Goal: Task Accomplishment & Management: Manage account settings

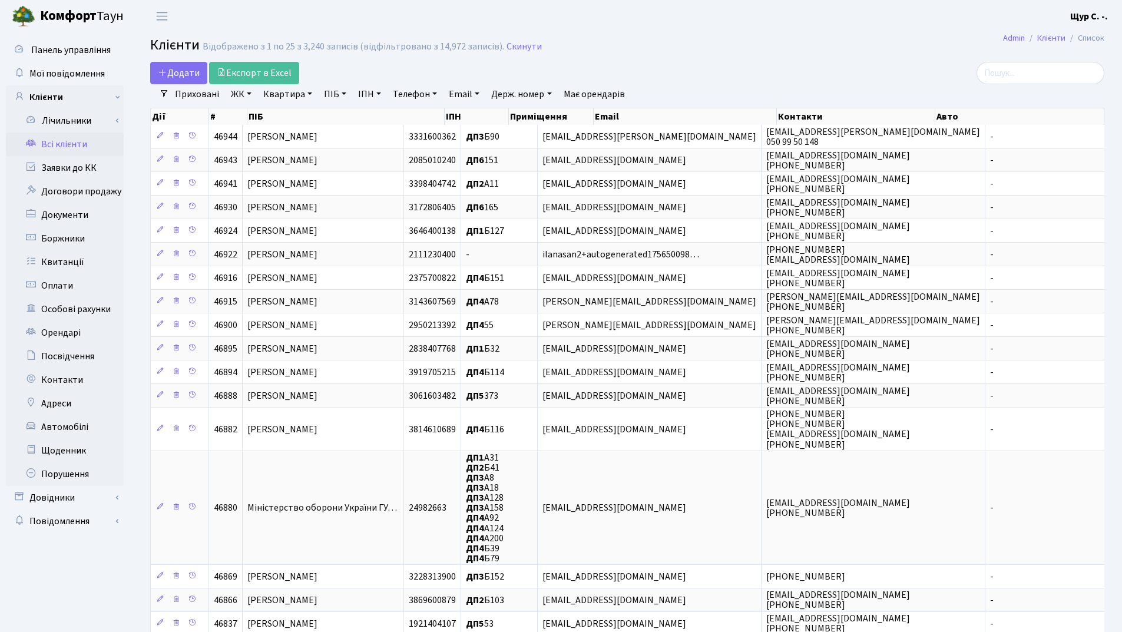
select select "25"
click at [57, 171] on link "Заявки до КК" at bounding box center [65, 168] width 118 height 24
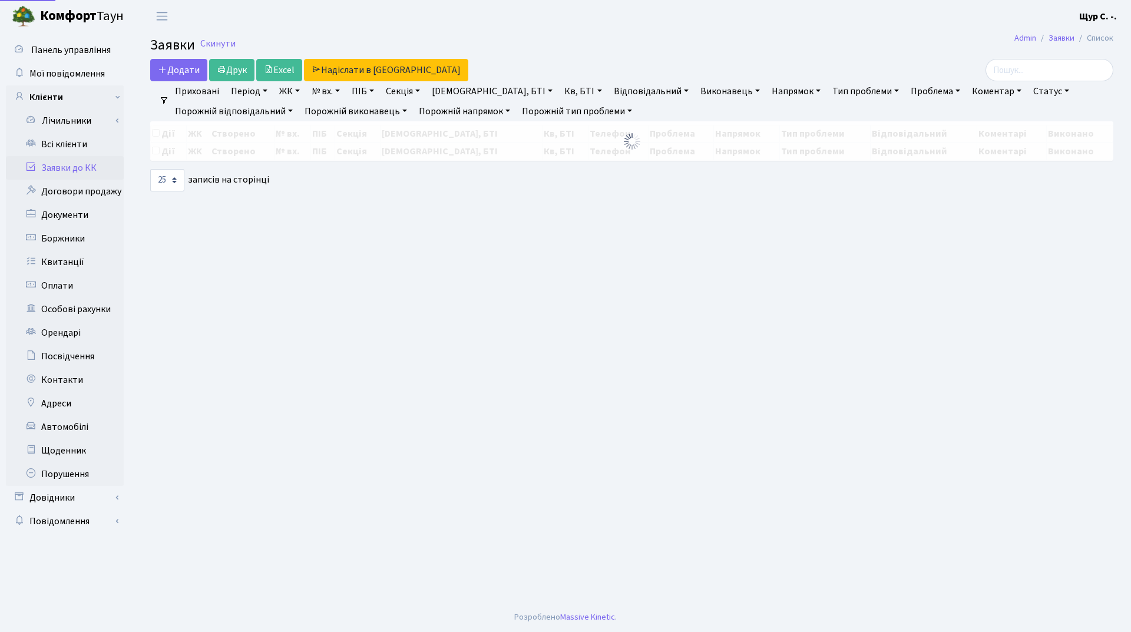
select select "25"
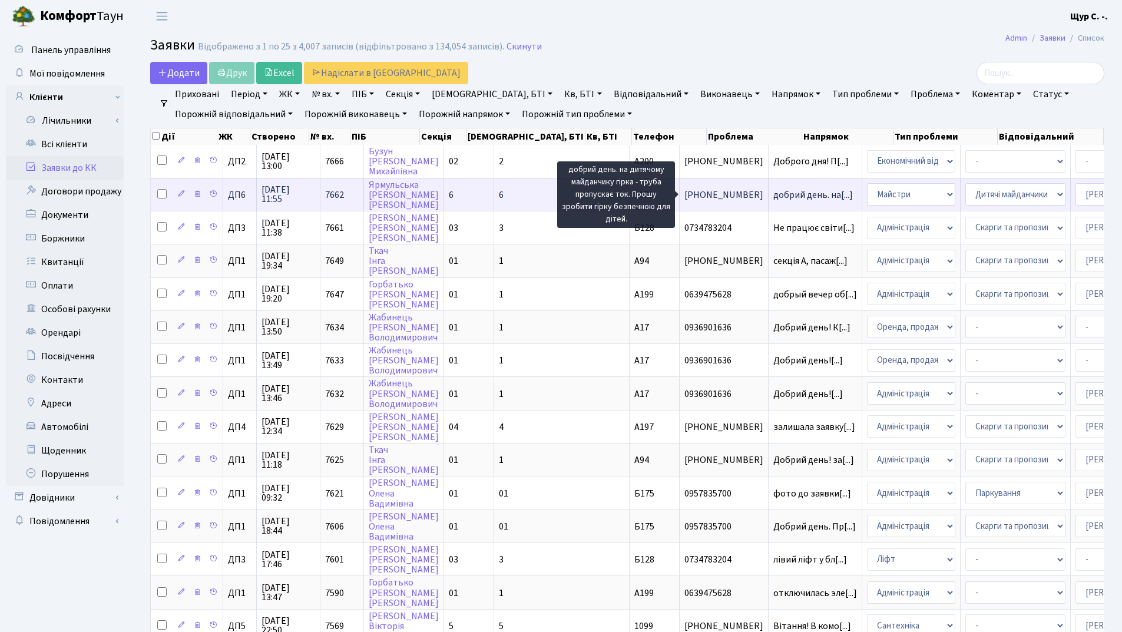
click at [773, 190] on span "добрий день. на[...]" at bounding box center [813, 195] width 80 height 13
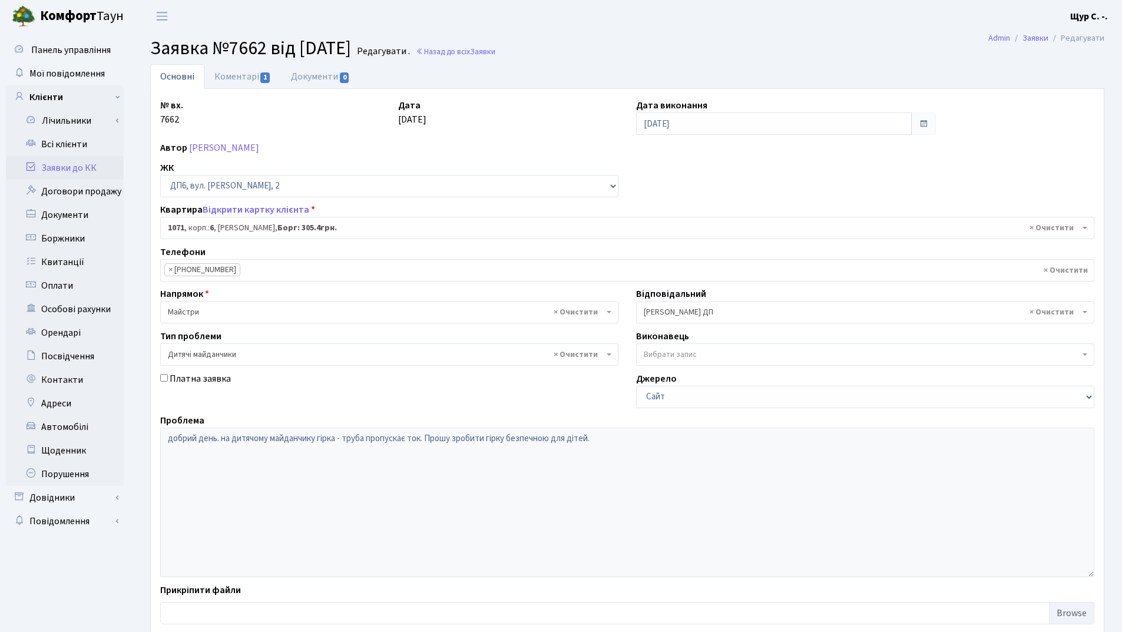
select select "46943"
select select "56"
click at [58, 144] on link "Всі клієнти" at bounding box center [65, 145] width 118 height 24
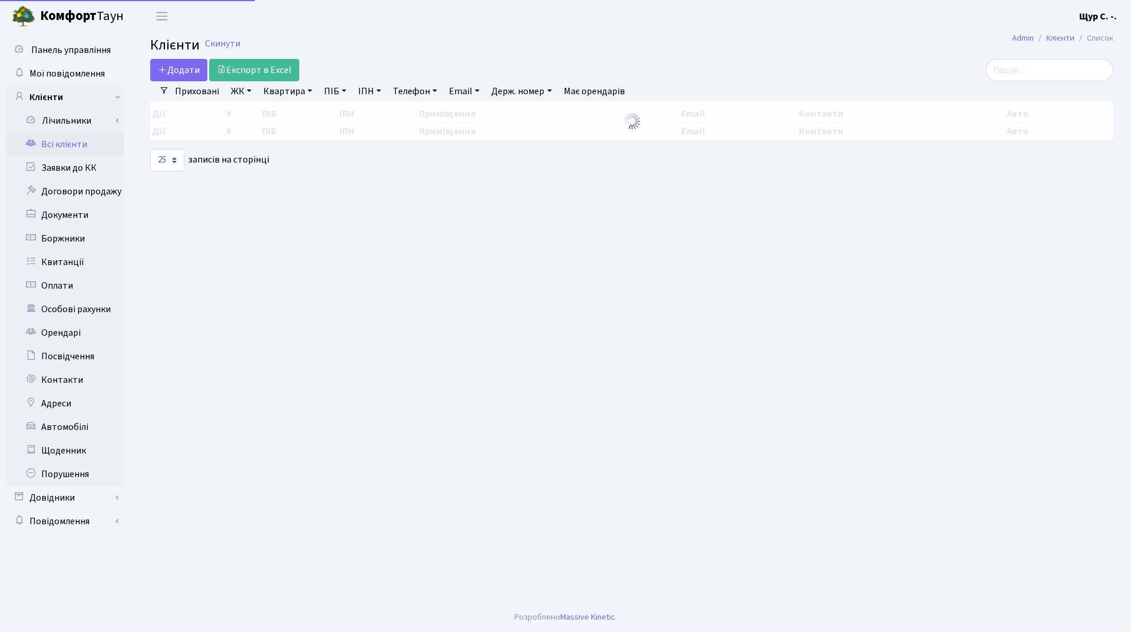
select select "25"
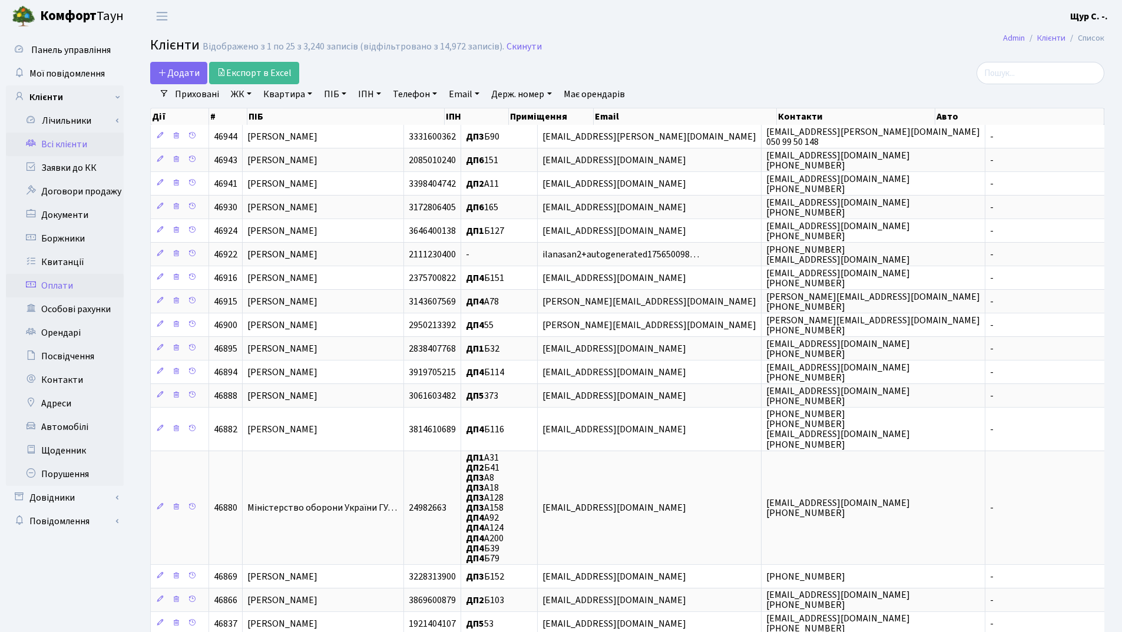
click at [91, 286] on link "Оплати" at bounding box center [65, 286] width 118 height 24
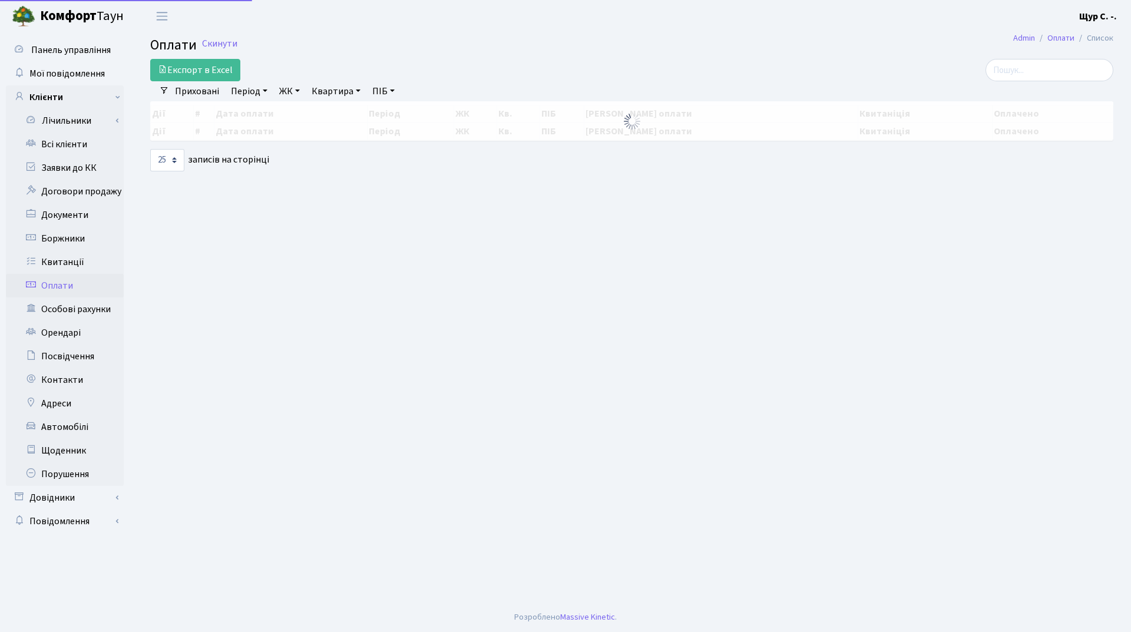
select select "25"
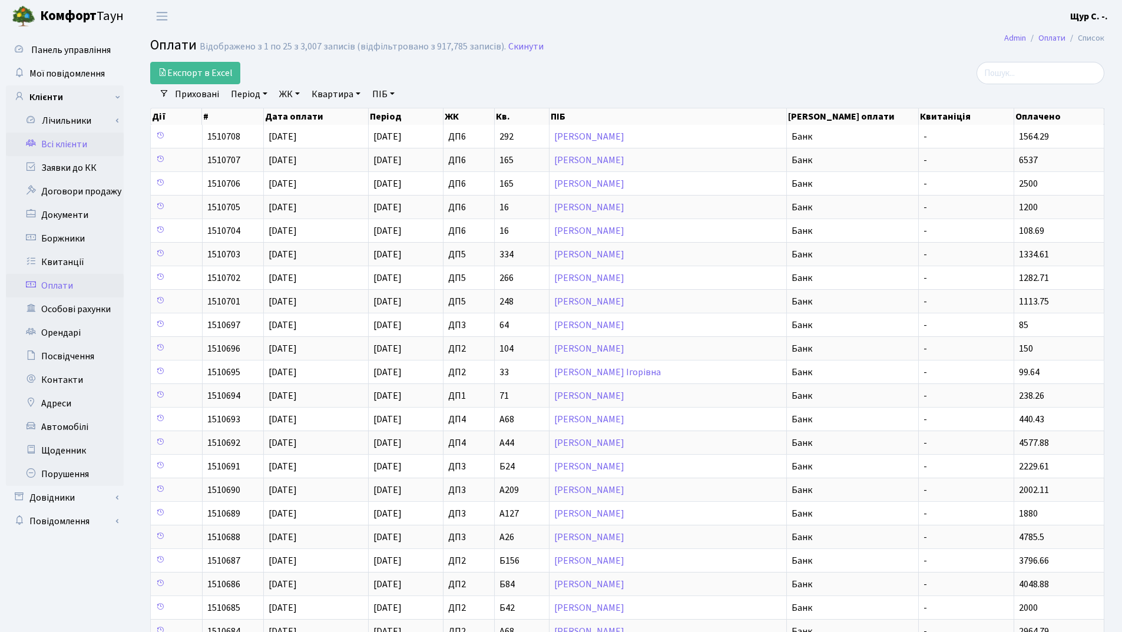
click at [75, 138] on link "Всі клієнти" at bounding box center [65, 145] width 118 height 24
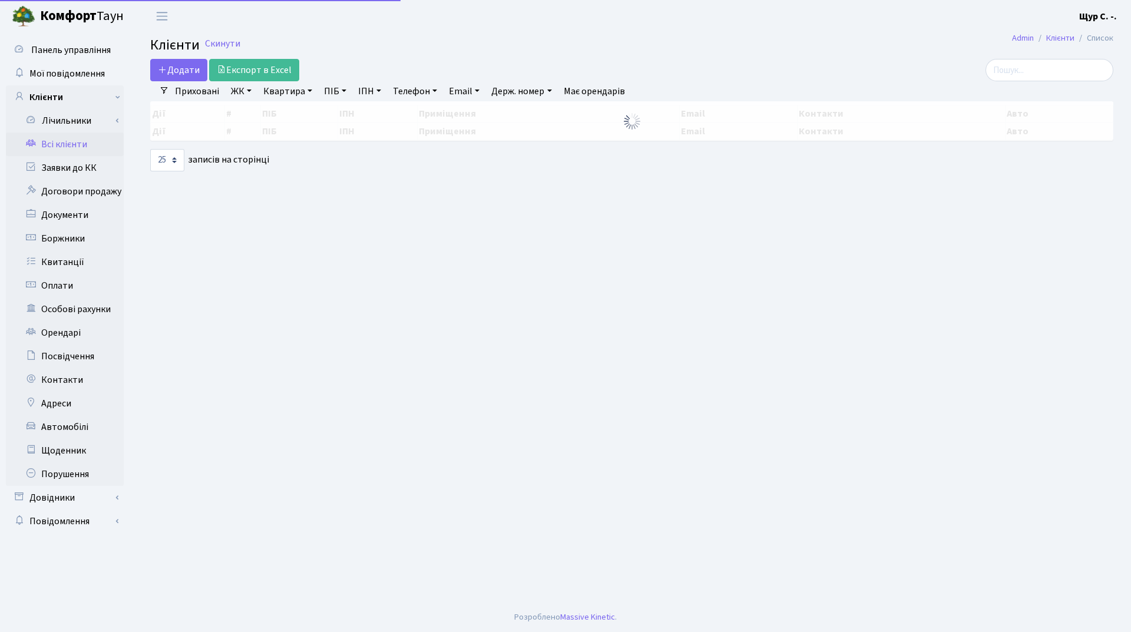
select select "25"
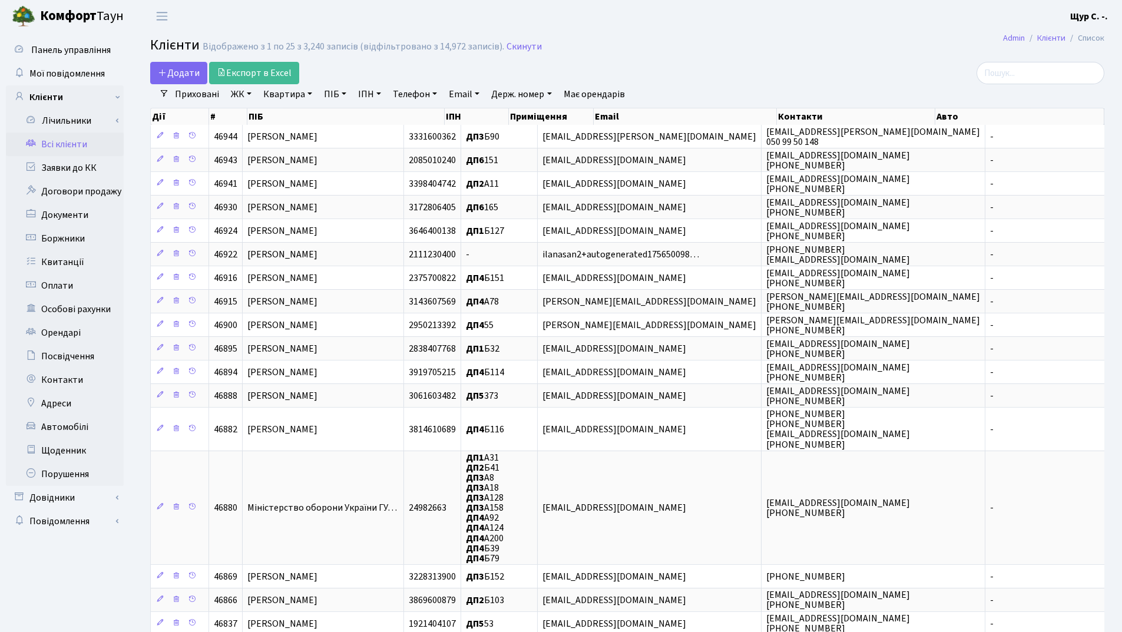
click at [368, 100] on link "ІПН" at bounding box center [369, 94] width 32 height 20
type input "ніконенко"
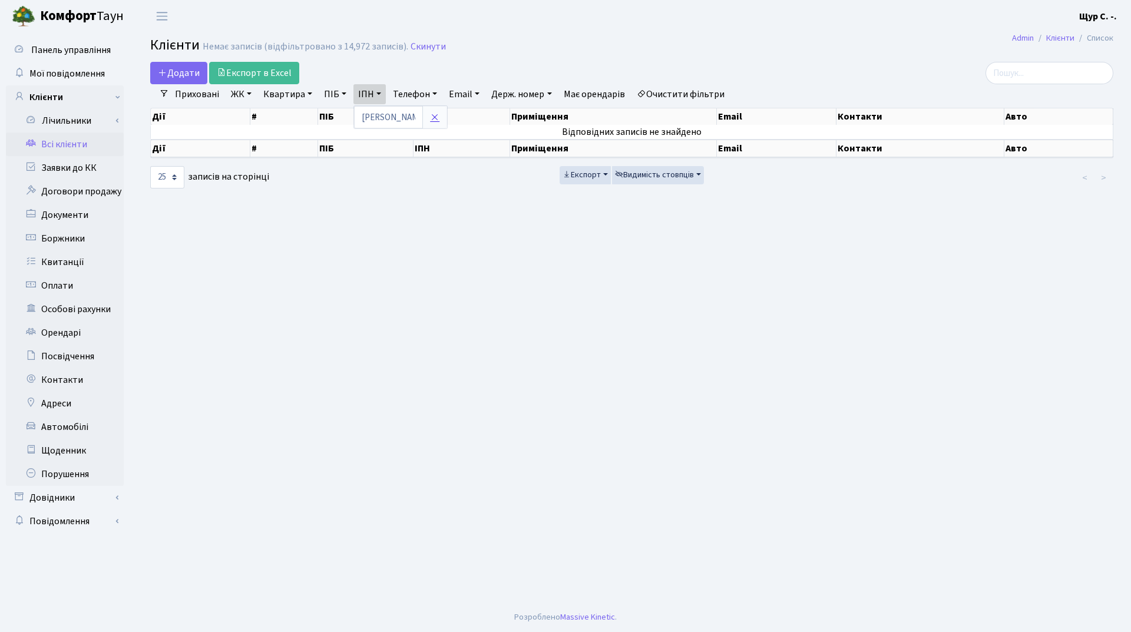
click at [441, 114] on link at bounding box center [434, 117] width 25 height 22
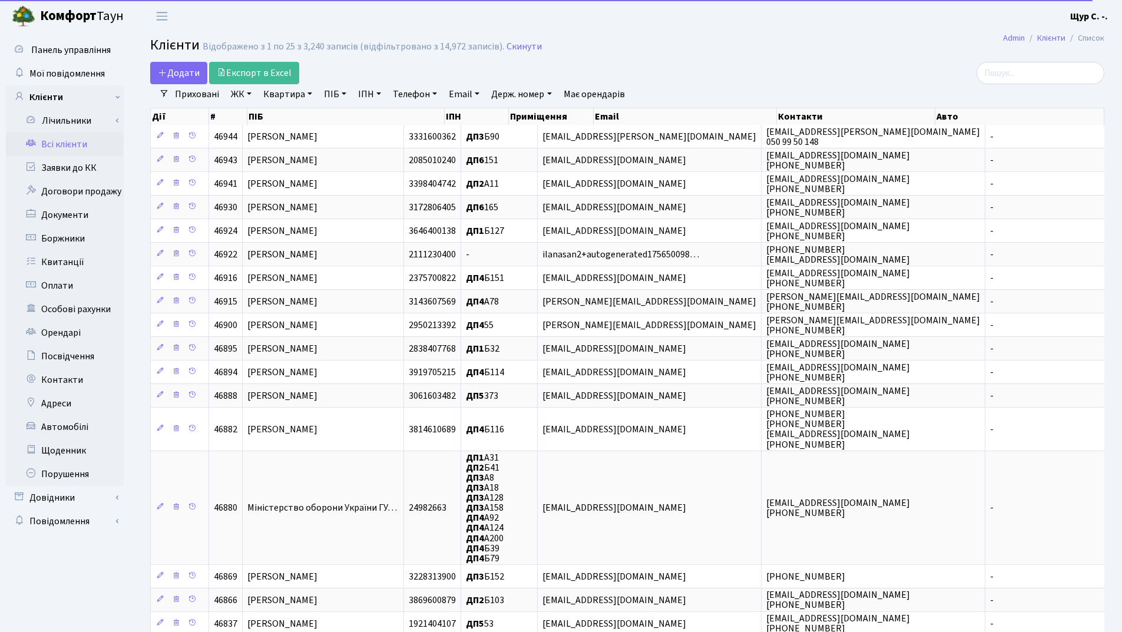
click at [330, 91] on link "ПІБ" at bounding box center [335, 94] width 32 height 20
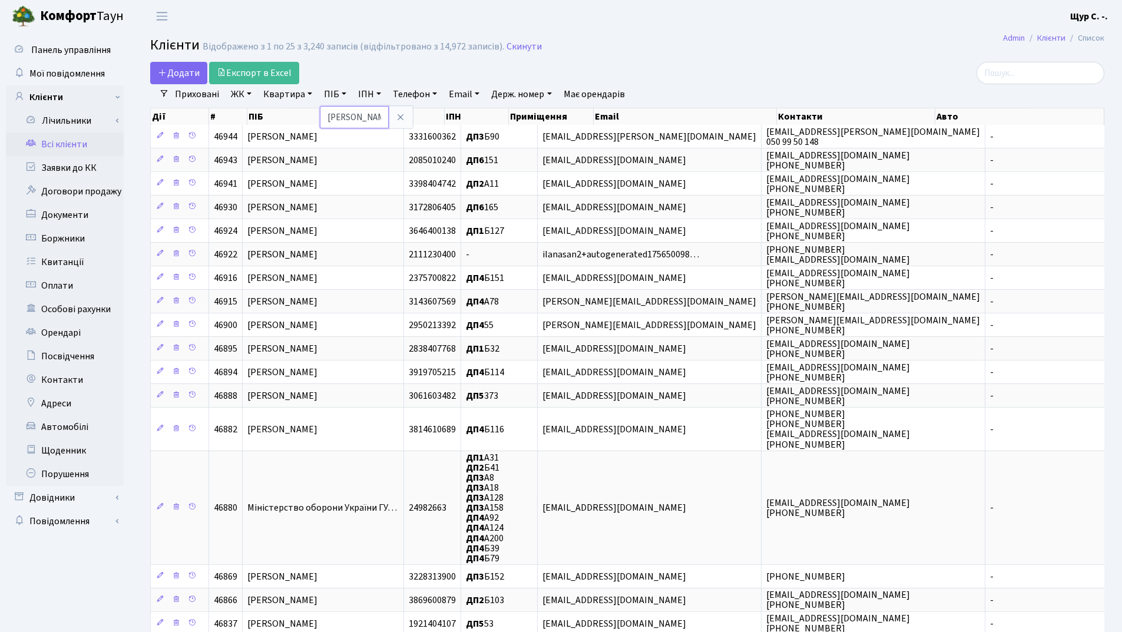
type input "ніконенко"
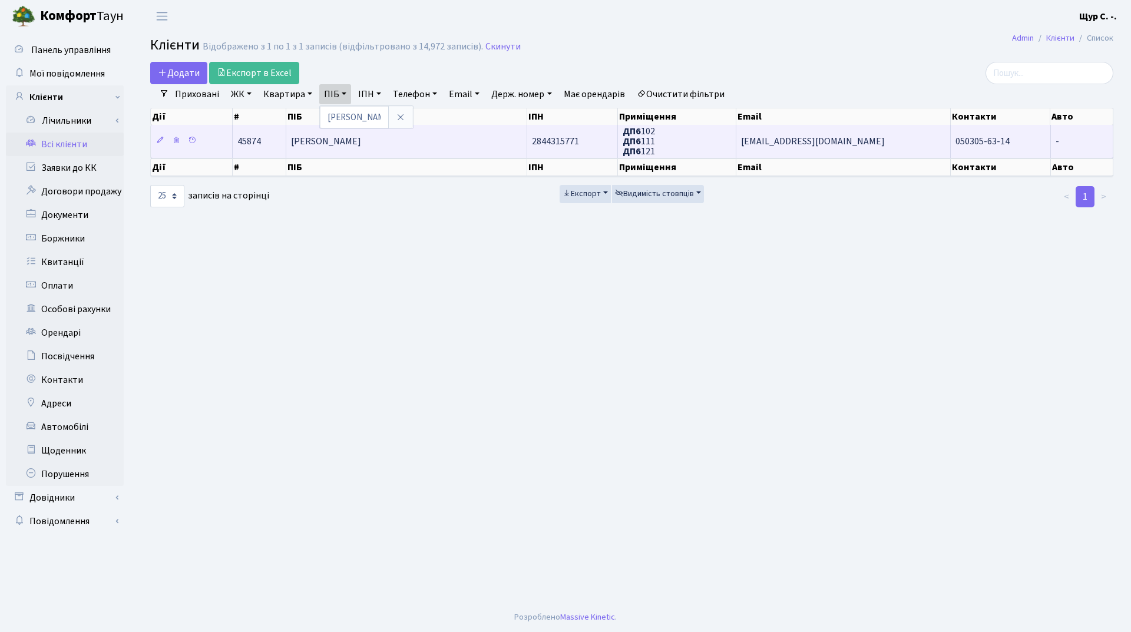
click at [342, 146] on span "Ніконенко Олександр Васильович" at bounding box center [326, 141] width 70 height 13
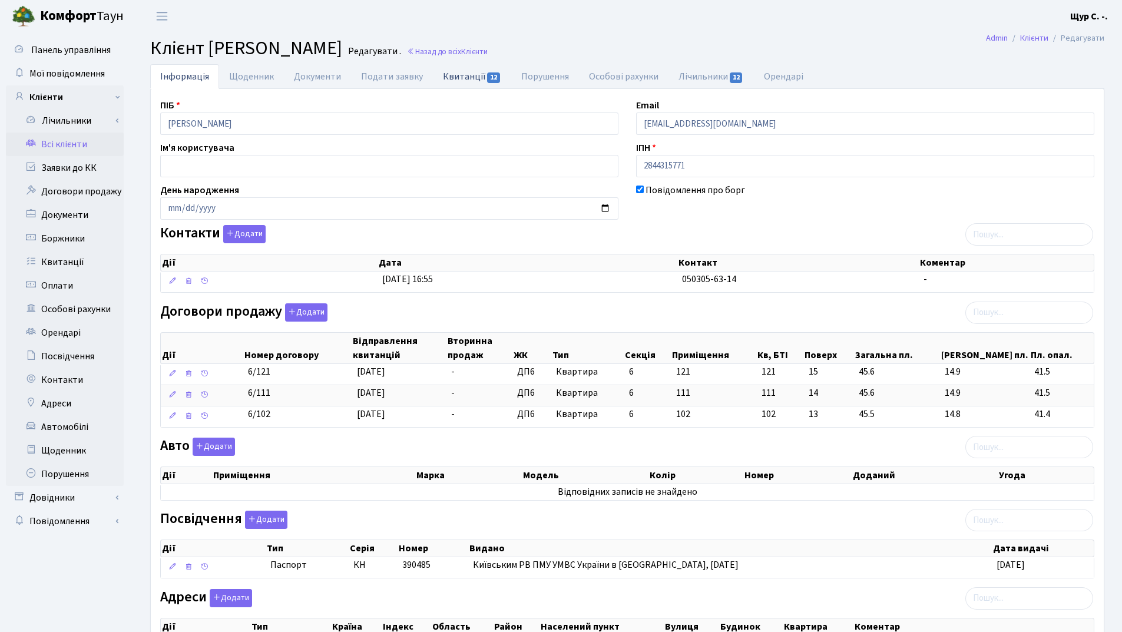
click at [464, 75] on link "Квитанції 12" at bounding box center [472, 76] width 78 height 24
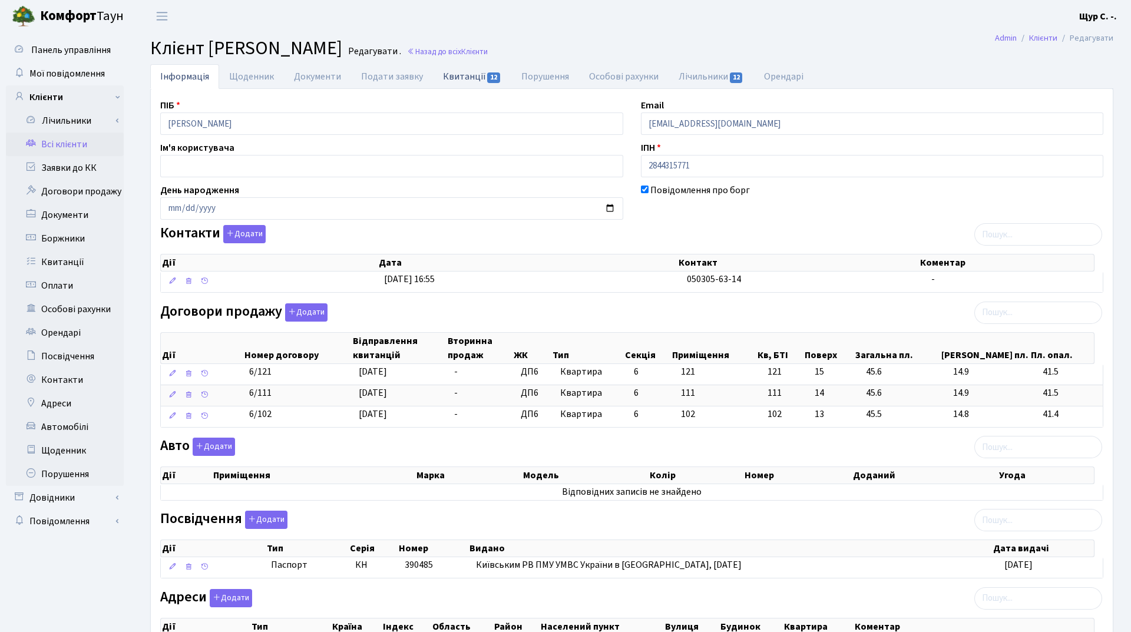
select select "25"
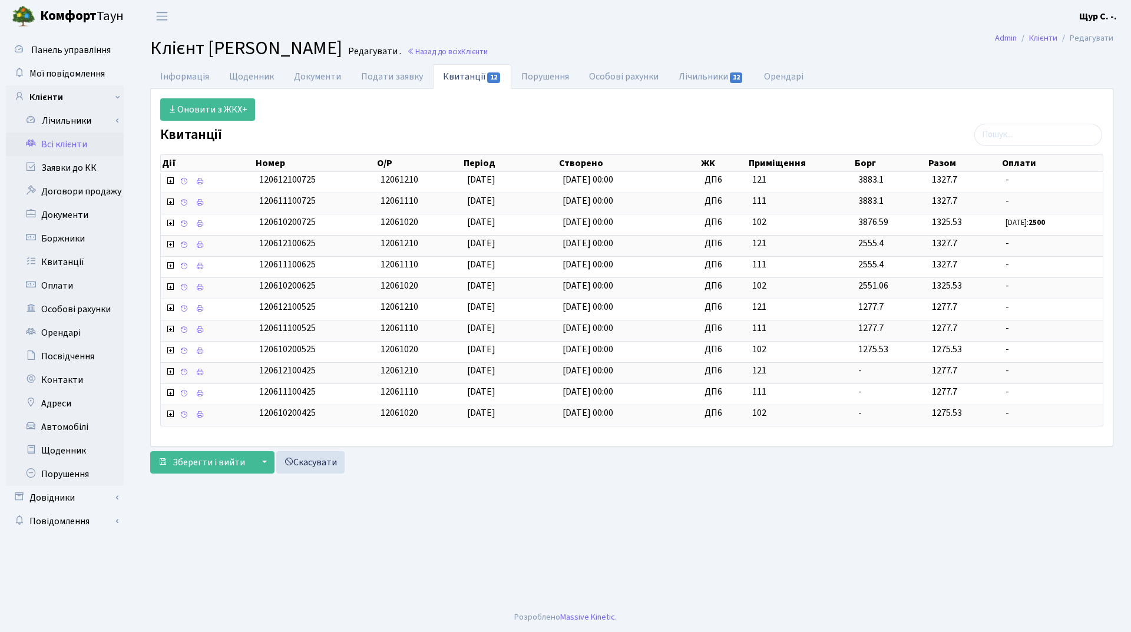
click at [78, 140] on link "Всі клієнти" at bounding box center [65, 145] width 118 height 24
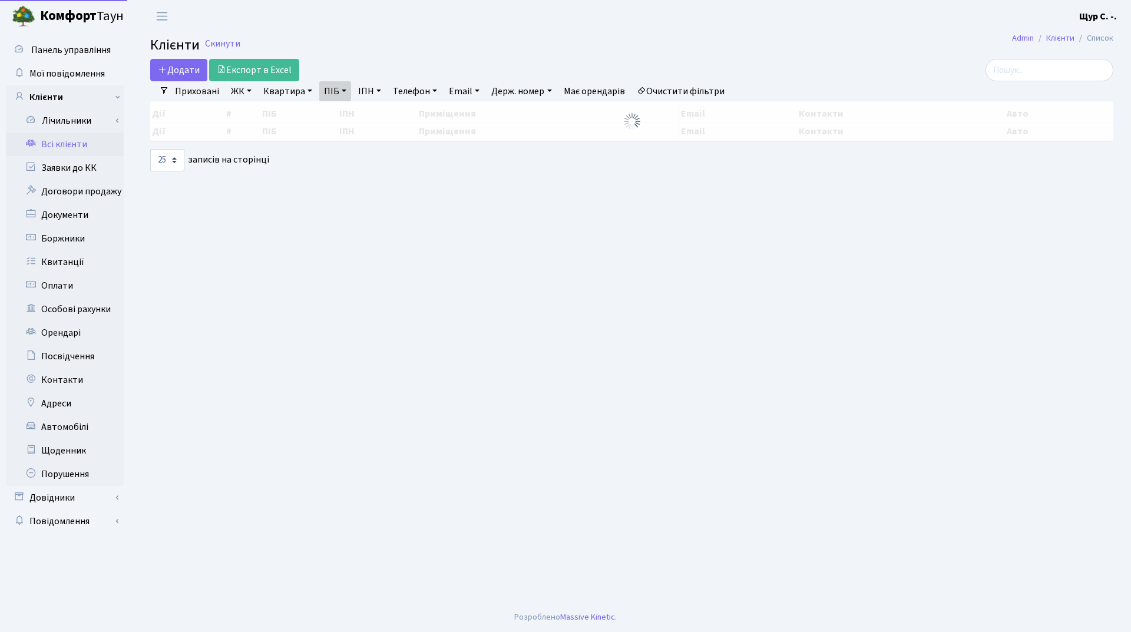
select select "25"
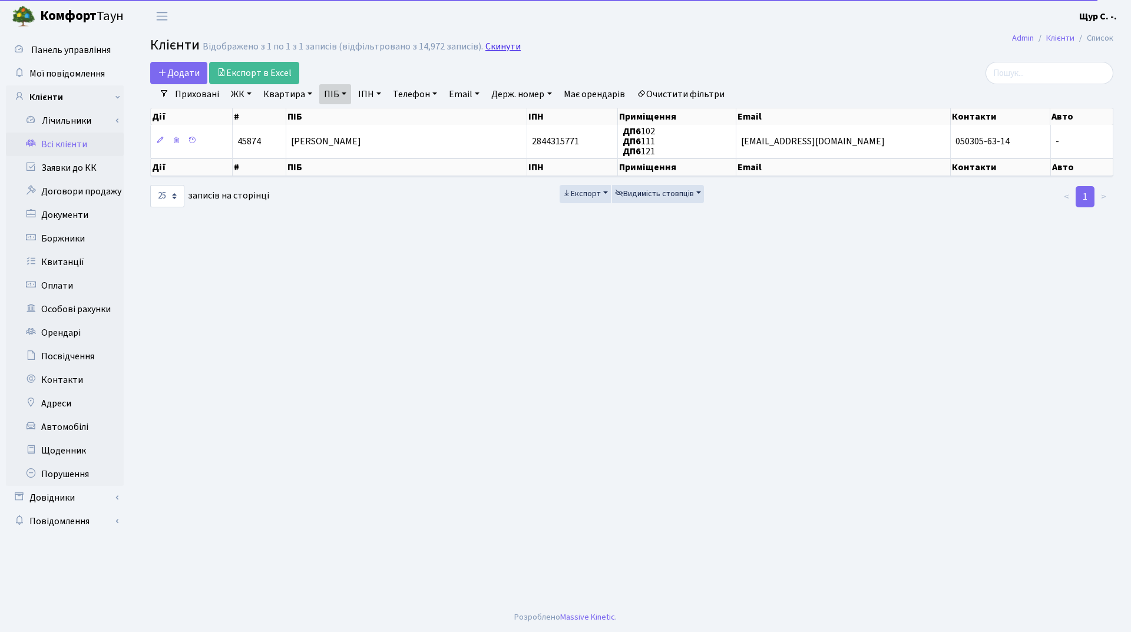
click at [507, 46] on link "Скинути" at bounding box center [502, 46] width 35 height 11
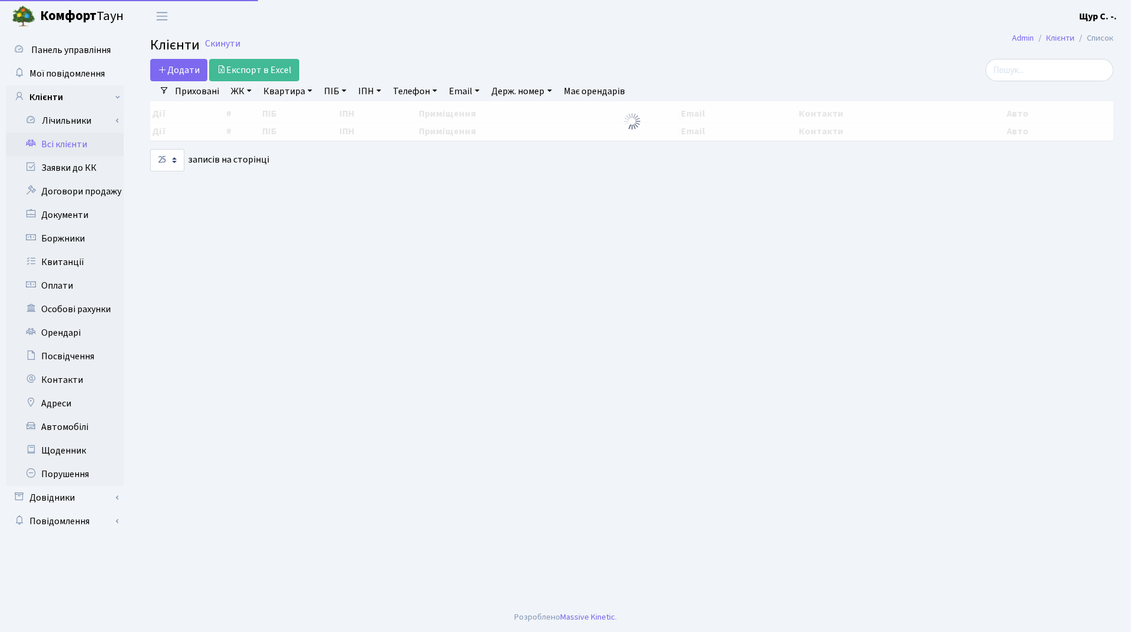
select select "25"
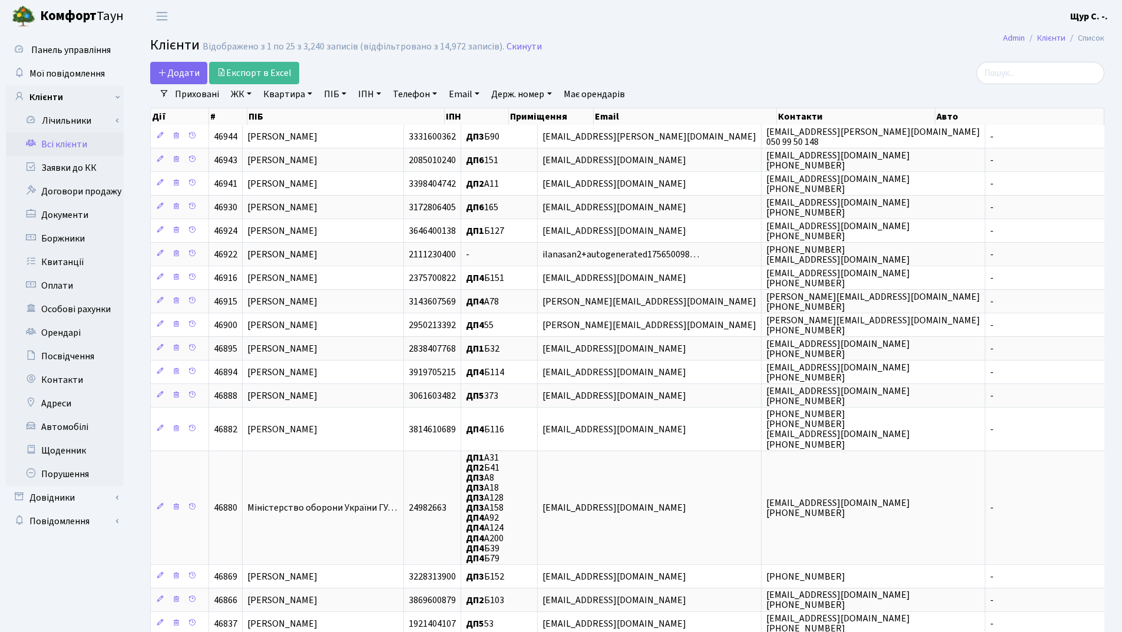
click at [272, 94] on link "Квартира" at bounding box center [288, 94] width 58 height 20
type input "102"
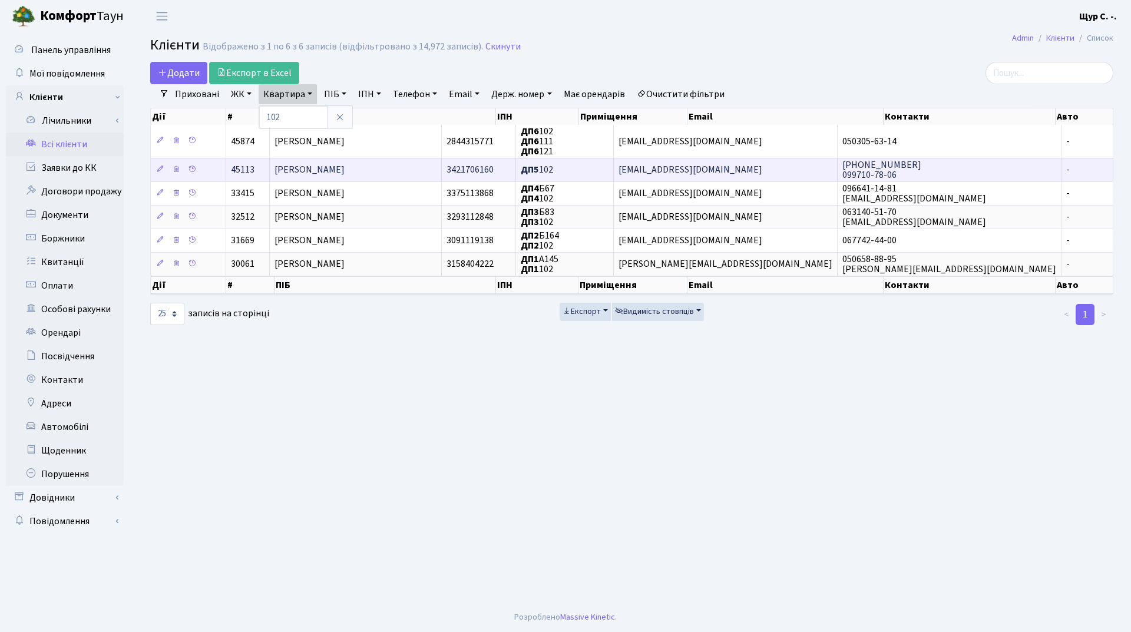
click at [333, 164] on span "Черниш Юлія Миколаївна" at bounding box center [310, 170] width 70 height 13
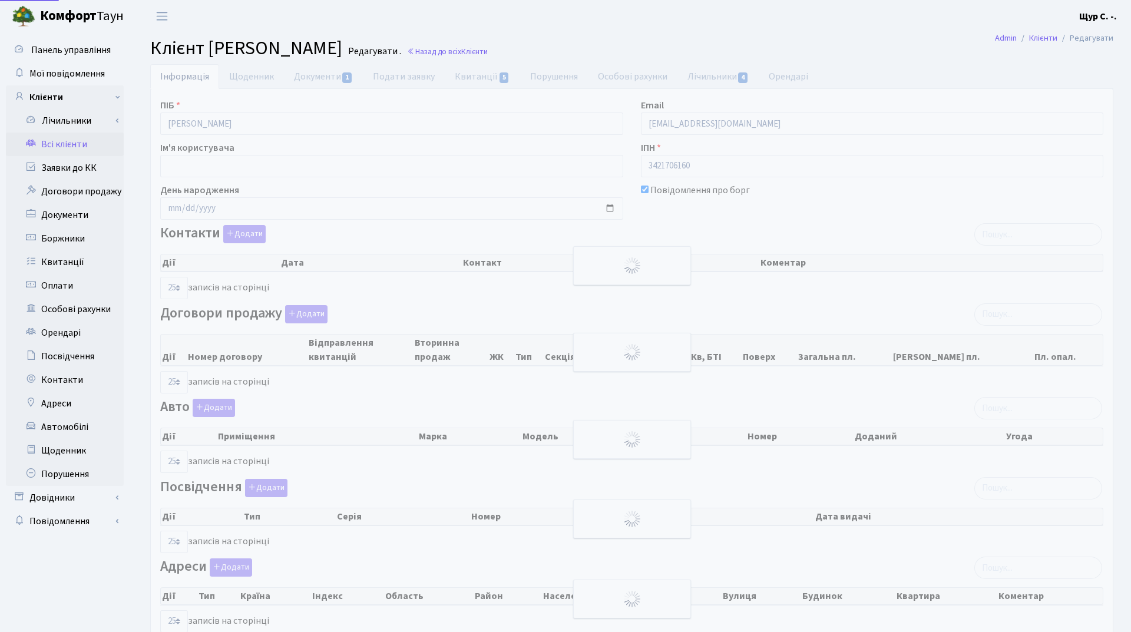
select select "25"
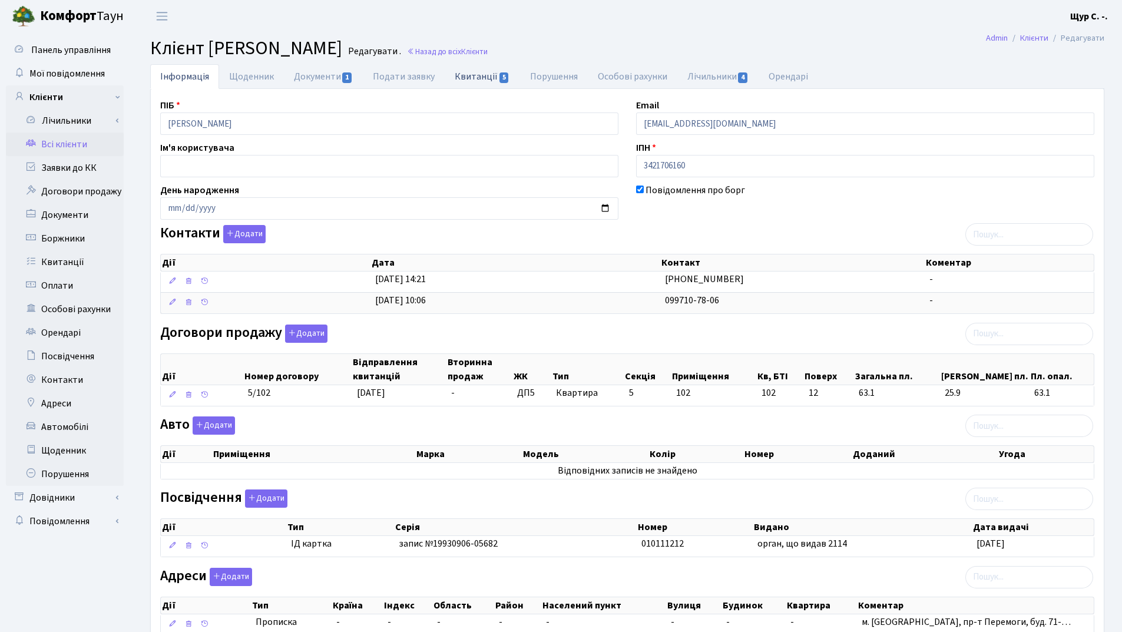
click at [481, 75] on link "Квитанції 5" at bounding box center [482, 76] width 75 height 24
select select "25"
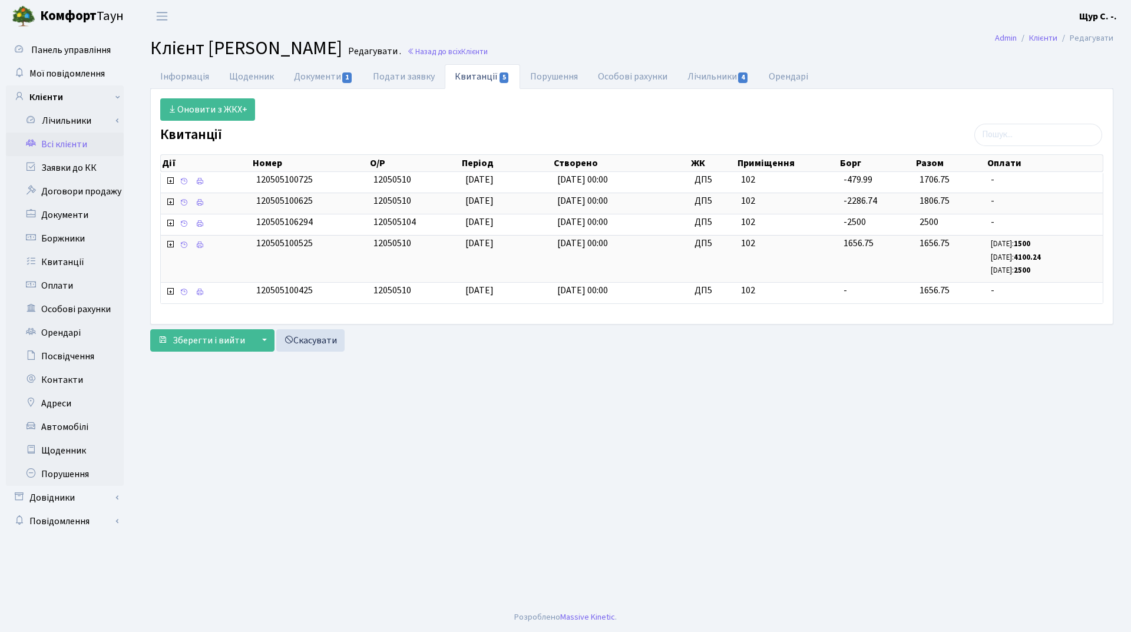
click at [79, 145] on link "Всі клієнти" at bounding box center [65, 145] width 118 height 24
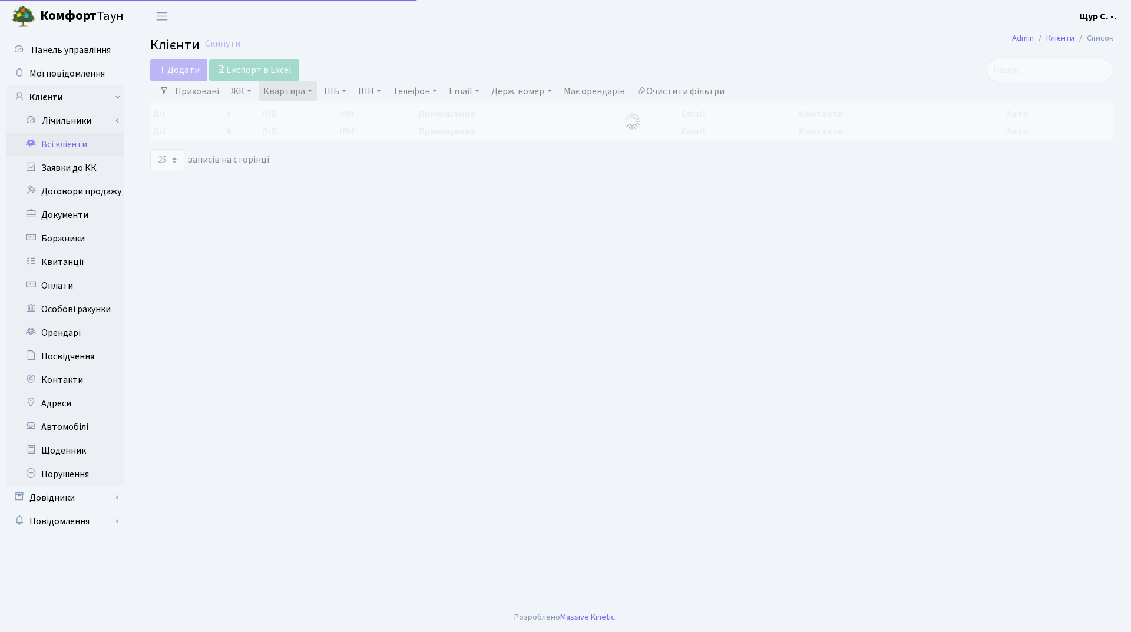
select select "25"
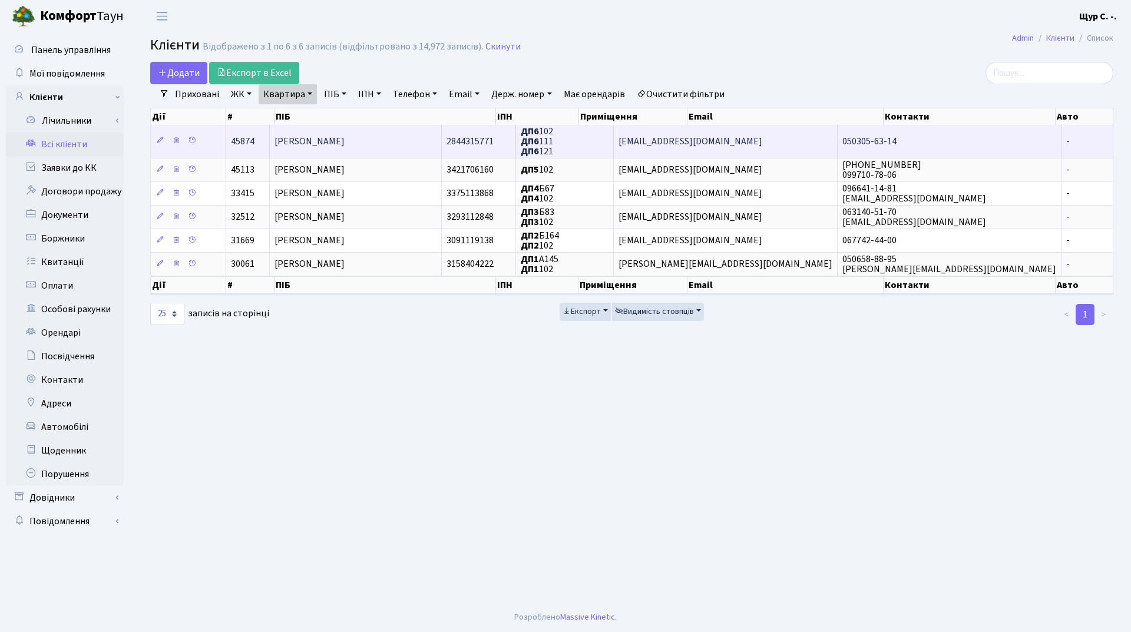
click at [323, 136] on span "Ніконенко Олександр Васильович" at bounding box center [310, 141] width 70 height 13
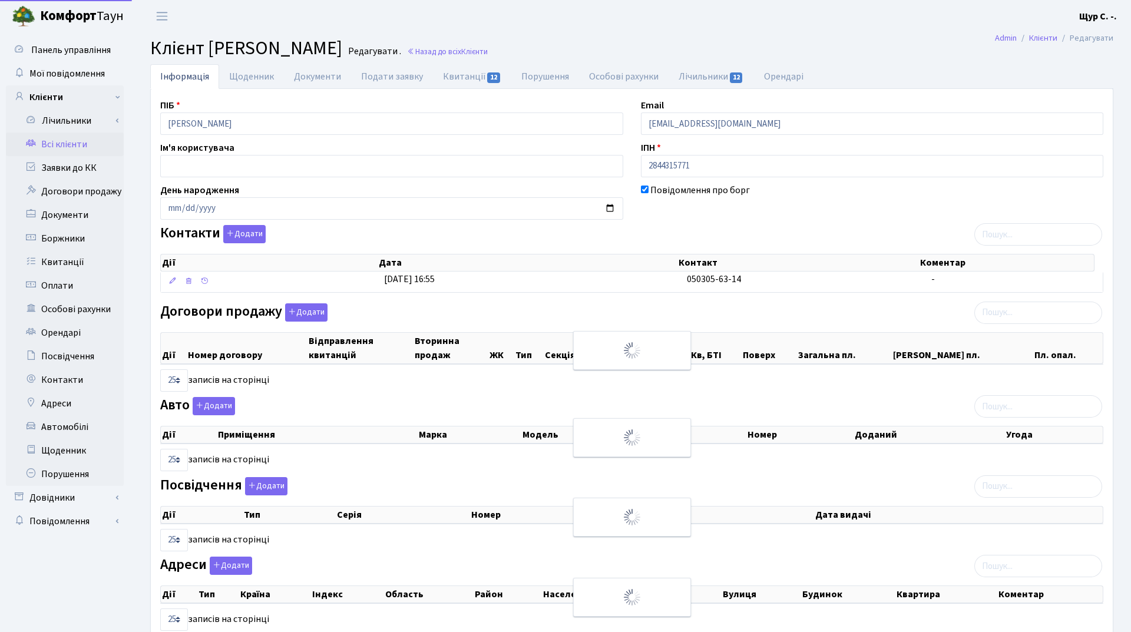
select select "25"
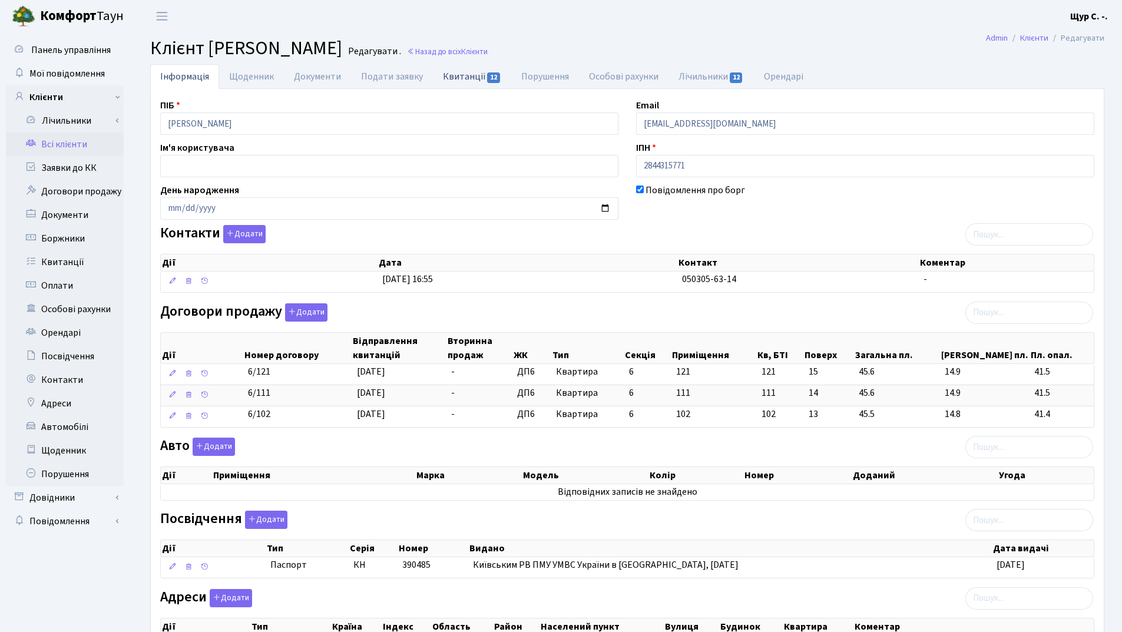
click at [451, 79] on link "Квитанції 12" at bounding box center [472, 76] width 78 height 24
select select "25"
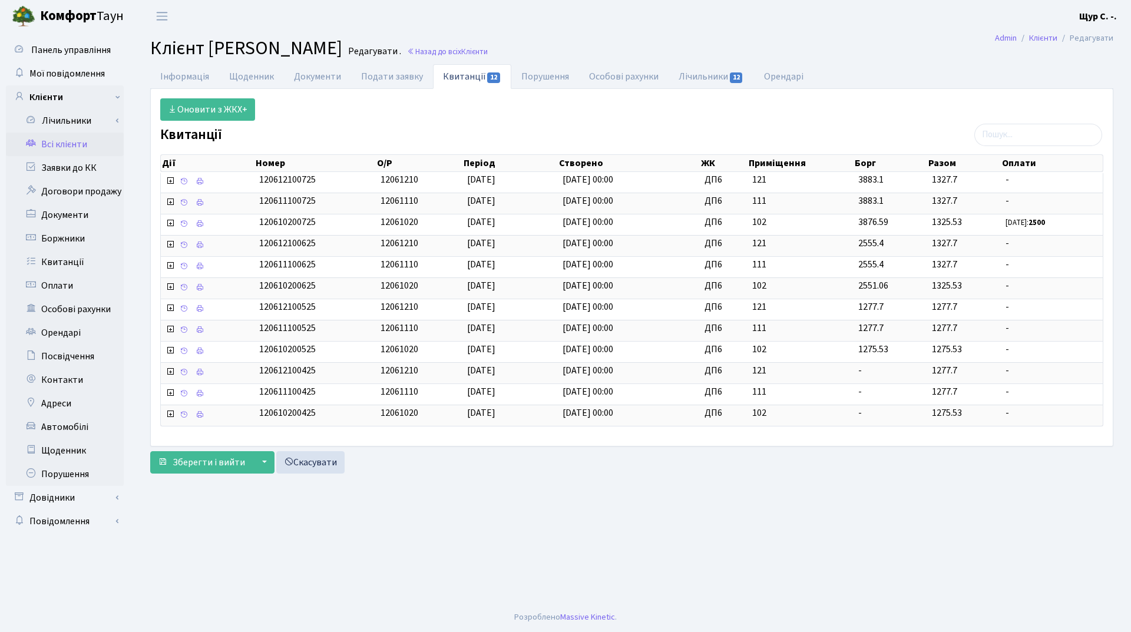
click at [67, 140] on link "Всі клієнти" at bounding box center [65, 145] width 118 height 24
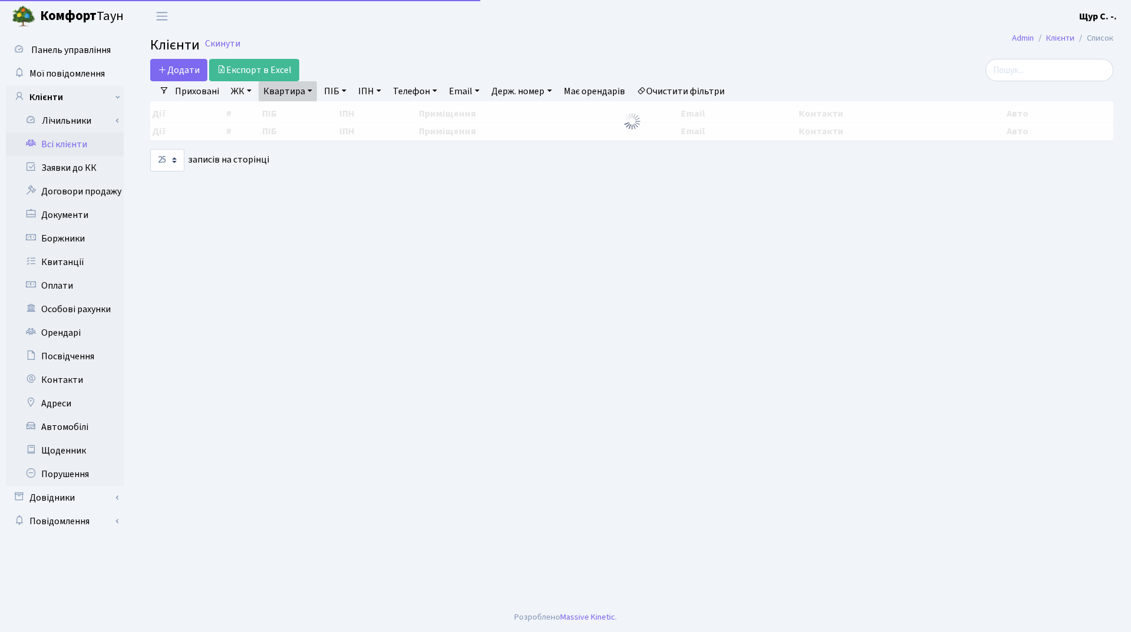
select select "25"
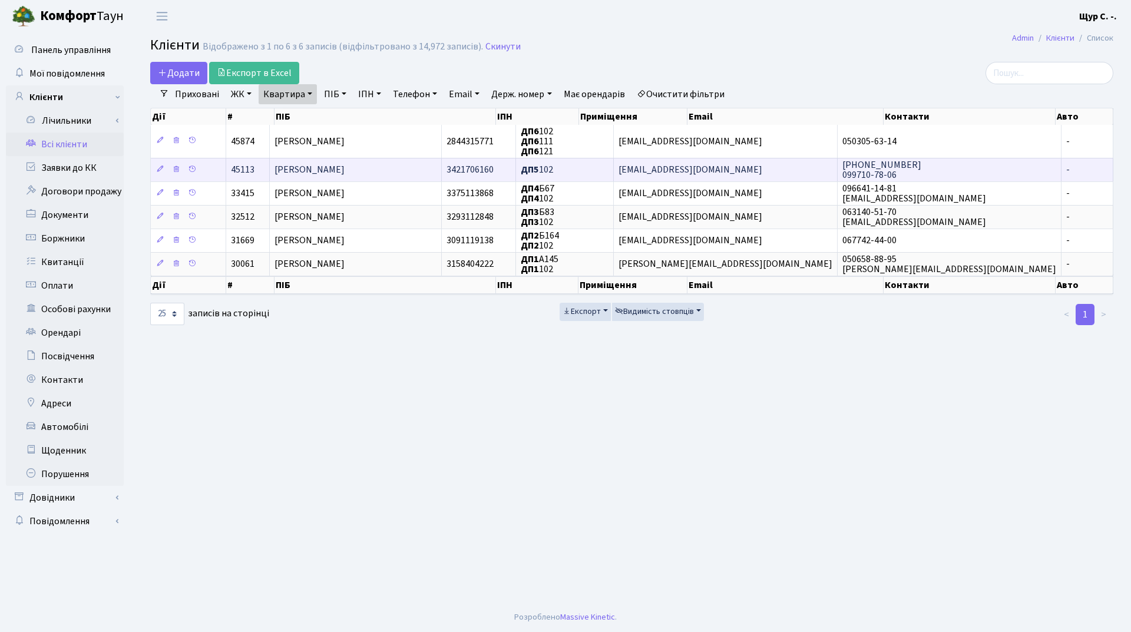
click at [345, 169] on span "Черниш Юлія Миколаївна" at bounding box center [310, 170] width 70 height 13
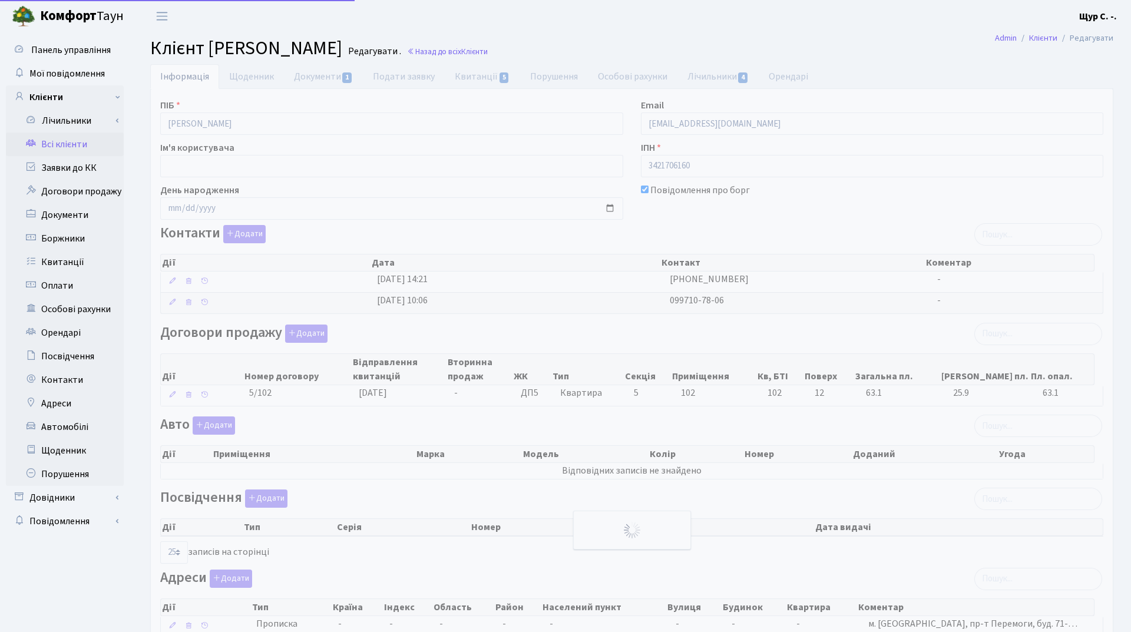
select select "25"
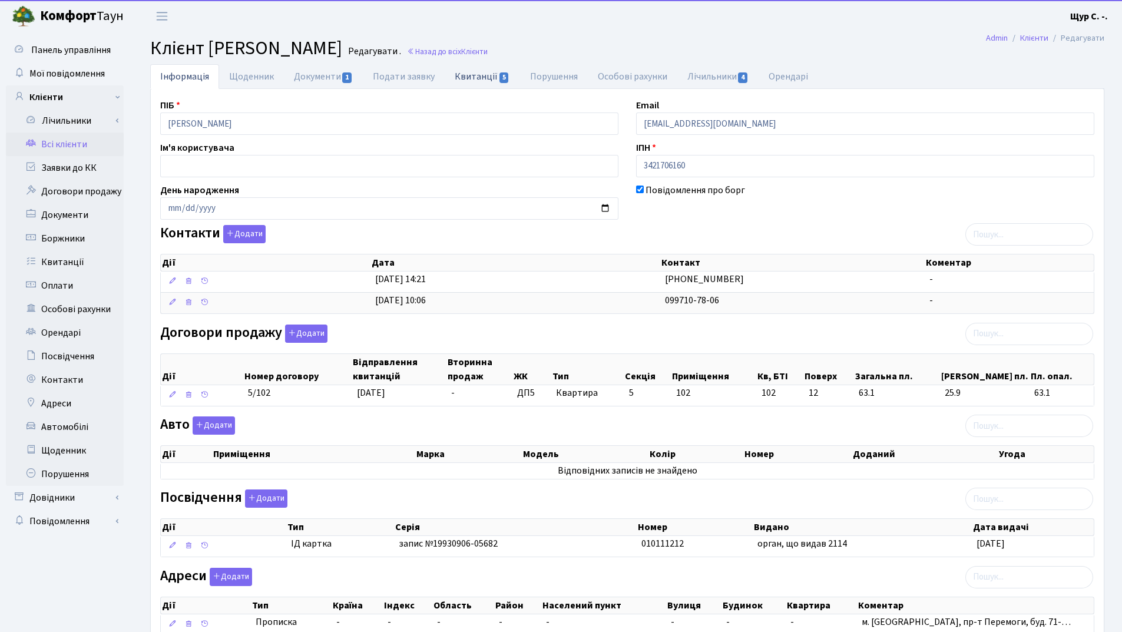
click at [481, 75] on link "Квитанції 5" at bounding box center [482, 76] width 75 height 24
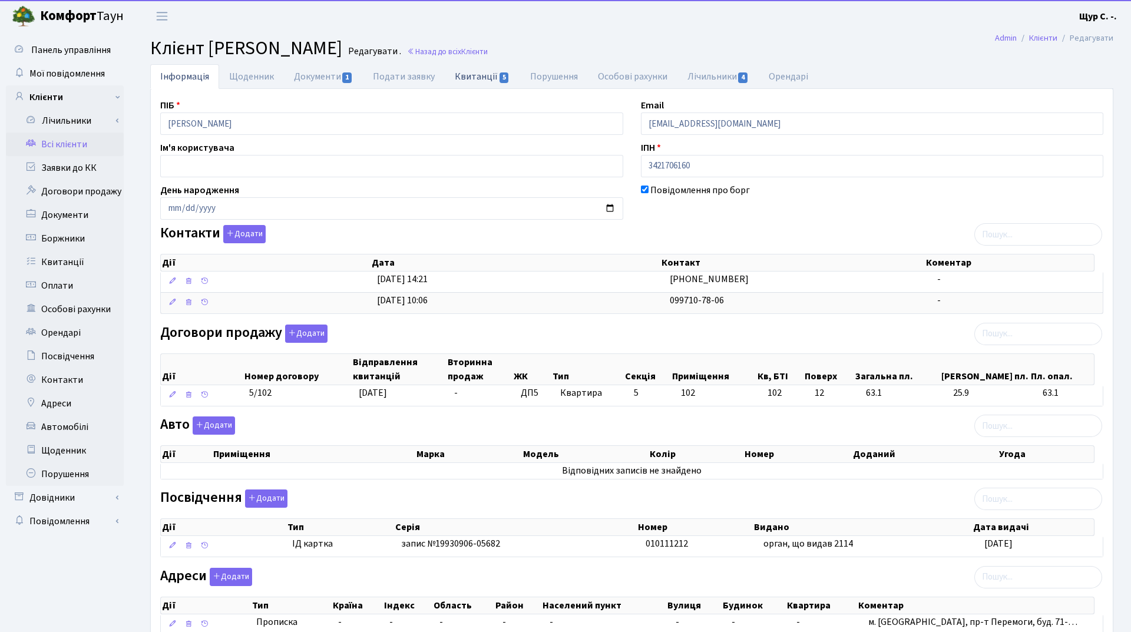
select select "25"
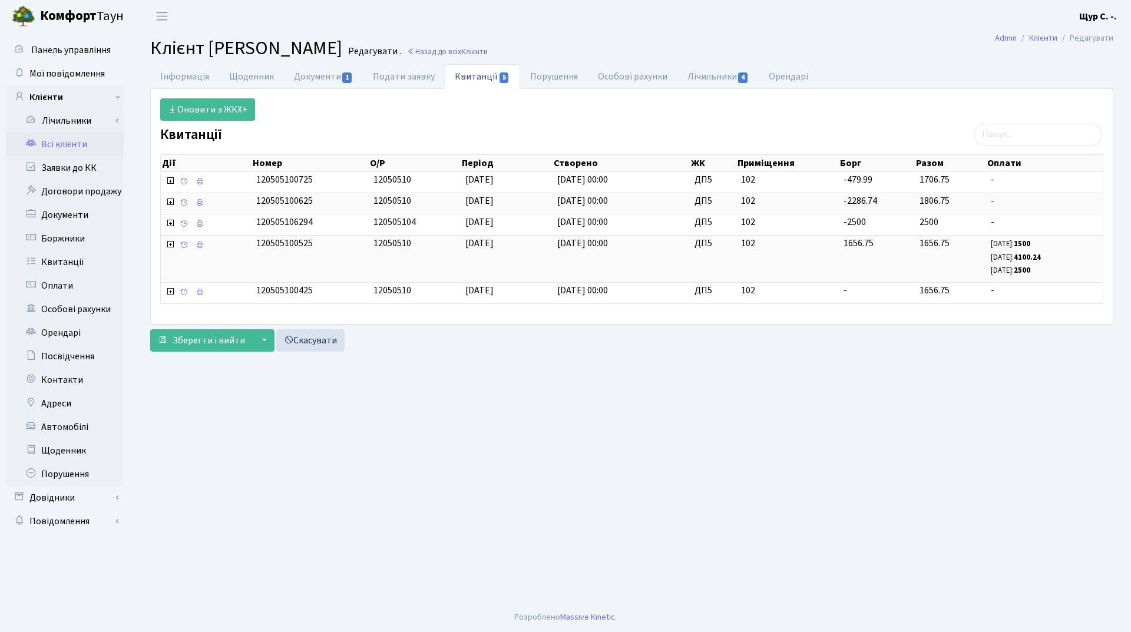
click at [65, 146] on link "Всі клієнти" at bounding box center [65, 145] width 118 height 24
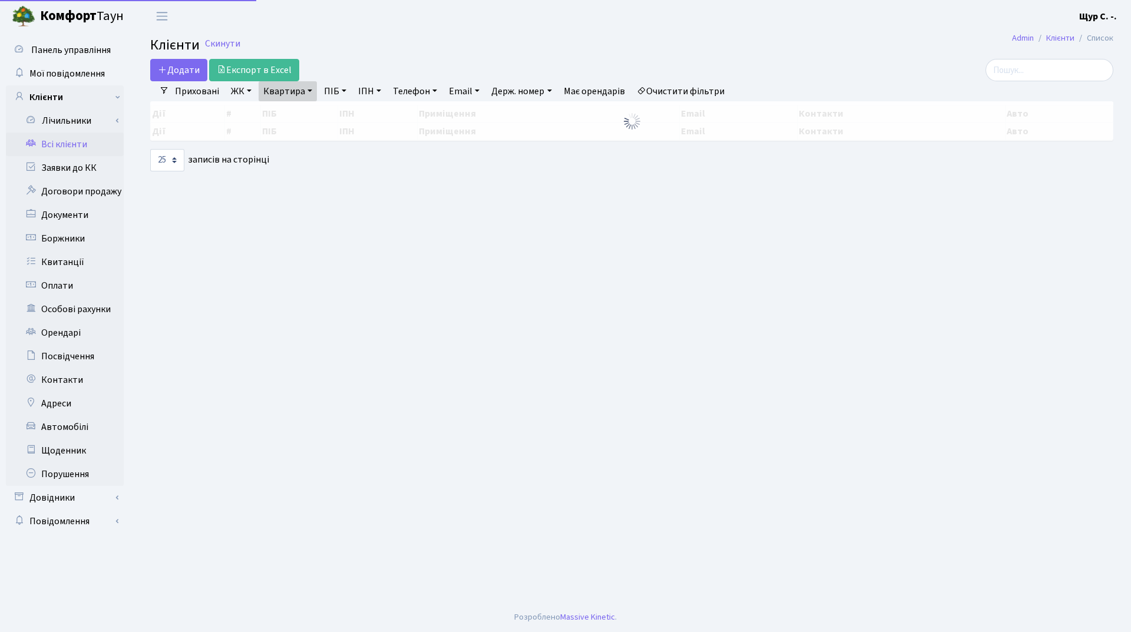
select select "25"
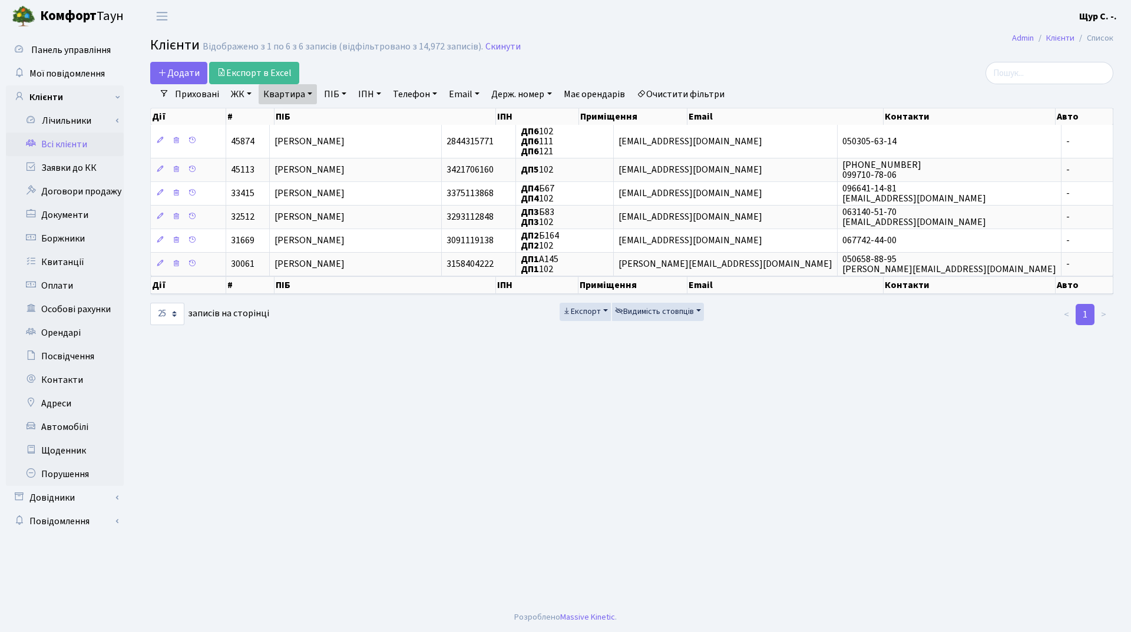
click at [307, 94] on link "Квартира" at bounding box center [288, 94] width 58 height 20
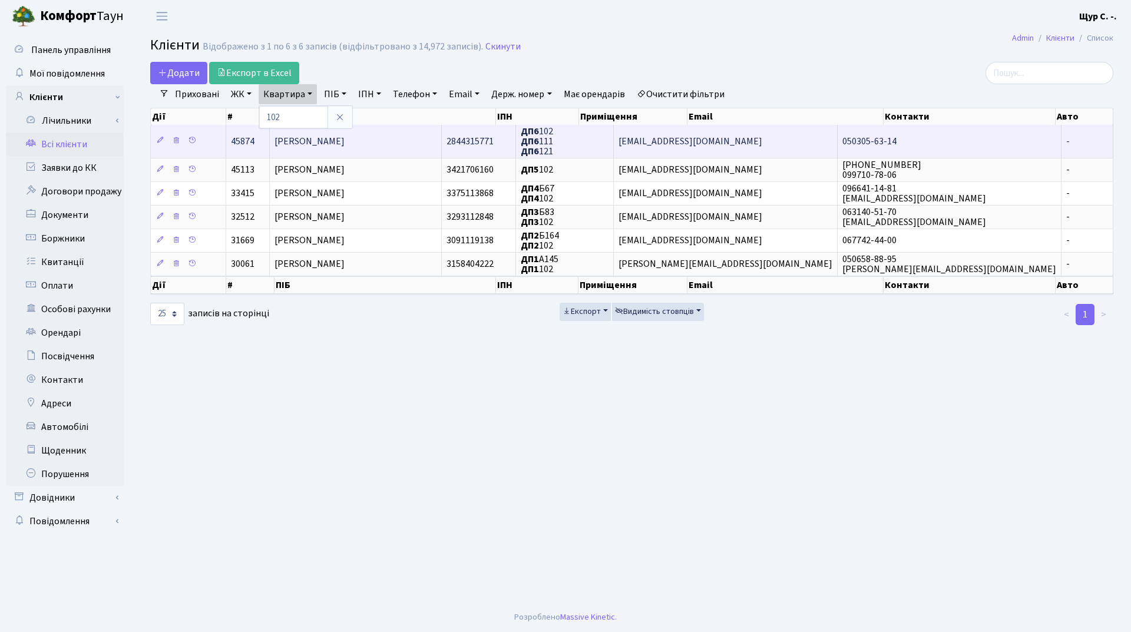
click at [340, 143] on span "[PERSON_NAME]" at bounding box center [310, 141] width 70 height 13
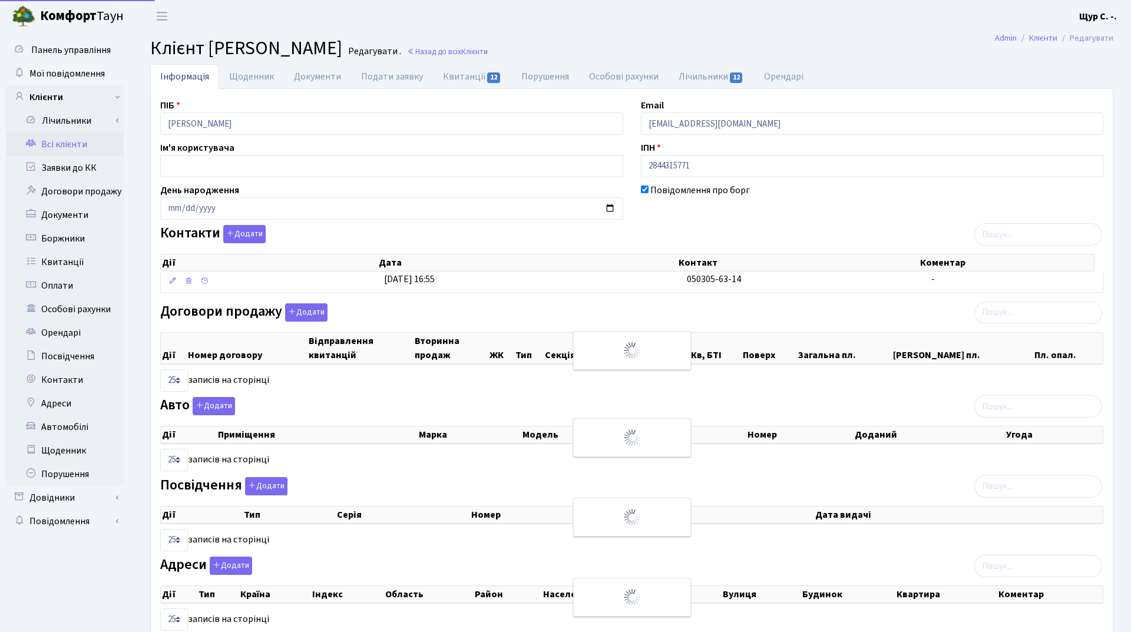
select select "25"
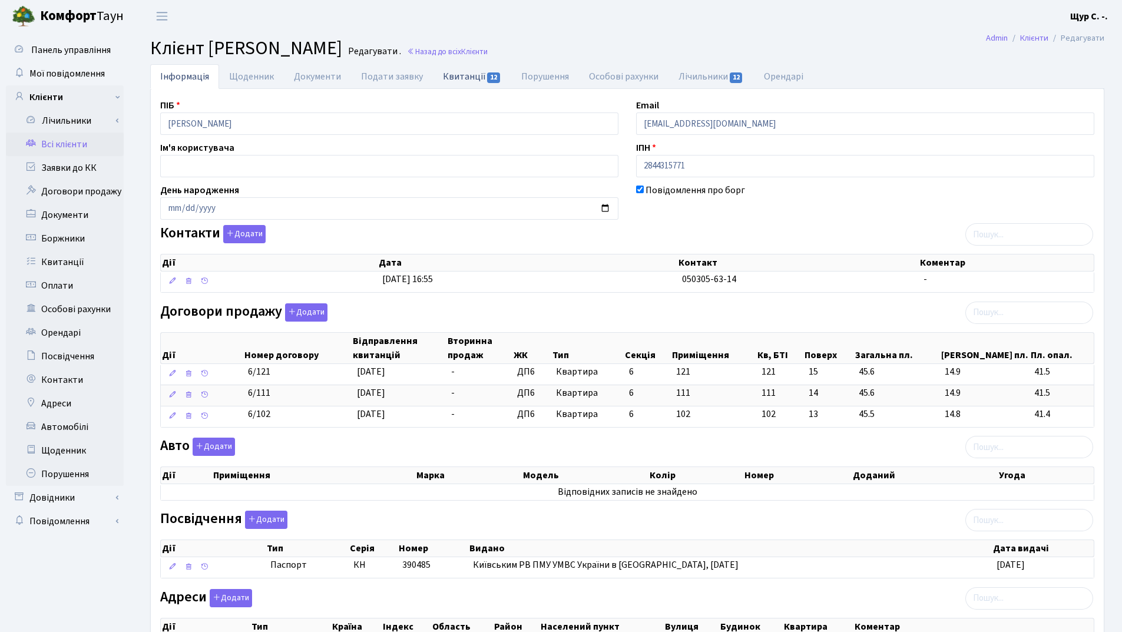
click at [462, 77] on link "Квитанції 12" at bounding box center [472, 76] width 78 height 24
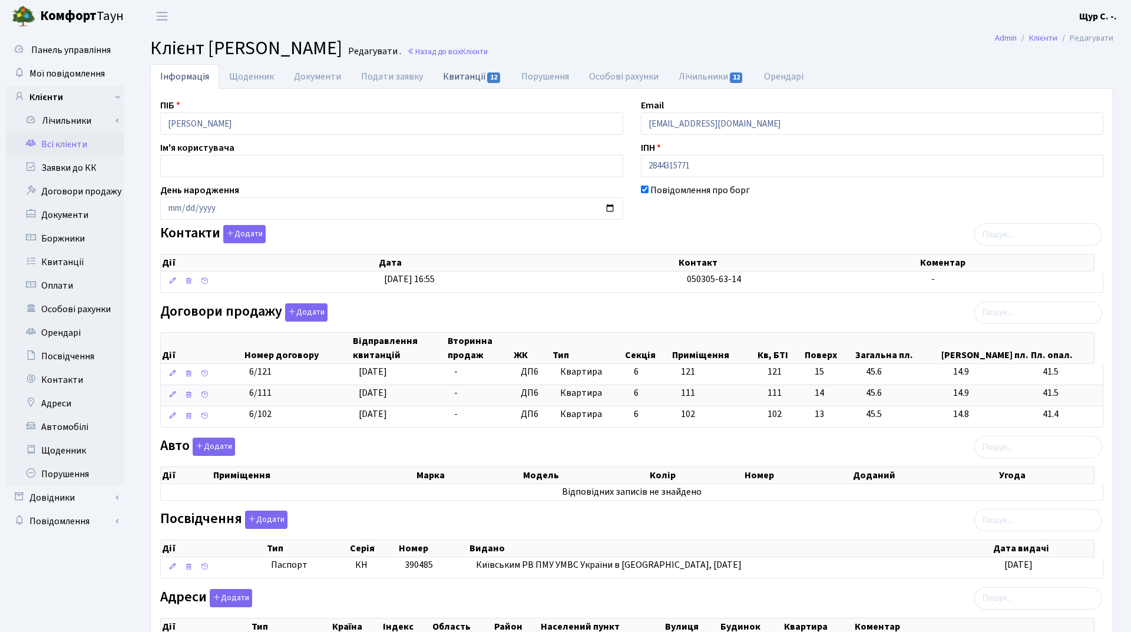
select select "25"
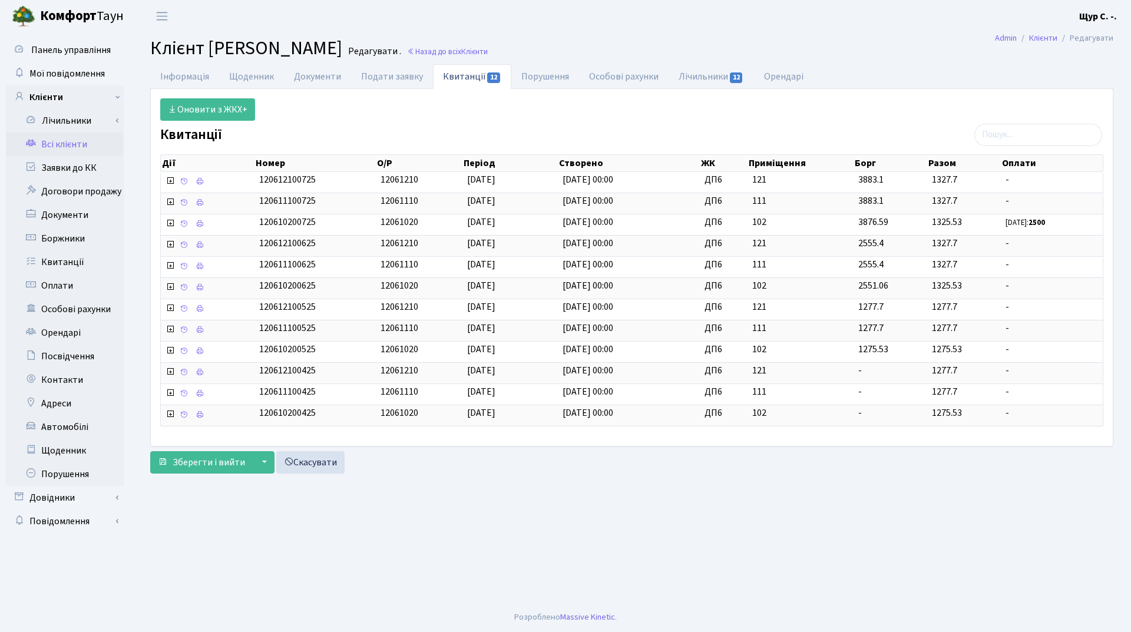
click at [84, 144] on link "Всі клієнти" at bounding box center [65, 145] width 118 height 24
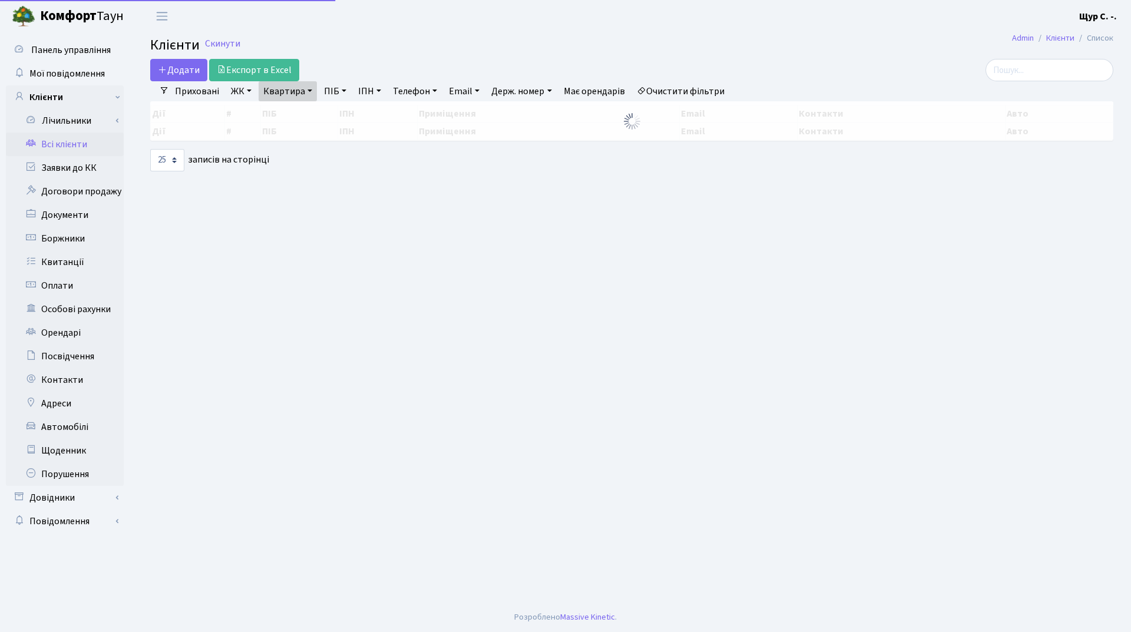
select select "25"
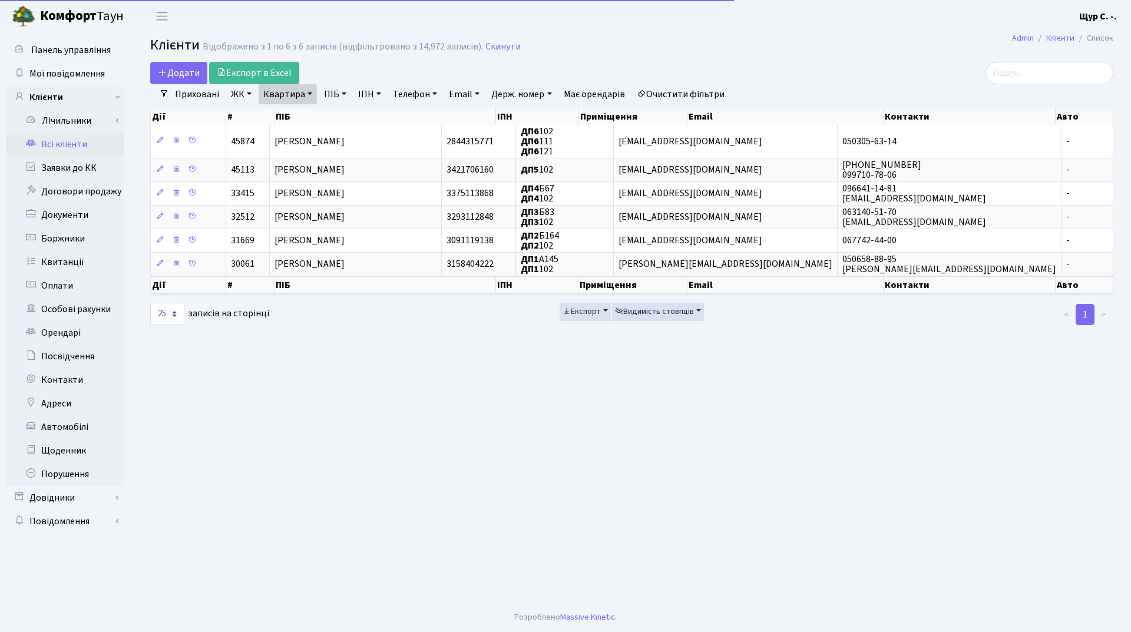
click at [312, 95] on link "Квартира" at bounding box center [288, 94] width 58 height 20
click at [308, 111] on input "102" at bounding box center [293, 117] width 69 height 22
type input "109"
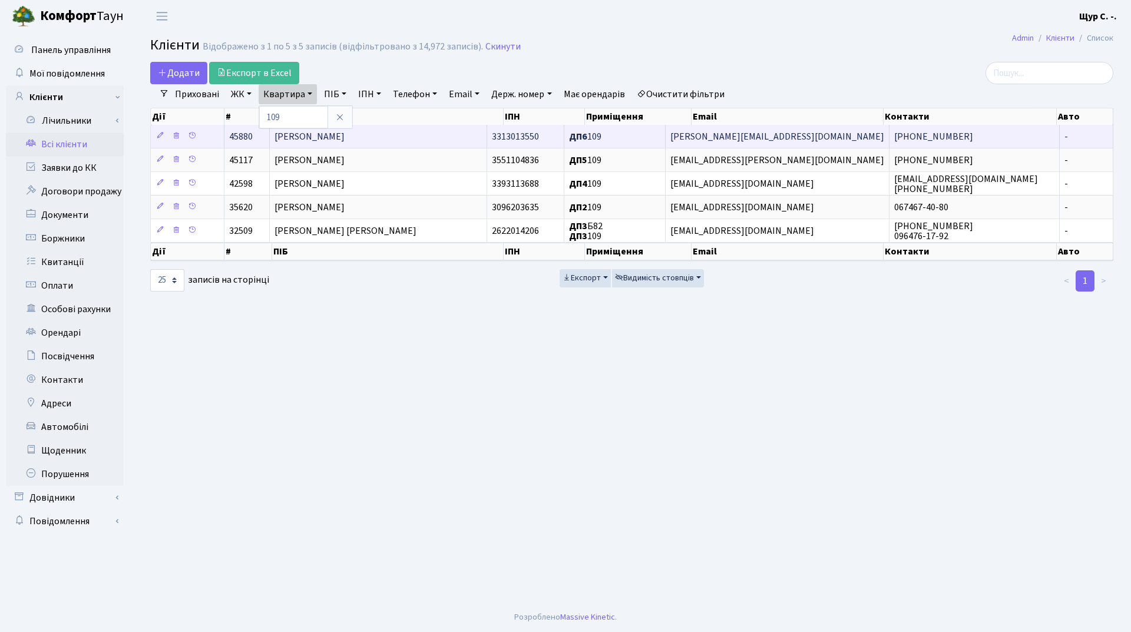
click at [332, 141] on span "Стороженко Віктор Федорович" at bounding box center [310, 136] width 70 height 13
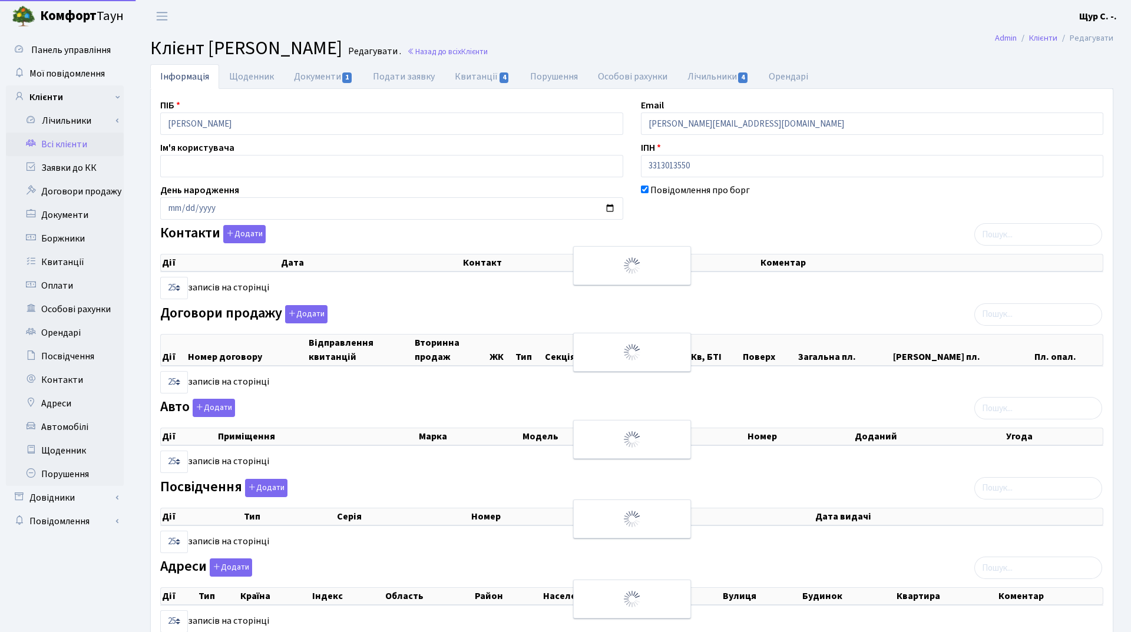
select select "25"
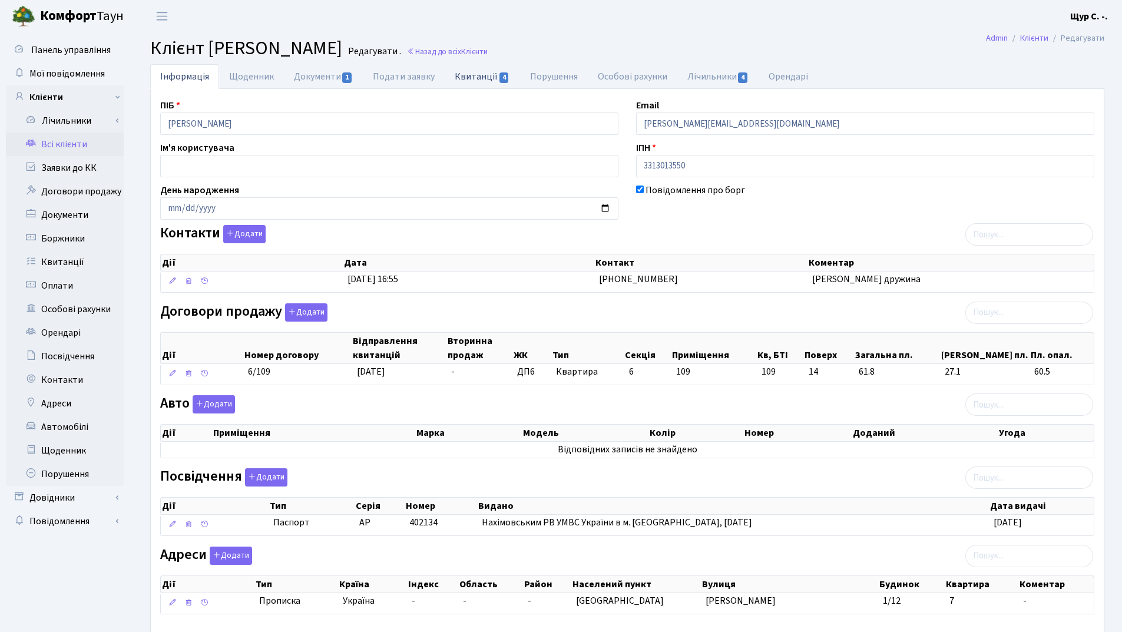
click at [479, 80] on link "Квитанції 4" at bounding box center [482, 76] width 75 height 24
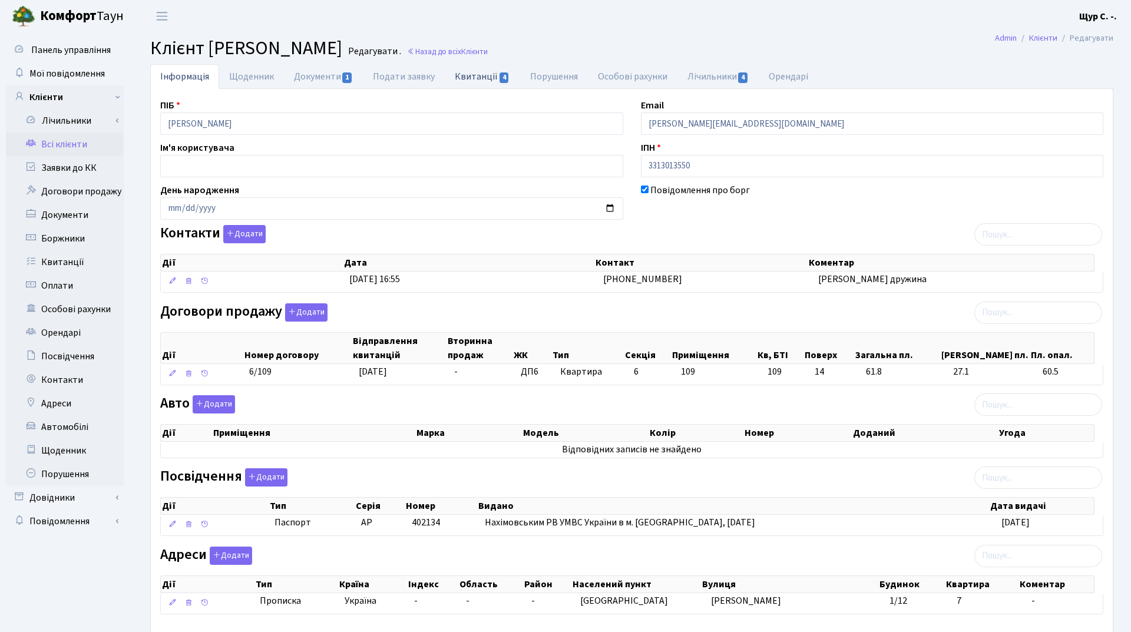
select select "25"
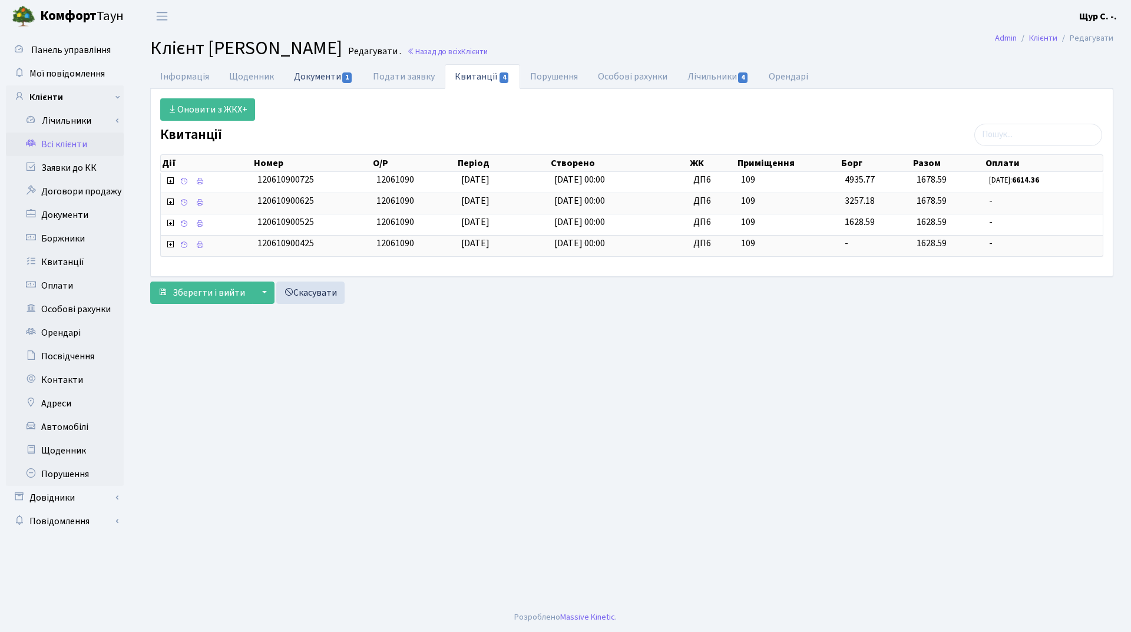
click at [328, 80] on link "Документи 1" at bounding box center [323, 76] width 79 height 24
select select "25"
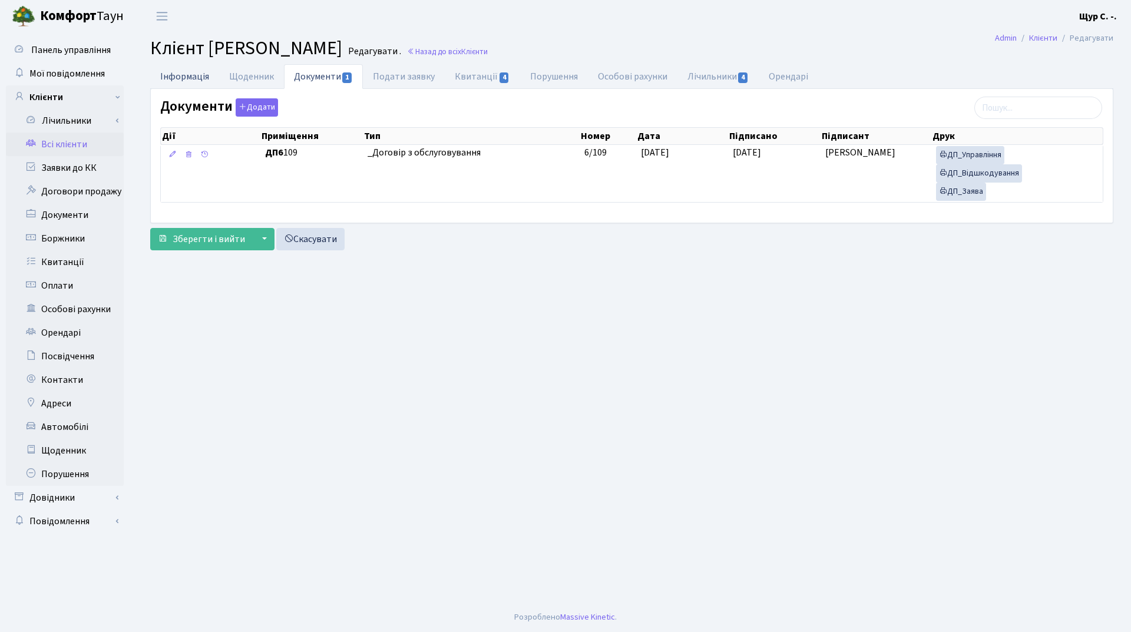
click at [190, 82] on link "Інформація" at bounding box center [184, 76] width 69 height 24
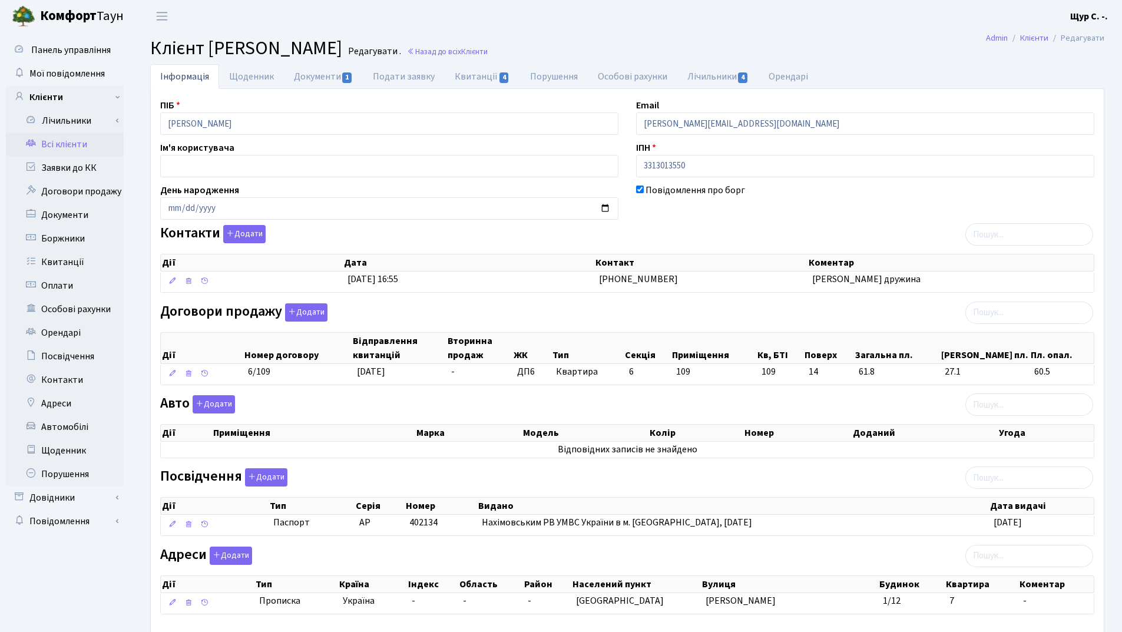
click at [75, 142] on link "Всі клієнти" at bounding box center [65, 145] width 118 height 24
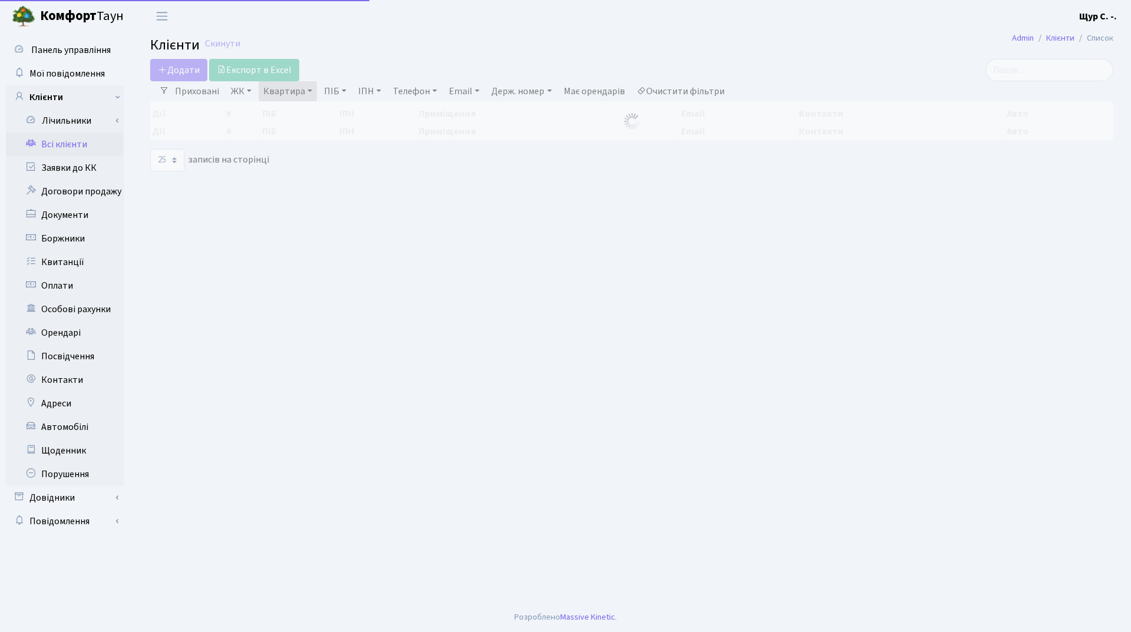
select select "25"
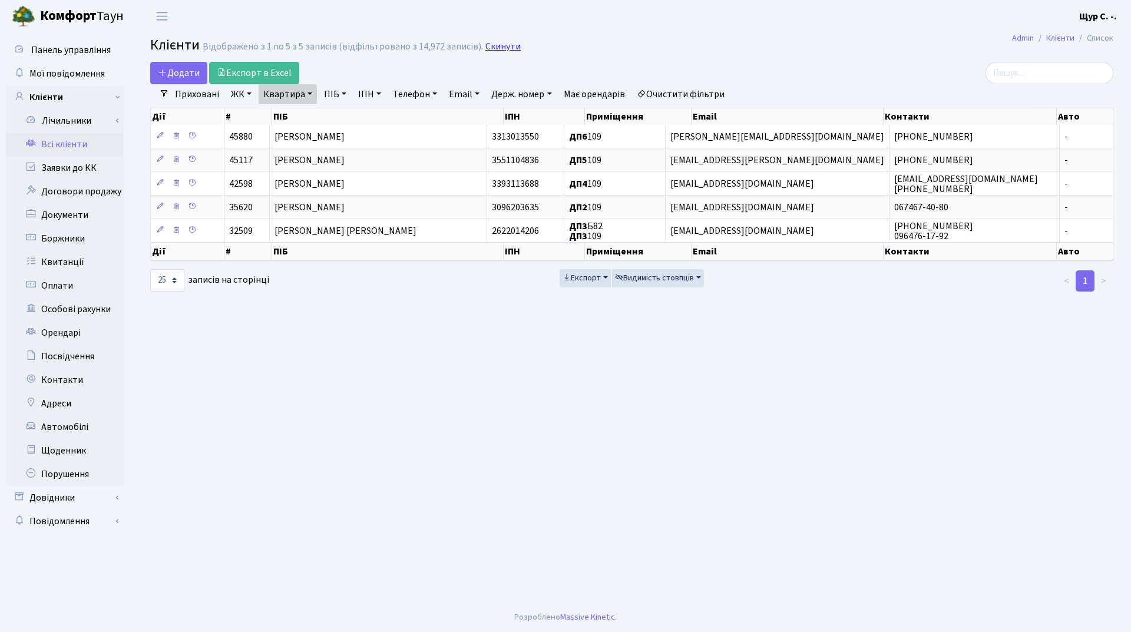
click at [500, 48] on link "Скинути" at bounding box center [502, 46] width 35 height 11
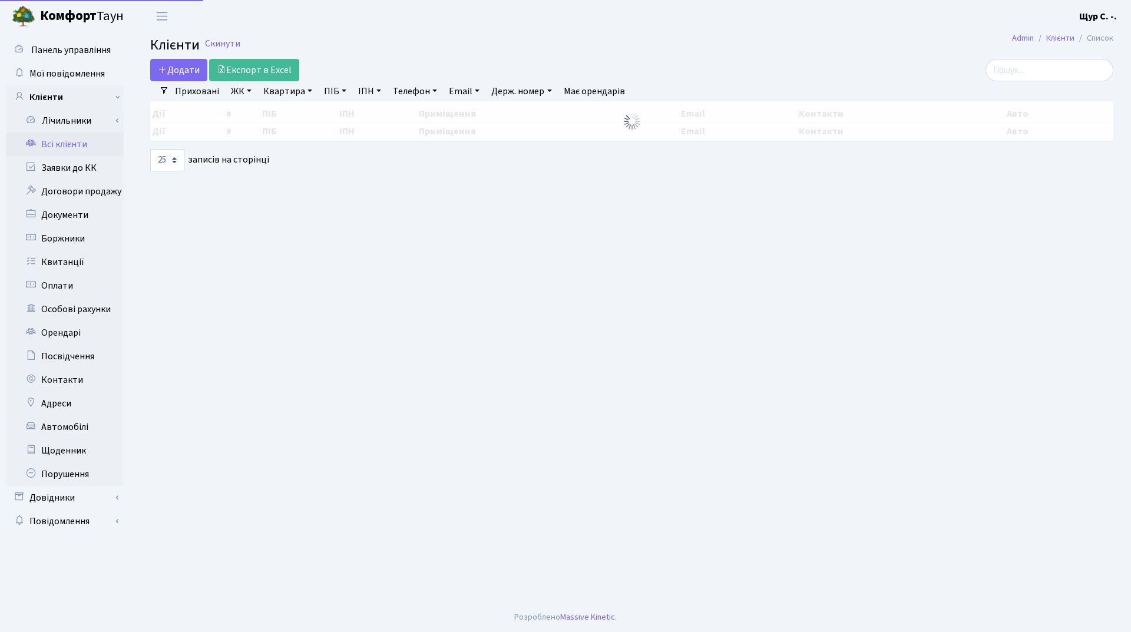
select select "25"
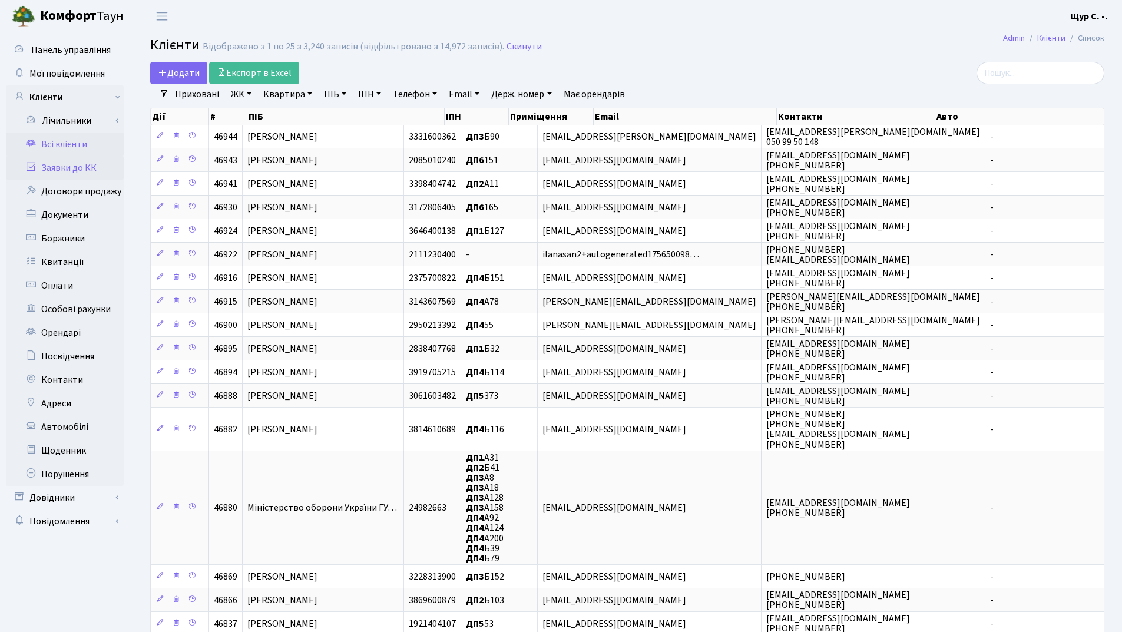
click at [92, 168] on link "Заявки до КК" at bounding box center [65, 168] width 118 height 24
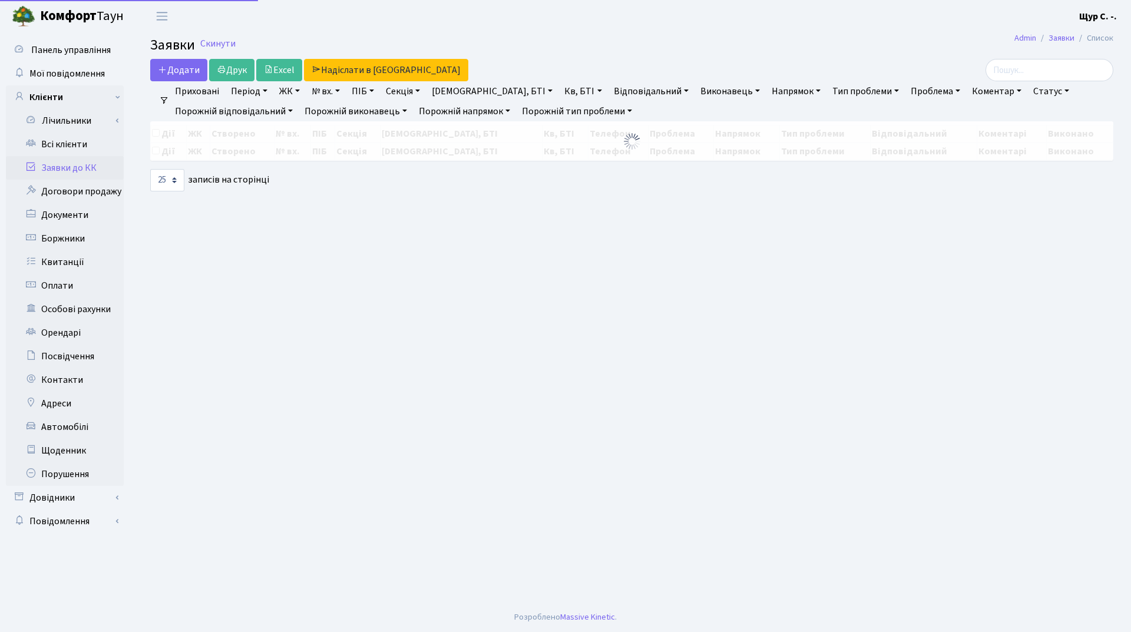
select select "25"
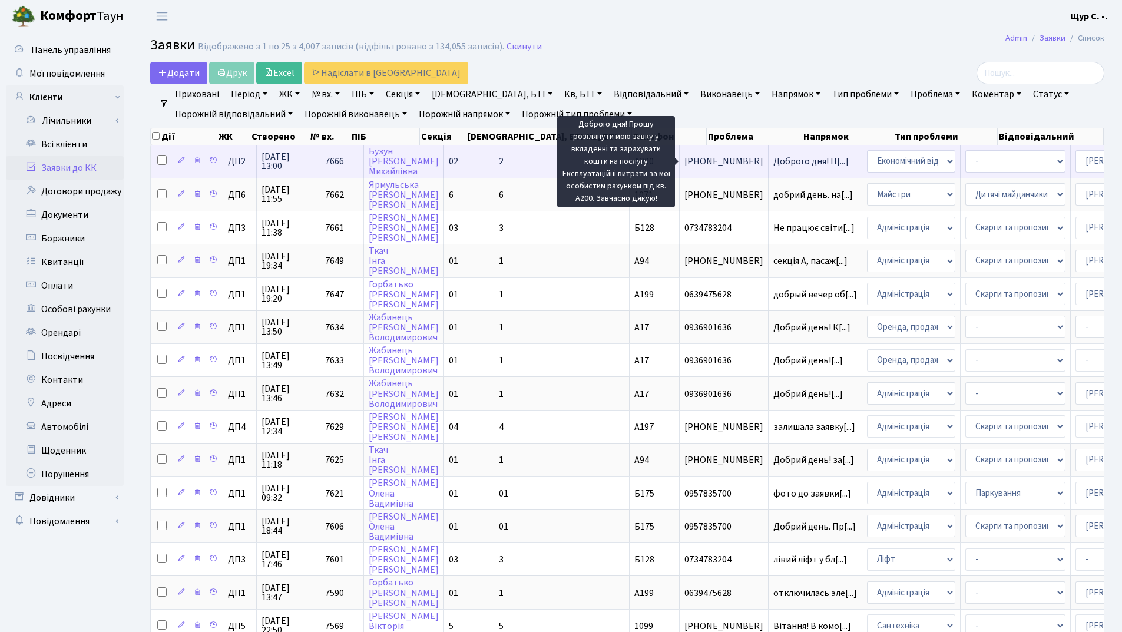
click at [773, 162] on span "Доброго дня! П[...]" at bounding box center [810, 161] width 75 height 13
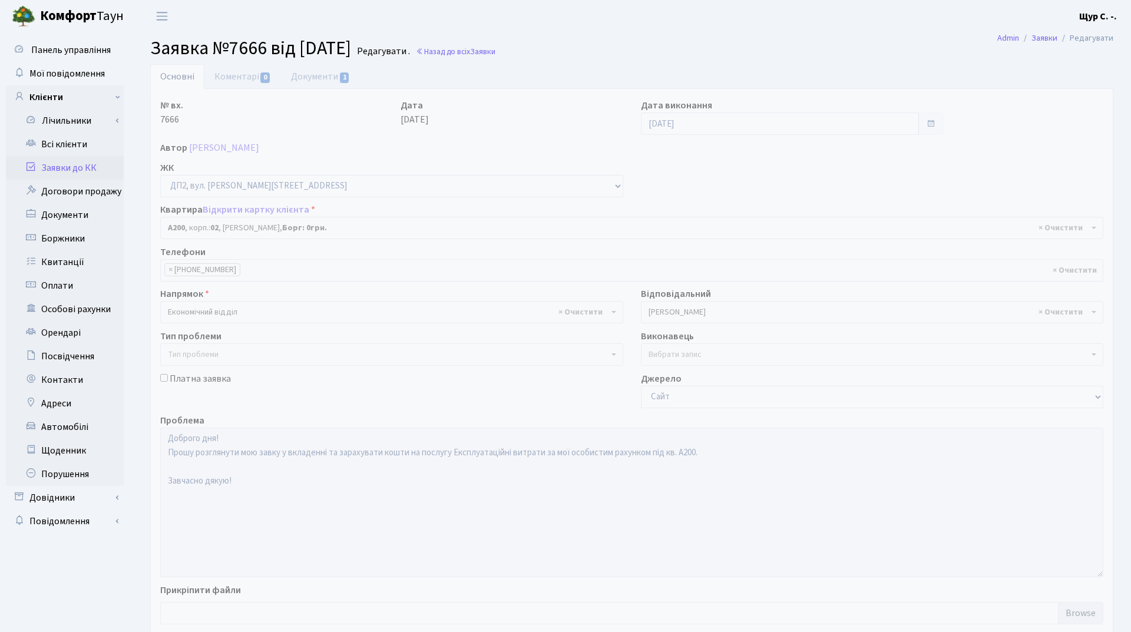
select select "31162"
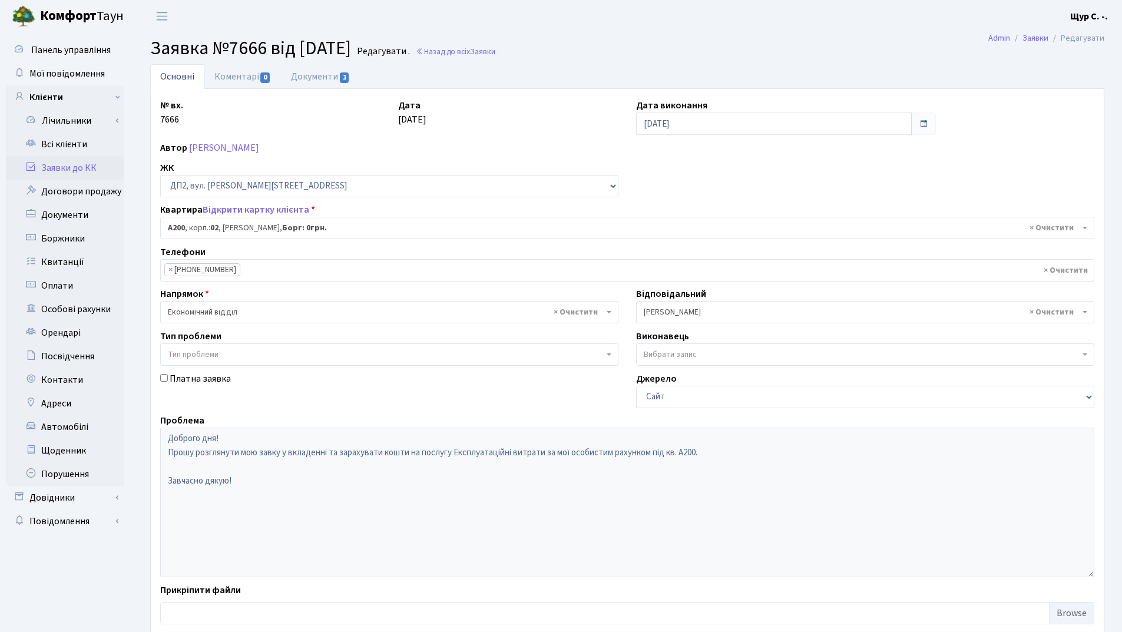
click at [75, 168] on link "Заявки до КК" at bounding box center [65, 168] width 118 height 24
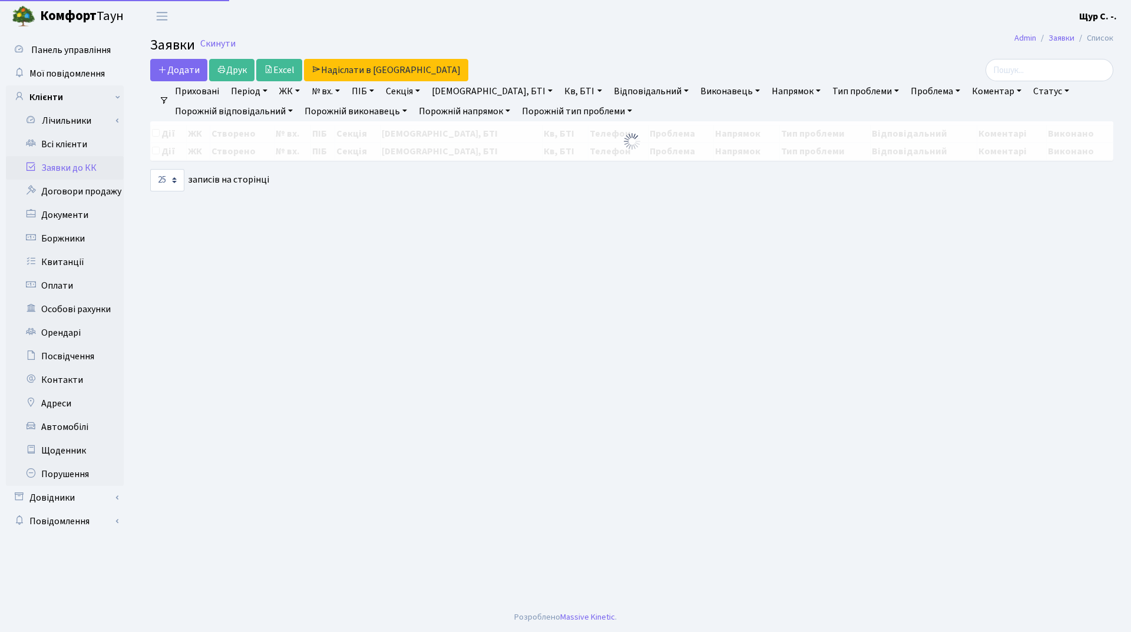
select select "25"
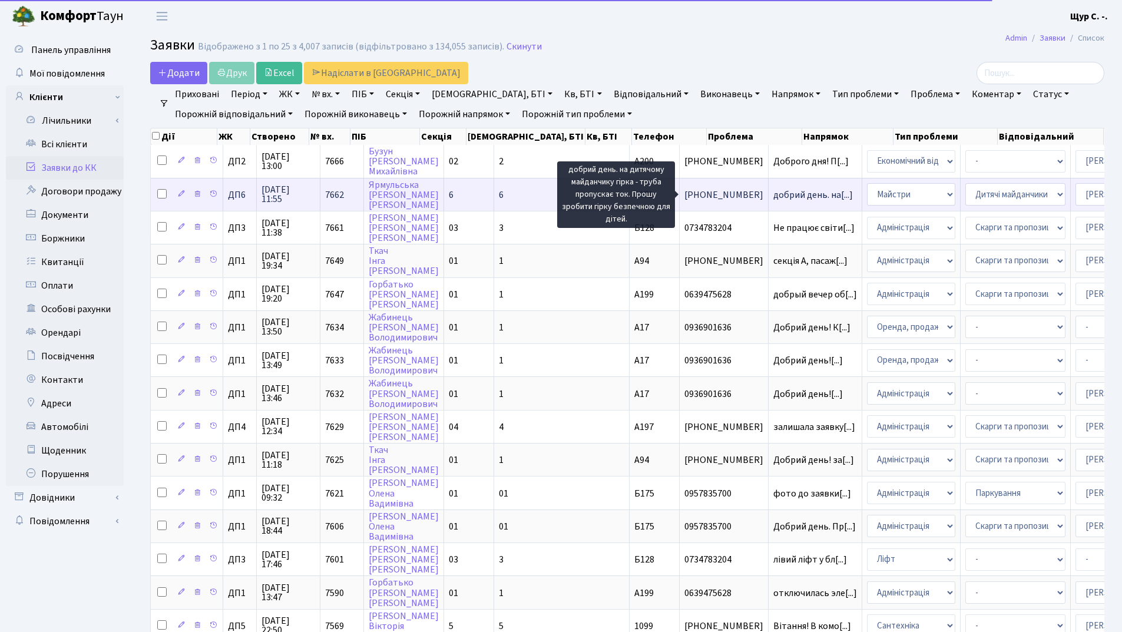
click at [773, 196] on span "добрий день. на[...]" at bounding box center [813, 195] width 80 height 13
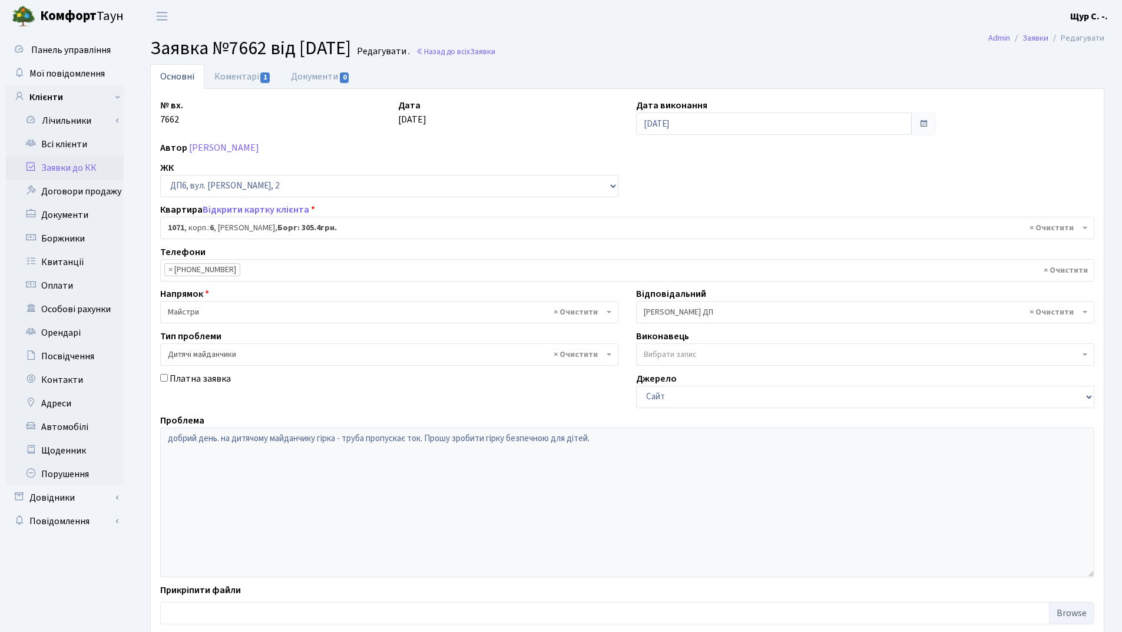
select select "46943"
select select "56"
click at [71, 173] on link "Заявки до КК" at bounding box center [65, 168] width 118 height 24
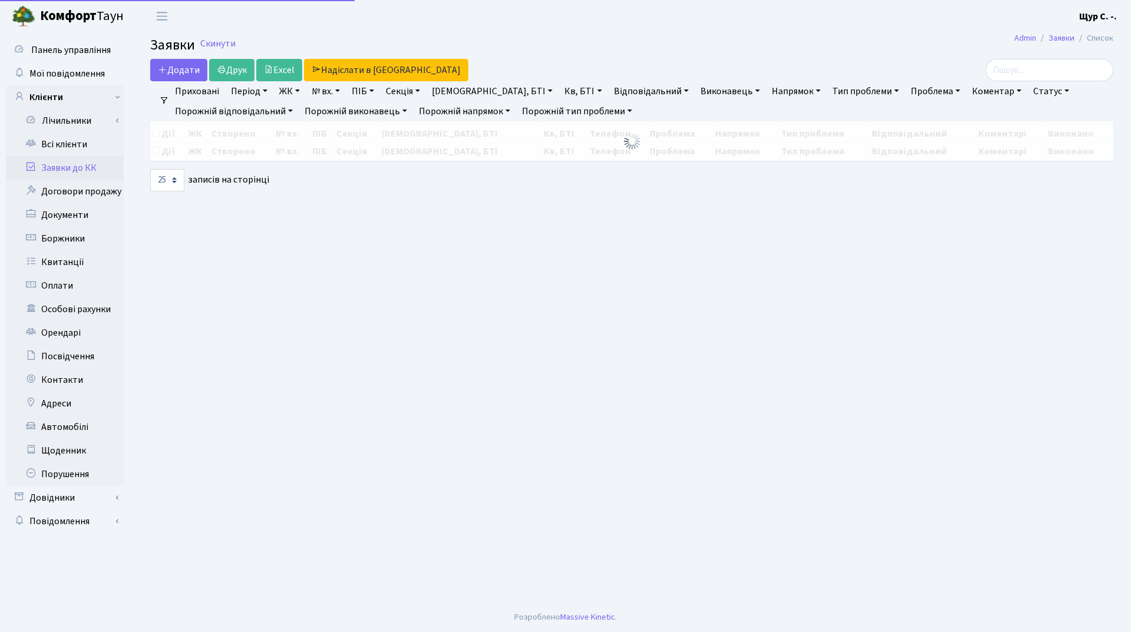
select select "25"
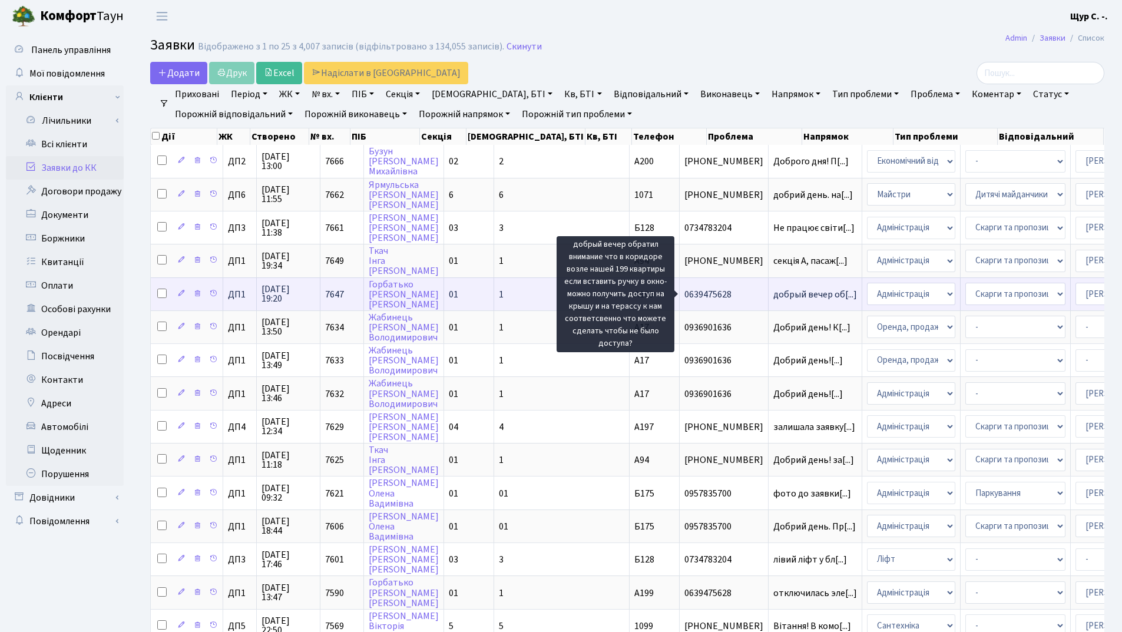
click at [773, 295] on span "добрый вечер об[...]" at bounding box center [815, 294] width 84 height 13
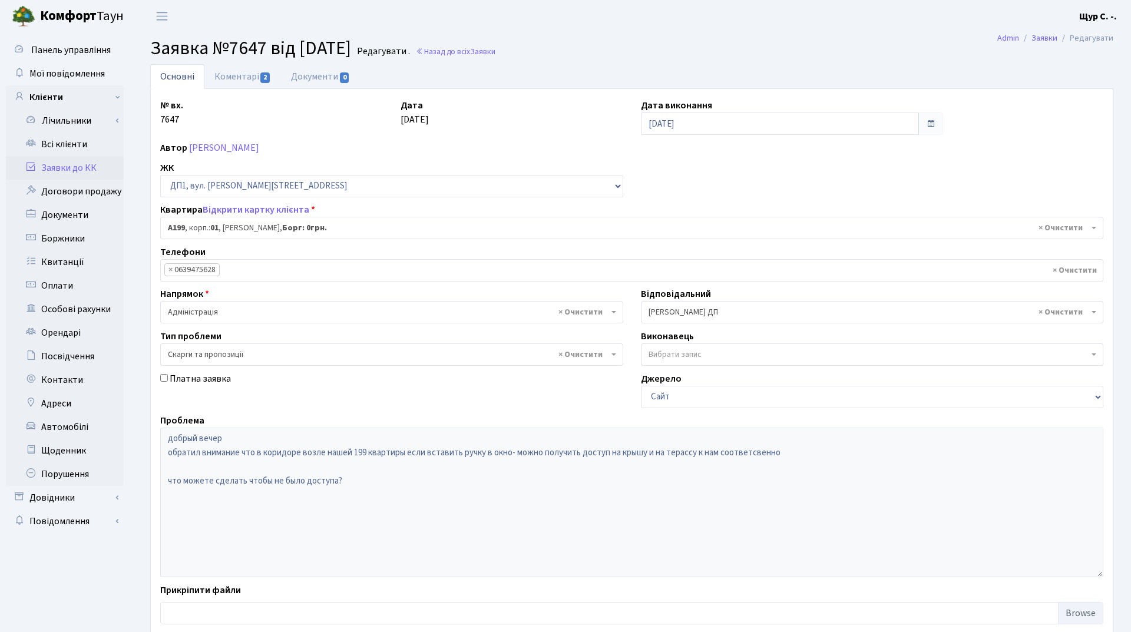
select select "30034"
select select "55"
click at [236, 76] on link "Коментарі 2" at bounding box center [242, 76] width 77 height 24
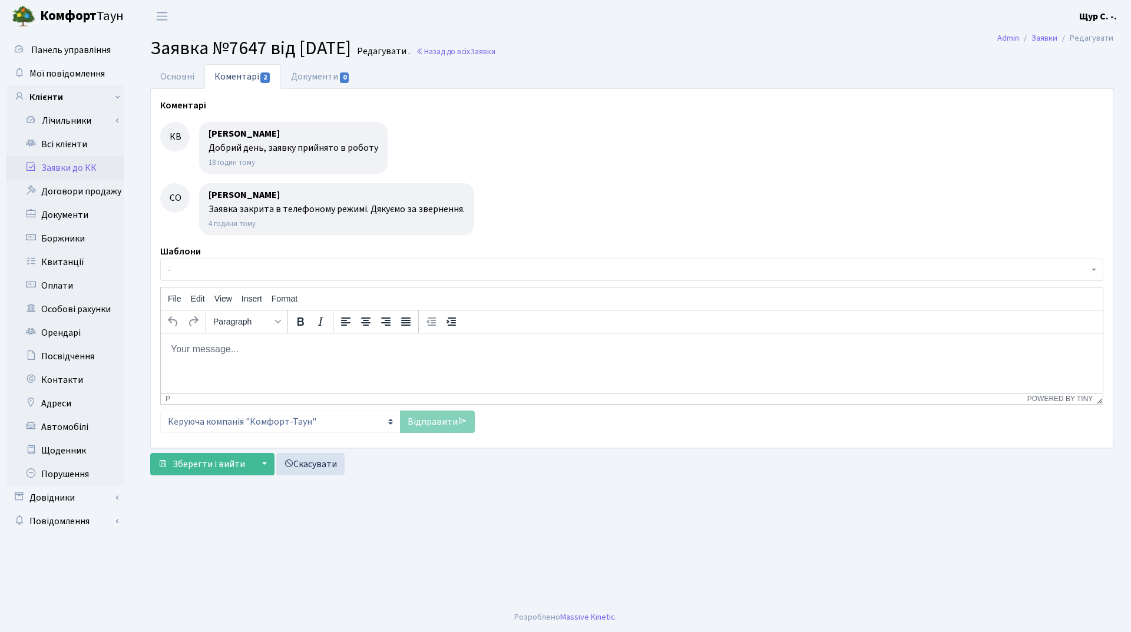
click at [68, 168] on link "Заявки до КК" at bounding box center [65, 168] width 118 height 24
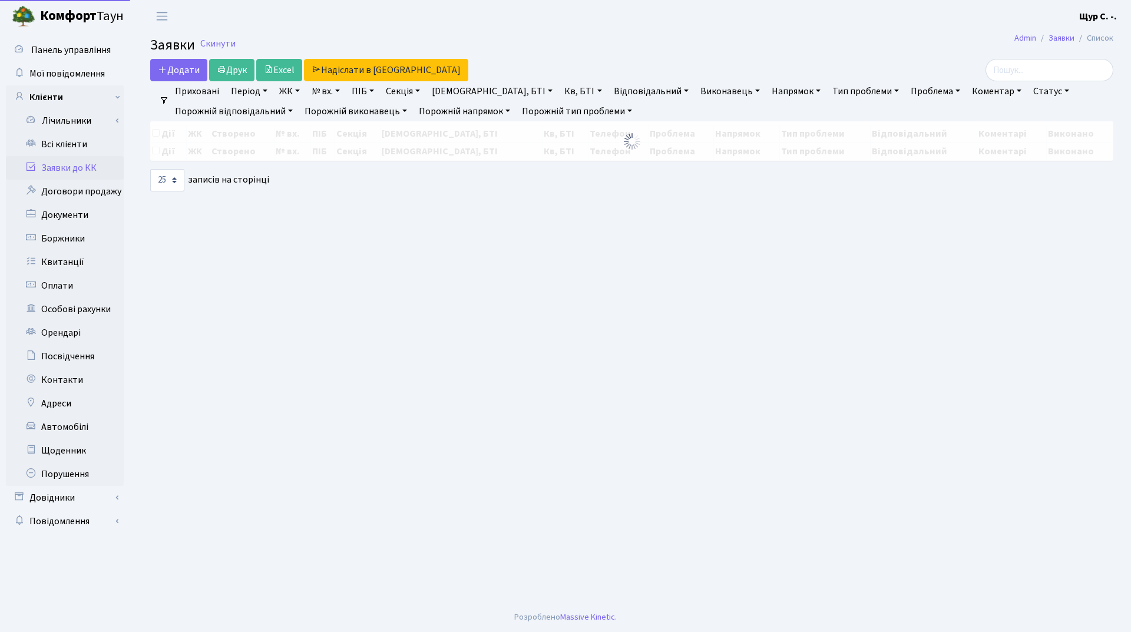
select select "25"
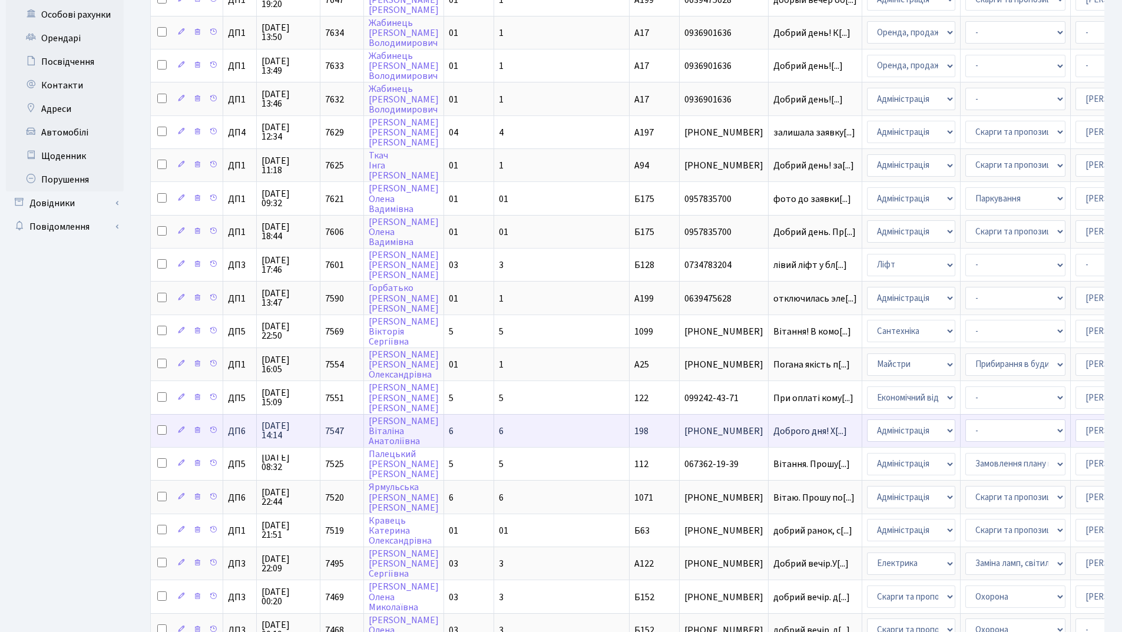
scroll to position [431, 0]
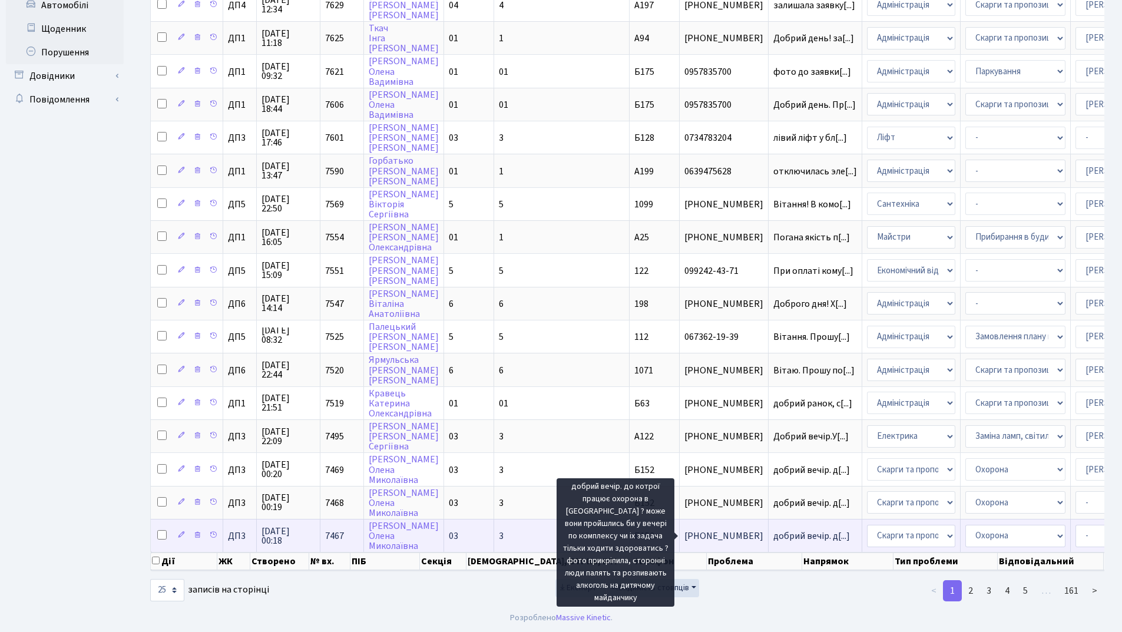
click at [773, 530] on span "добрий вечір. д[...]" at bounding box center [811, 536] width 77 height 13
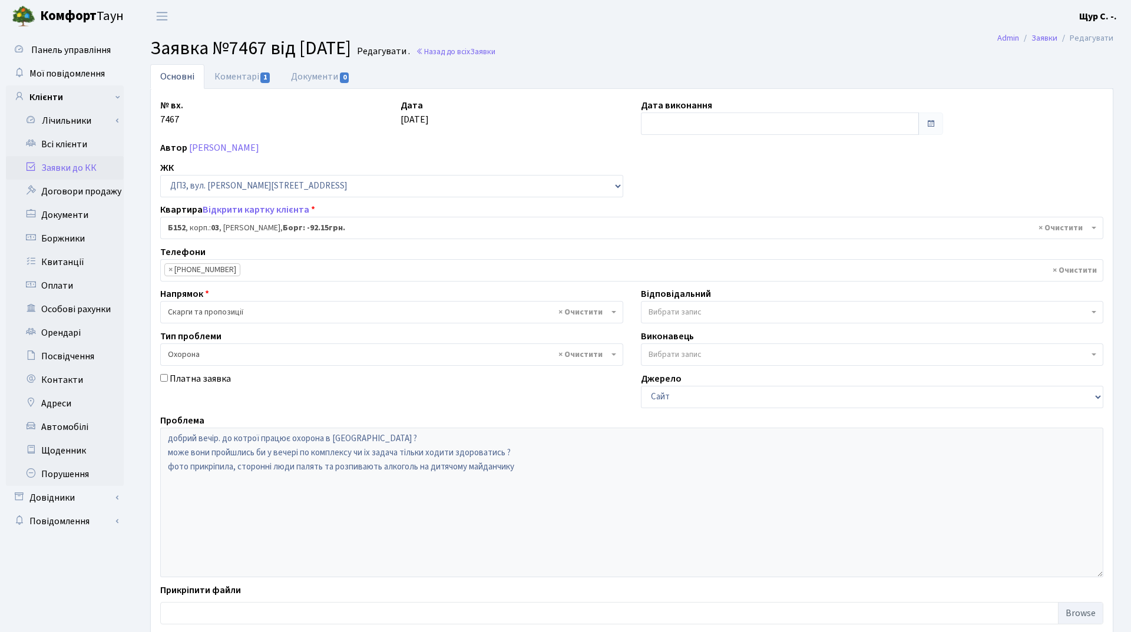
select select "32824"
select select "69"
click at [233, 69] on link "Коментарі 1" at bounding box center [242, 76] width 77 height 24
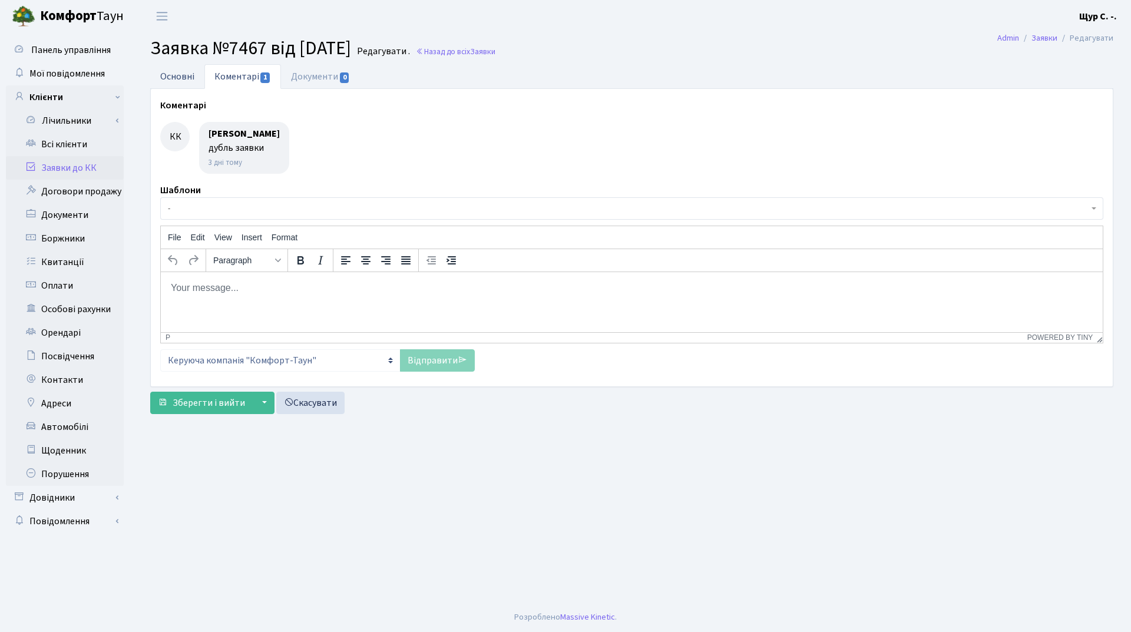
click at [181, 71] on link "Основні" at bounding box center [177, 76] width 54 height 24
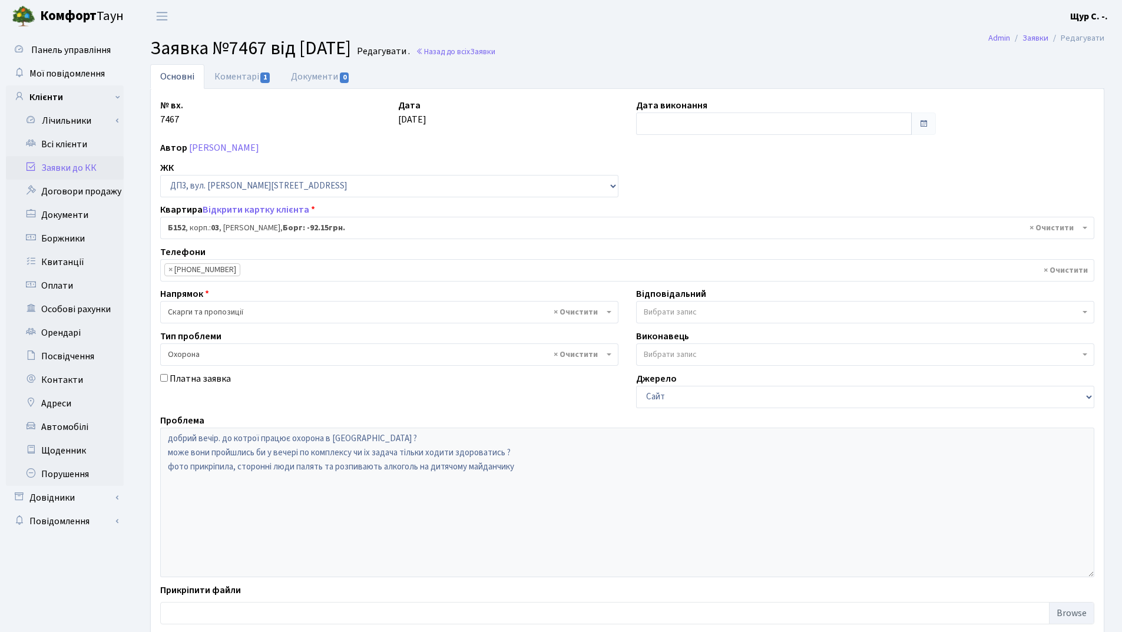
click at [78, 161] on link "Заявки до КК" at bounding box center [65, 168] width 118 height 24
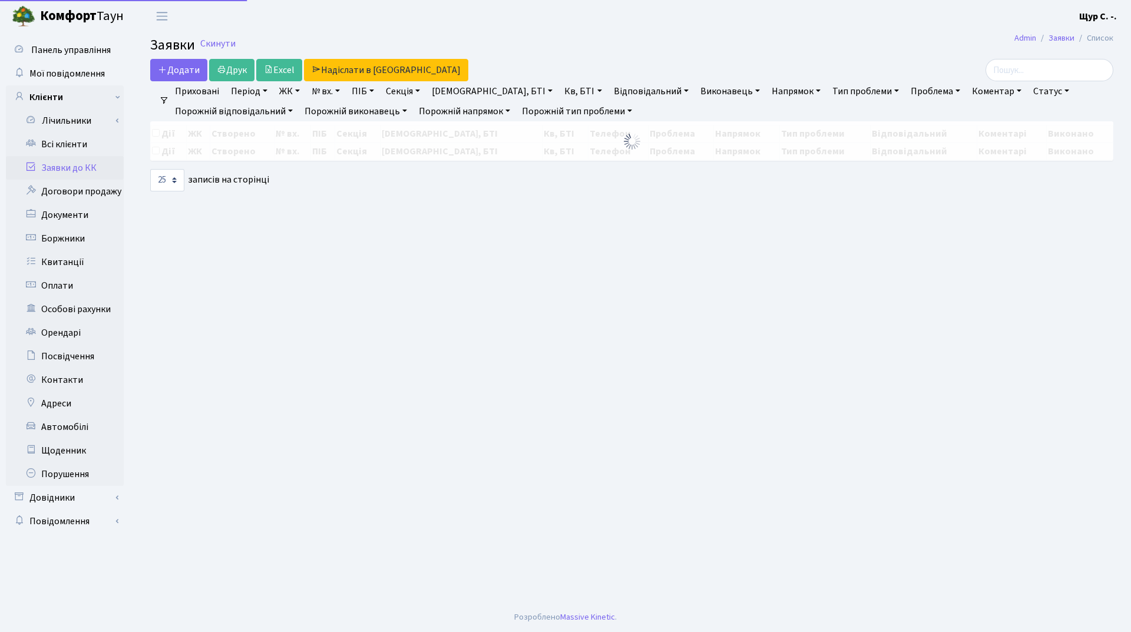
select select "25"
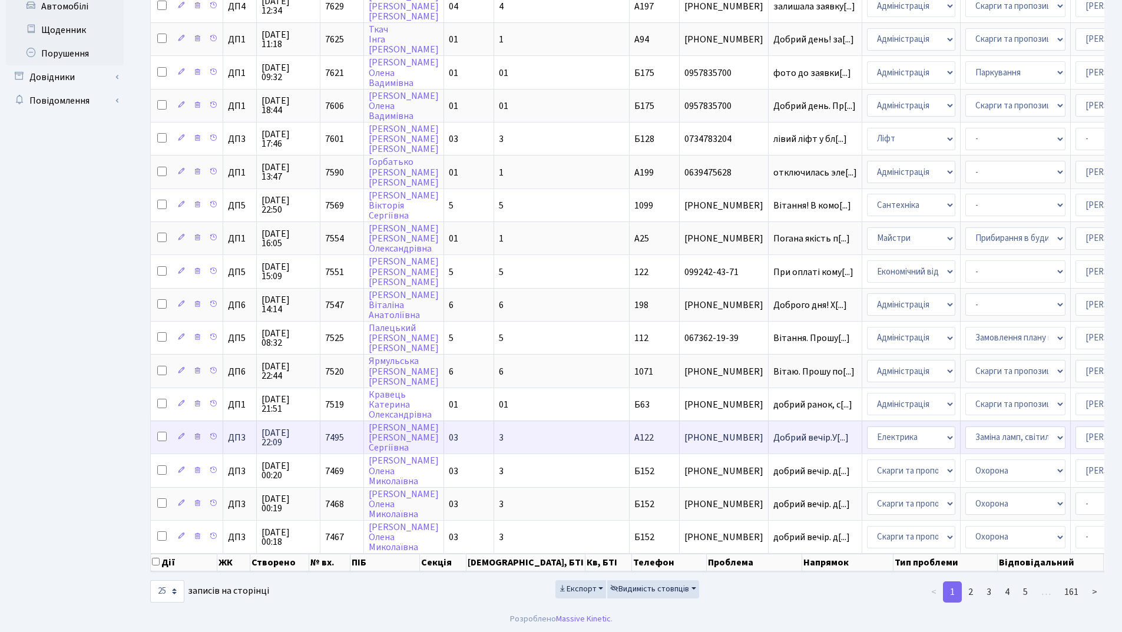
scroll to position [431, 0]
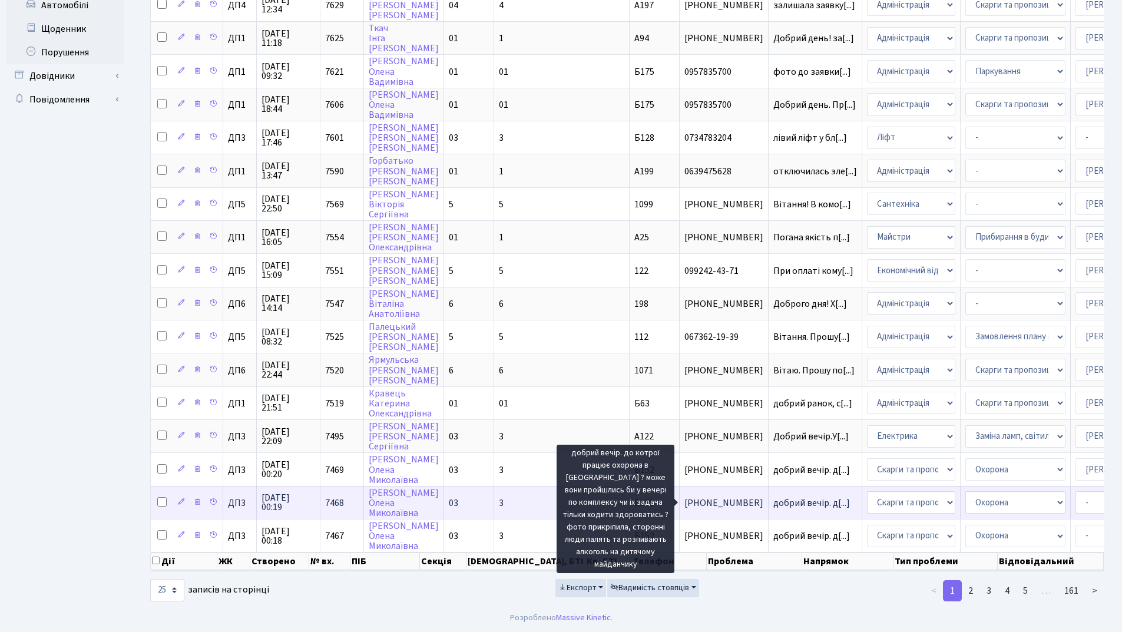
click at [773, 497] on span "добрий вечір. д[...]" at bounding box center [811, 503] width 77 height 13
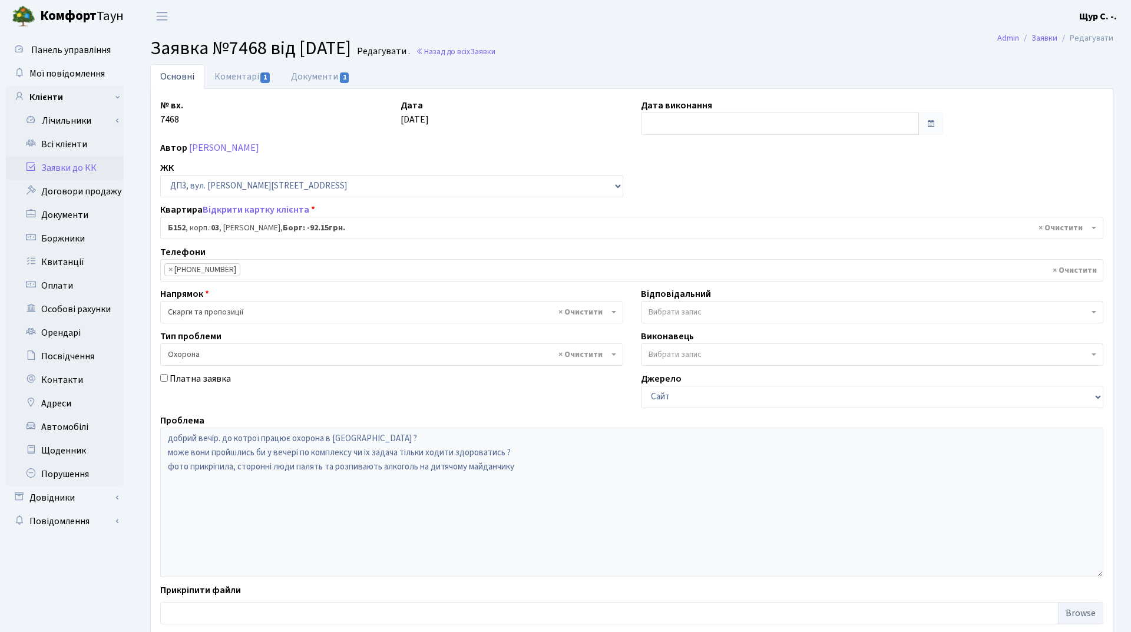
select select "32824"
select select "69"
click at [225, 76] on link "Коментарі 1" at bounding box center [242, 76] width 77 height 24
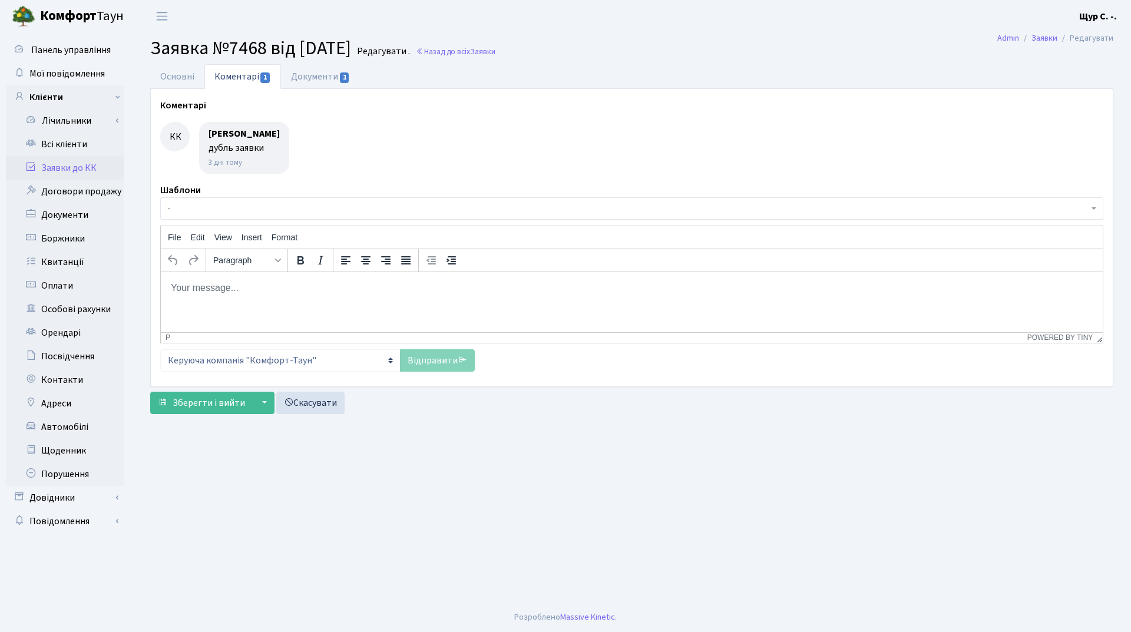
click at [66, 160] on link "Заявки до КК" at bounding box center [65, 168] width 118 height 24
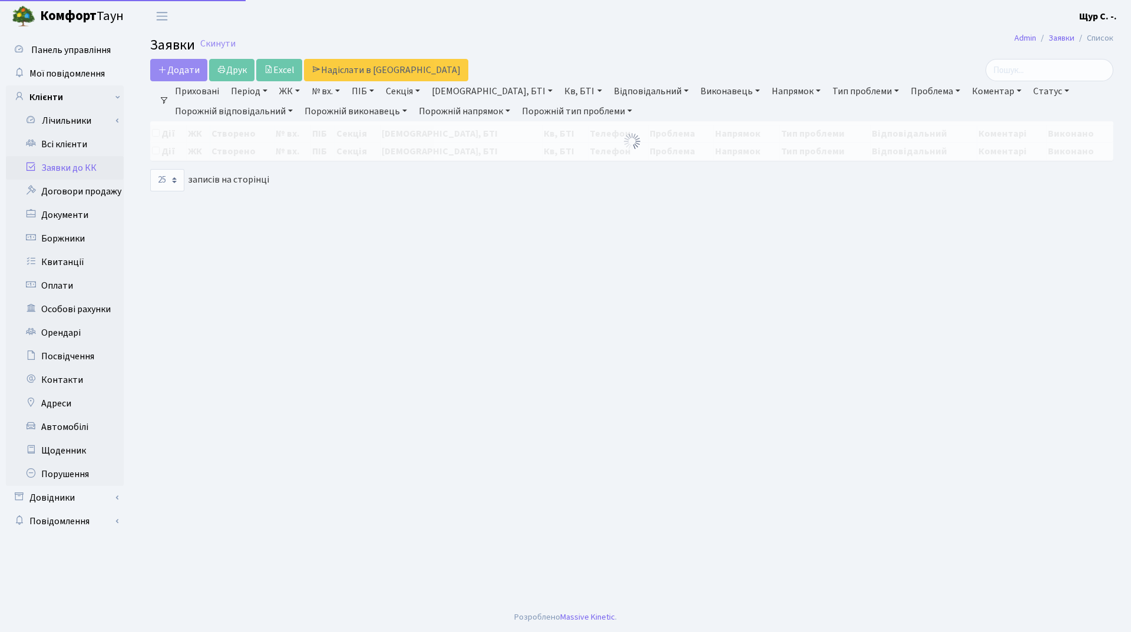
select select "25"
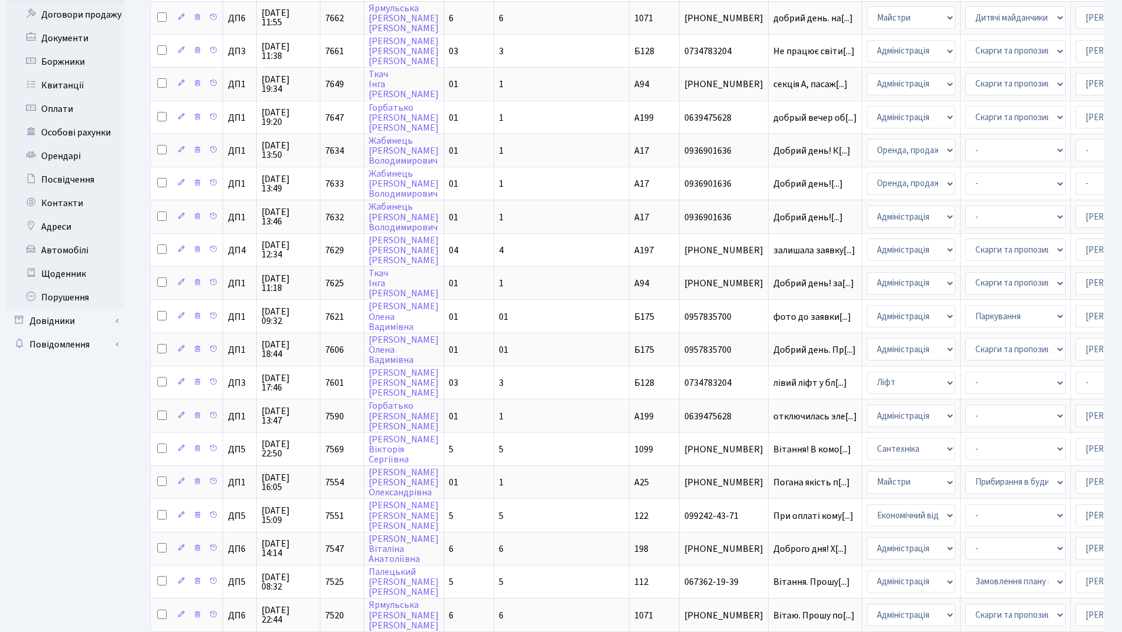
scroll to position [431, 0]
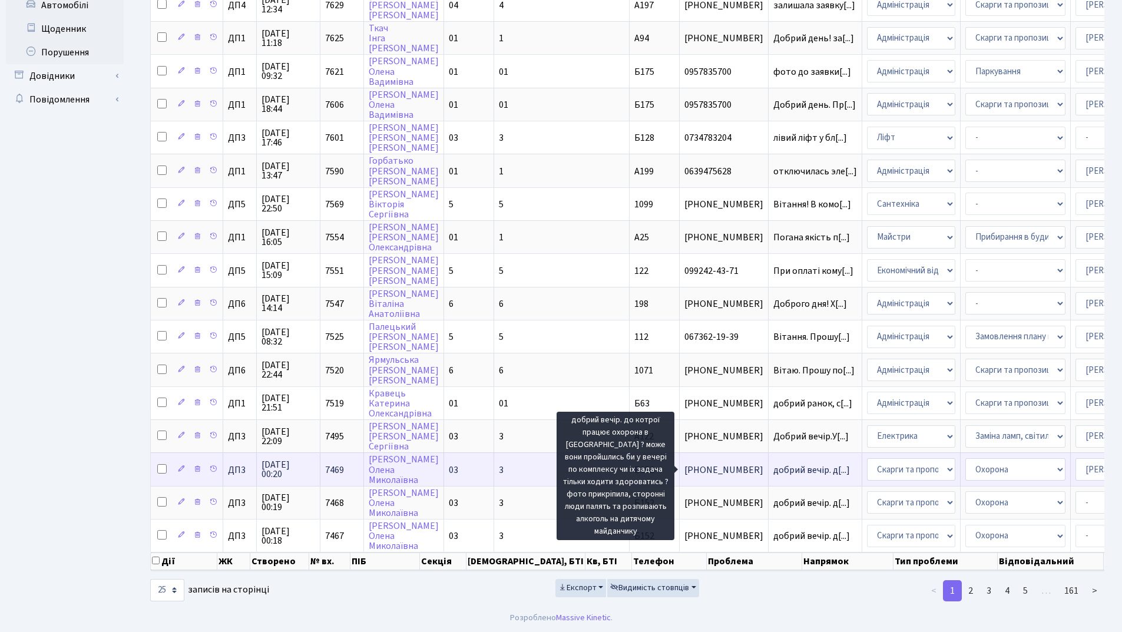
click at [773, 464] on span "добрий вечір. д[...]" at bounding box center [811, 470] width 77 height 13
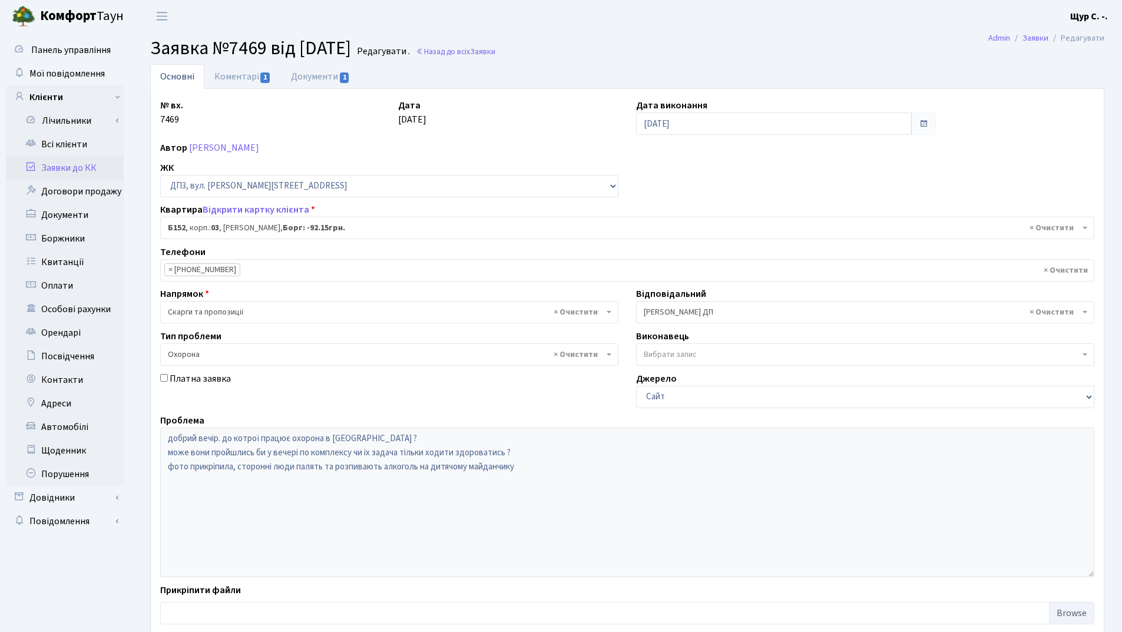
select select "32824"
select select "69"
click at [224, 75] on link "Коментарі 1" at bounding box center [242, 76] width 77 height 24
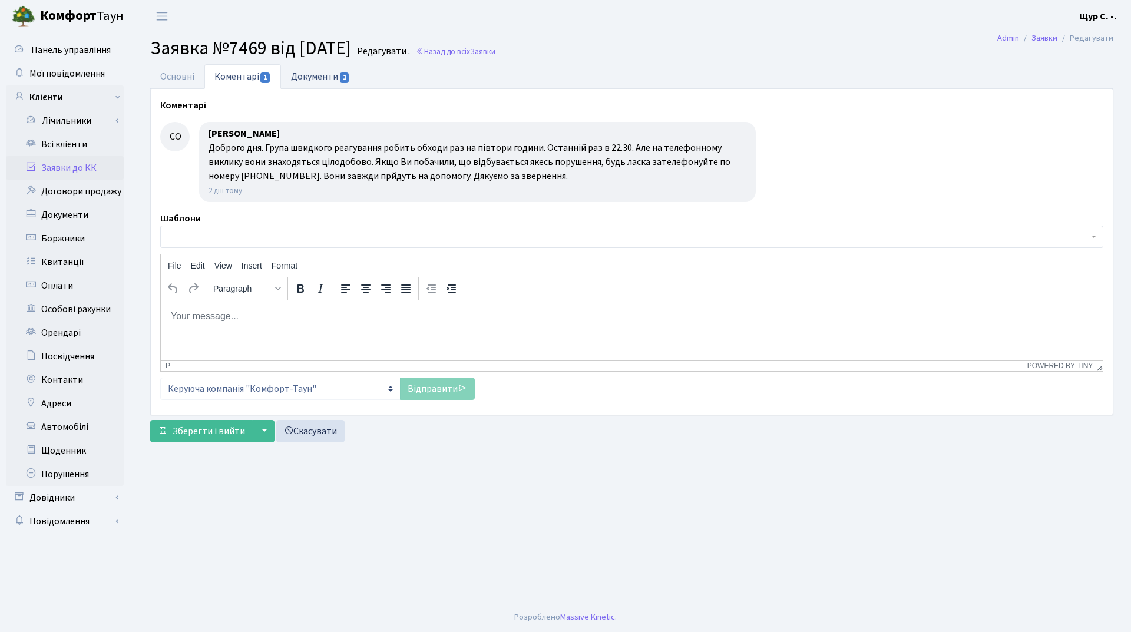
click at [322, 74] on link "Документи 1" at bounding box center [320, 76] width 79 height 24
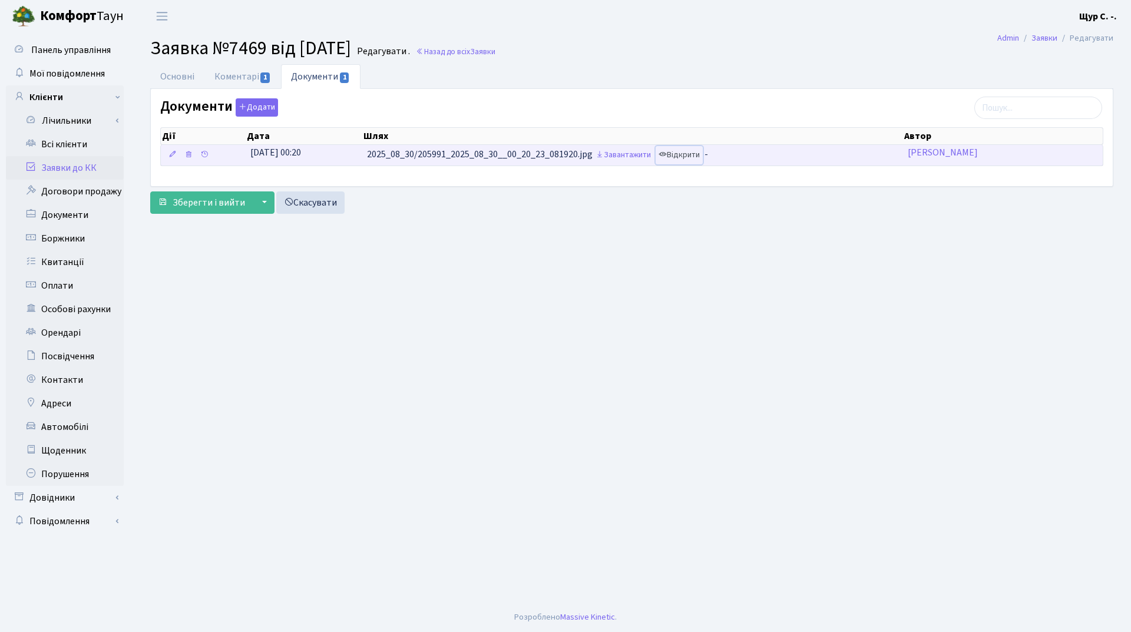
click at [687, 158] on link "Відкрити" at bounding box center [679, 155] width 47 height 18
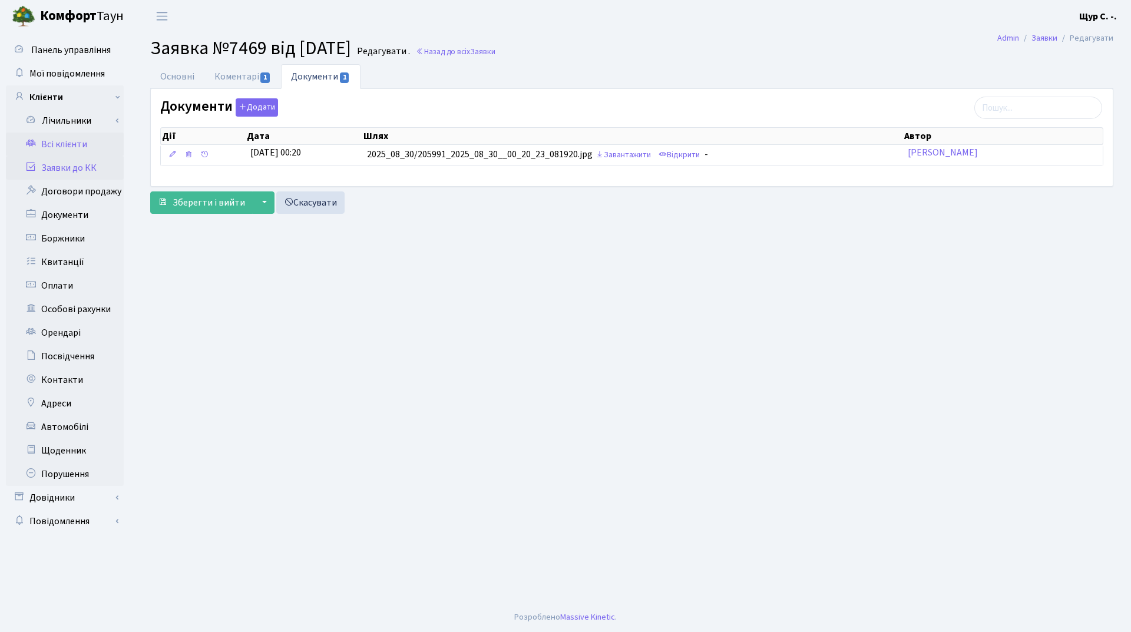
click at [83, 143] on link "Всі клієнти" at bounding box center [65, 145] width 118 height 24
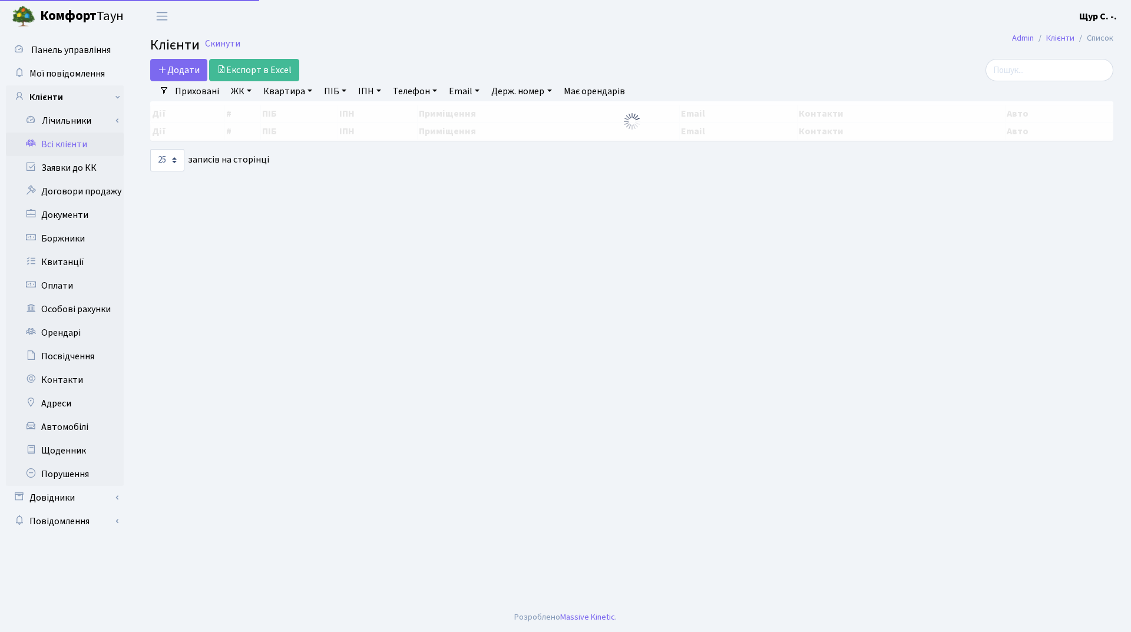
select select "25"
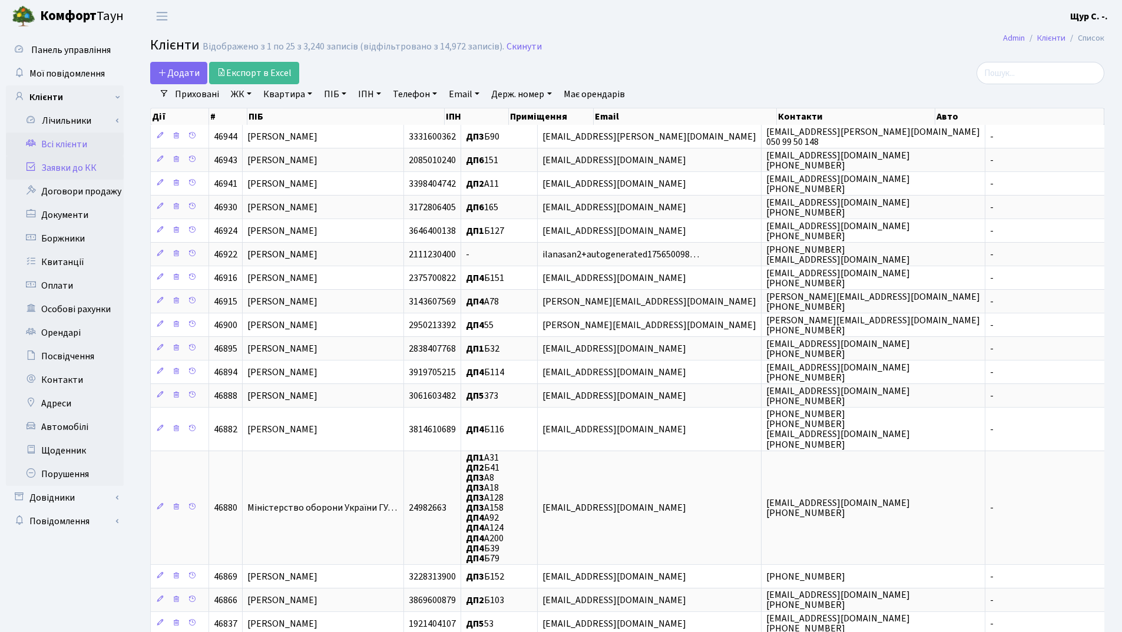
click at [85, 171] on link "Заявки до КК" at bounding box center [65, 168] width 118 height 24
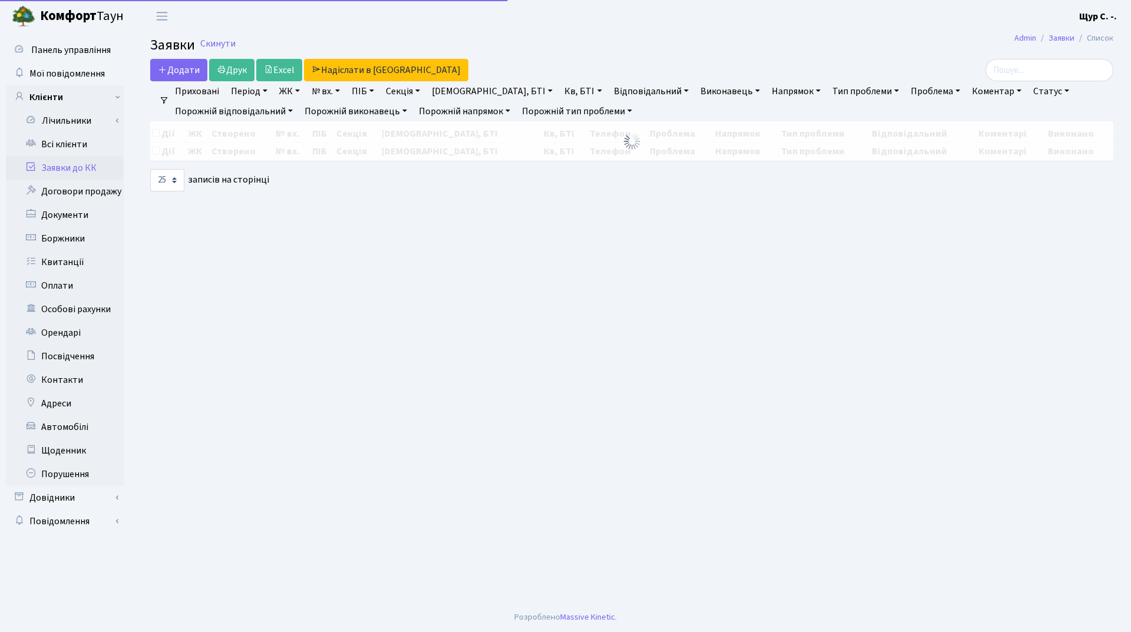
select select "25"
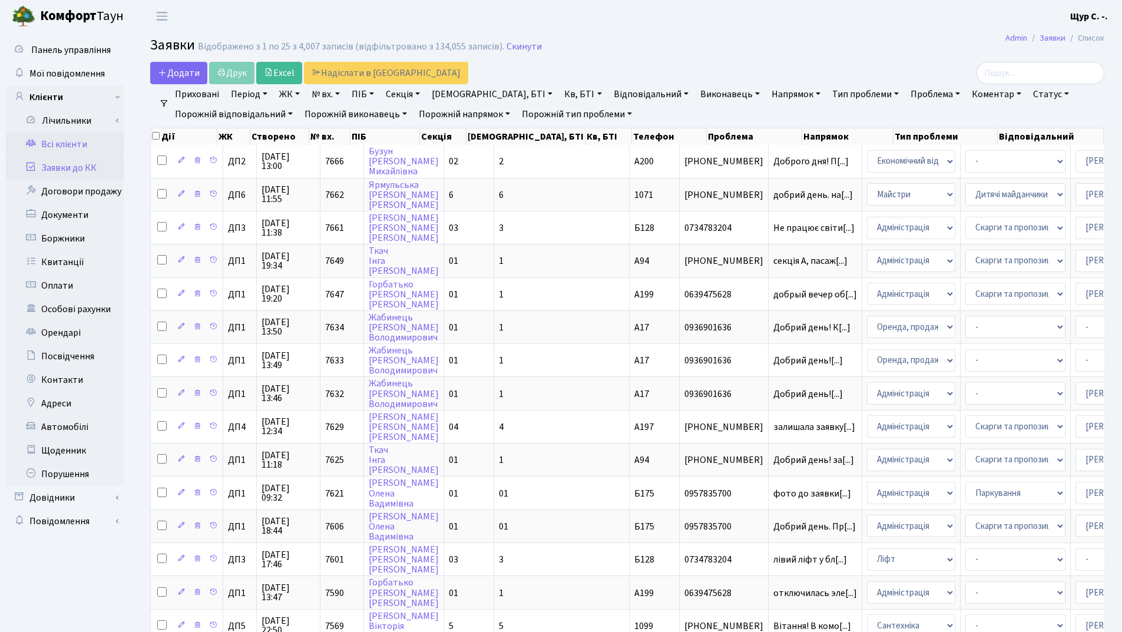
click at [80, 143] on link "Всі клієнти" at bounding box center [65, 145] width 118 height 24
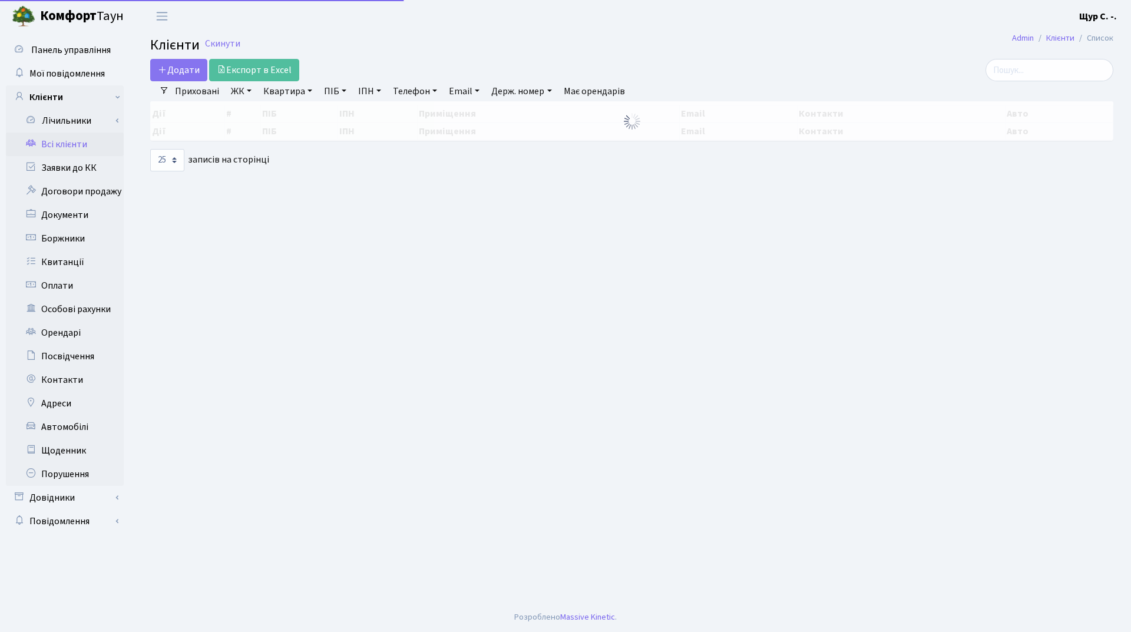
select select "25"
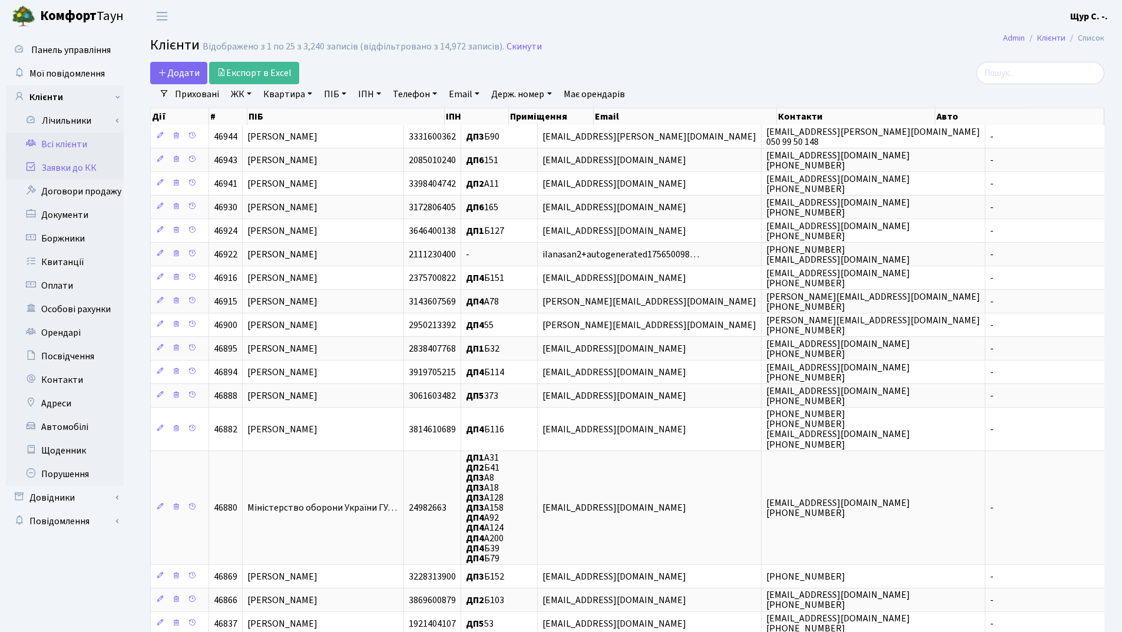
click at [78, 174] on link "Заявки до КК" at bounding box center [65, 168] width 118 height 24
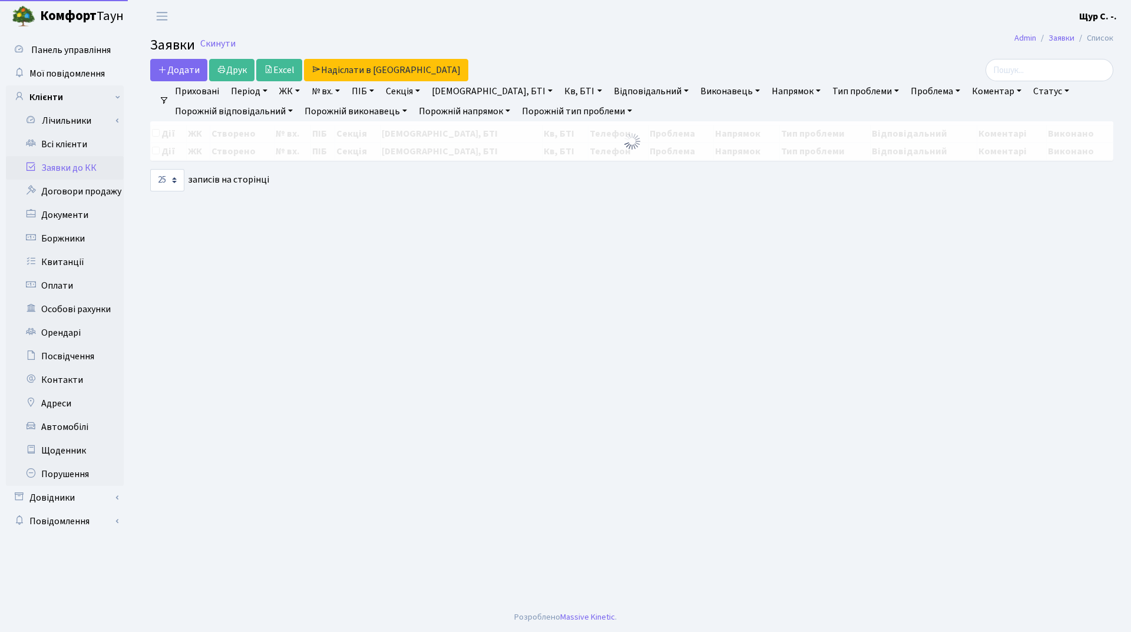
select select "25"
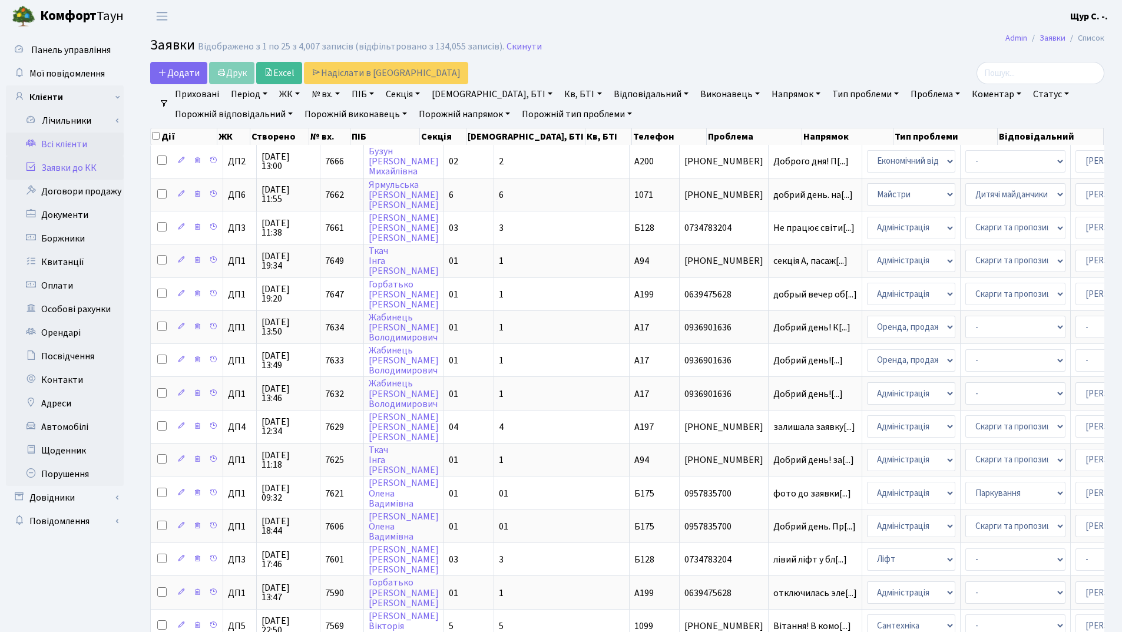
click at [71, 147] on link "Всі клієнти" at bounding box center [65, 145] width 118 height 24
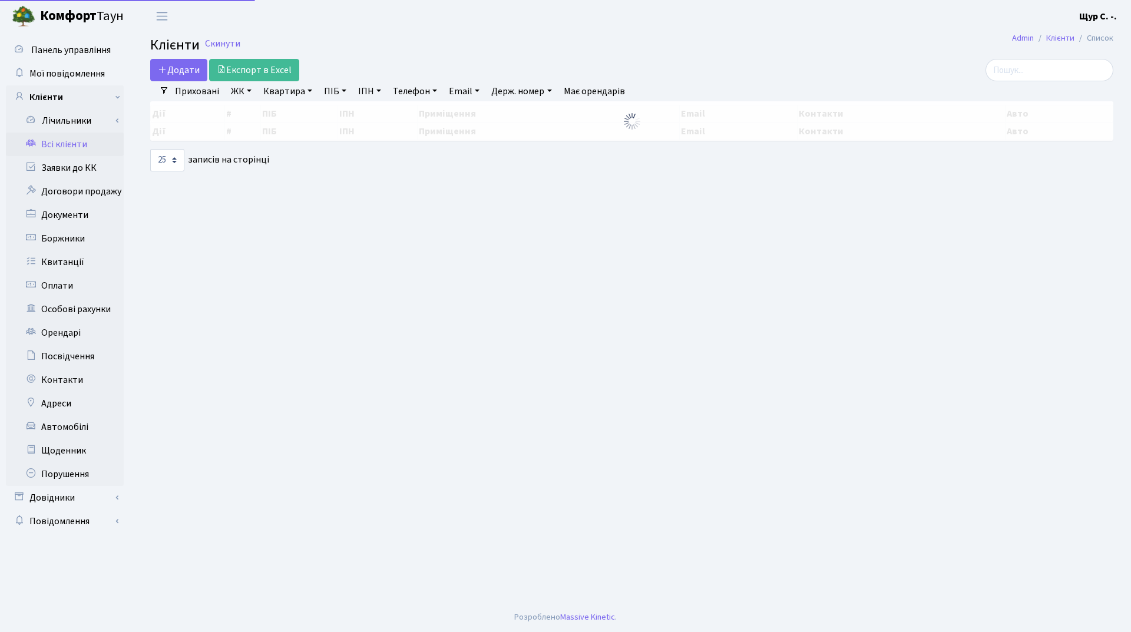
select select "25"
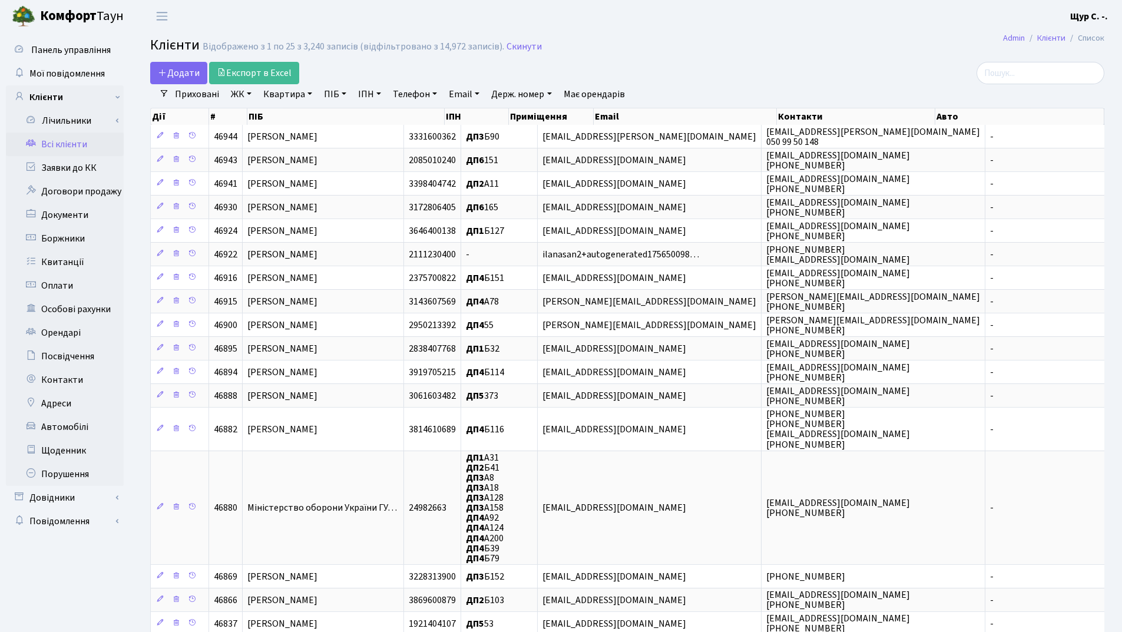
click at [282, 100] on link "Квартира" at bounding box center [288, 94] width 58 height 20
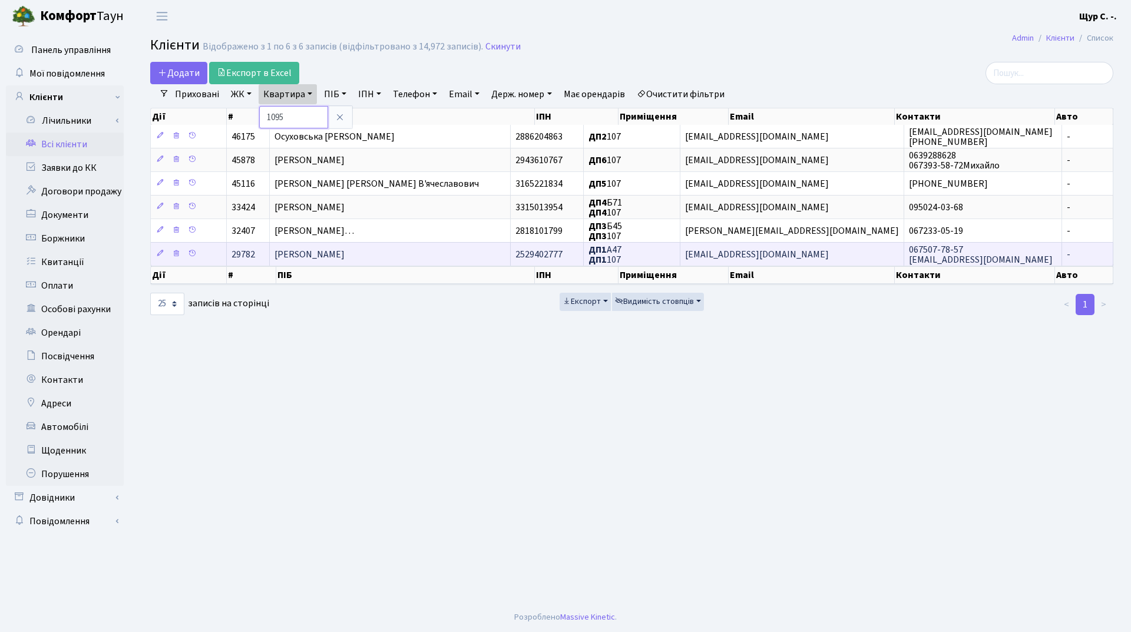
type input "1095"
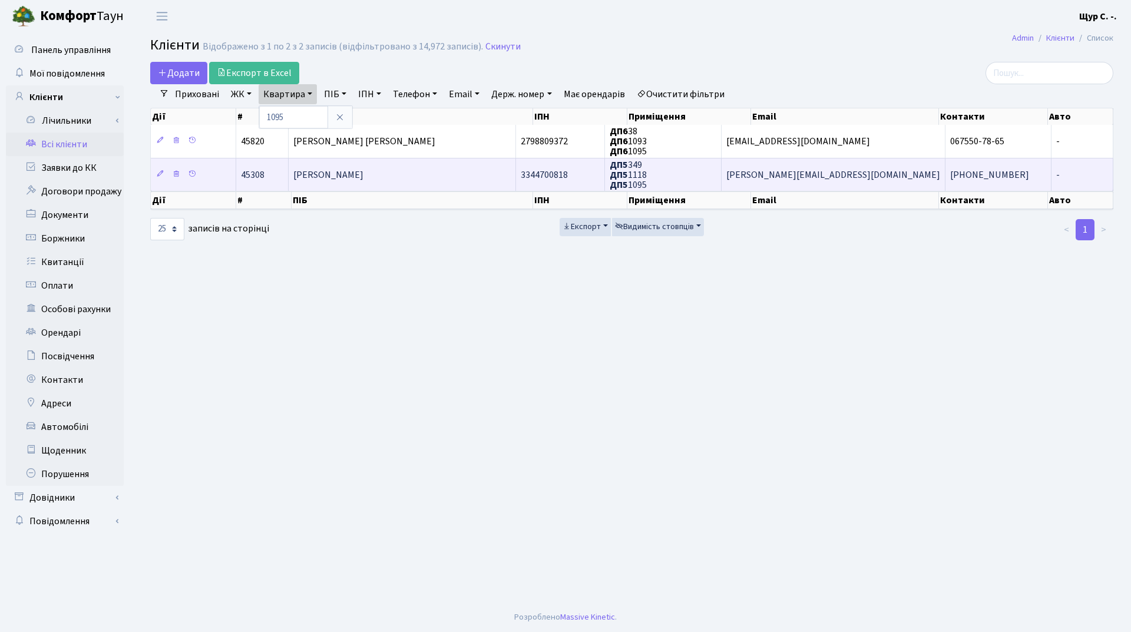
click at [475, 187] on td "[PERSON_NAME]" at bounding box center [403, 174] width 228 height 33
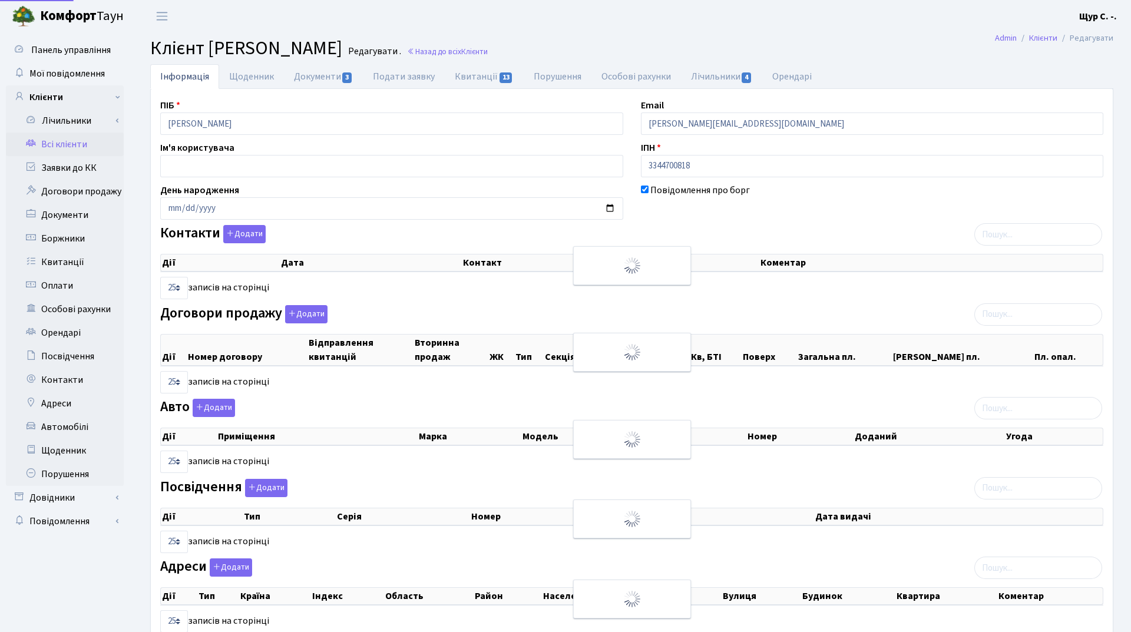
select select "25"
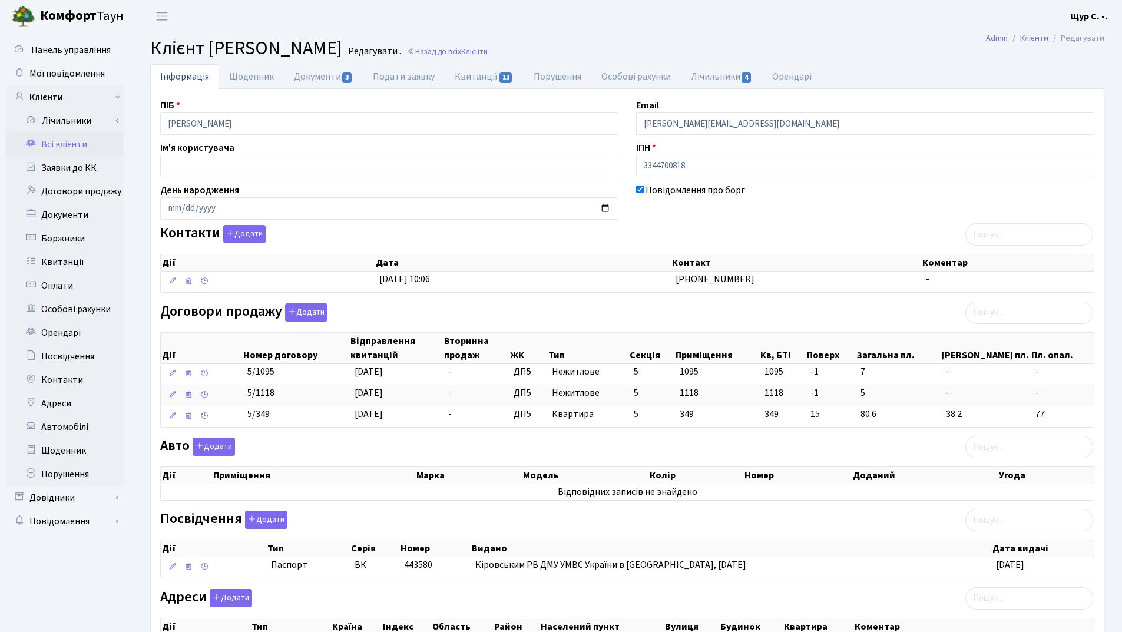
click at [69, 147] on link "Всі клієнти" at bounding box center [65, 145] width 118 height 24
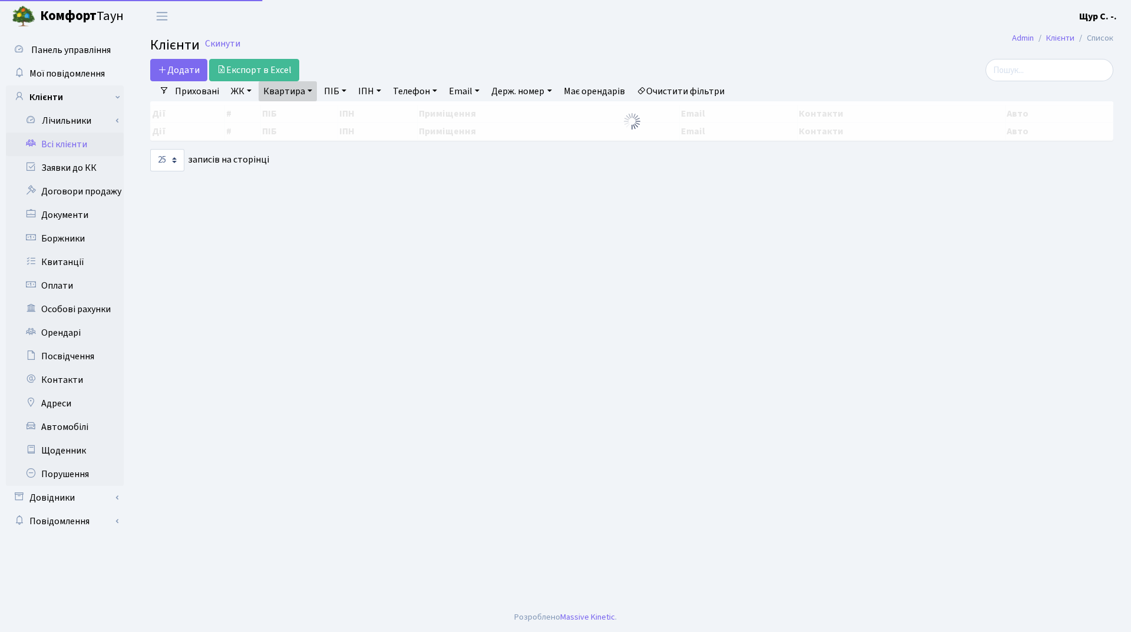
select select "25"
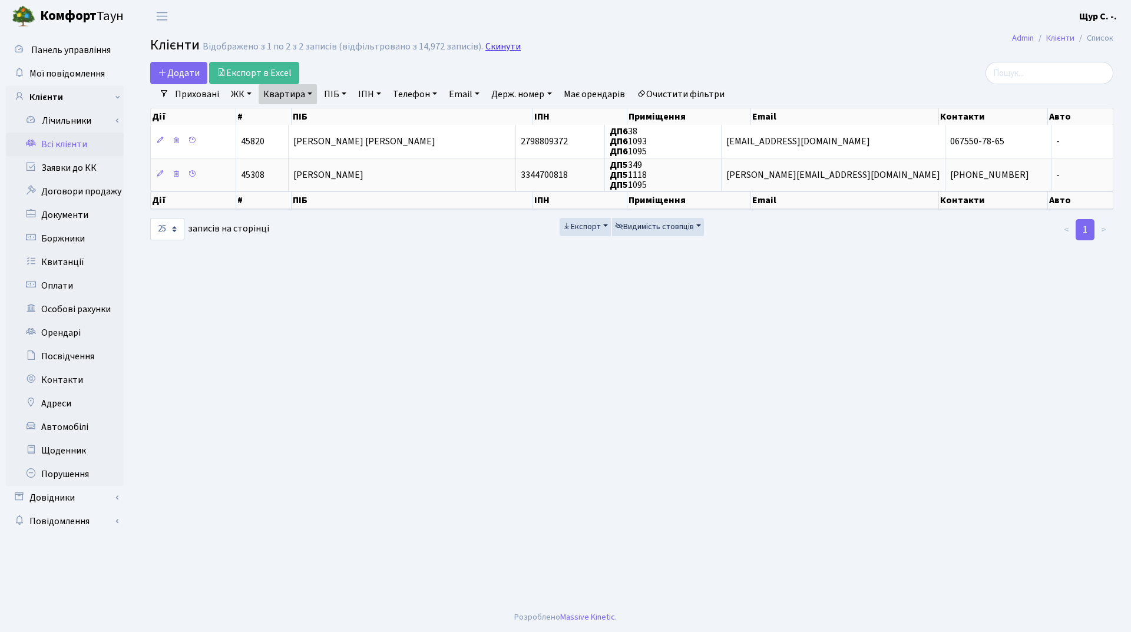
click at [498, 42] on link "Скинути" at bounding box center [502, 46] width 35 height 11
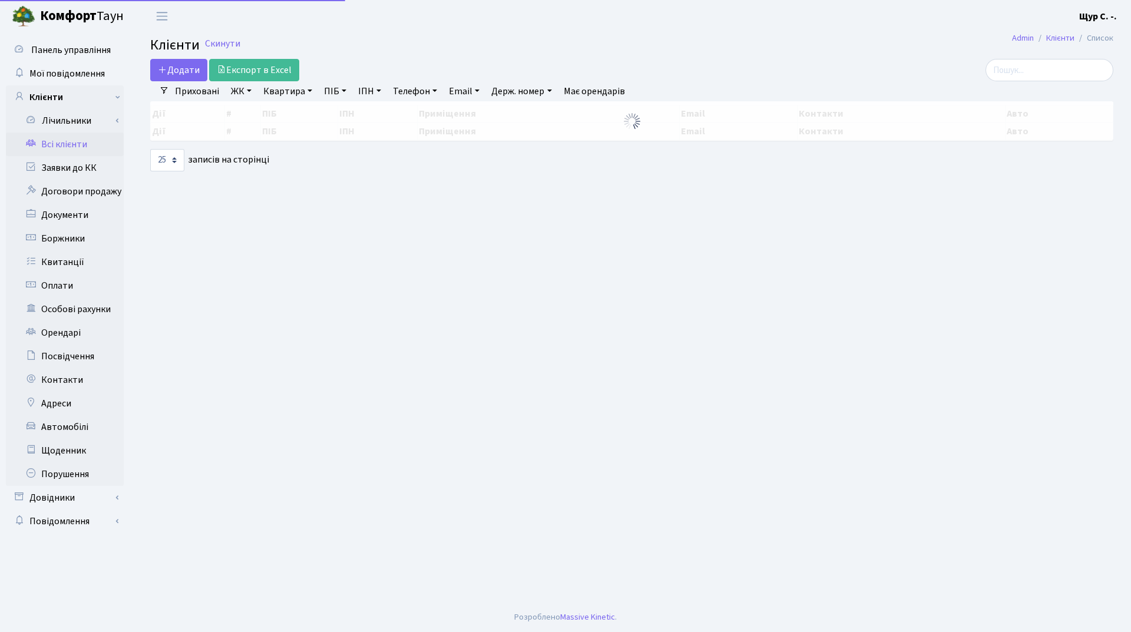
select select "25"
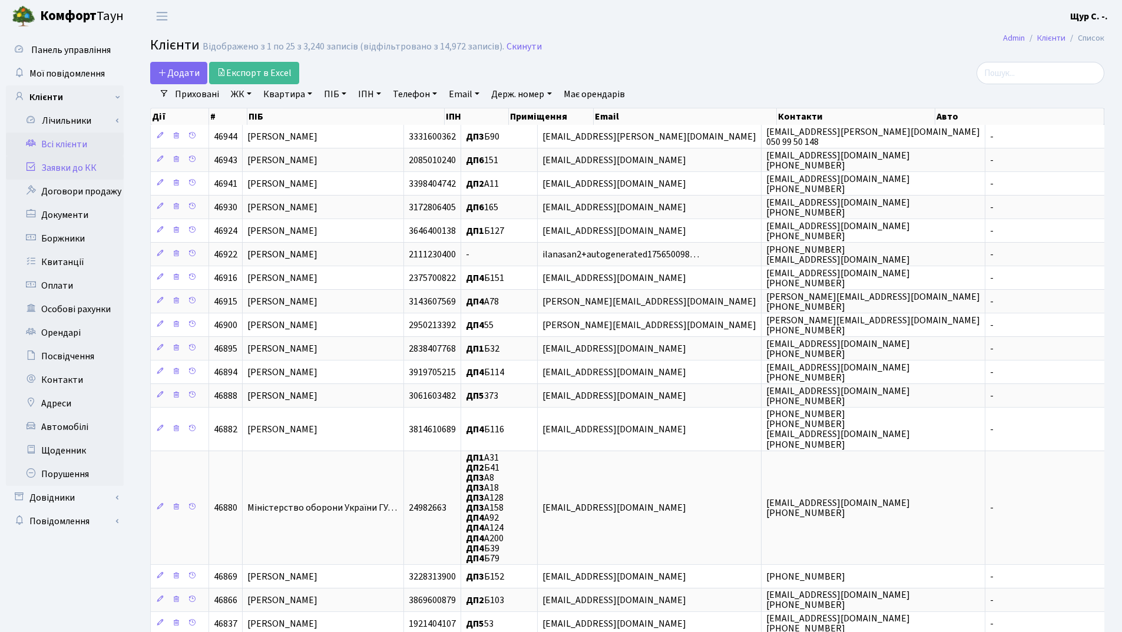
click at [81, 171] on link "Заявки до КК" at bounding box center [65, 168] width 118 height 24
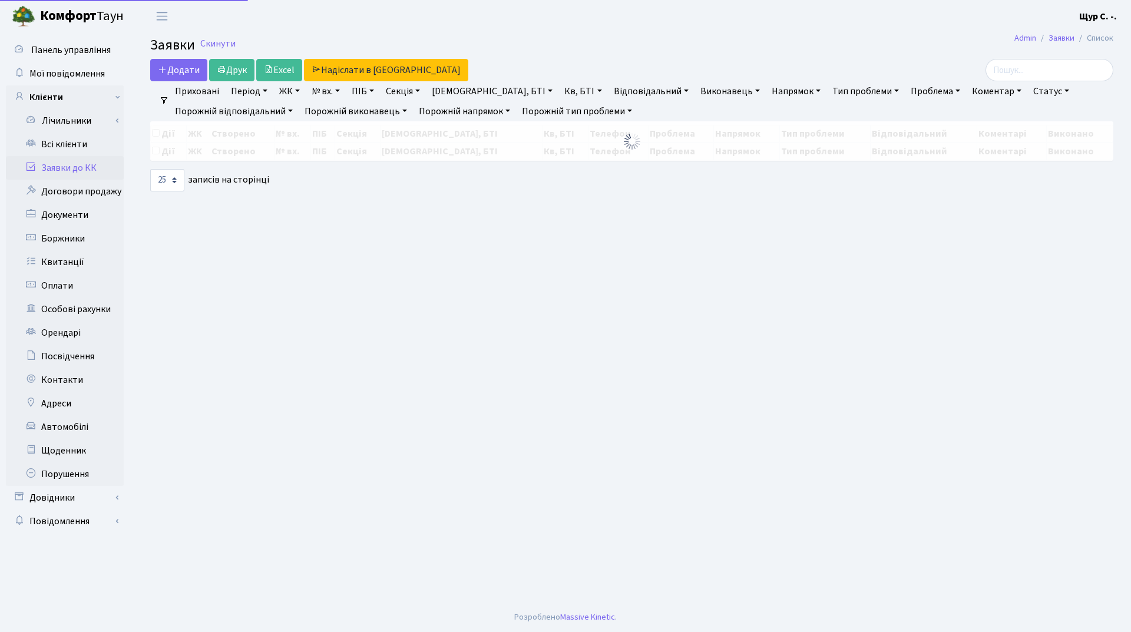
select select "25"
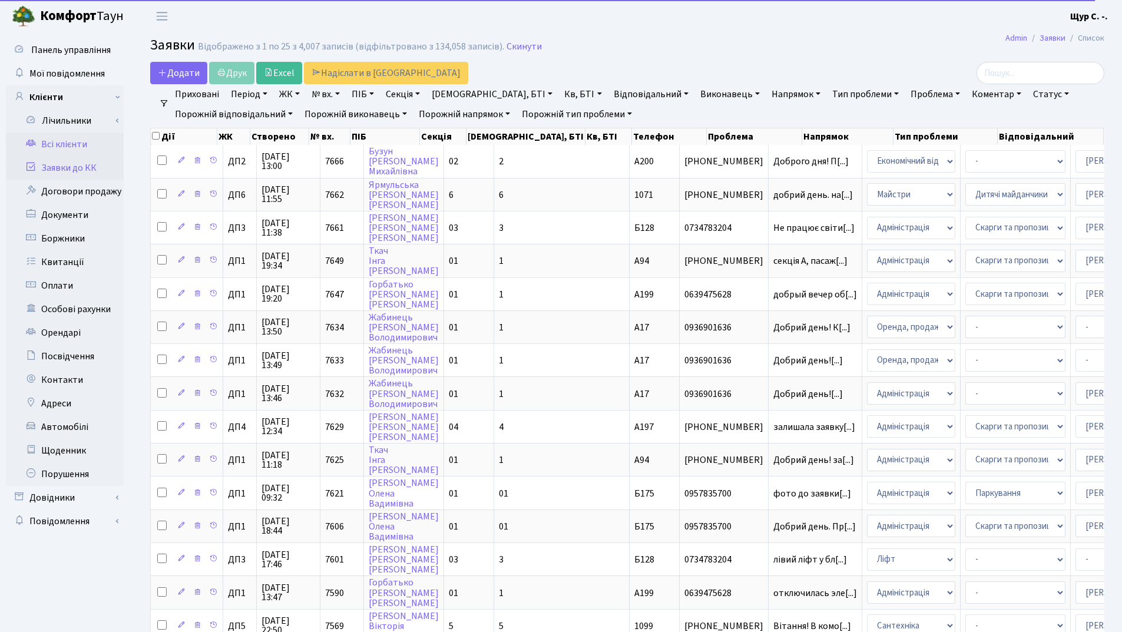
click at [71, 145] on link "Всі клієнти" at bounding box center [65, 145] width 118 height 24
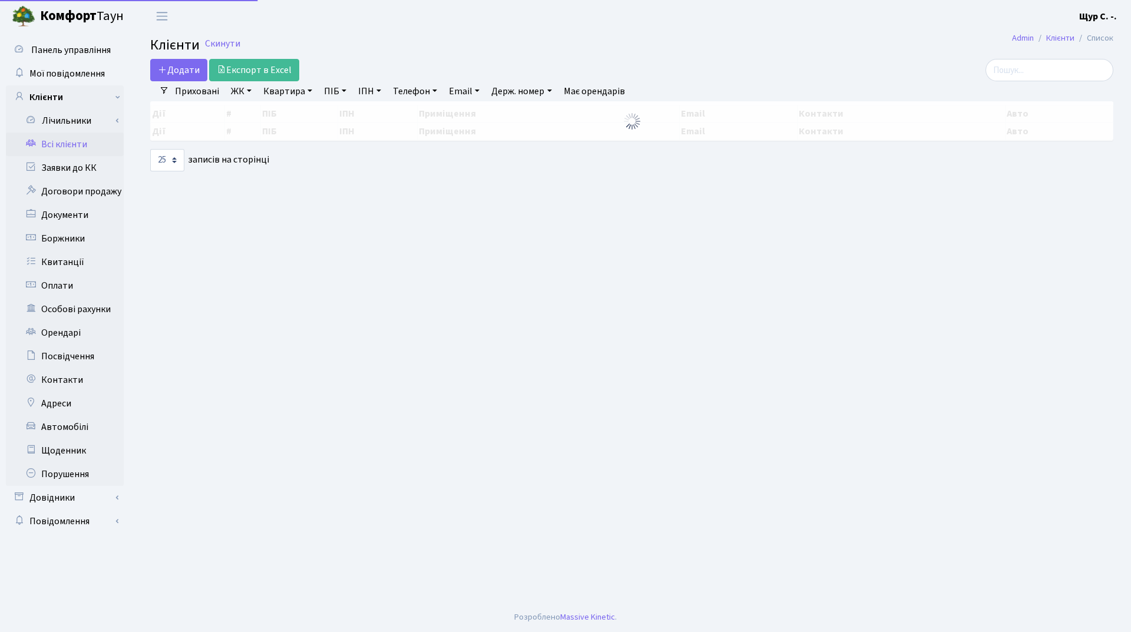
select select "25"
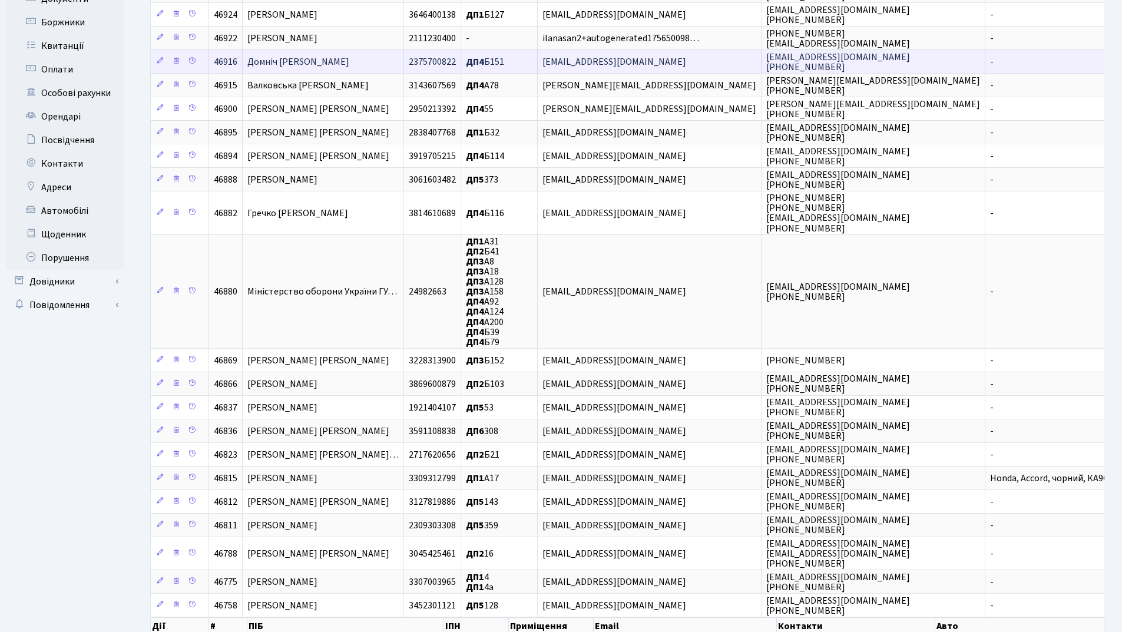
scroll to position [281, 0]
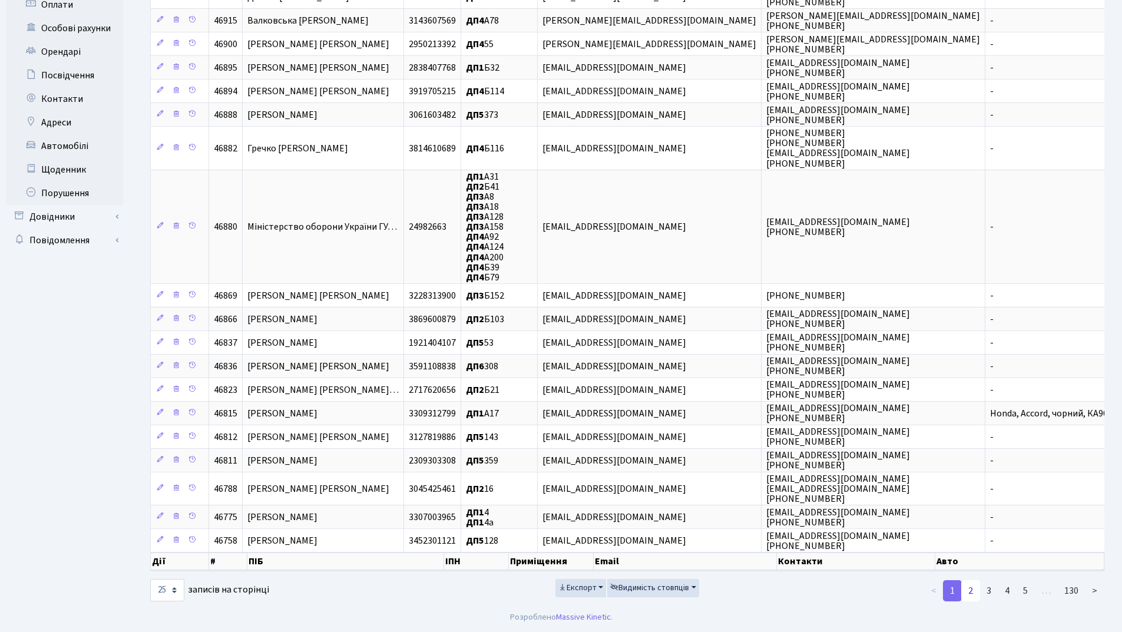
click at [970, 592] on link "2" at bounding box center [970, 590] width 19 height 21
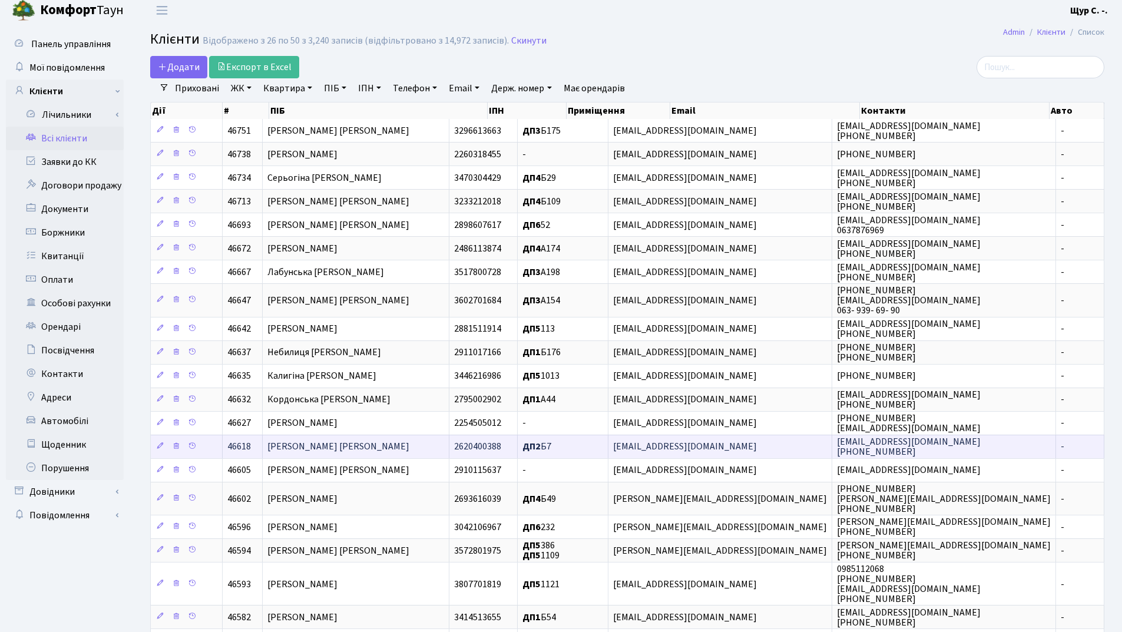
scroll to position [0, 0]
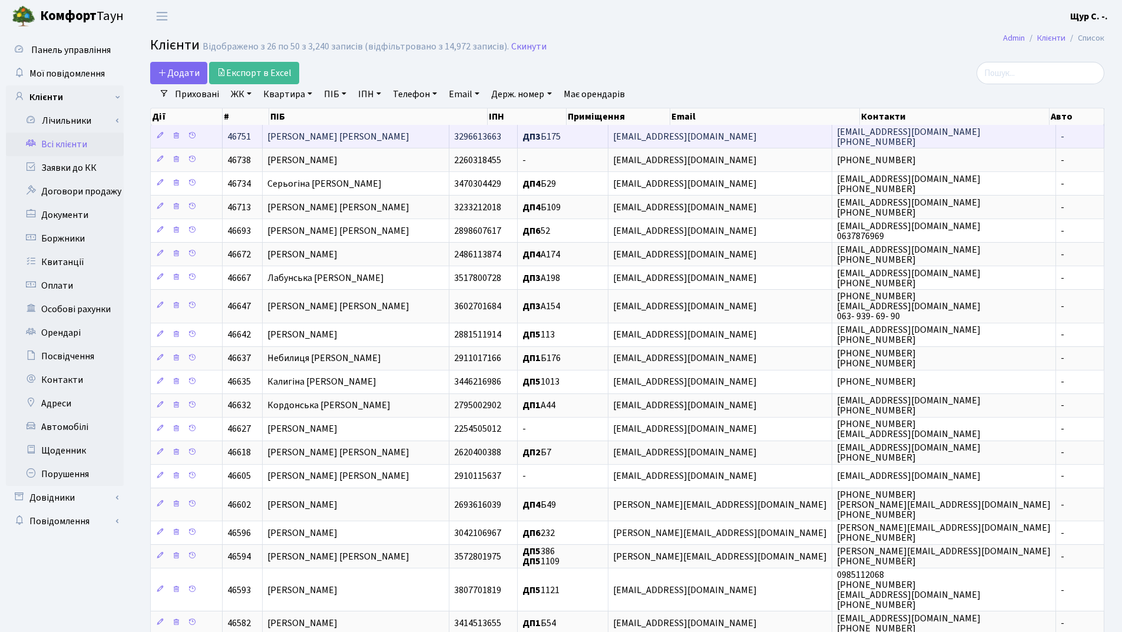
click at [447, 143] on td "[PERSON_NAME] [PERSON_NAME]" at bounding box center [356, 136] width 187 height 23
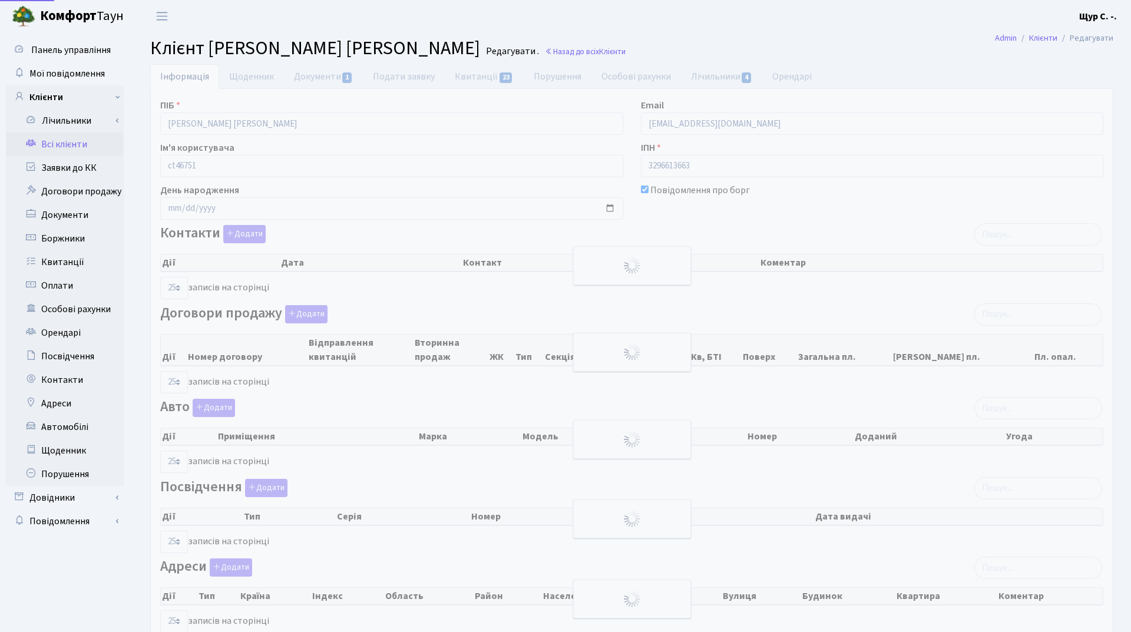
select select "25"
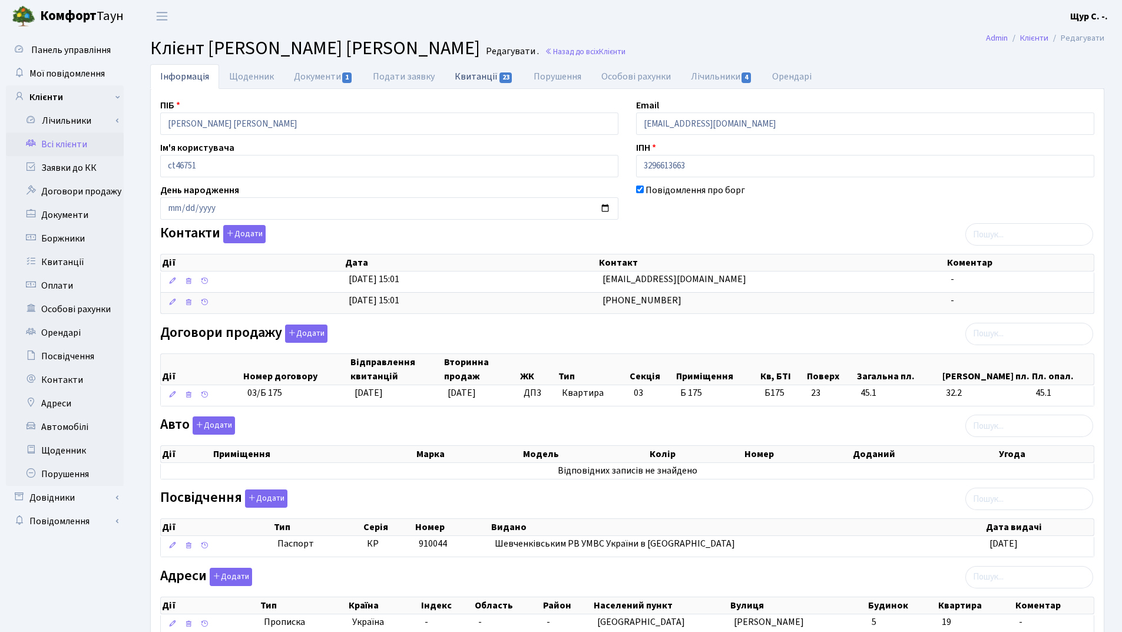
click at [478, 75] on link "Квитанції 23" at bounding box center [484, 76] width 78 height 24
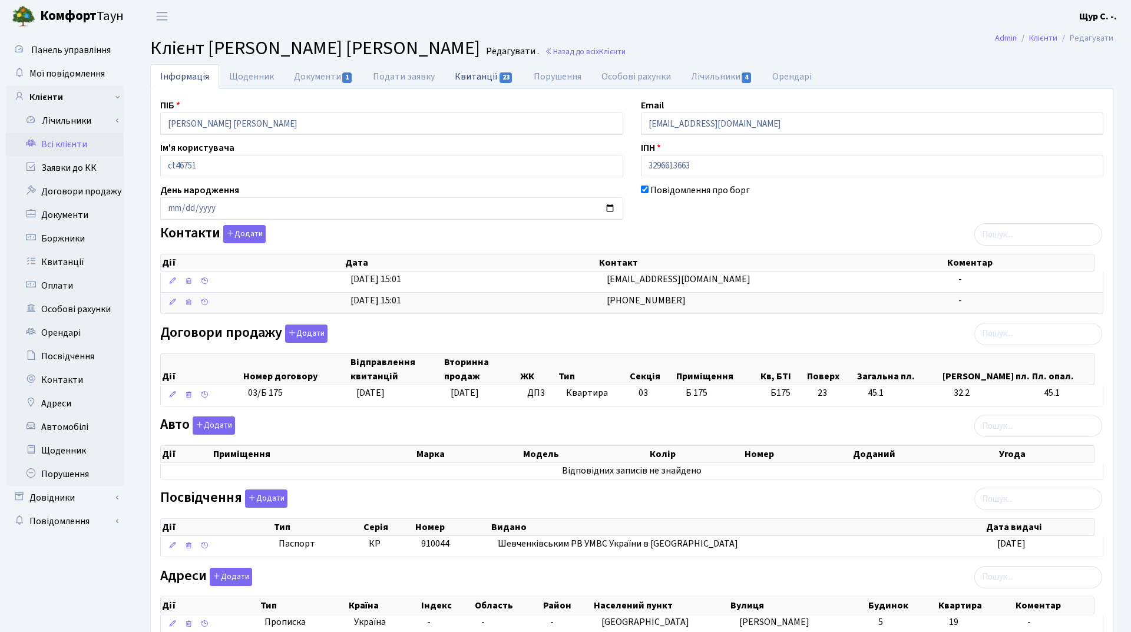
select select "25"
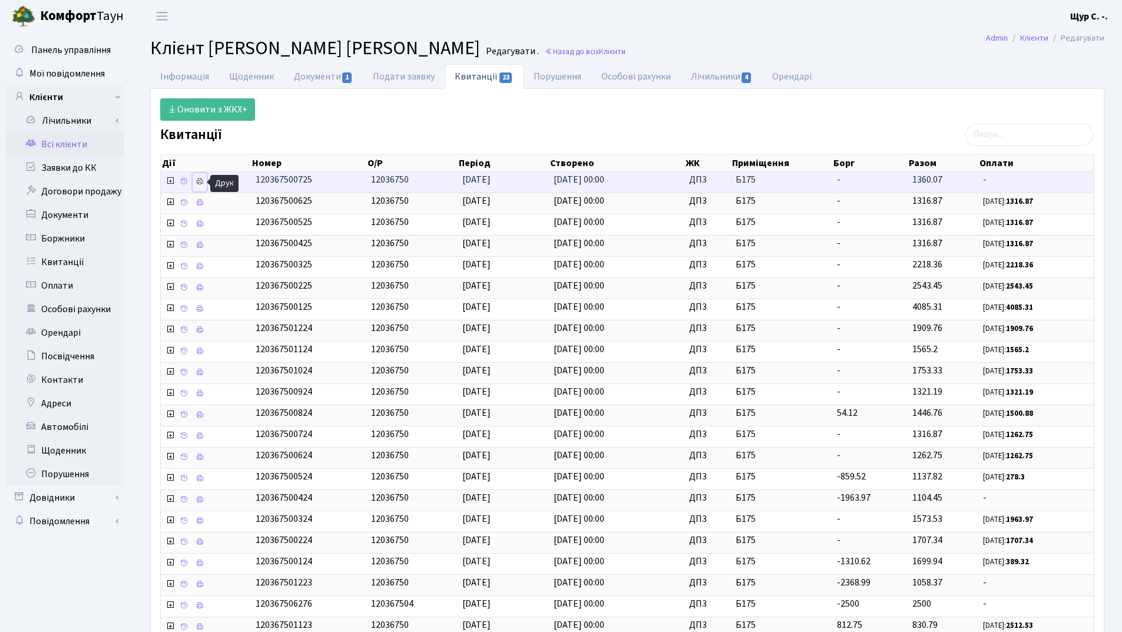
click at [201, 181] on icon at bounding box center [200, 181] width 8 height 8
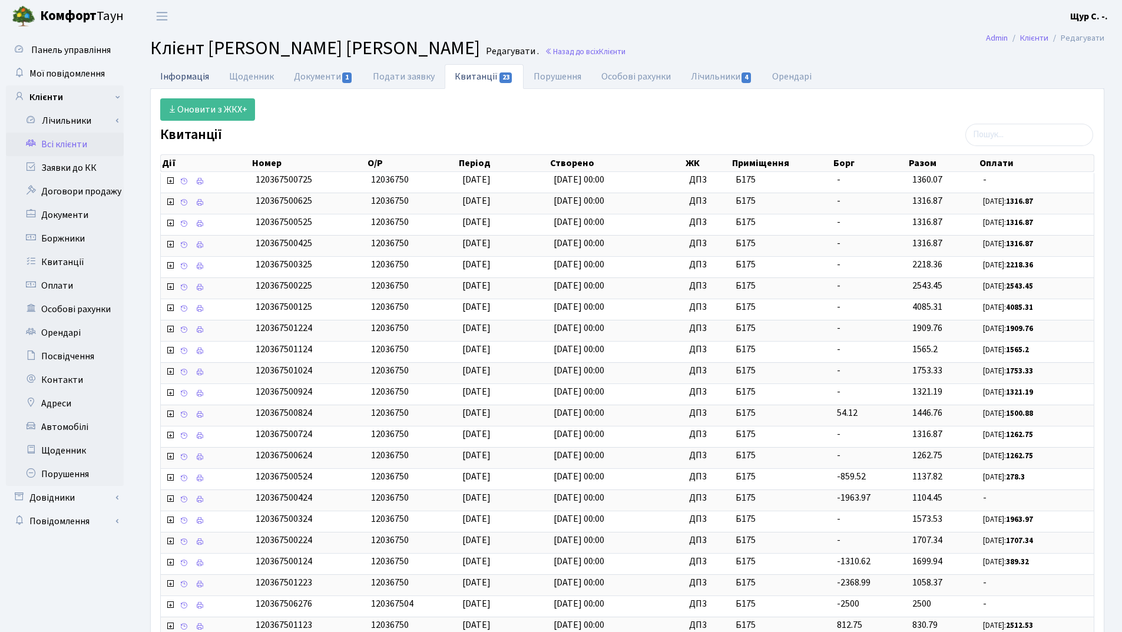
click at [188, 78] on link "Інформація" at bounding box center [184, 76] width 69 height 24
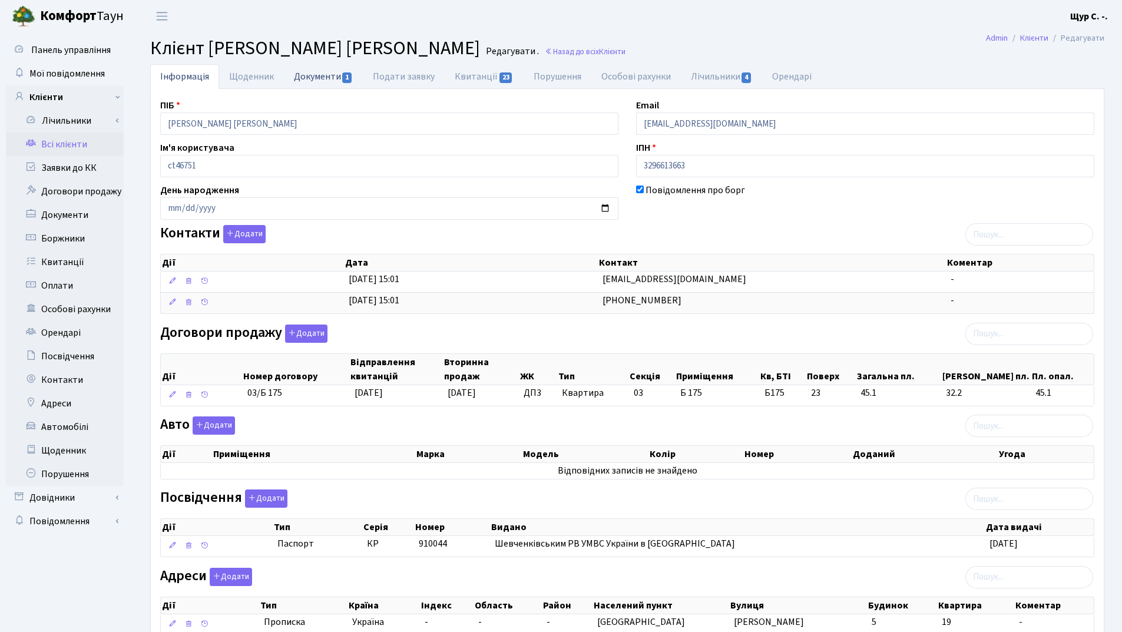
click at [308, 74] on link "Документи 1" at bounding box center [323, 76] width 79 height 24
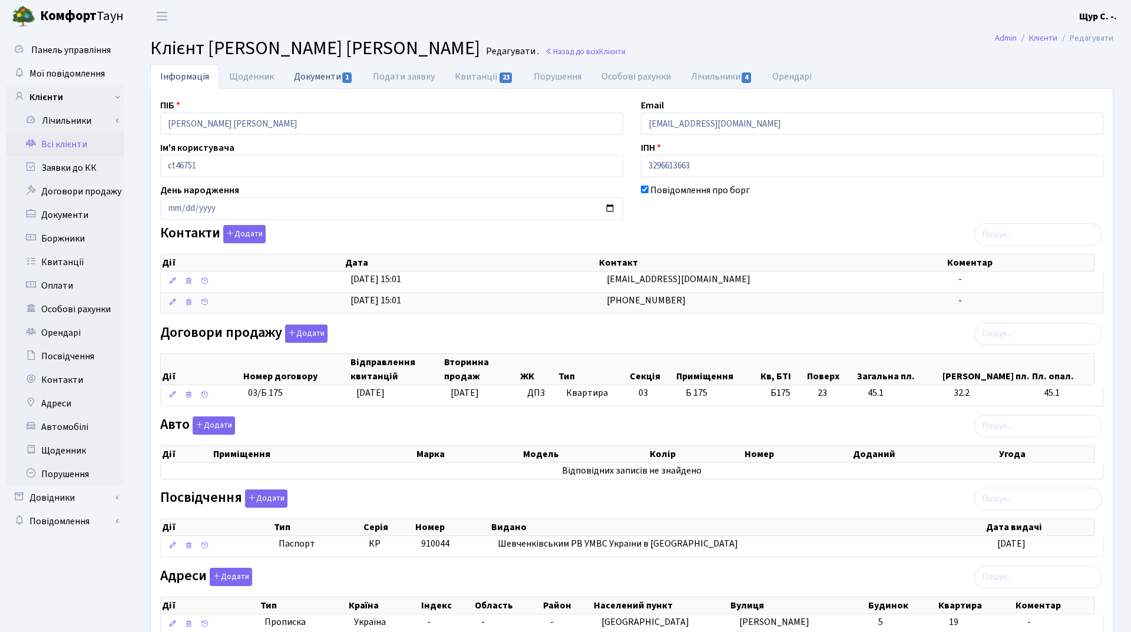
select select "25"
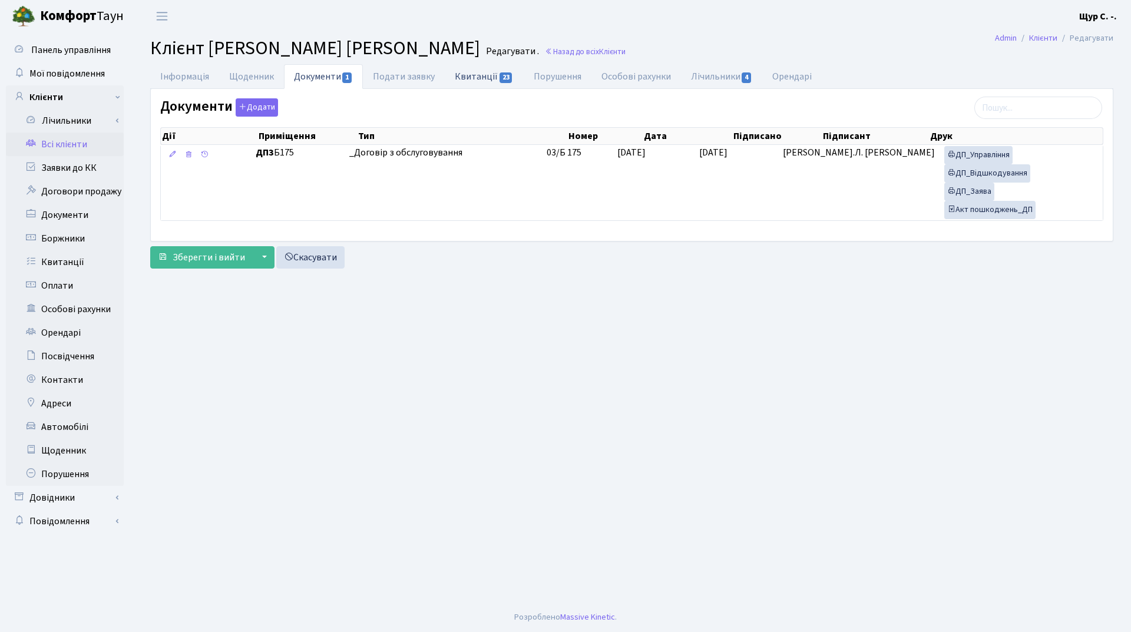
click at [477, 75] on link "Квитанції 23" at bounding box center [484, 76] width 78 height 24
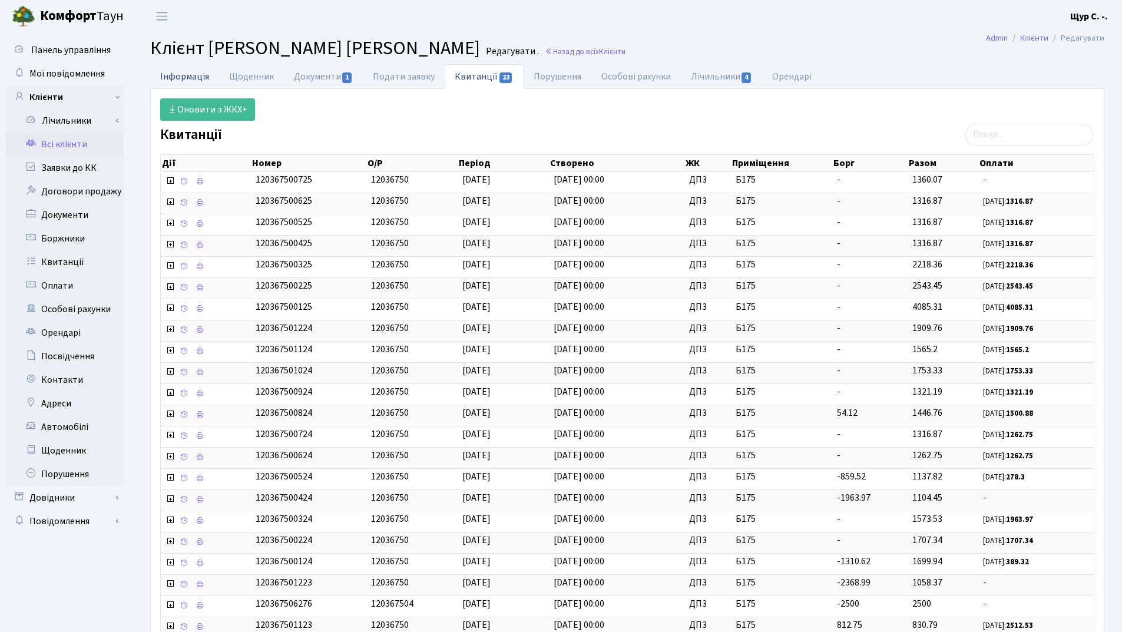
click at [189, 71] on link "Інформація" at bounding box center [184, 76] width 69 height 24
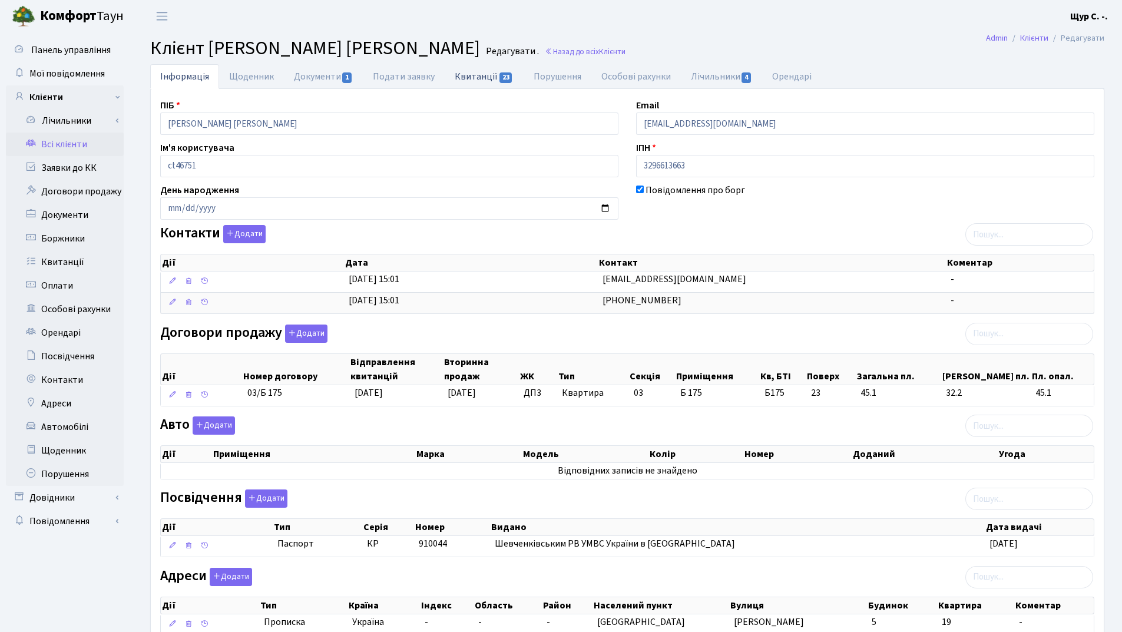
click at [483, 76] on link "Квитанції 23" at bounding box center [484, 76] width 78 height 24
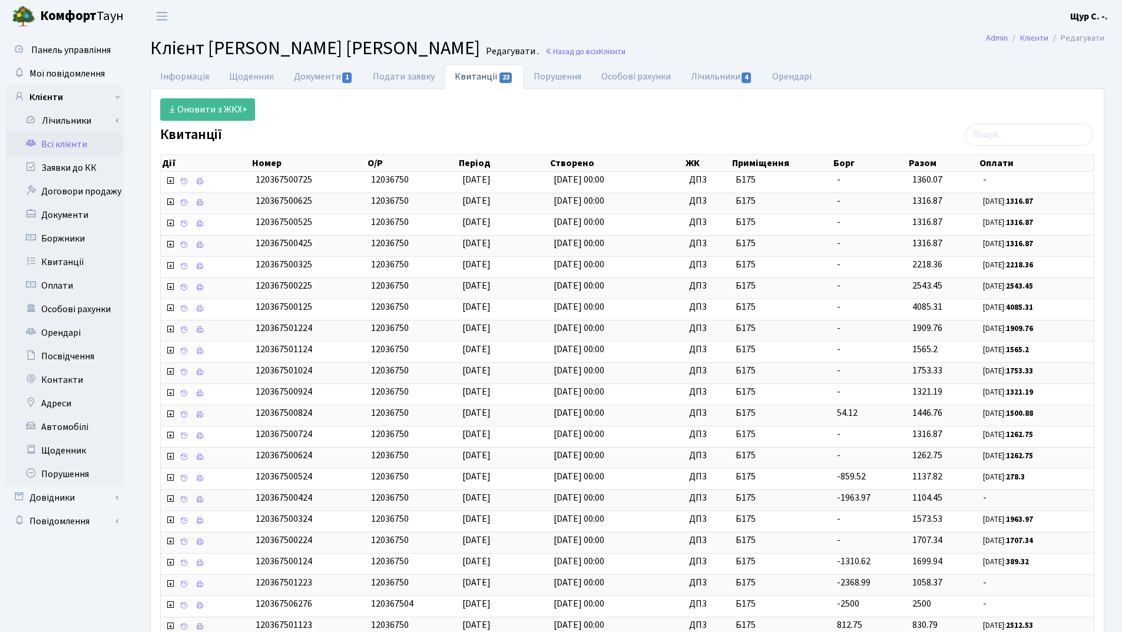
click at [58, 146] on link "Всі клієнти" at bounding box center [65, 145] width 118 height 24
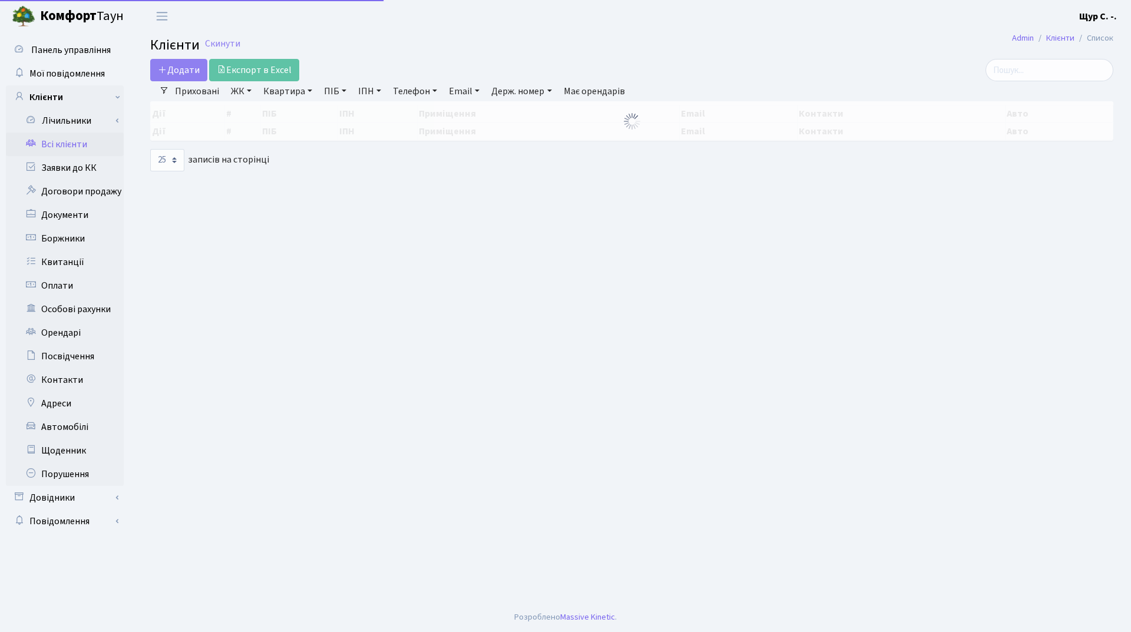
select select "25"
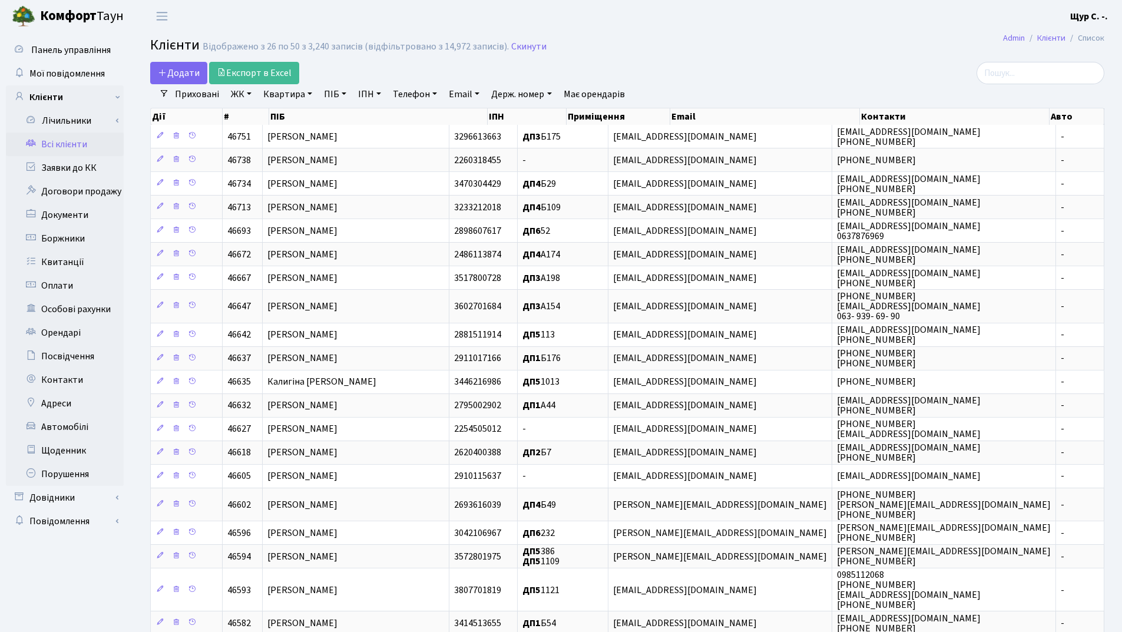
click at [527, 38] on h2 "Клієнти Відображено з 26 по 50 з 3,240 записів (відфільтровано з 14,972 записів…" at bounding box center [627, 47] width 954 height 20
click at [529, 48] on link "Скинути" at bounding box center [528, 46] width 35 height 11
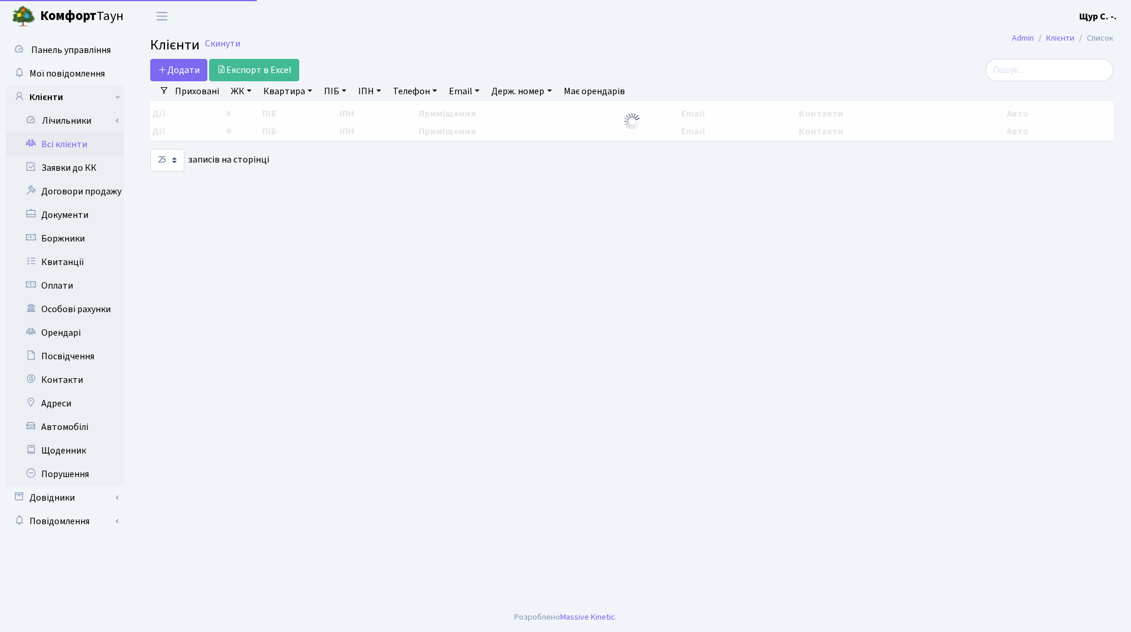
select select "25"
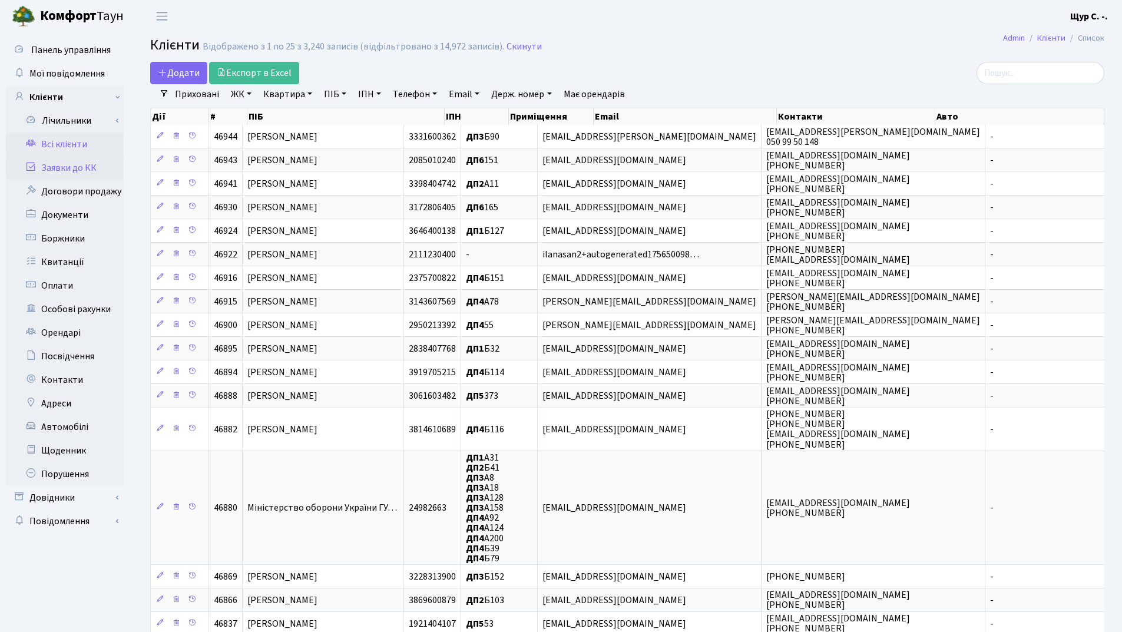
click at [72, 161] on link "Заявки до КК" at bounding box center [65, 168] width 118 height 24
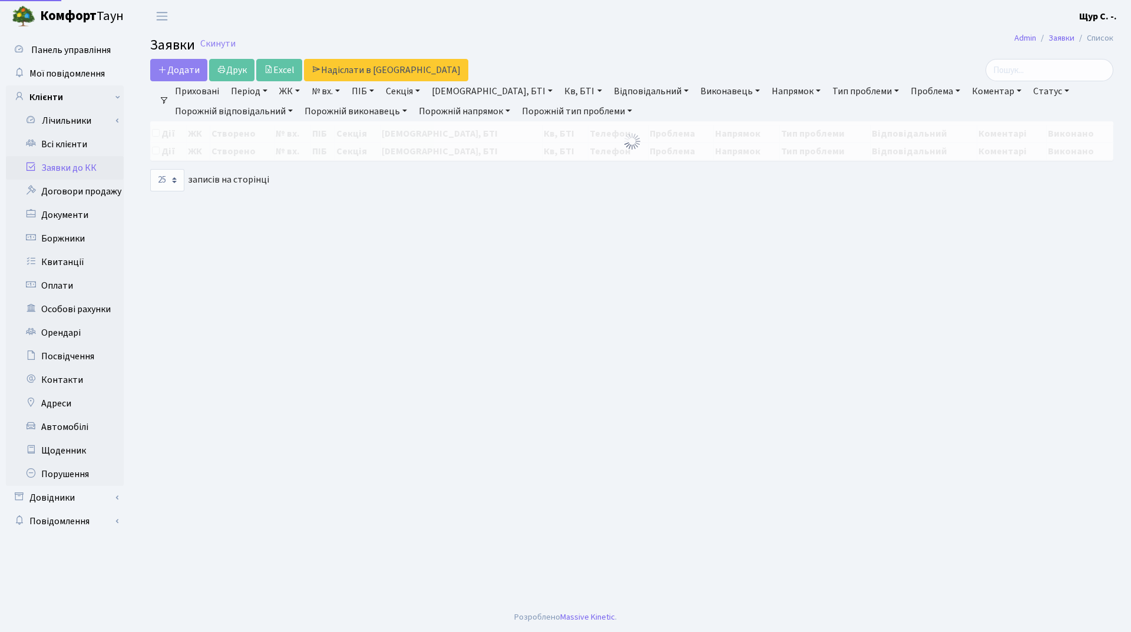
select select "25"
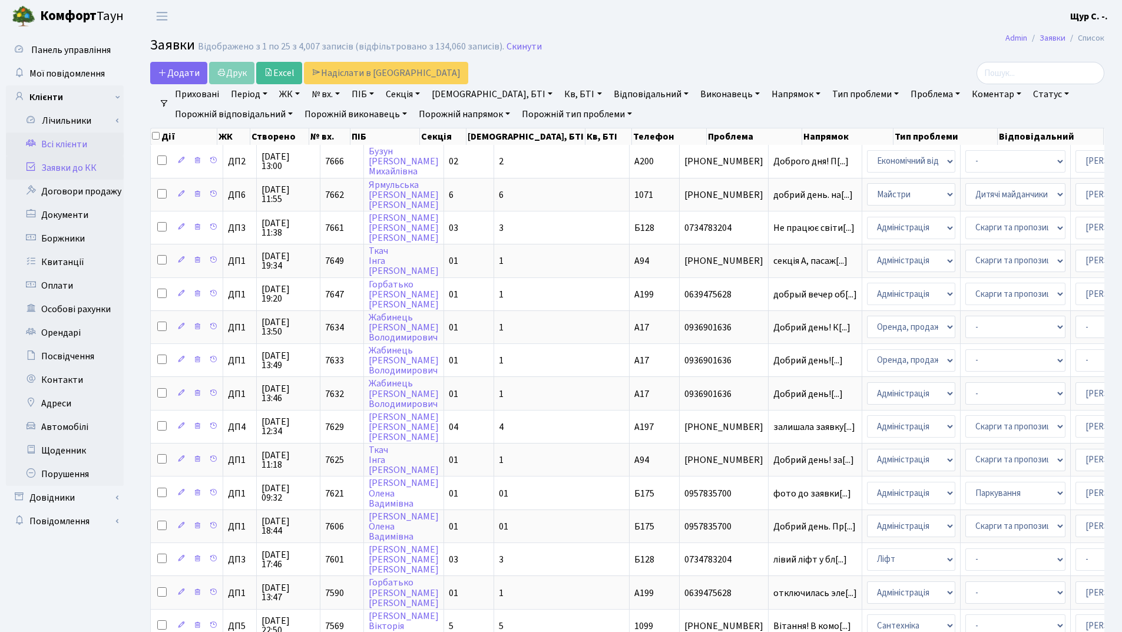
click at [73, 141] on link "Всі клієнти" at bounding box center [65, 145] width 118 height 24
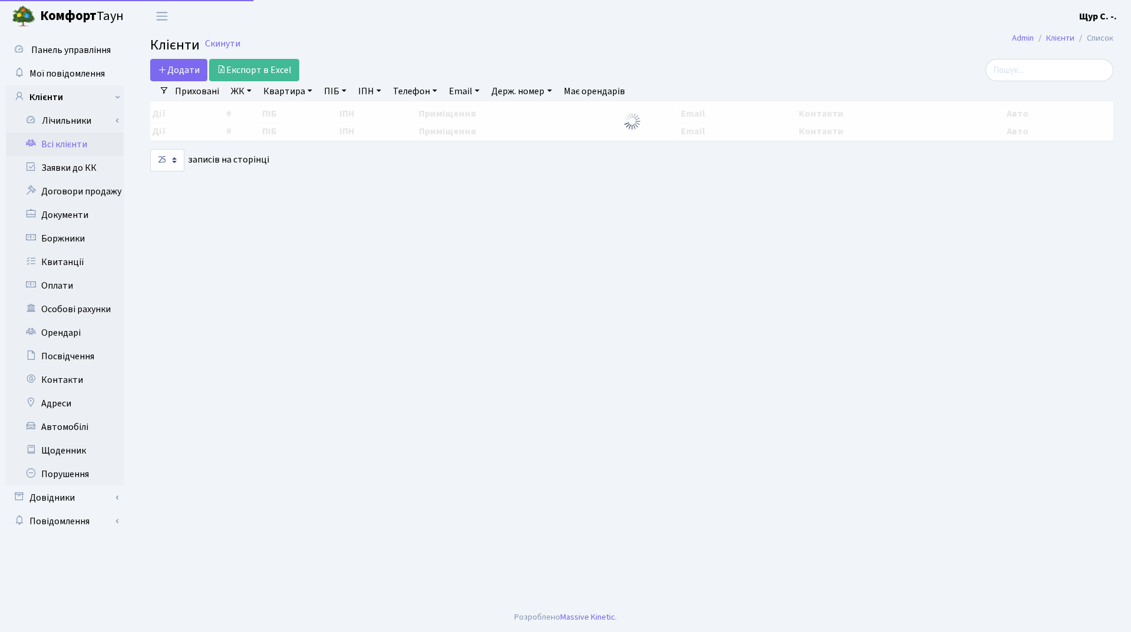
select select "25"
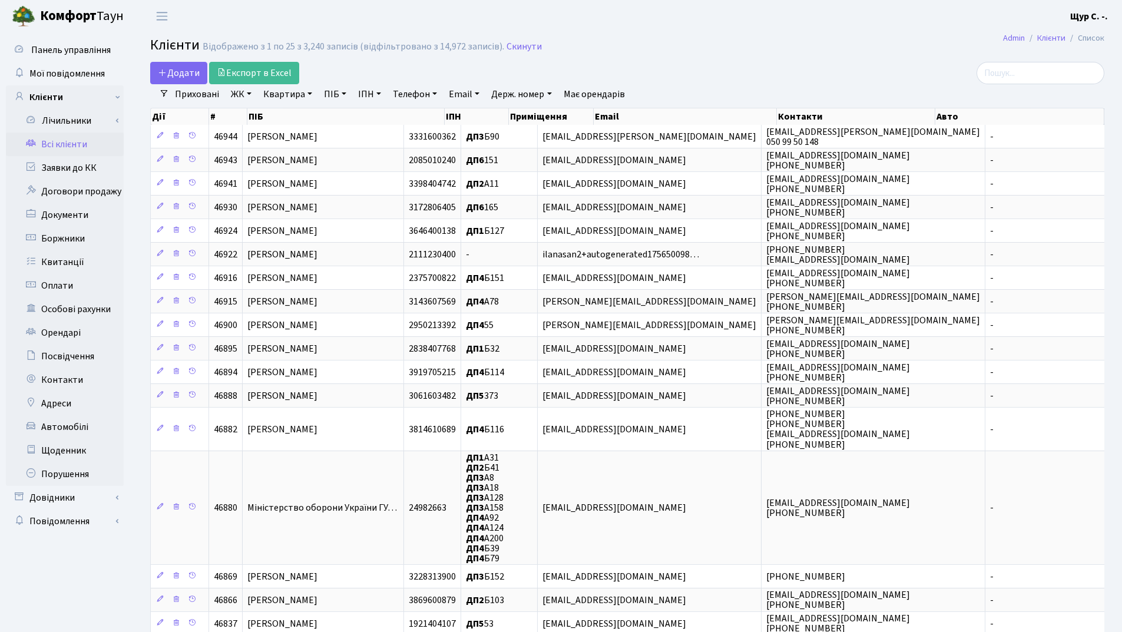
click at [331, 100] on link "ПІБ" at bounding box center [335, 94] width 32 height 20
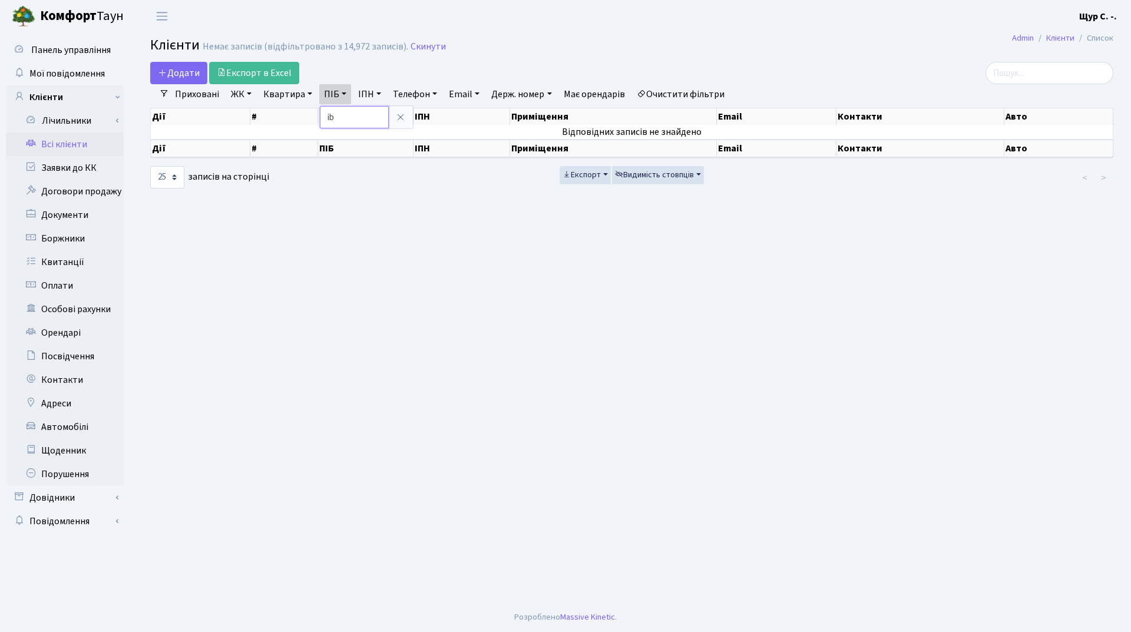
type input "i"
type input "шилклопер"
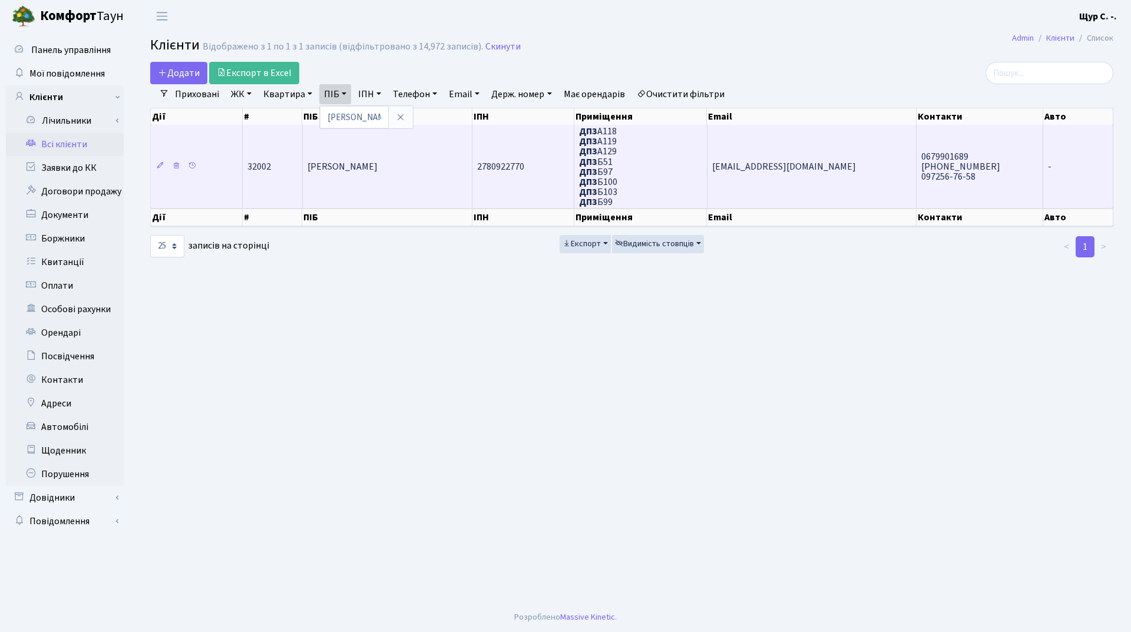
click at [405, 166] on td "Шилклопер Ярослав" at bounding box center [388, 166] width 170 height 83
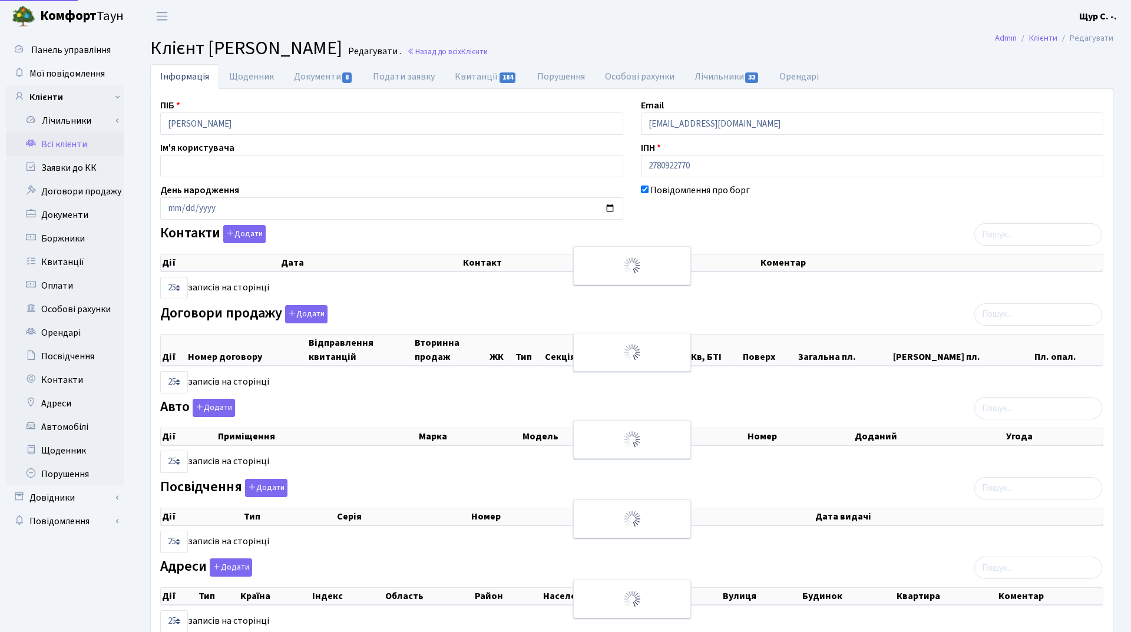
select select "25"
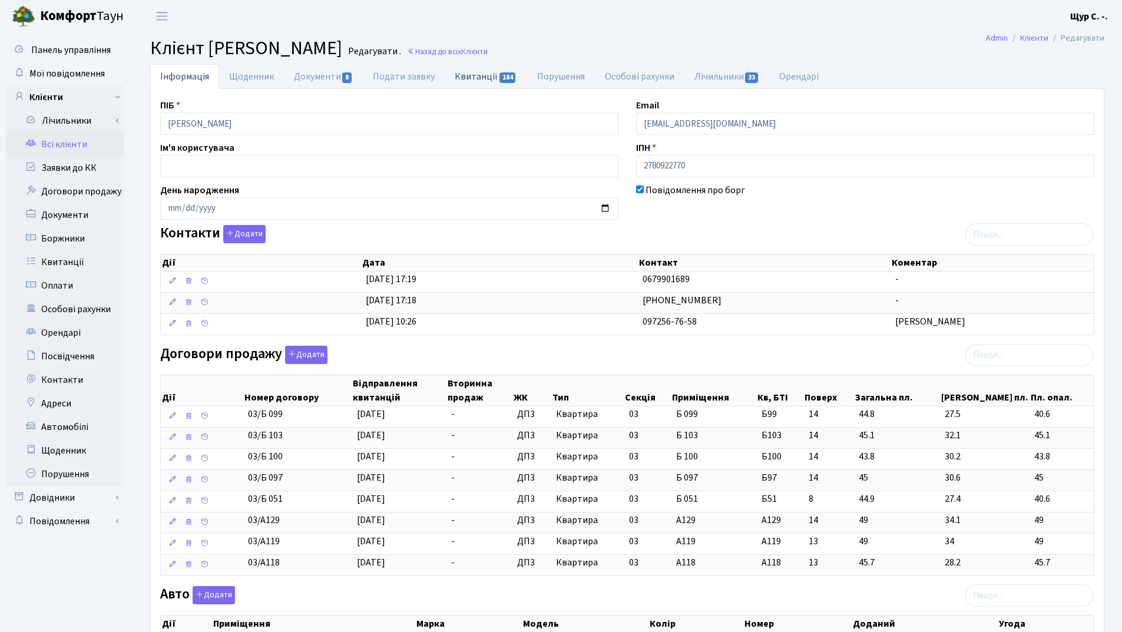
click at [485, 77] on link "Квитанції 184" at bounding box center [486, 76] width 82 height 24
select select "25"
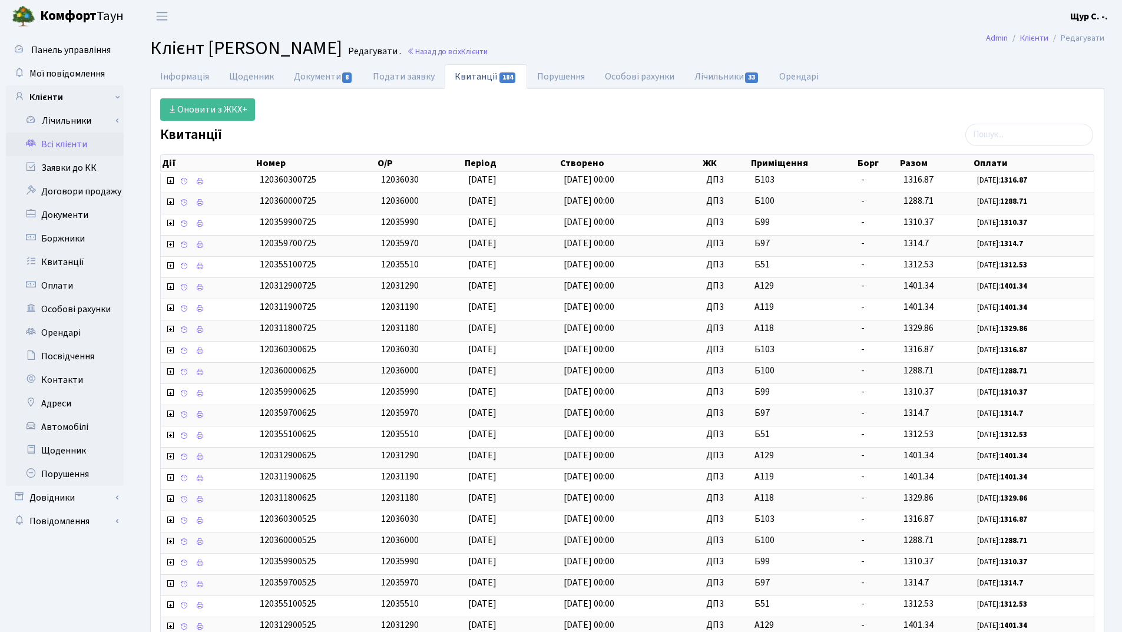
click at [74, 144] on link "Всі клієнти" at bounding box center [65, 145] width 118 height 24
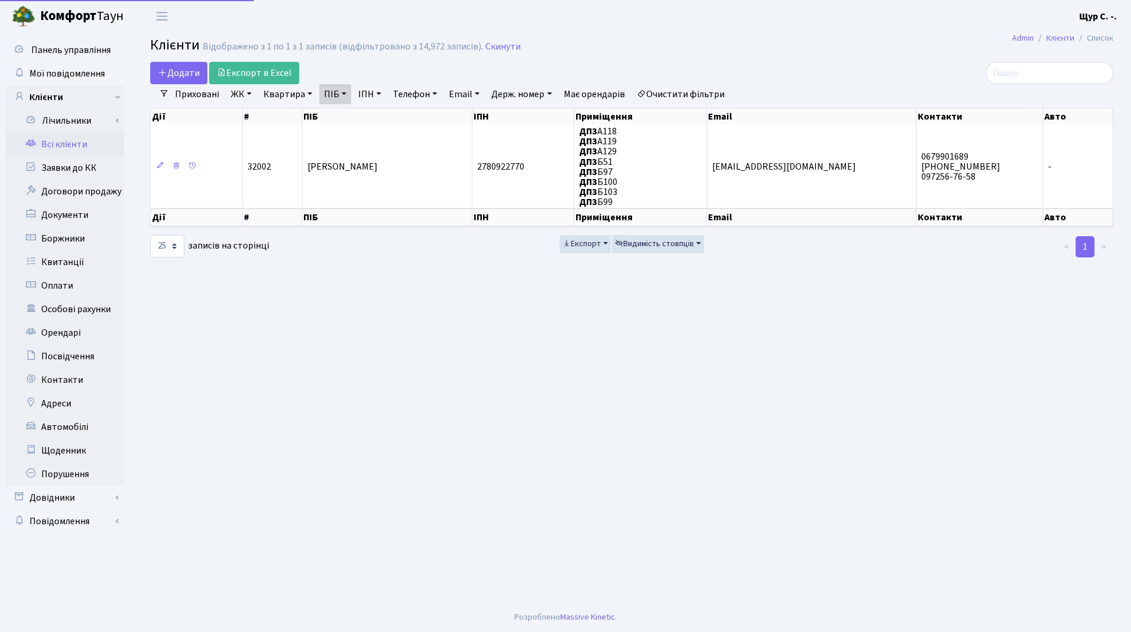
select select "25"
click at [489, 42] on link "Скинути" at bounding box center [502, 46] width 35 height 11
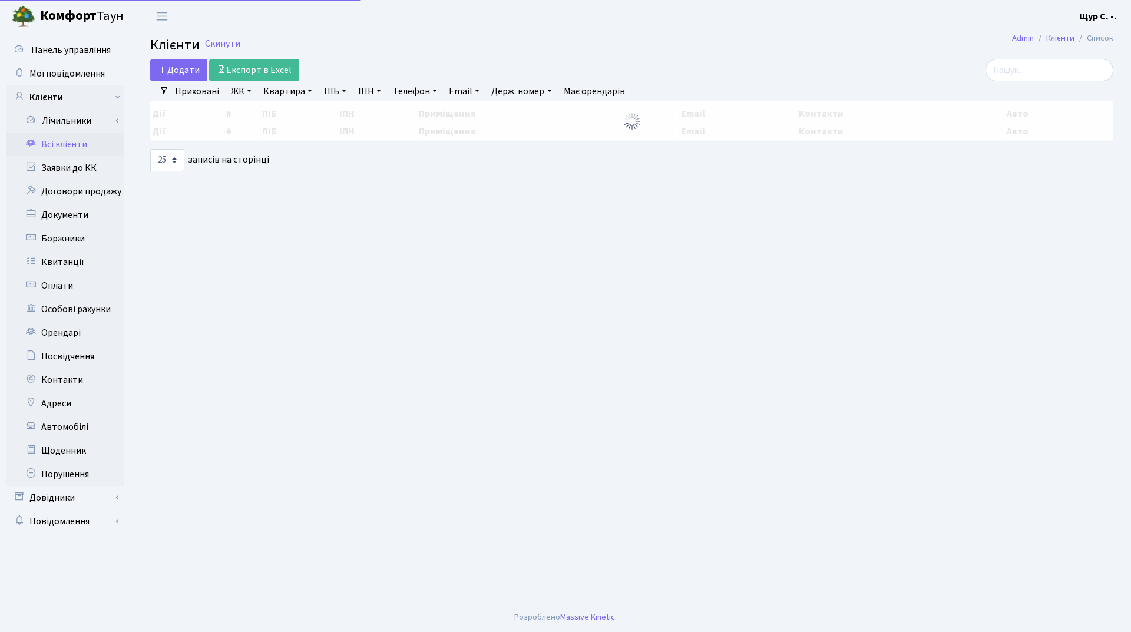
select select "25"
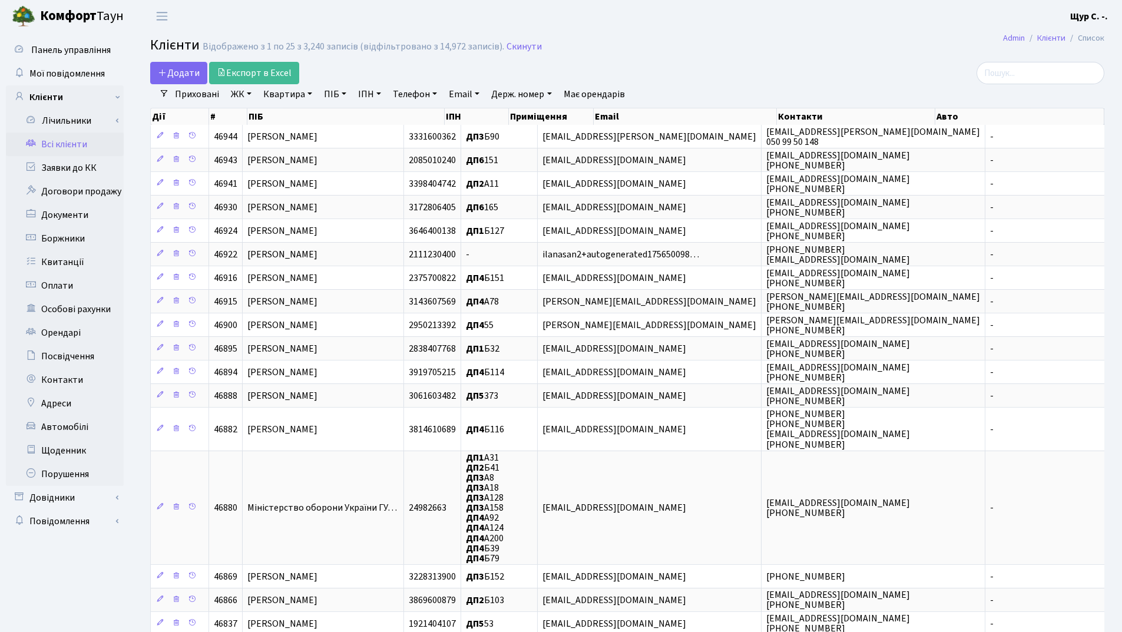
click at [335, 97] on link "ПІБ" at bounding box center [335, 94] width 32 height 20
type input "чабан"
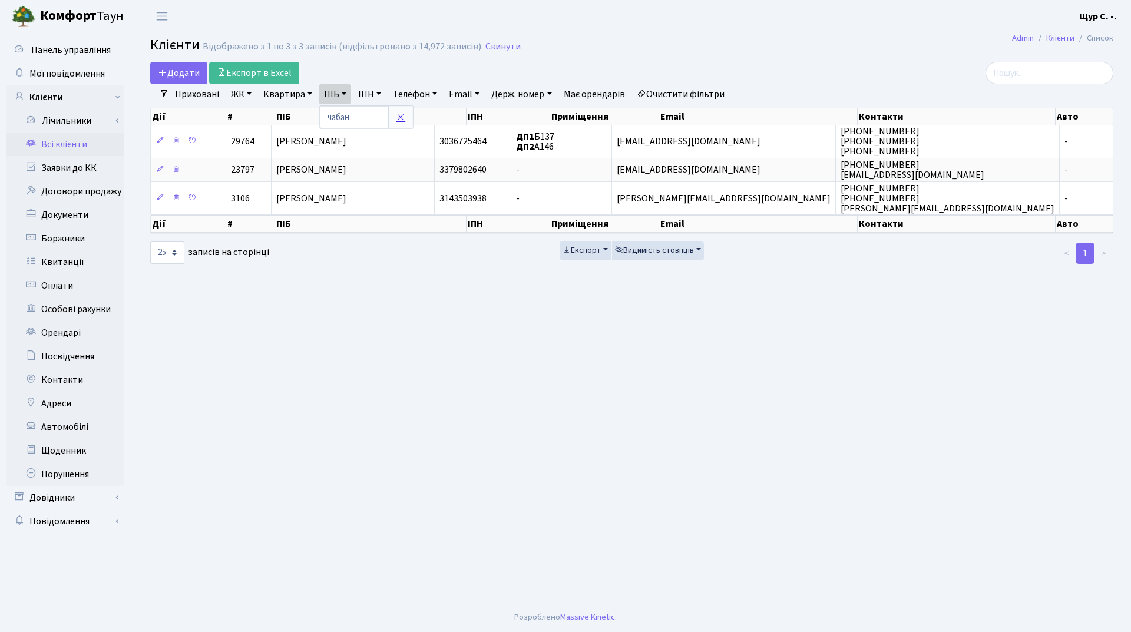
click at [396, 111] on link at bounding box center [400, 117] width 25 height 22
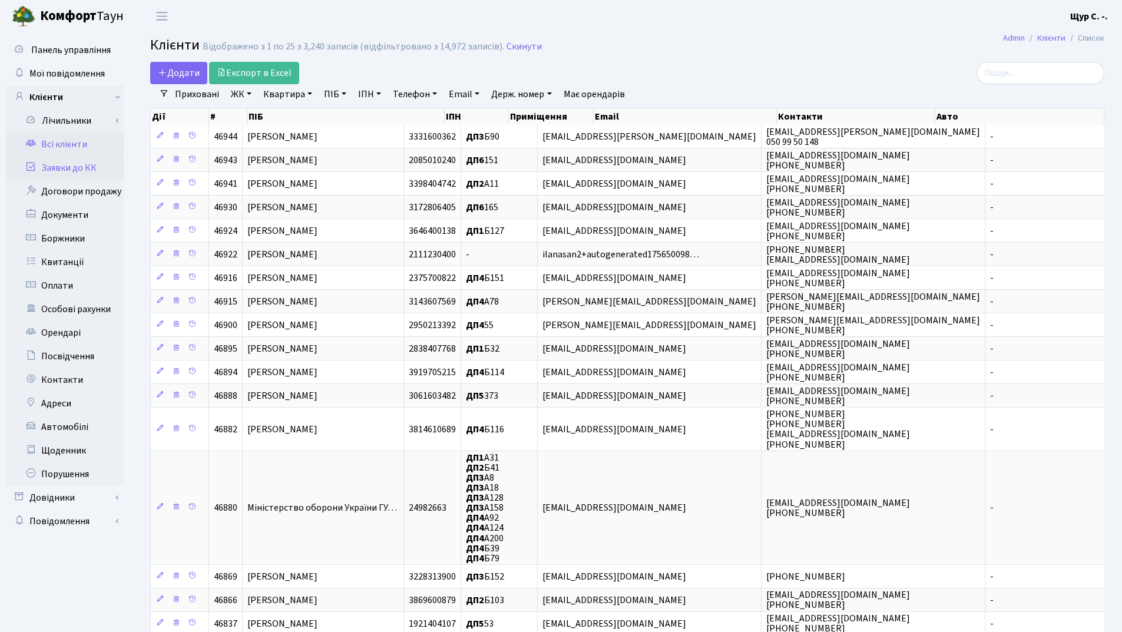
click at [58, 173] on link "Заявки до КК" at bounding box center [65, 168] width 118 height 24
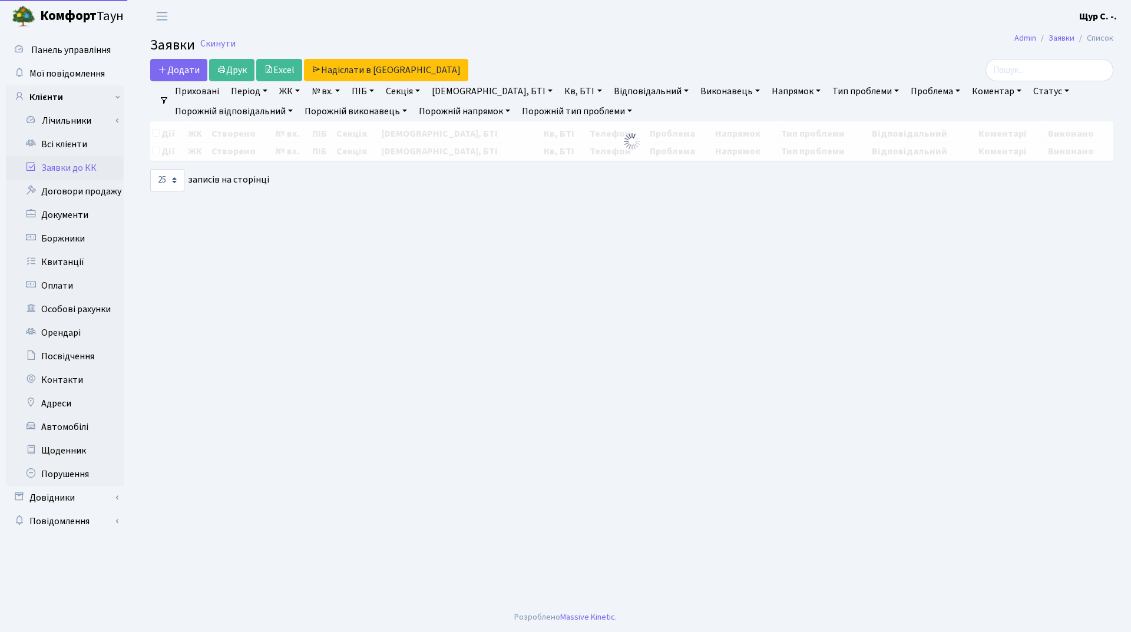
select select "25"
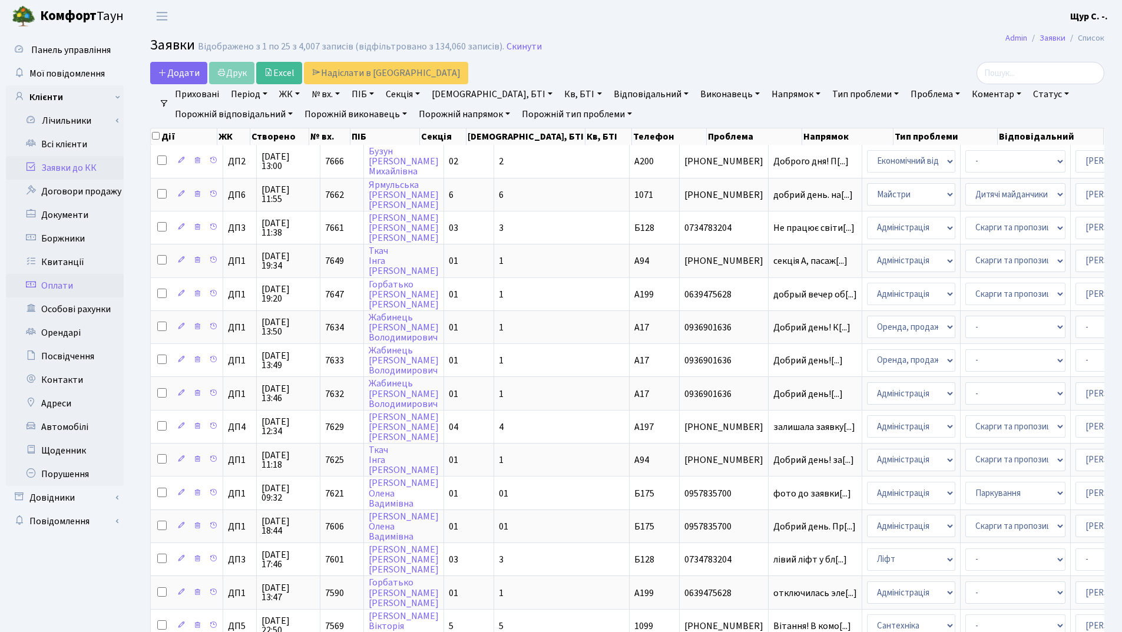
click at [91, 285] on link "Оплати" at bounding box center [65, 286] width 118 height 24
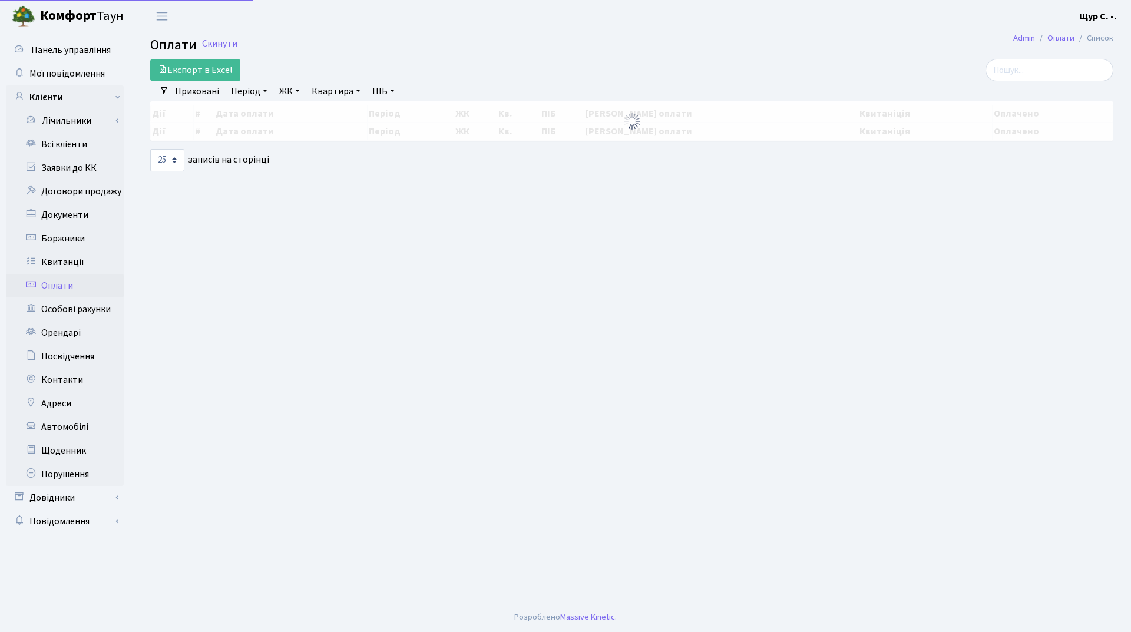
select select "25"
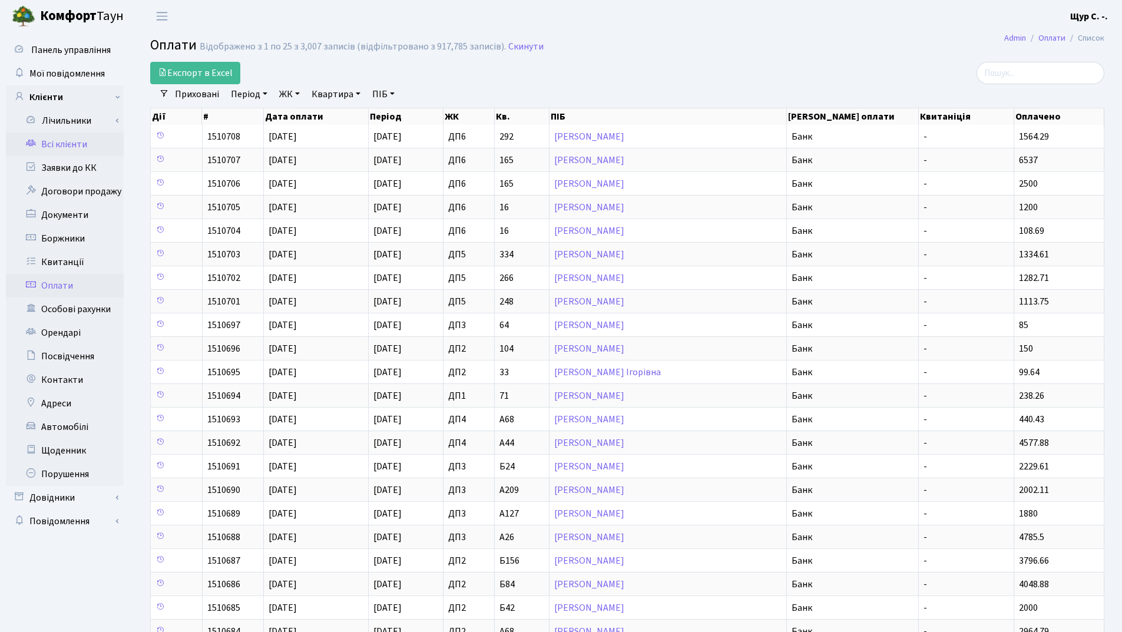
click at [75, 150] on link "Всі клієнти" at bounding box center [65, 145] width 118 height 24
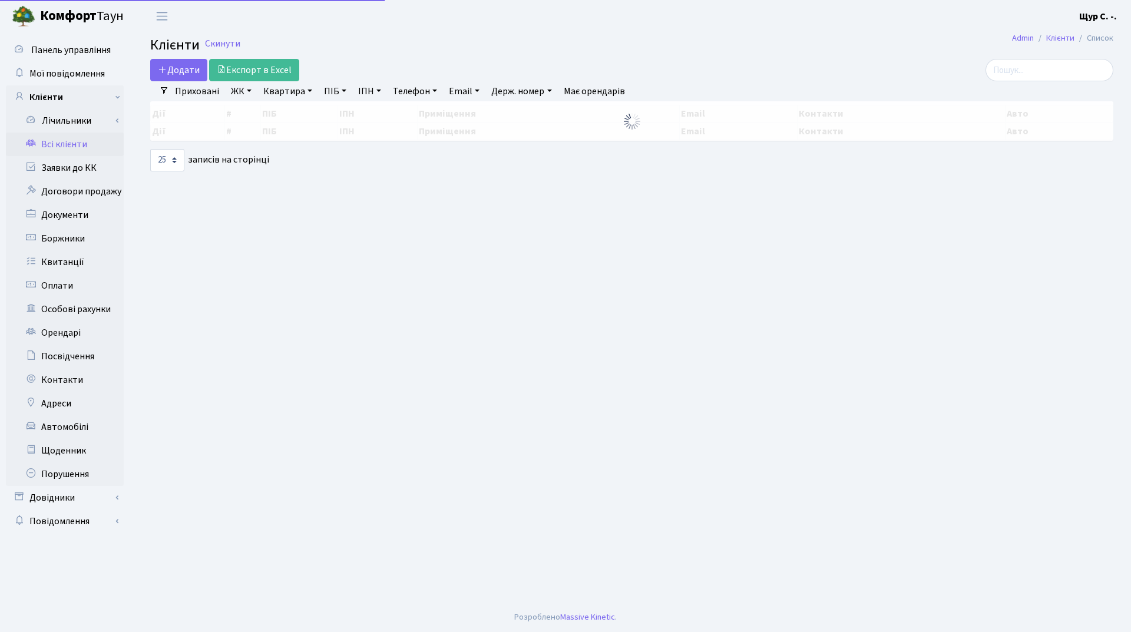
select select "25"
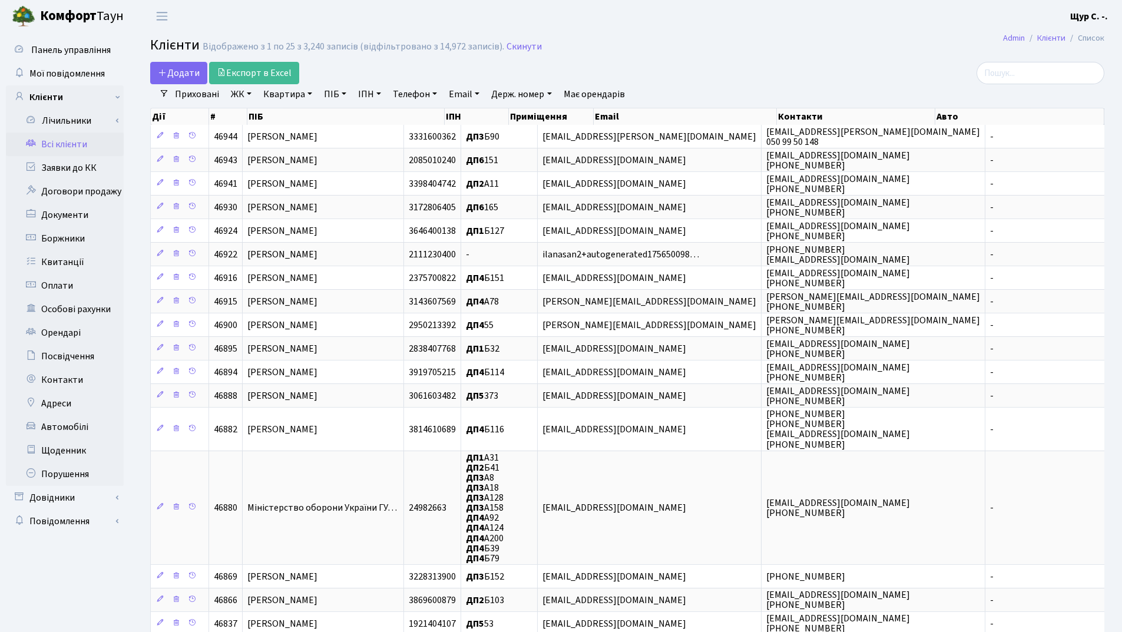
click at [286, 99] on link "Квартира" at bounding box center [288, 94] width 58 height 20
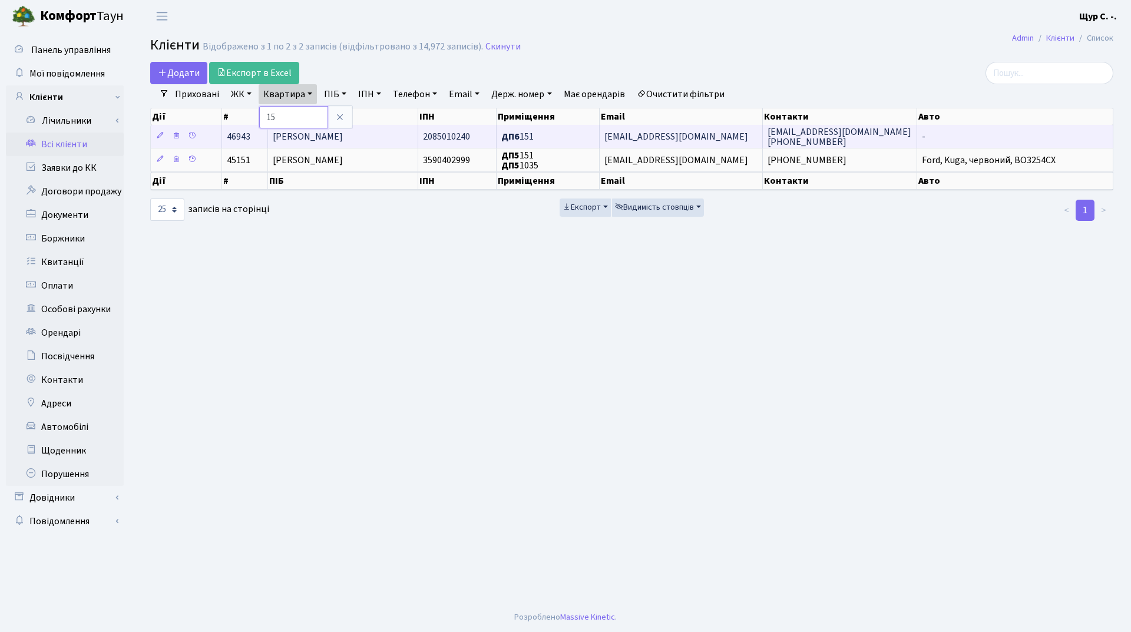
type input "1"
type input "247"
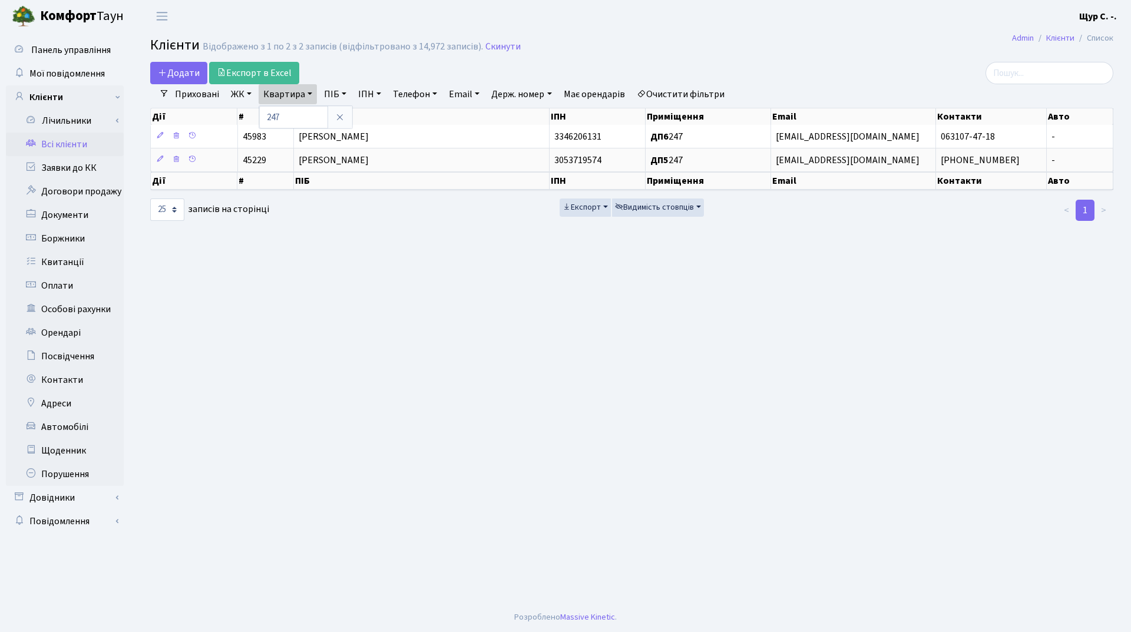
click at [342, 138] on span "[PERSON_NAME]" at bounding box center [334, 136] width 70 height 13
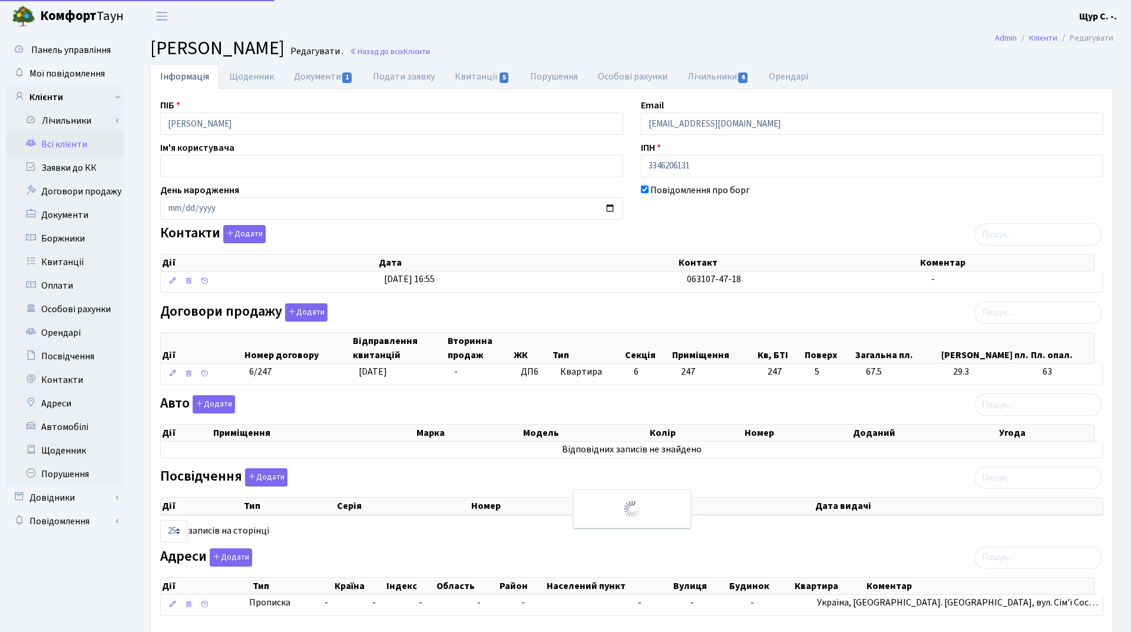
select select "25"
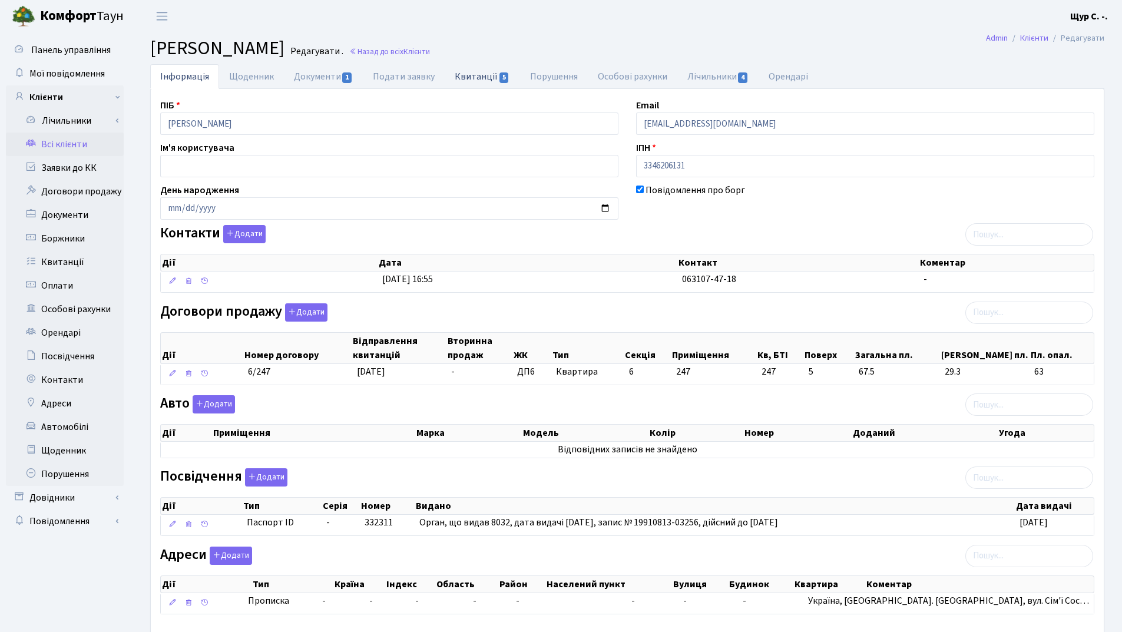
click at [471, 81] on link "Квитанції 5" at bounding box center [482, 76] width 75 height 24
select select "25"
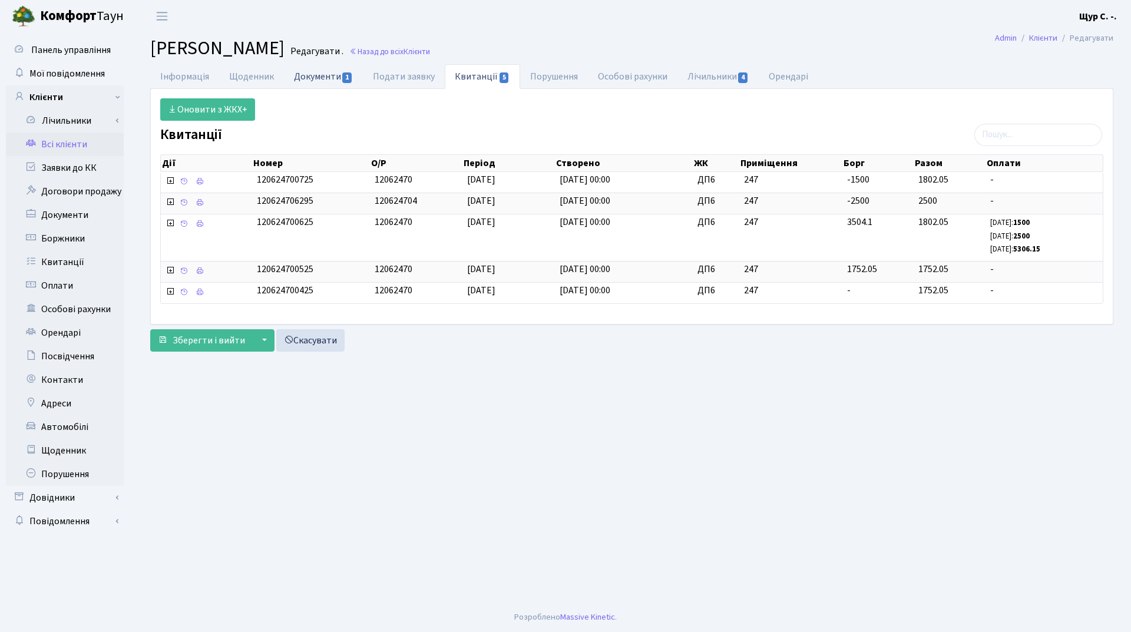
click at [318, 77] on link "Документи 1" at bounding box center [323, 76] width 79 height 24
select select "25"
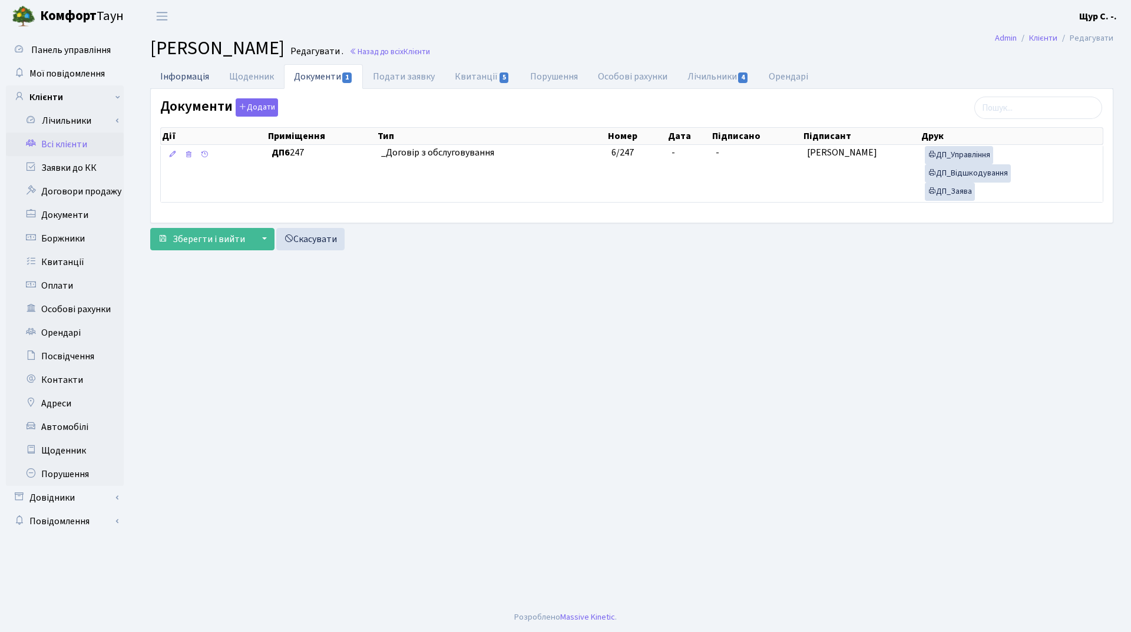
click at [165, 73] on link "Інформація" at bounding box center [184, 76] width 69 height 24
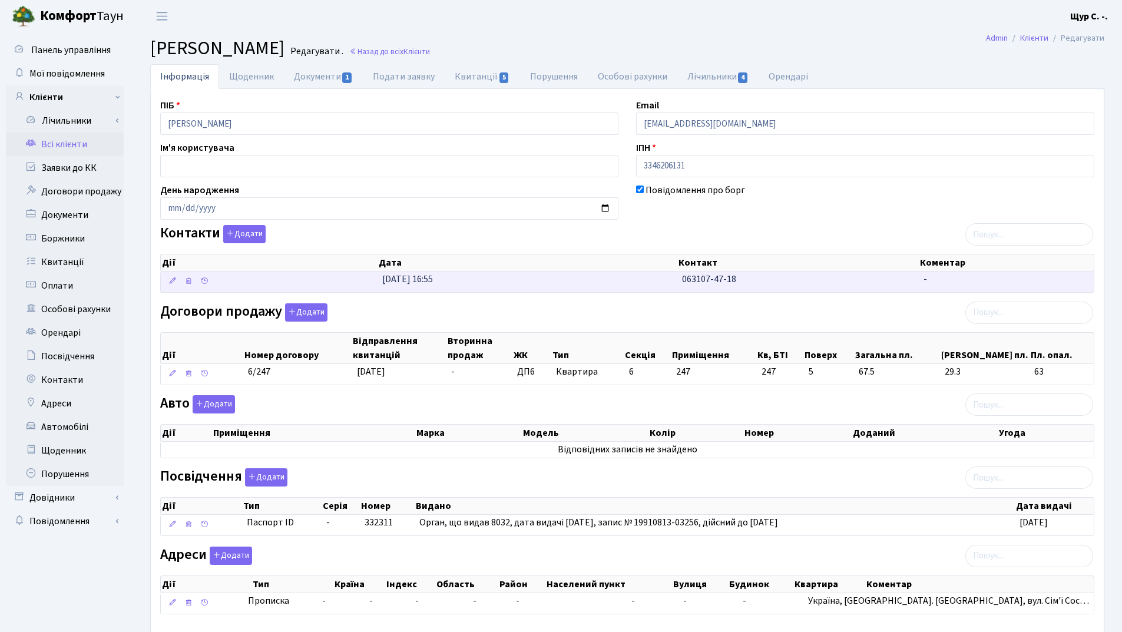
click at [587, 282] on td "31.03.2025, 16:55" at bounding box center [528, 282] width 300 height 21
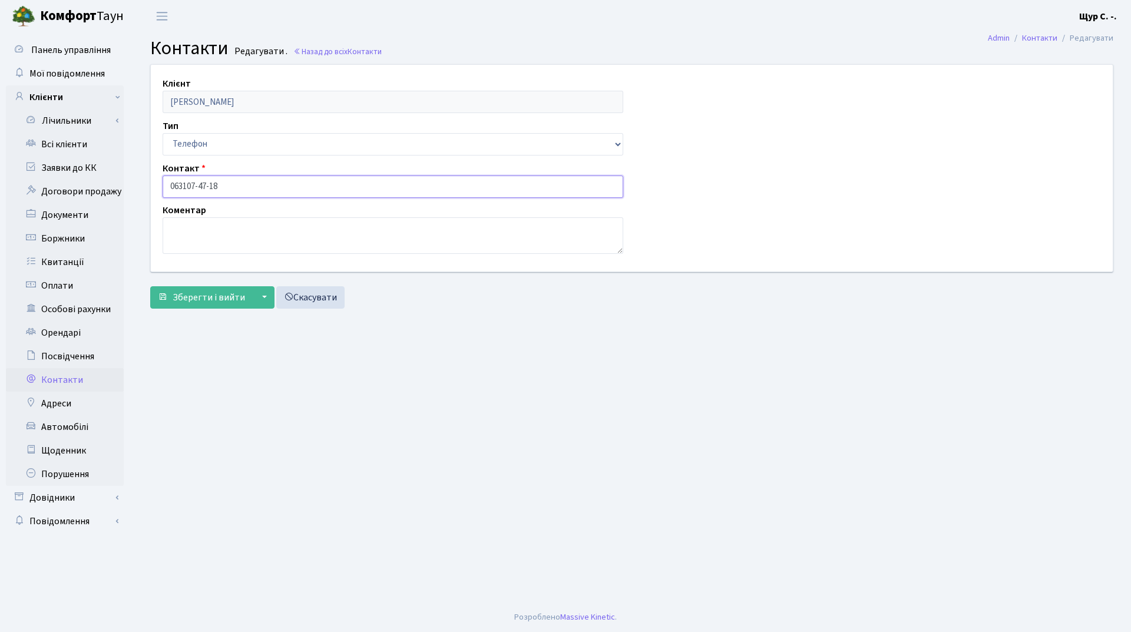
click at [182, 184] on input "063107-47-18" at bounding box center [393, 187] width 461 height 22
type input "[PHONE_NUMBER]"
click at [201, 300] on span "Зберегти і вийти" at bounding box center [209, 297] width 72 height 13
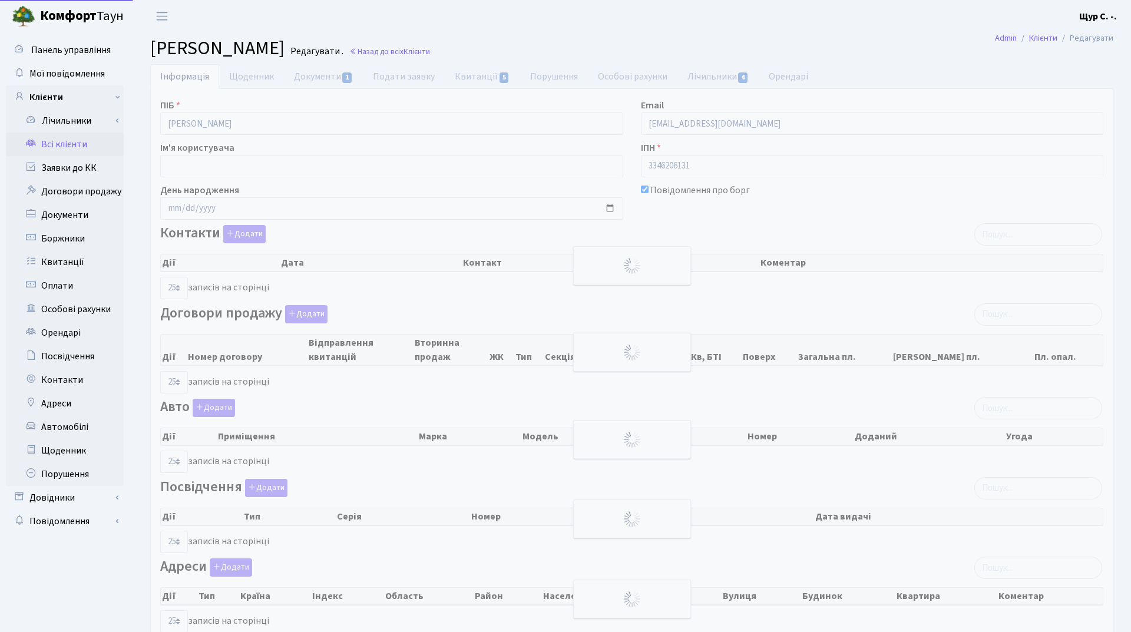
select select "25"
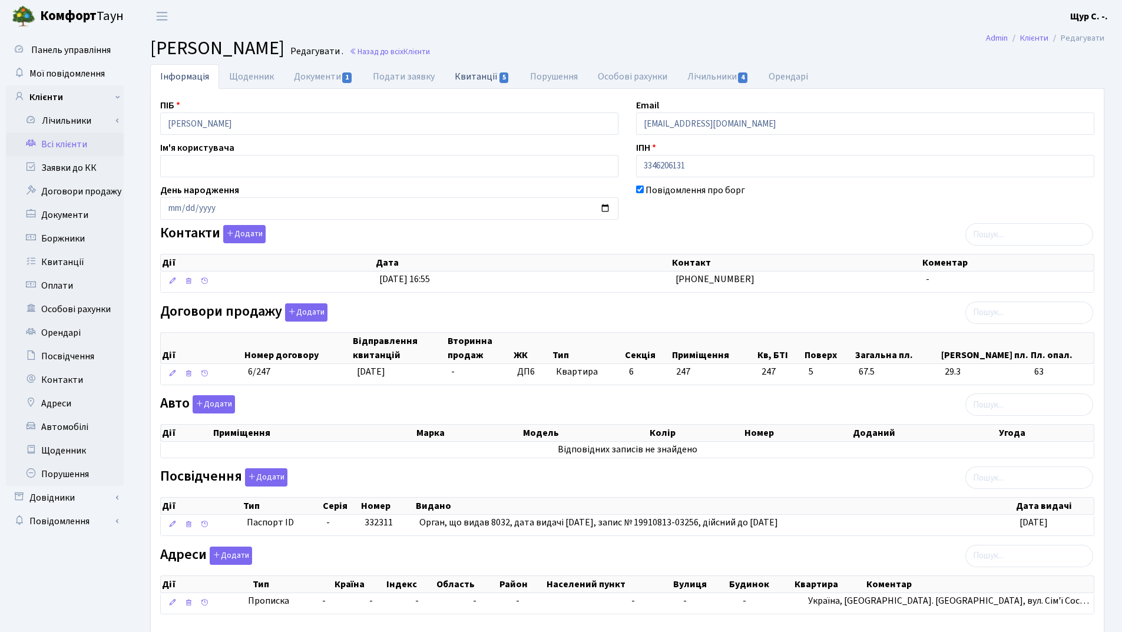
click at [471, 77] on link "Квитанції 5" at bounding box center [482, 76] width 75 height 24
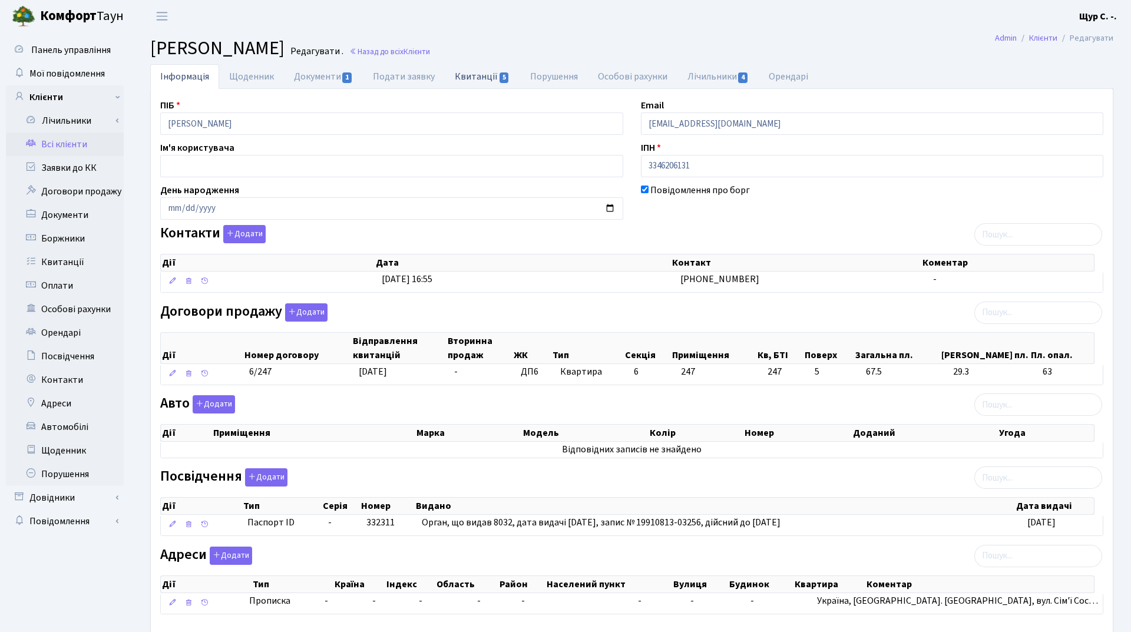
select select "25"
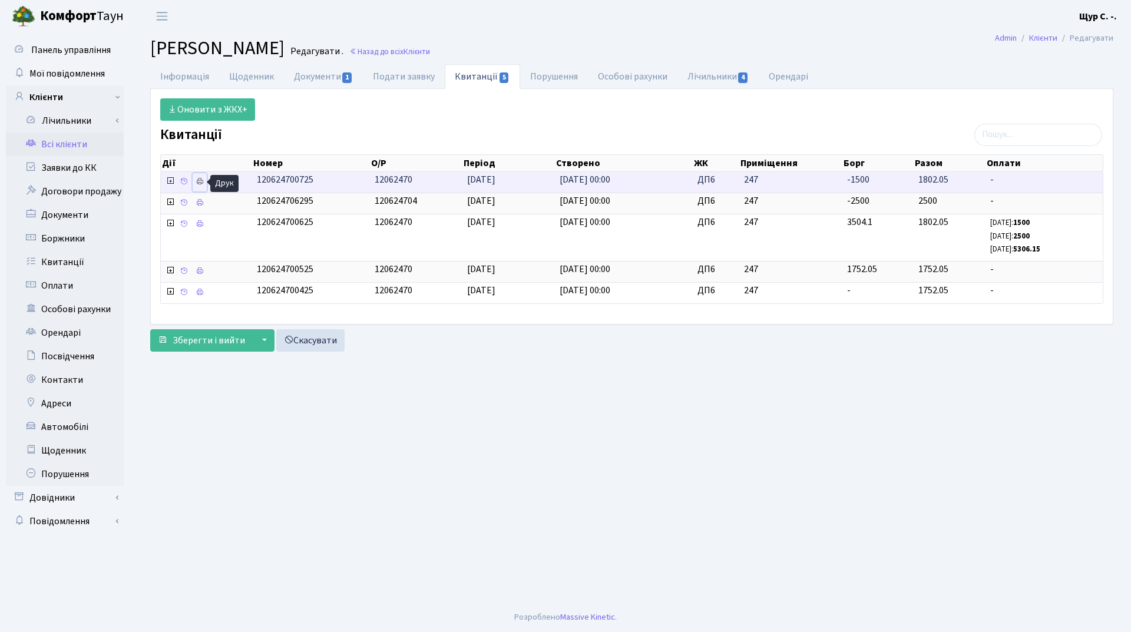
click at [198, 180] on icon at bounding box center [200, 181] width 8 height 8
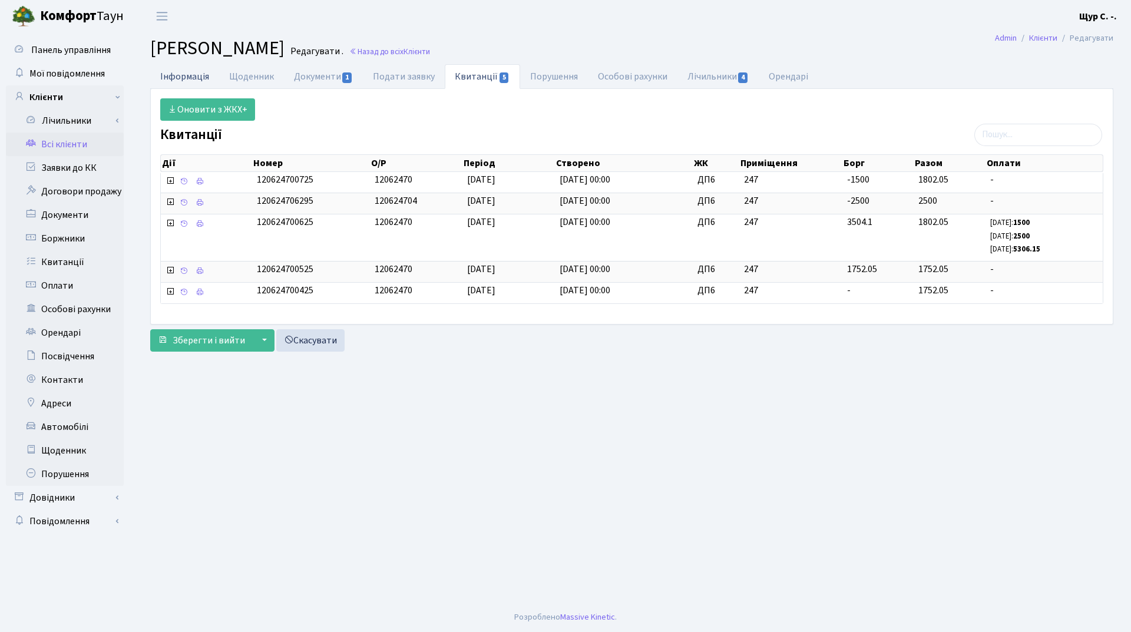
click at [184, 75] on link "Інформація" at bounding box center [184, 76] width 69 height 24
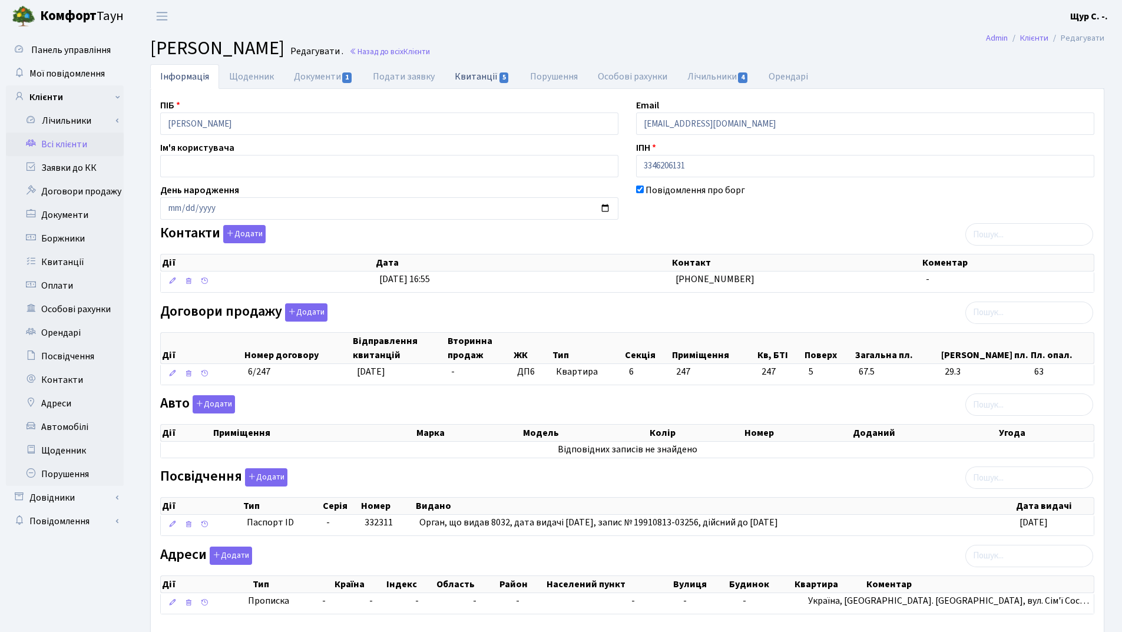
click at [471, 74] on link "Квитанції 5" at bounding box center [482, 76] width 75 height 24
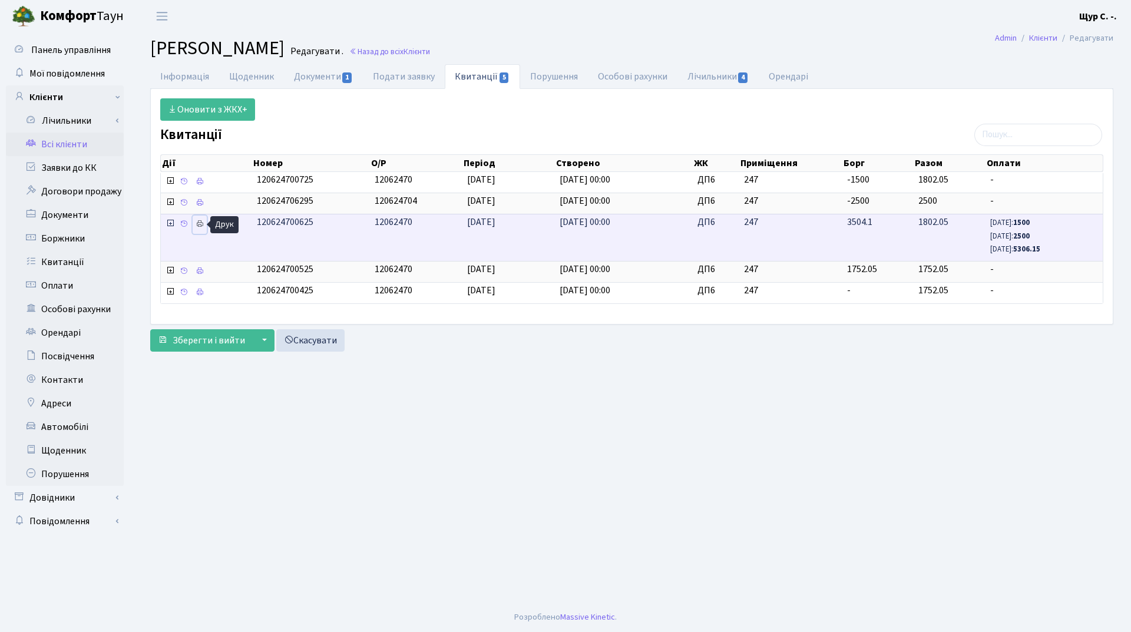
click at [199, 224] on icon at bounding box center [200, 224] width 8 height 8
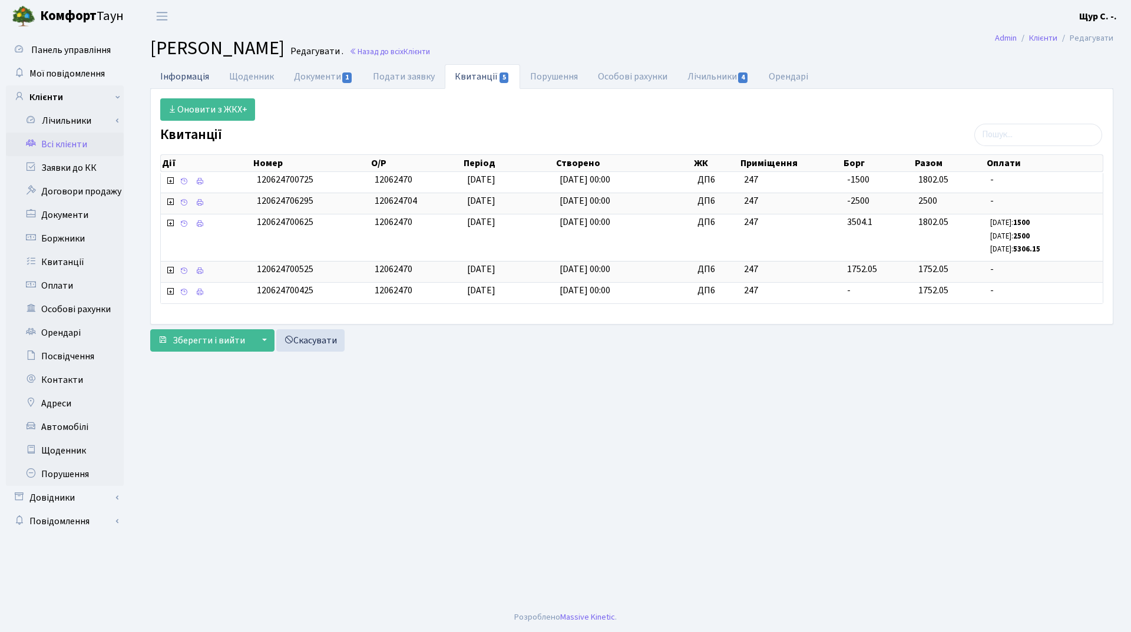
click at [182, 69] on link "Інформація" at bounding box center [184, 76] width 69 height 24
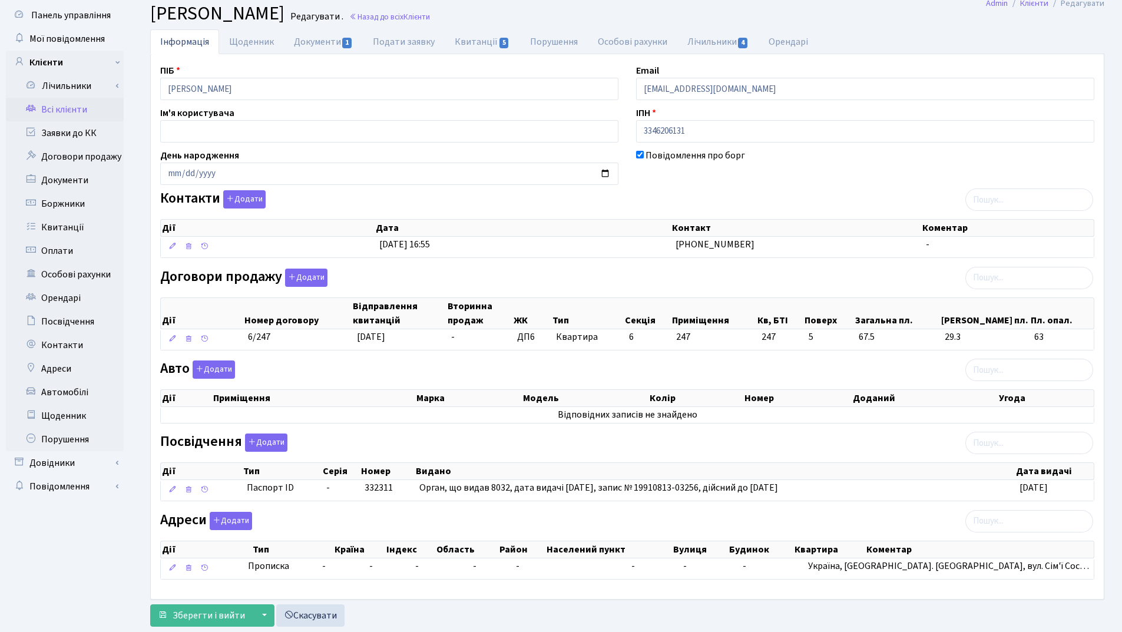
scroll to position [65, 0]
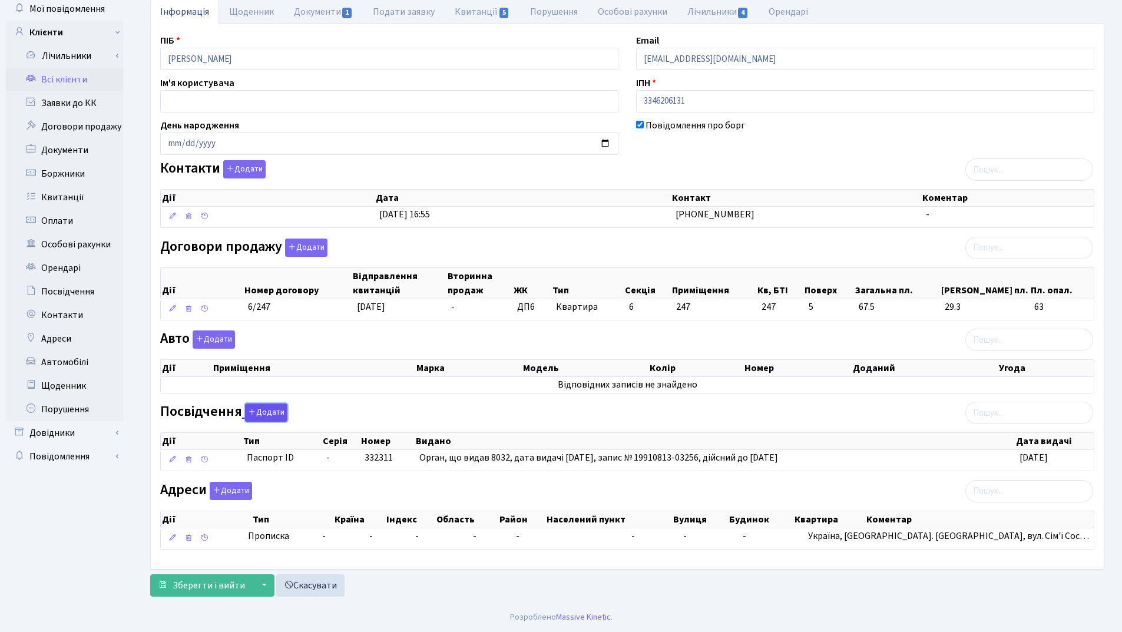
click at [260, 416] on button "Додати" at bounding box center [266, 413] width 42 height 18
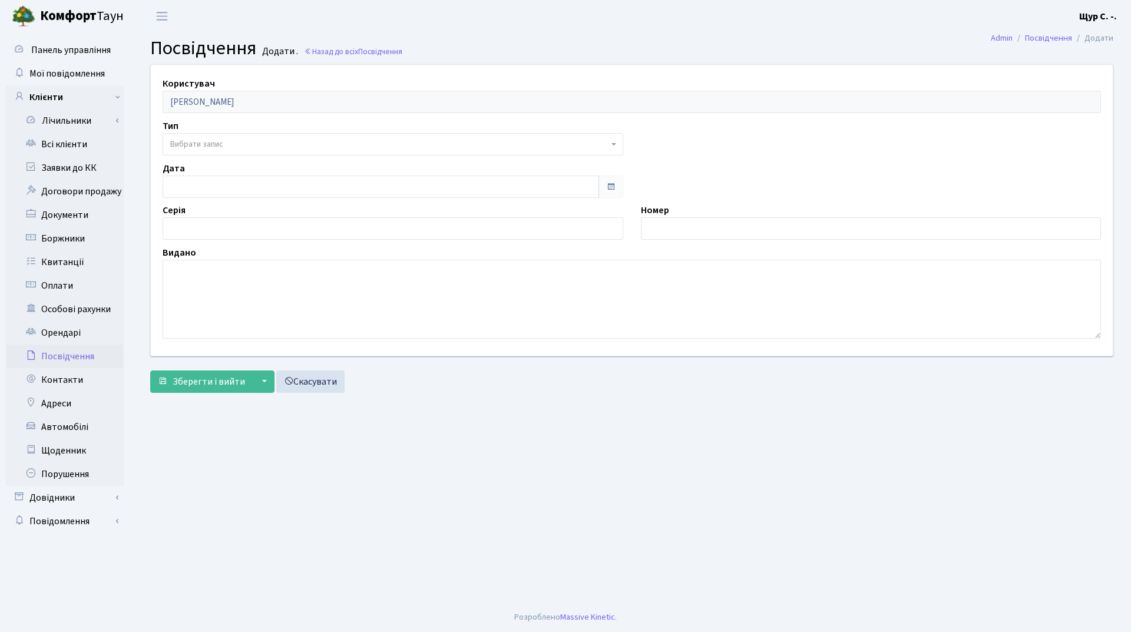
click at [313, 140] on span "Вибрати запис" at bounding box center [389, 144] width 438 height 12
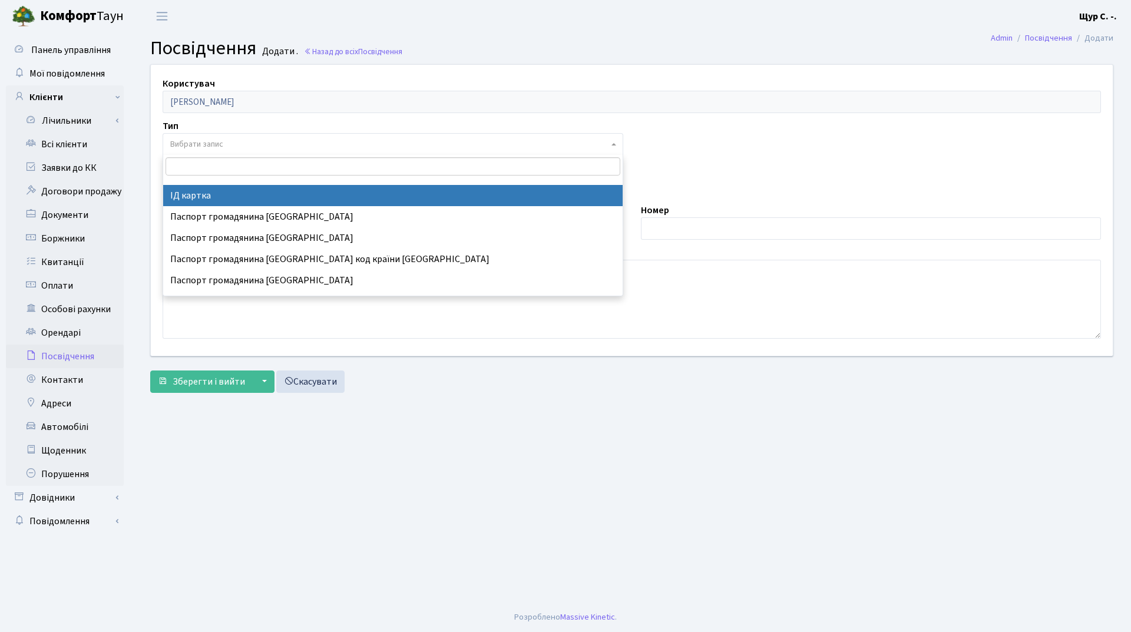
select select "13"
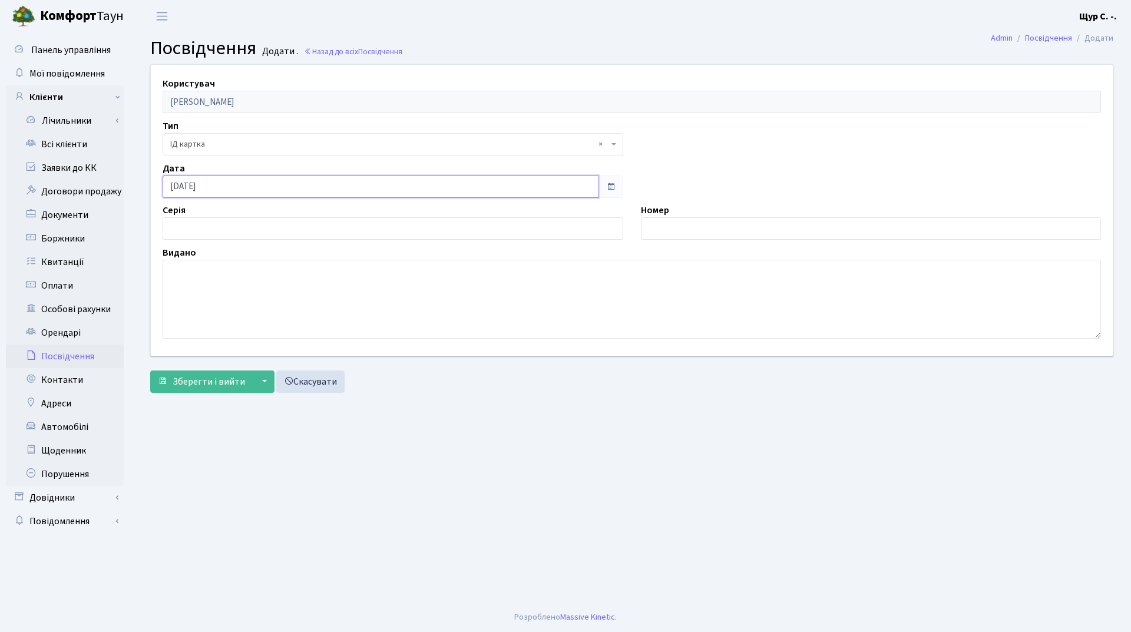
click at [197, 189] on input "04.09.2025" at bounding box center [381, 187] width 437 height 22
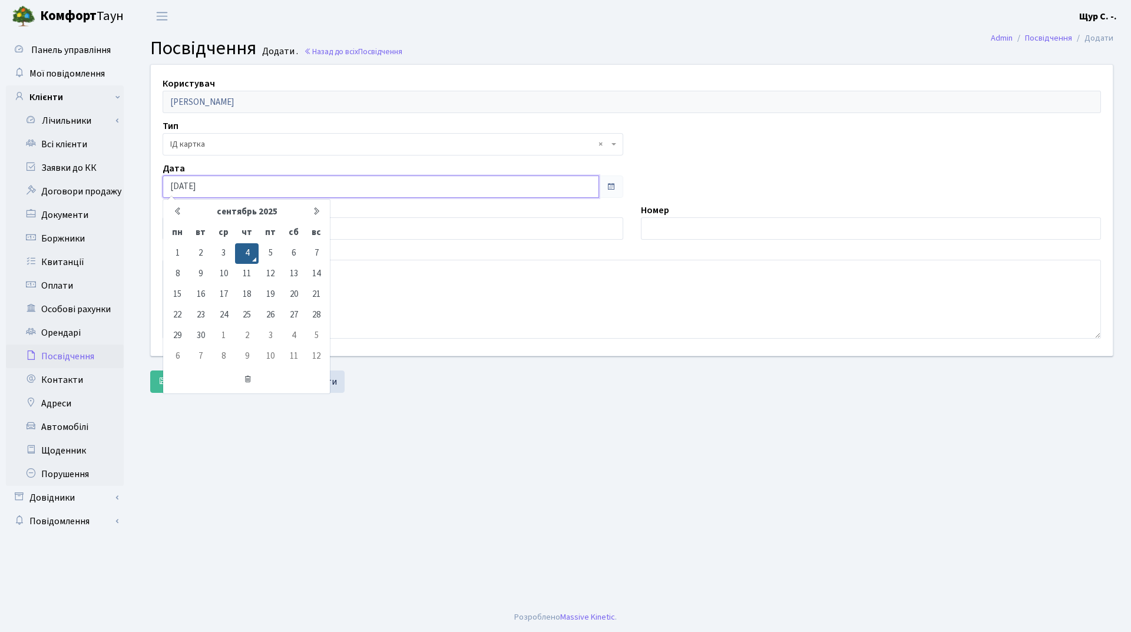
click at [211, 184] on input "04.09.2025" at bounding box center [381, 187] width 437 height 22
type input "0"
type input "[DATE]"
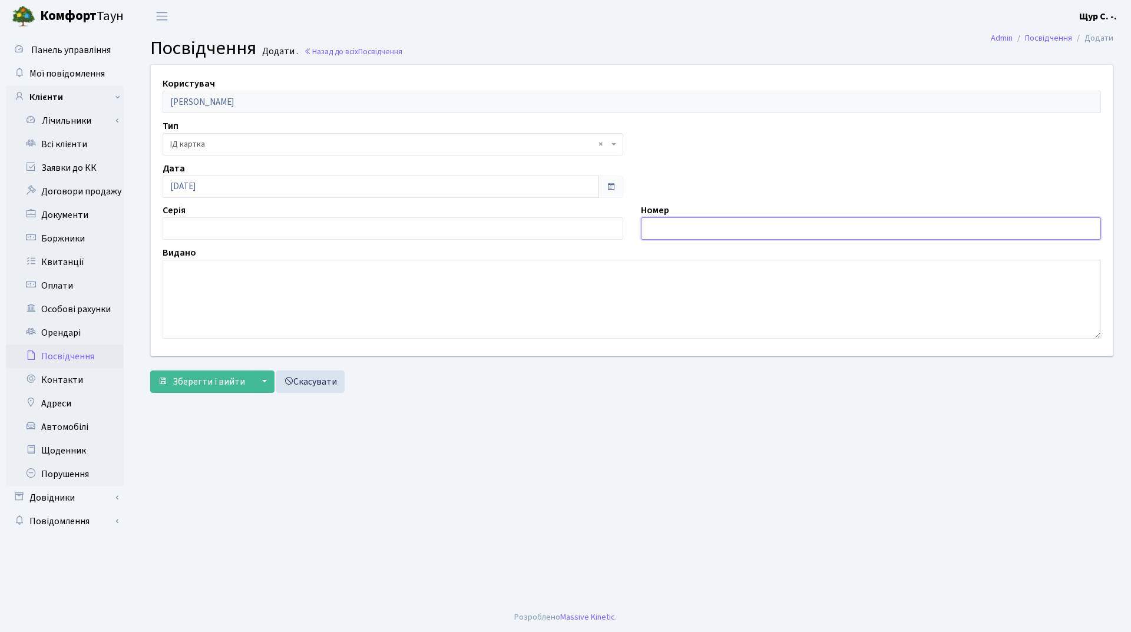
click at [678, 232] on input "text" at bounding box center [871, 228] width 461 height 22
type input "000332311"
click at [191, 224] on input "text" at bounding box center [393, 228] width 461 height 22
type input "запис №19910813-03256"
click at [225, 280] on textarea at bounding box center [632, 299] width 938 height 79
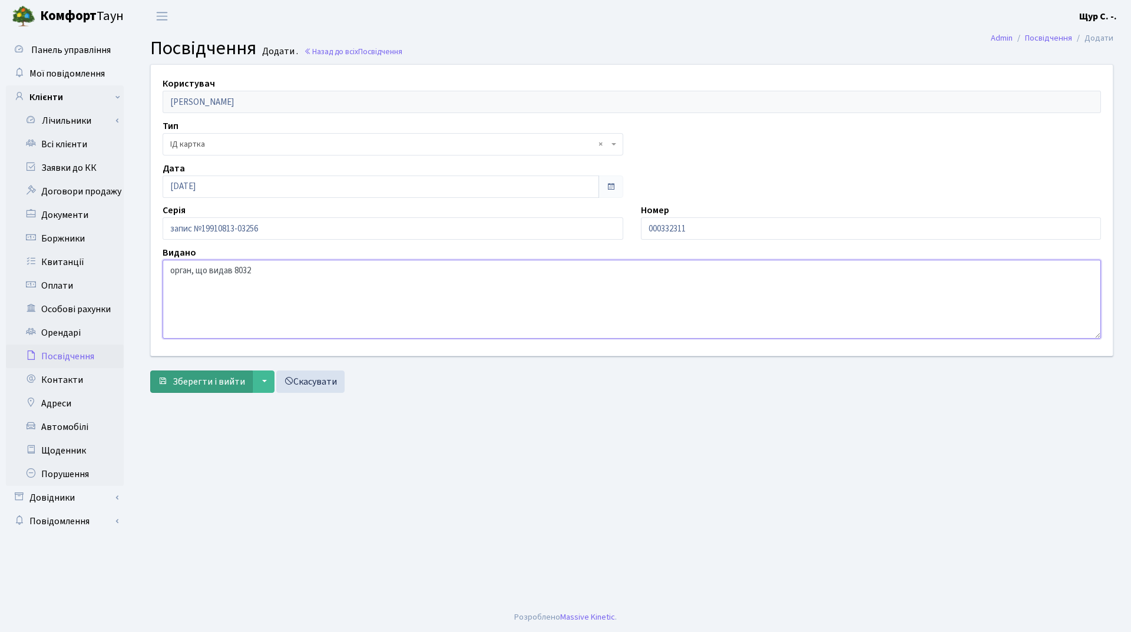
type textarea "орган, що видав 8032"
click at [200, 381] on span "Зберегти і вийти" at bounding box center [209, 381] width 72 height 13
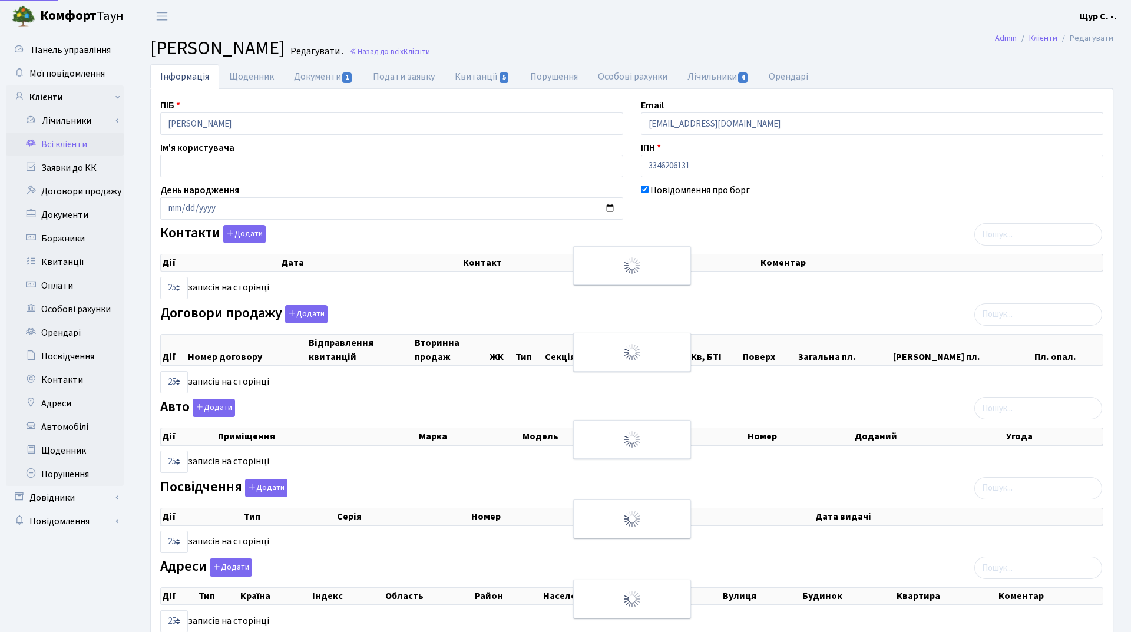
select select "25"
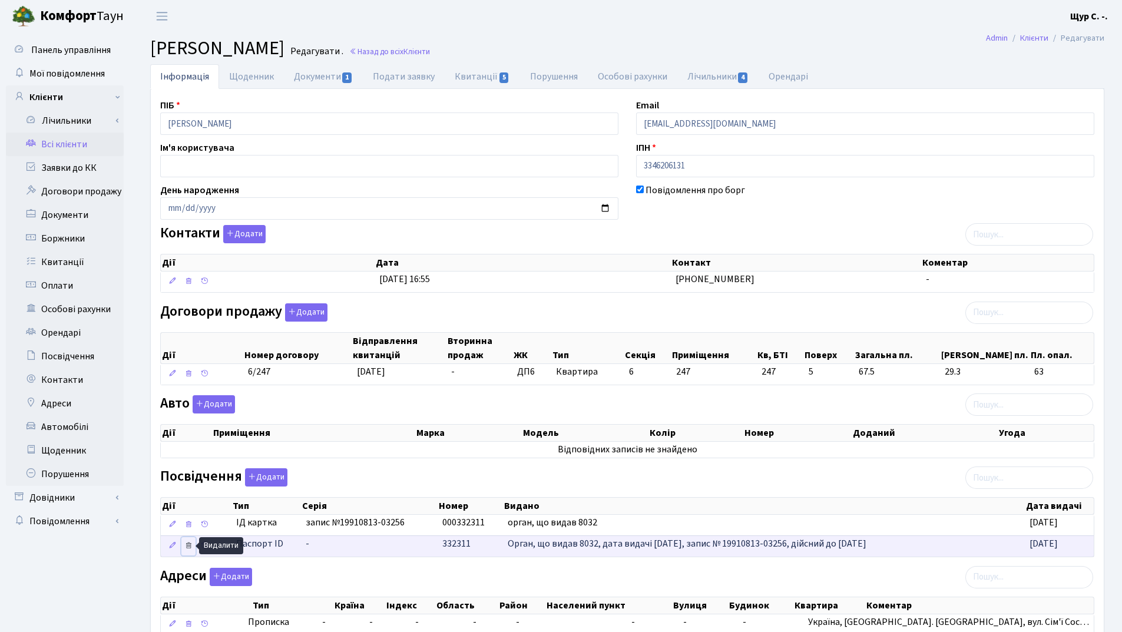
click at [189, 546] on icon at bounding box center [188, 545] width 8 height 8
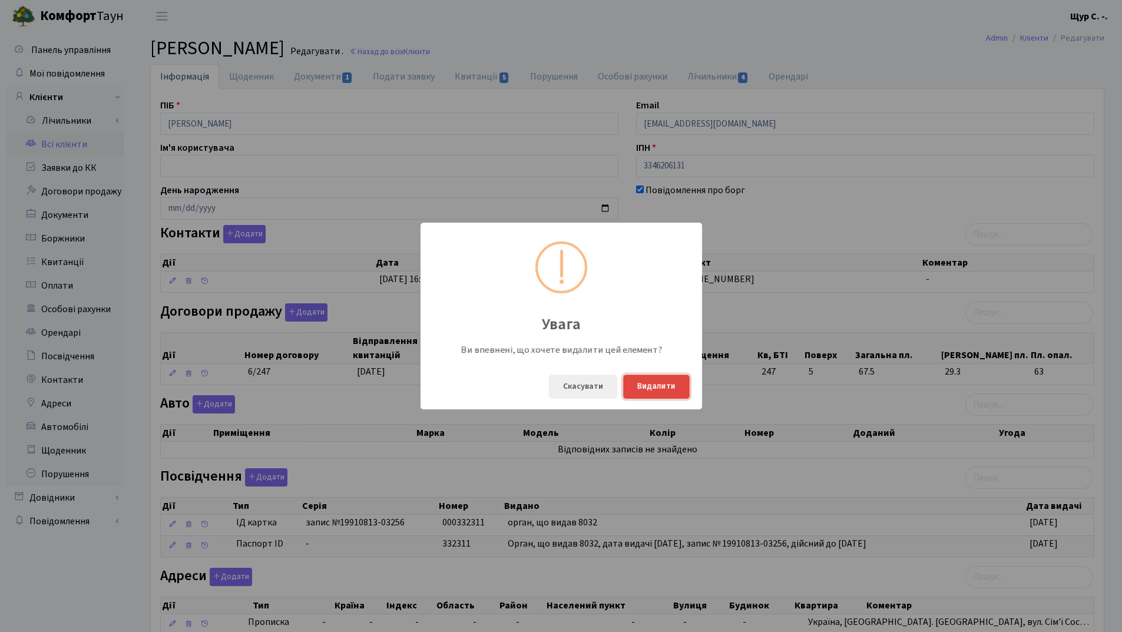
click at [654, 383] on button "Видалити" at bounding box center [656, 387] width 67 height 24
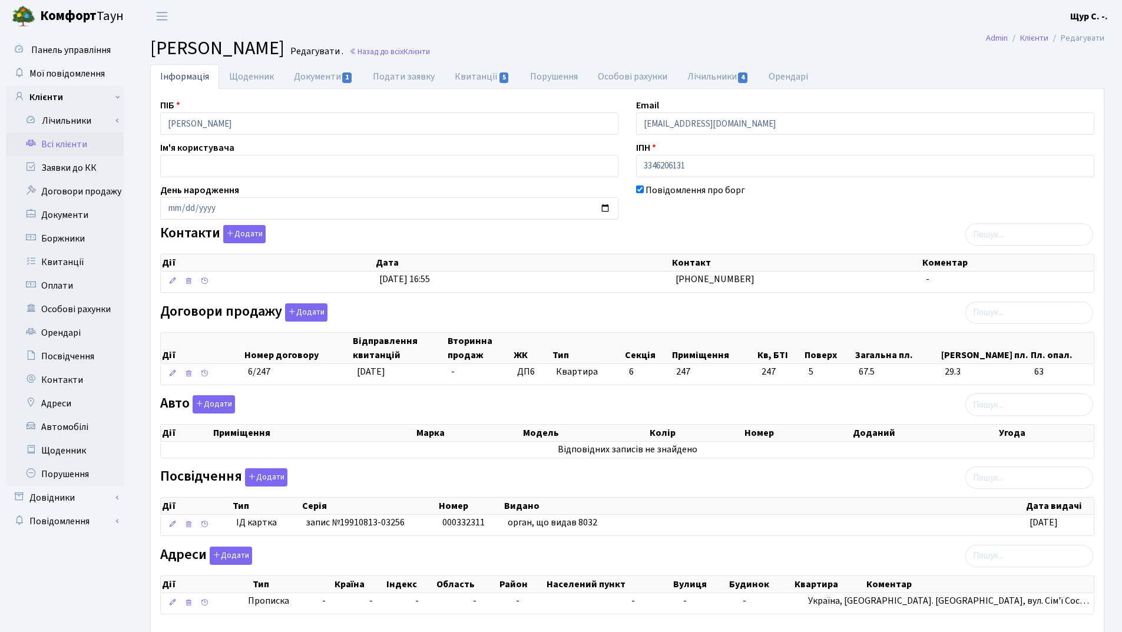
scroll to position [59, 0]
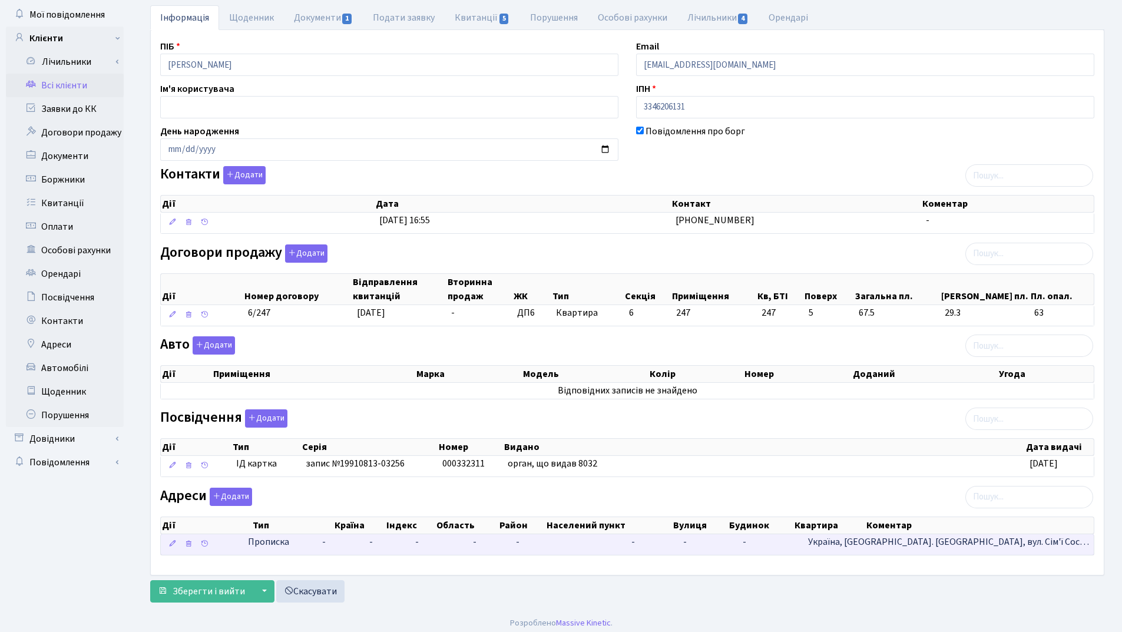
click at [627, 546] on td "-" at bounding box center [568, 544] width 115 height 21
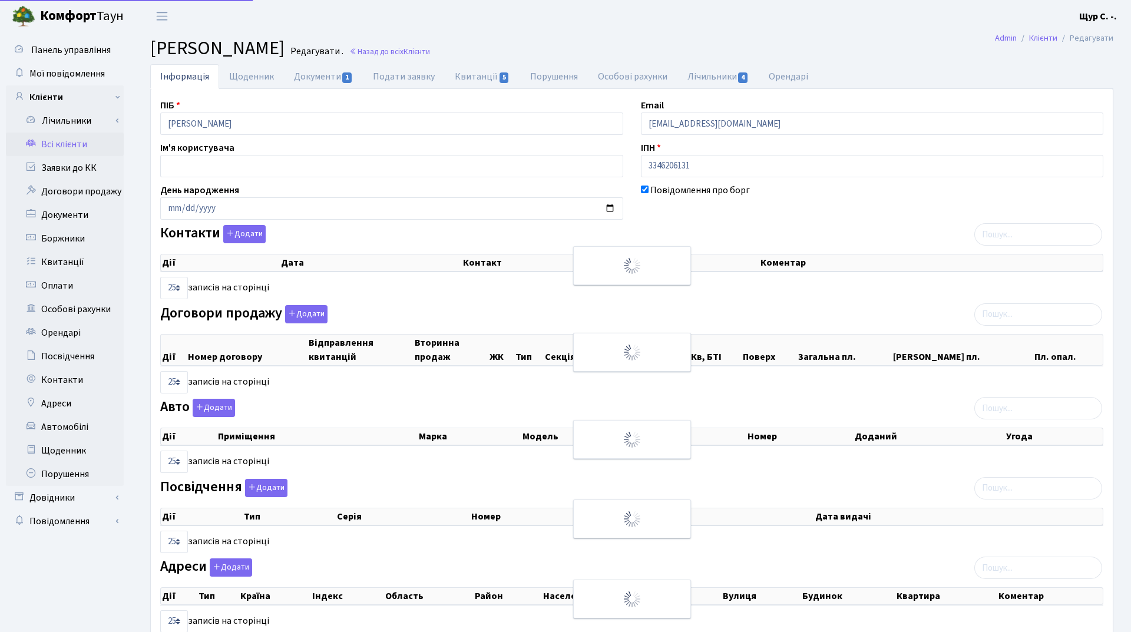
select select "25"
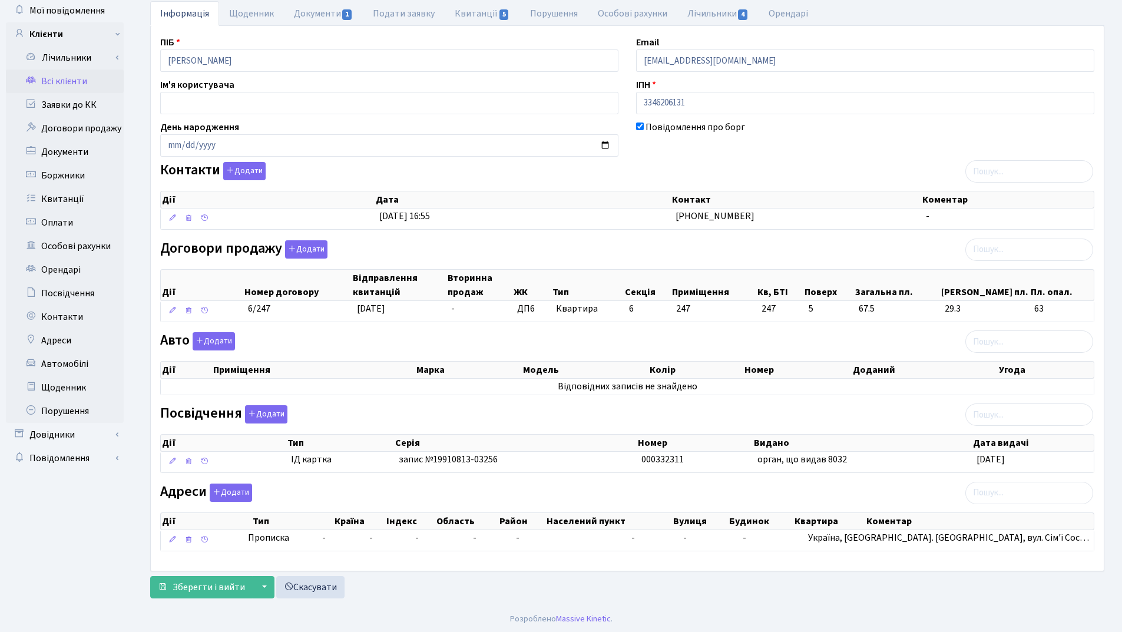
scroll to position [65, 0]
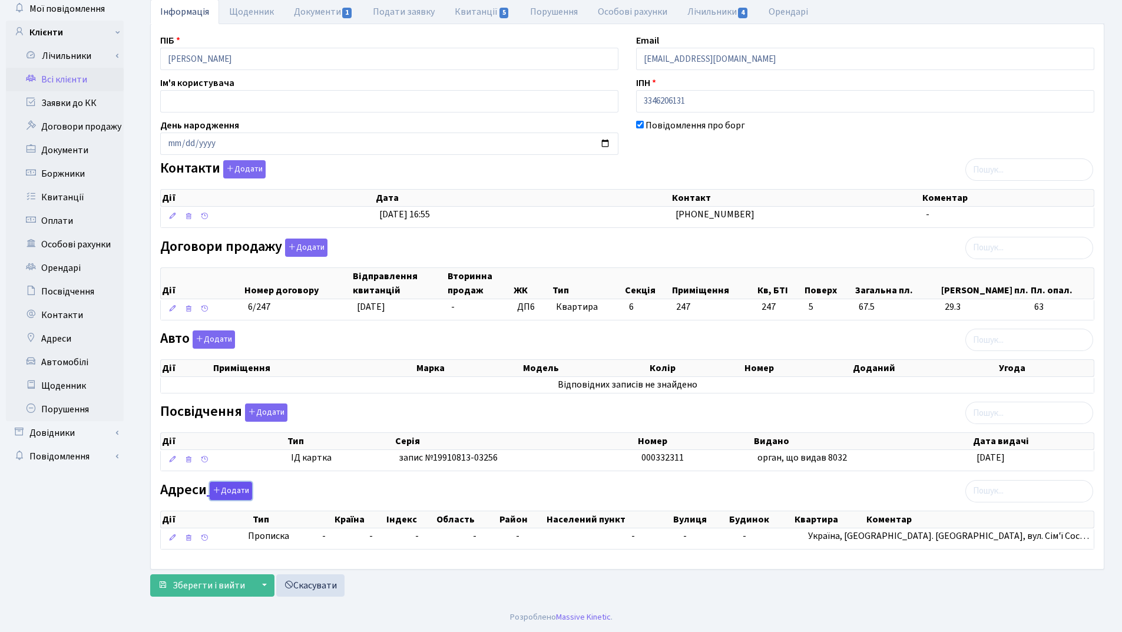
click at [230, 491] on button "Додати" at bounding box center [231, 491] width 42 height 18
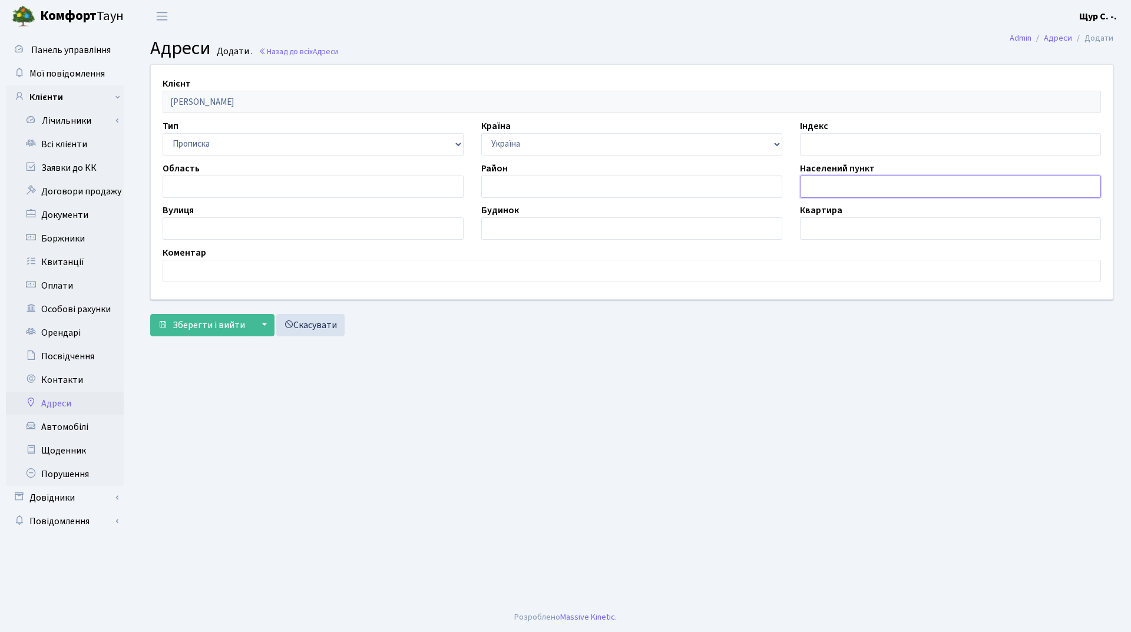
click at [822, 189] on input "text" at bounding box center [950, 187] width 301 height 22
type input "[GEOGRAPHIC_DATA]"
click at [248, 230] on input "text" at bounding box center [313, 228] width 301 height 22
type input "[PERSON_NAME]"
click at [531, 232] on input "text" at bounding box center [631, 228] width 301 height 22
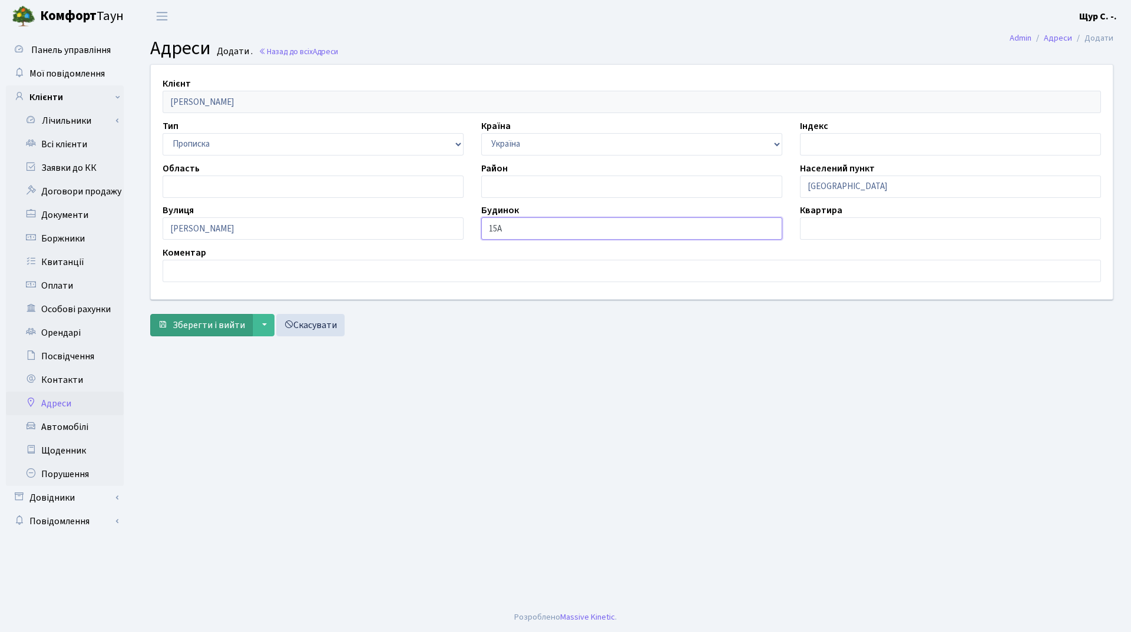
type input "15А"
click at [210, 325] on span "Зберегти і вийти" at bounding box center [209, 325] width 72 height 13
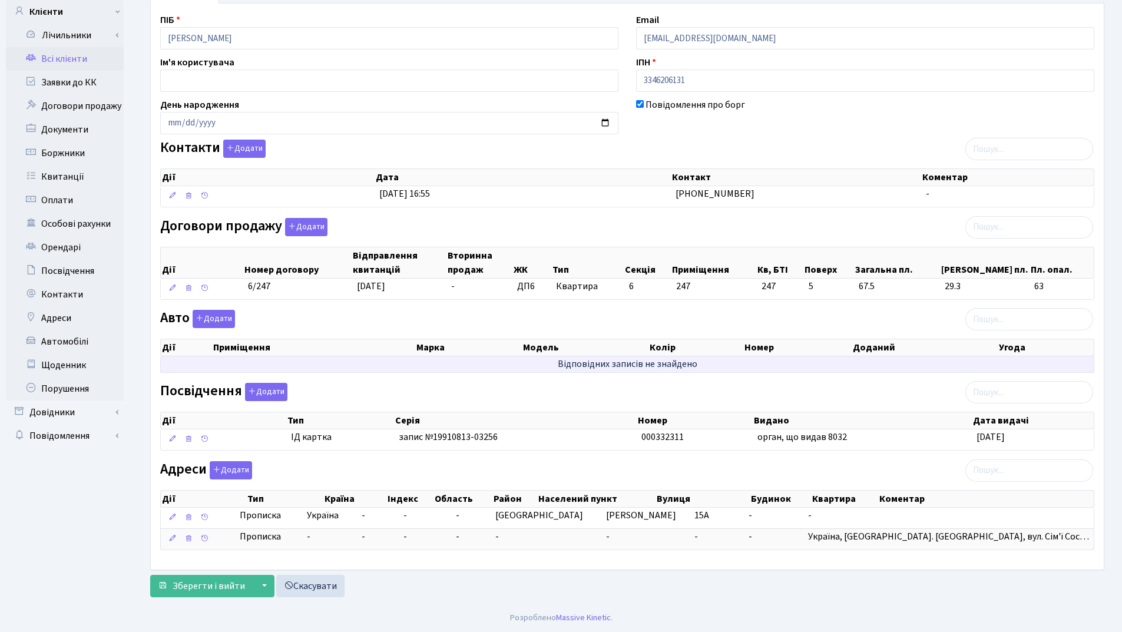
scroll to position [86, 0]
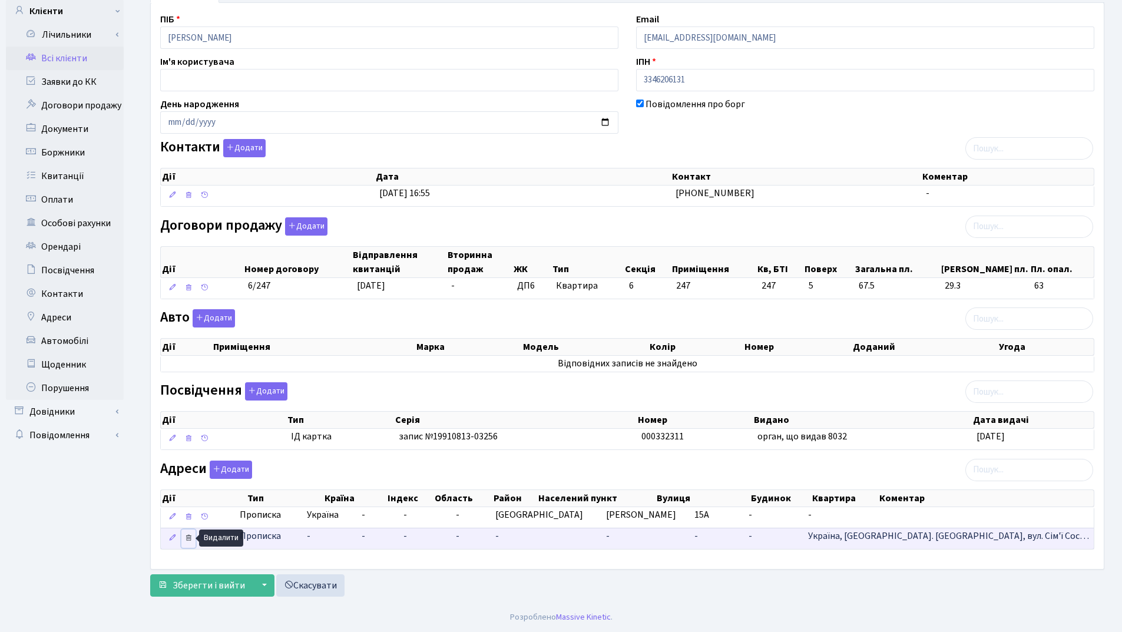
click at [186, 537] on icon at bounding box center [188, 538] width 8 height 8
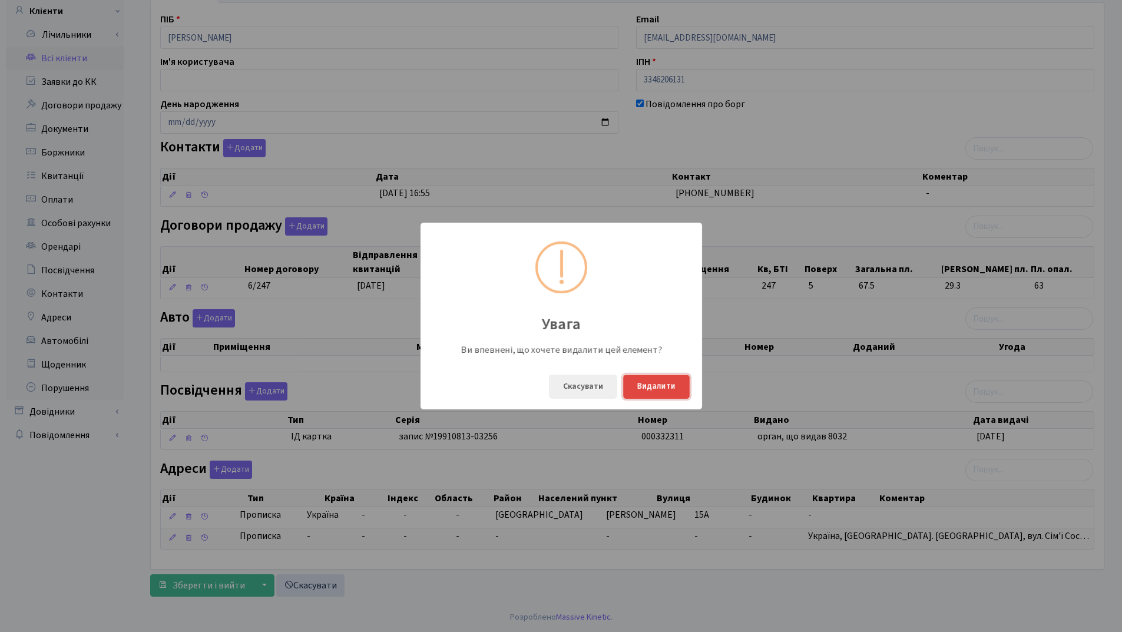
click at [669, 386] on button "Видалити" at bounding box center [656, 387] width 67 height 24
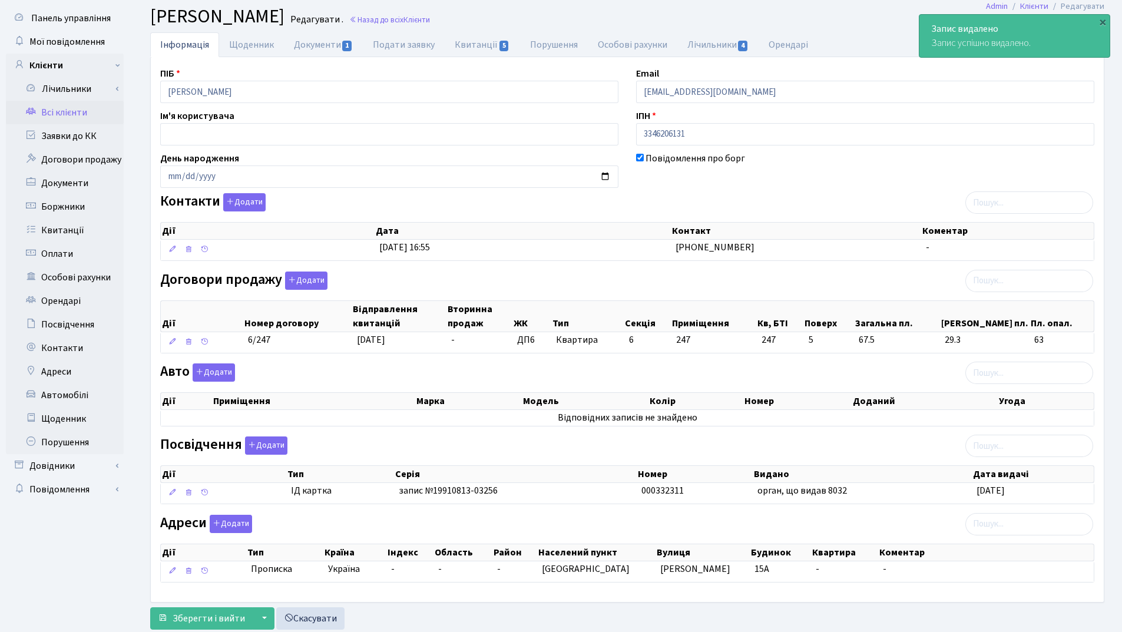
scroll to position [0, 0]
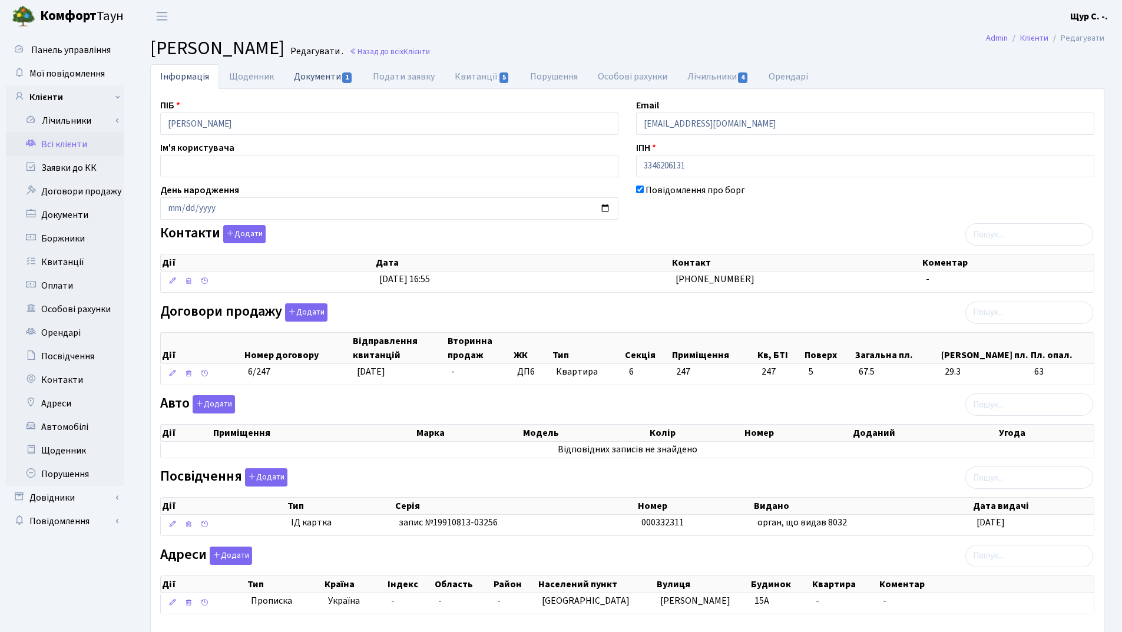
click at [318, 65] on link "Документи 1" at bounding box center [323, 76] width 79 height 24
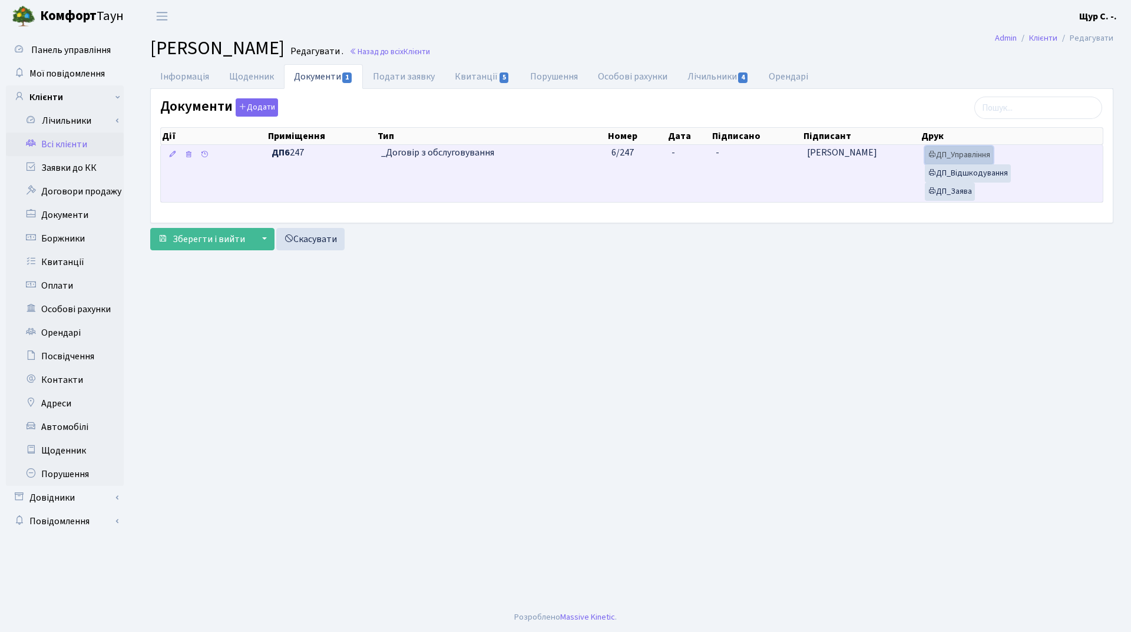
click at [963, 157] on link "ДП_Управління" at bounding box center [959, 155] width 68 height 18
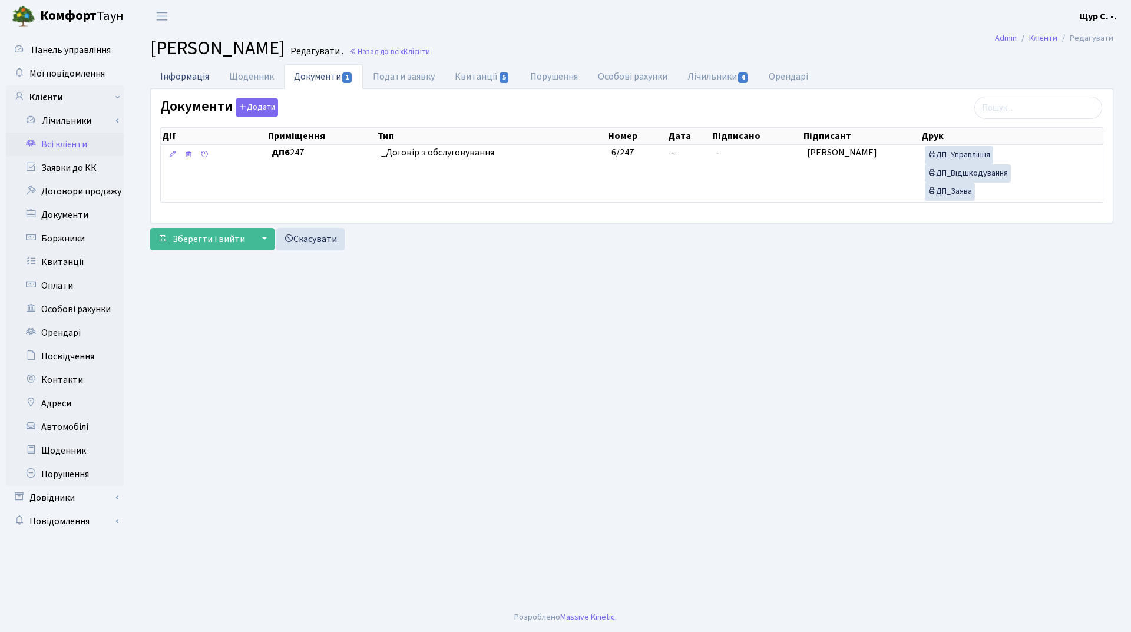
click at [170, 71] on link "Інформація" at bounding box center [184, 76] width 69 height 24
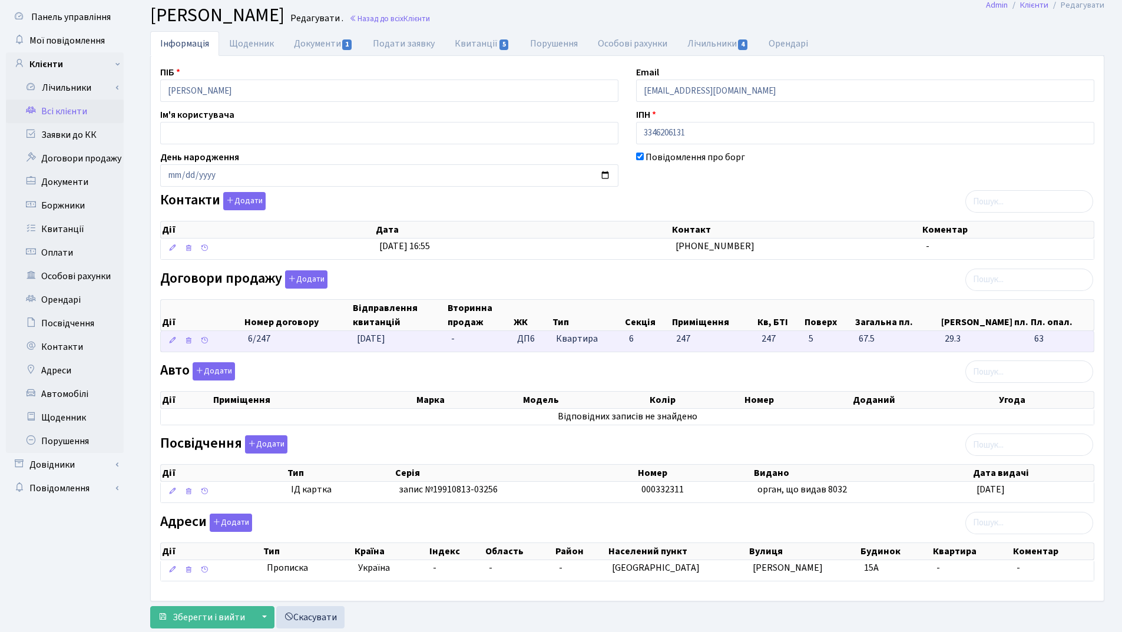
scroll to position [65, 0]
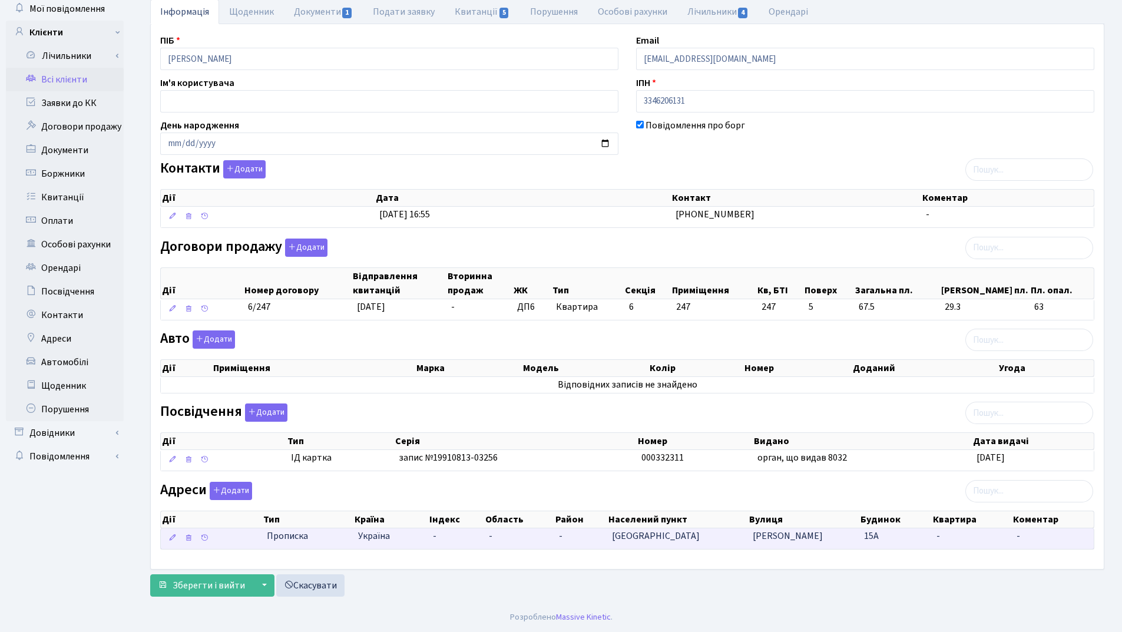
click at [708, 535] on td "[GEOGRAPHIC_DATA]" at bounding box center [677, 538] width 141 height 21
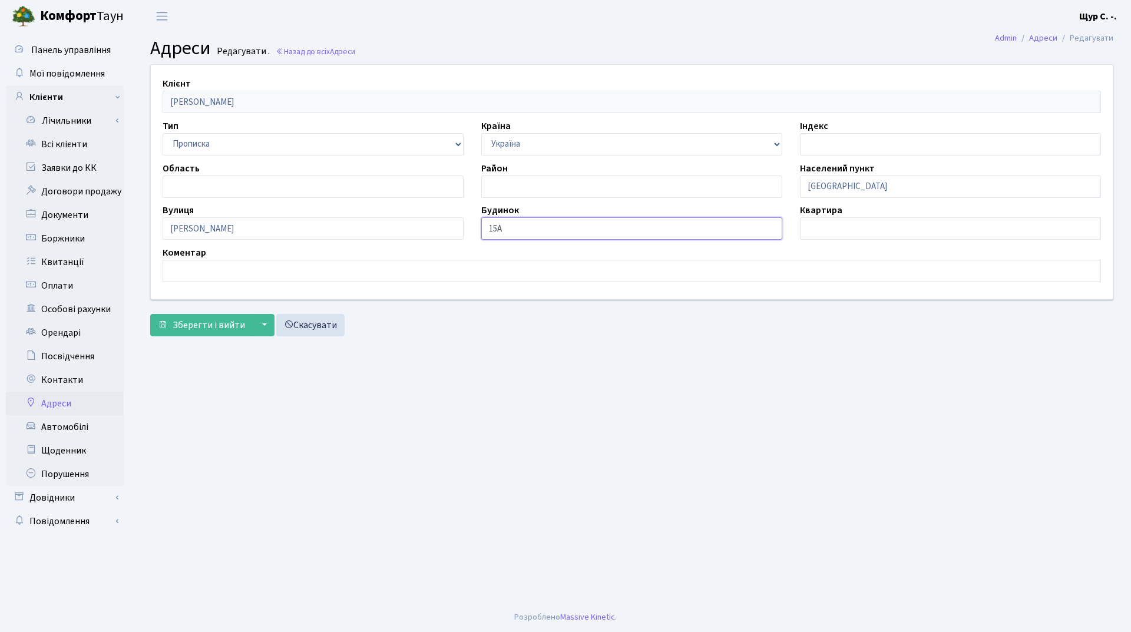
click at [523, 230] on input "15А" at bounding box center [631, 228] width 301 height 22
type input "15-О"
click at [203, 329] on span "Зберегти і вийти" at bounding box center [209, 325] width 72 height 13
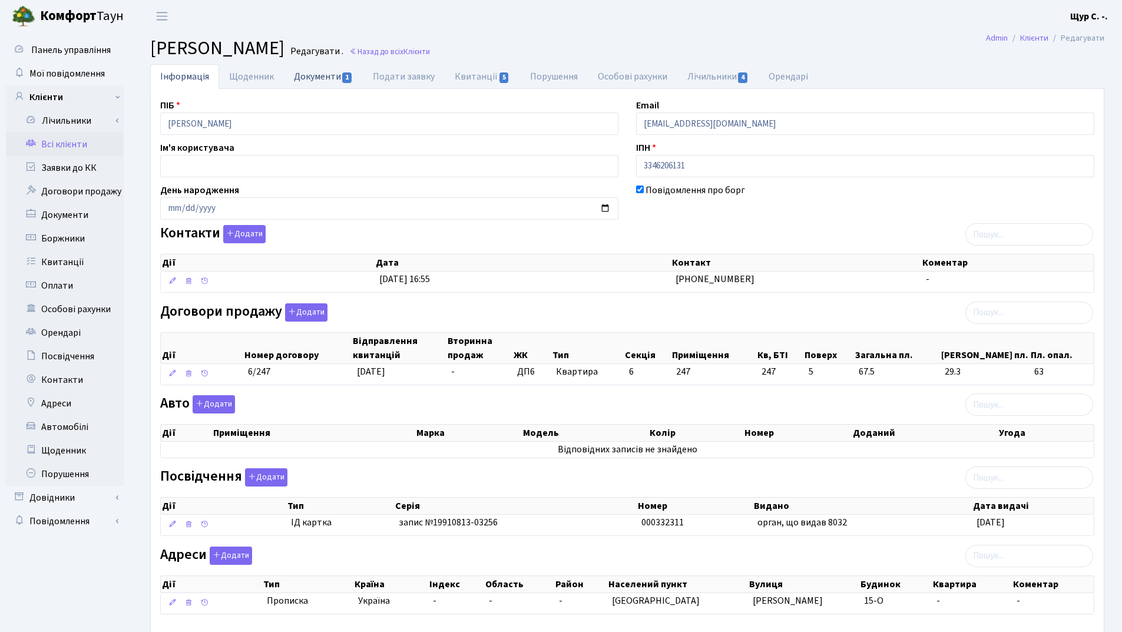
click at [317, 78] on link "Документи 1" at bounding box center [323, 76] width 79 height 24
select select "25"
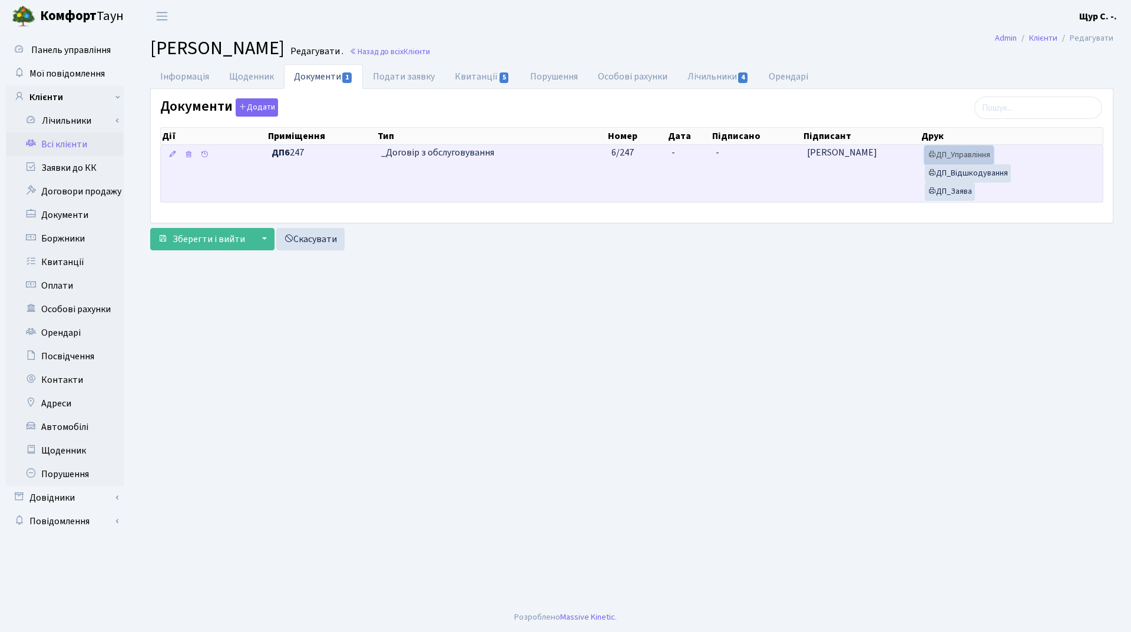
click at [976, 156] on link "ДП_Управління" at bounding box center [959, 155] width 68 height 18
click at [978, 176] on link "ДП_Відшкодування" at bounding box center [968, 173] width 86 height 18
click at [952, 197] on link "ДП_Заява" at bounding box center [950, 192] width 50 height 18
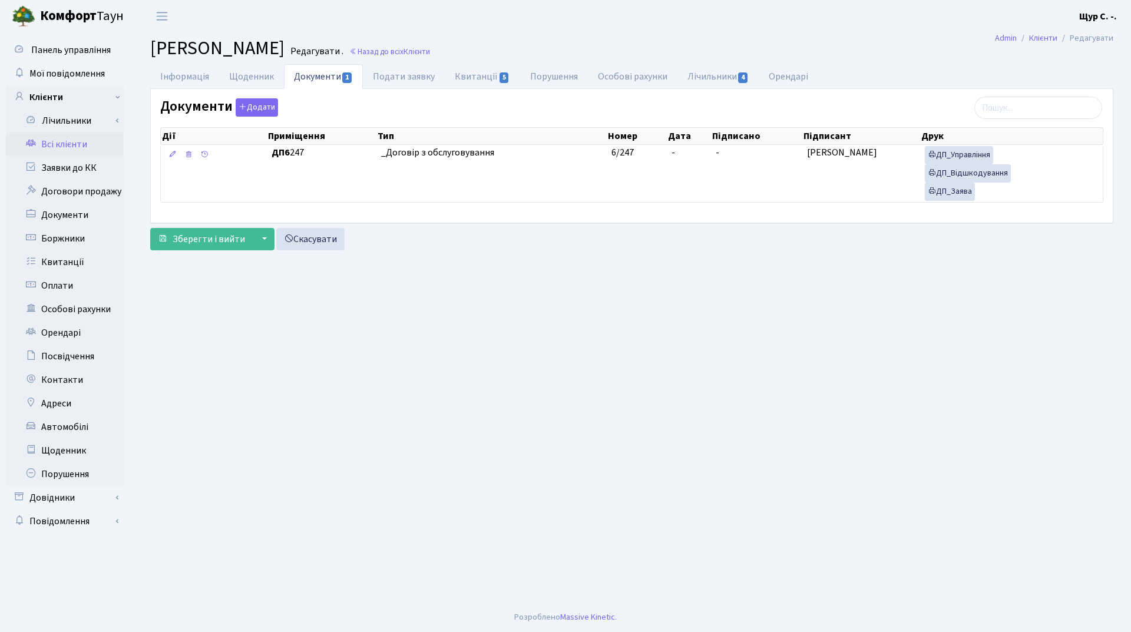
click at [65, 149] on link "Всі клієнти" at bounding box center [65, 145] width 118 height 24
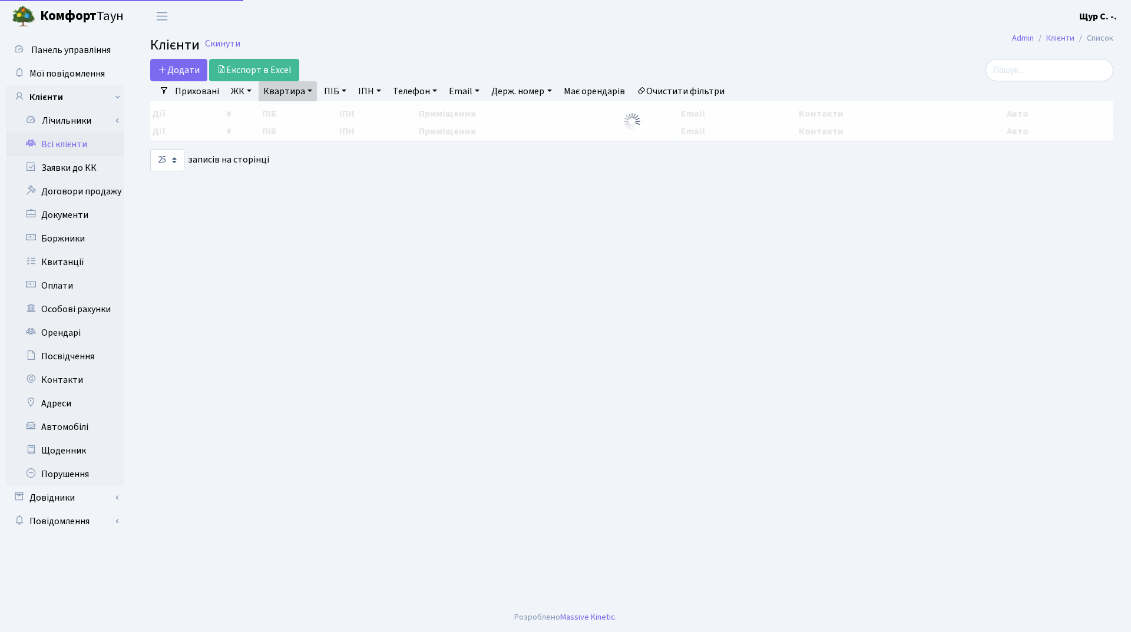
select select "25"
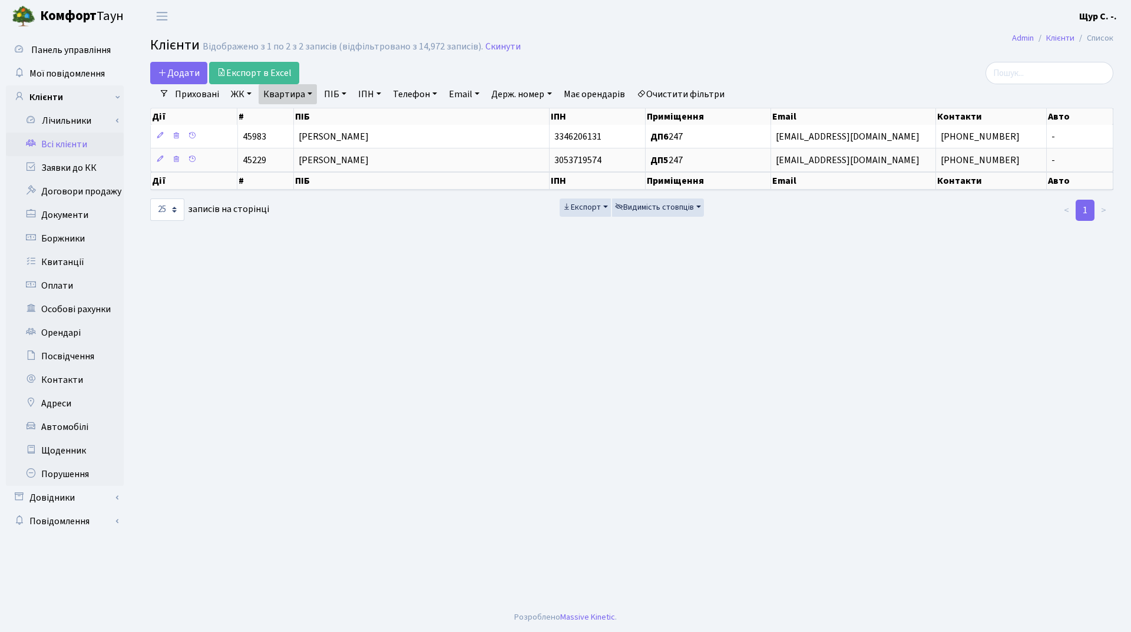
click at [310, 95] on link "Квартира" at bounding box center [288, 94] width 58 height 20
click at [302, 118] on input "247" at bounding box center [293, 117] width 69 height 22
type input "2"
type input "б53"
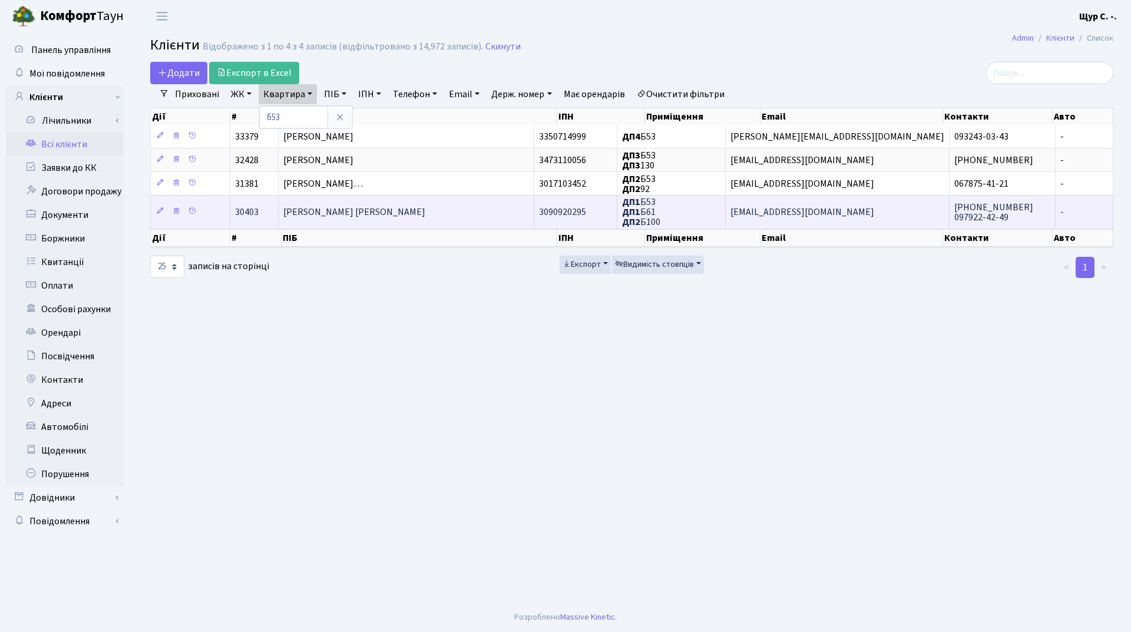
click at [335, 219] on td "[PERSON_NAME] [PERSON_NAME]" at bounding box center [407, 211] width 256 height 33
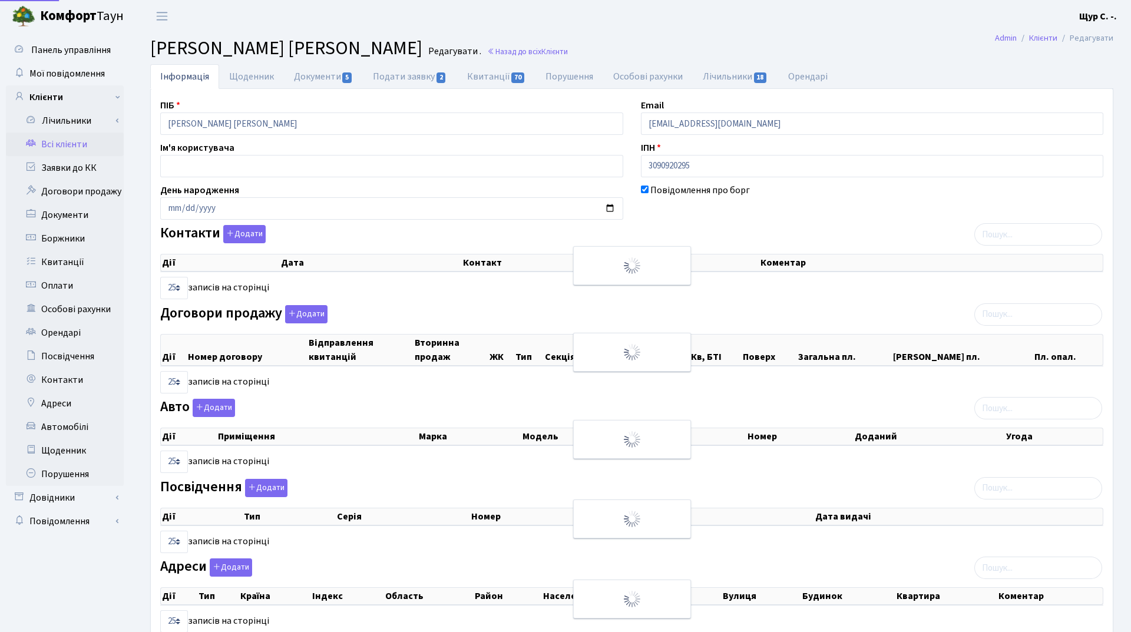
select select "25"
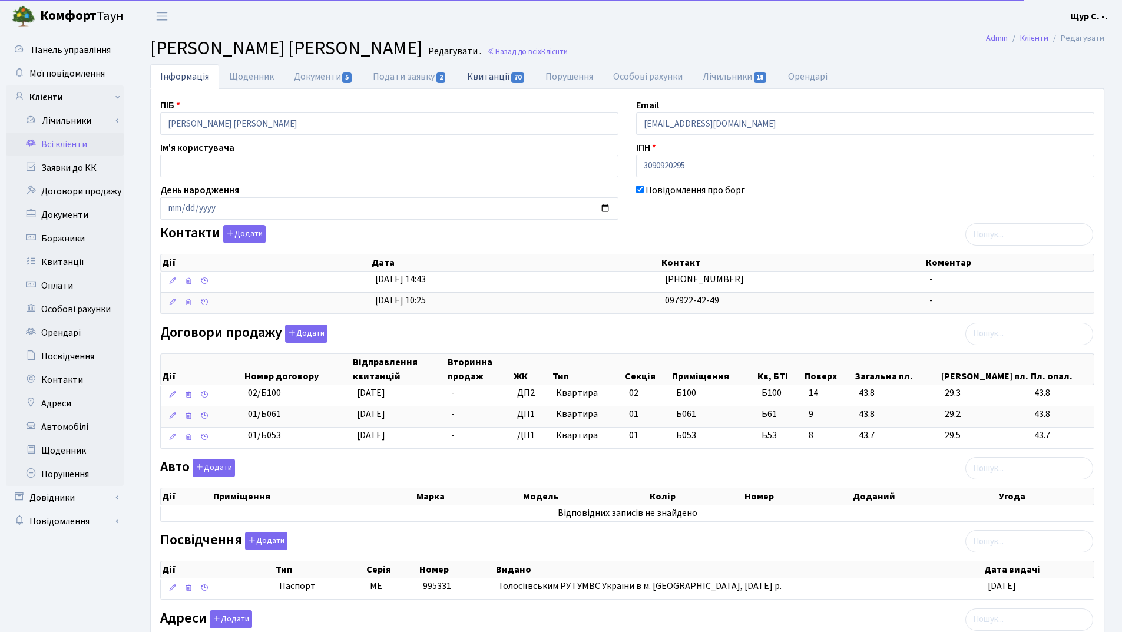
click at [497, 74] on link "Квитанції 70" at bounding box center [496, 76] width 78 height 24
select select "25"
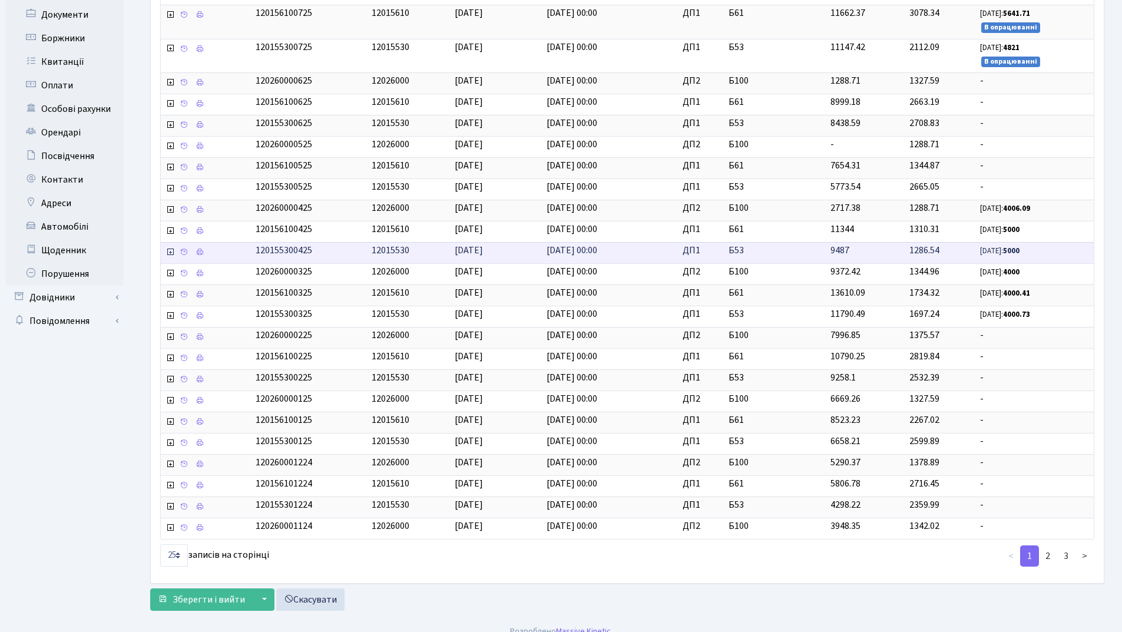
scroll to position [214, 0]
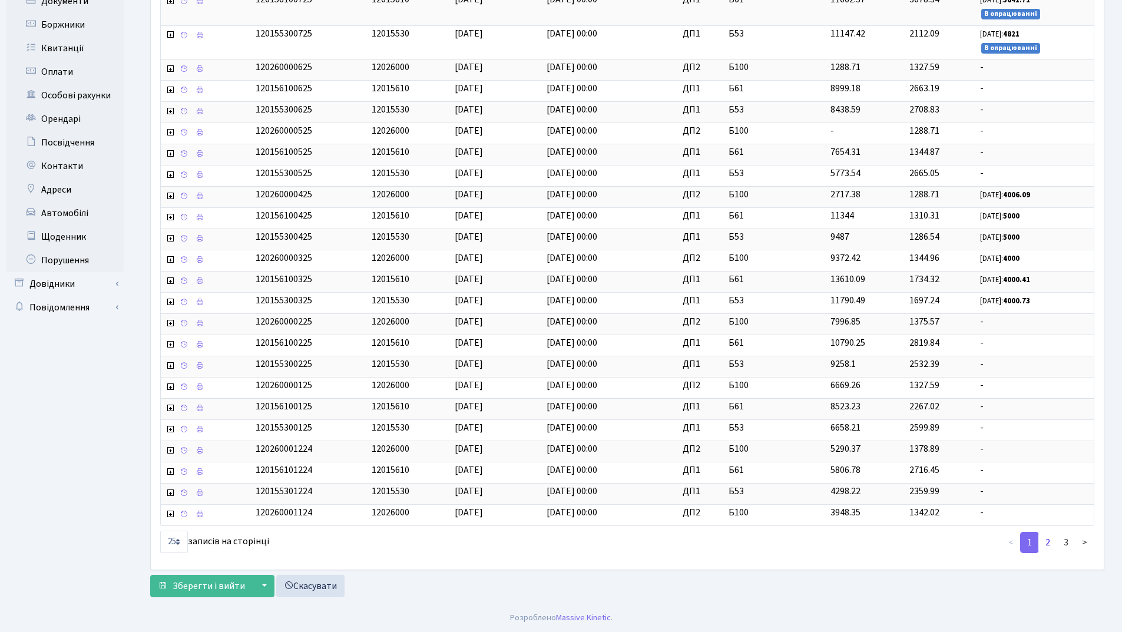
click at [1049, 543] on link "2" at bounding box center [1048, 542] width 19 height 21
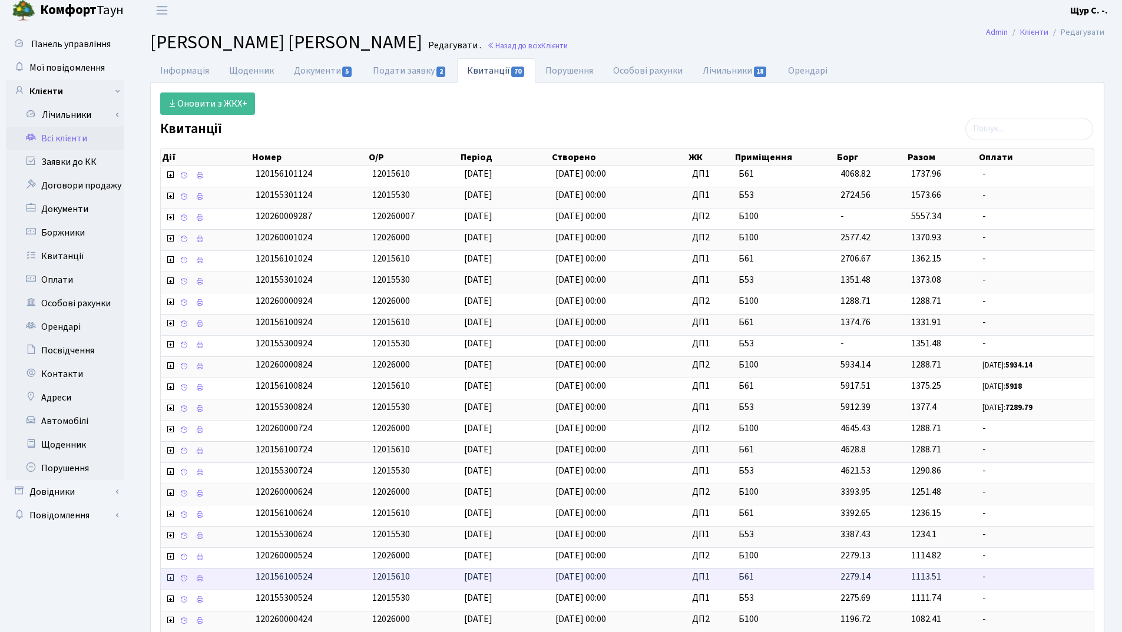
scroll to position [0, 0]
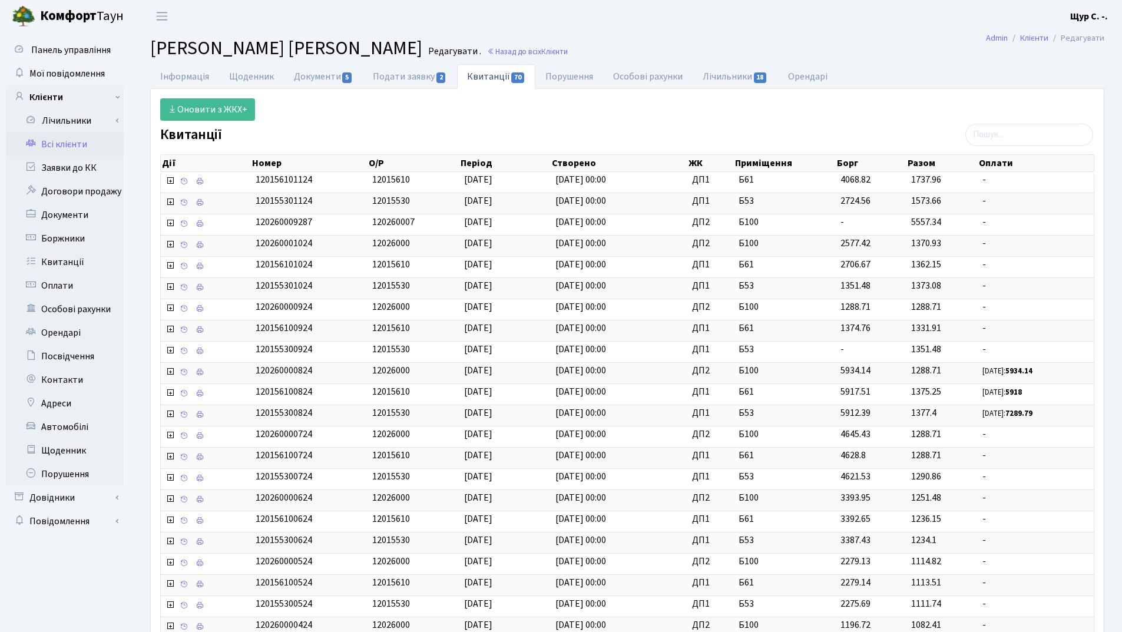
click at [65, 141] on link "Всі клієнти" at bounding box center [65, 145] width 118 height 24
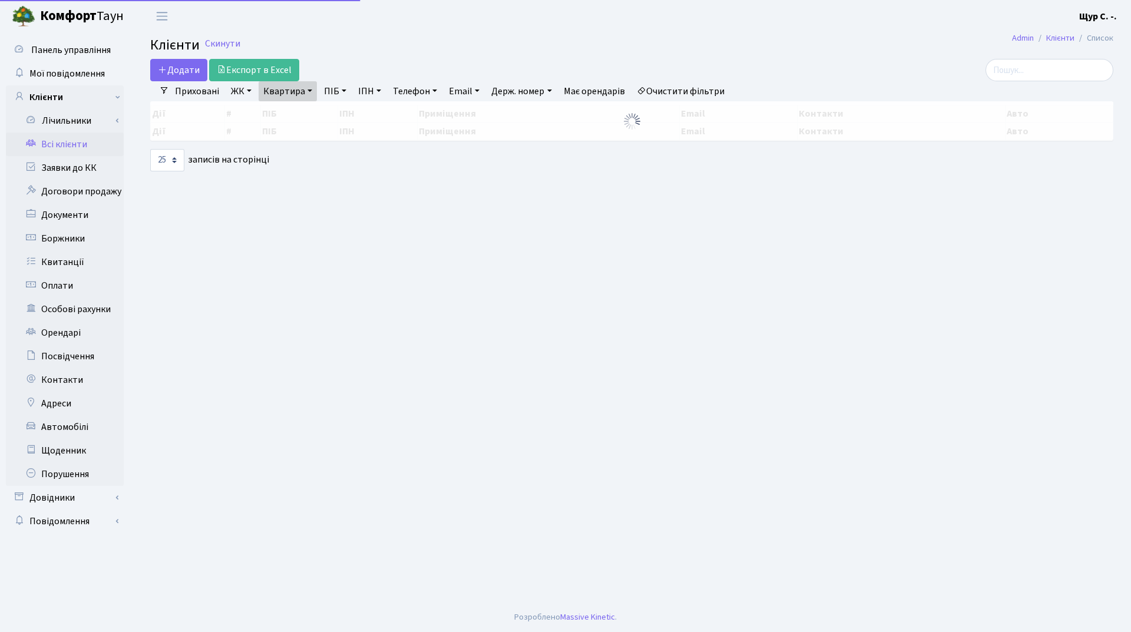
select select "25"
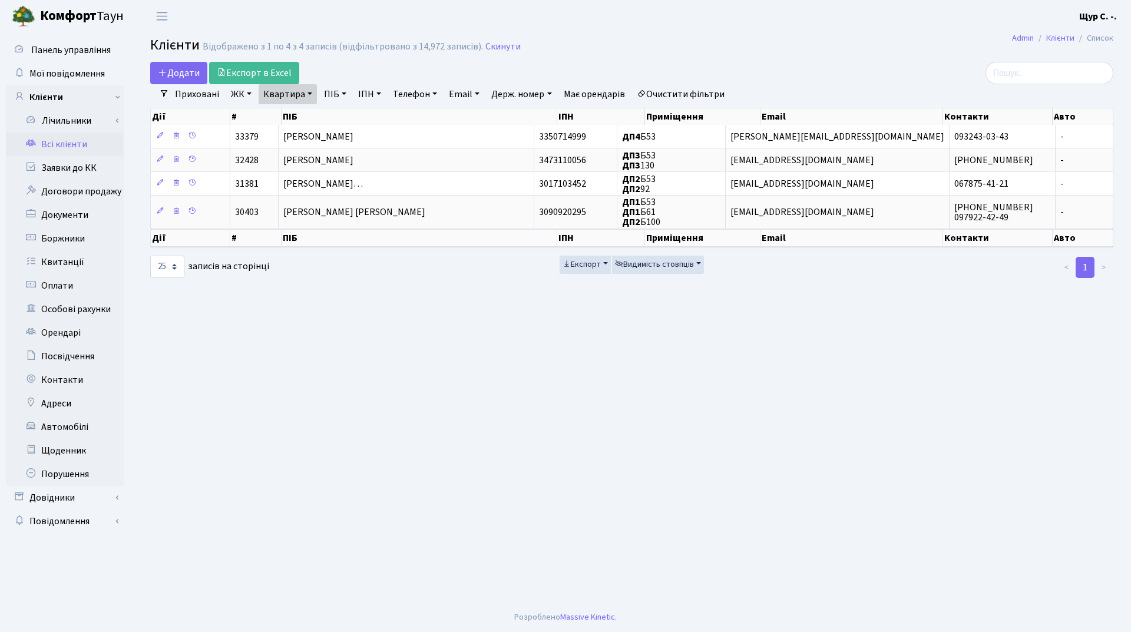
click at [302, 98] on link "Квартира" at bounding box center [288, 94] width 58 height 20
click at [308, 113] on input "б53" at bounding box center [293, 117] width 69 height 22
type input "б"
type input "22"
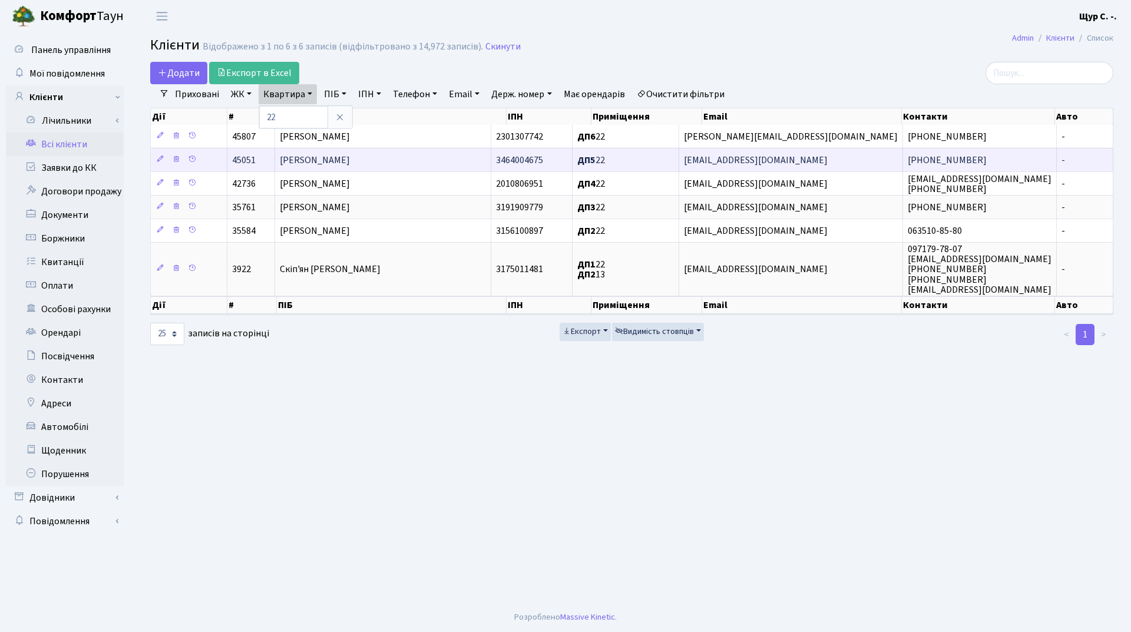
click at [319, 163] on span "[PERSON_NAME]" at bounding box center [315, 160] width 70 height 13
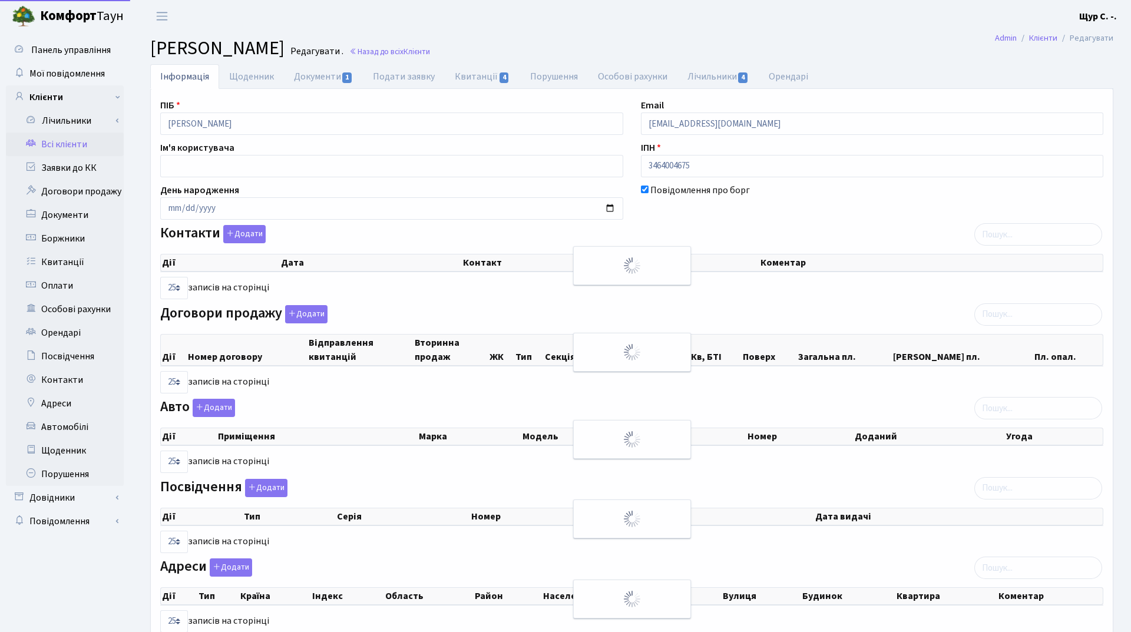
select select "25"
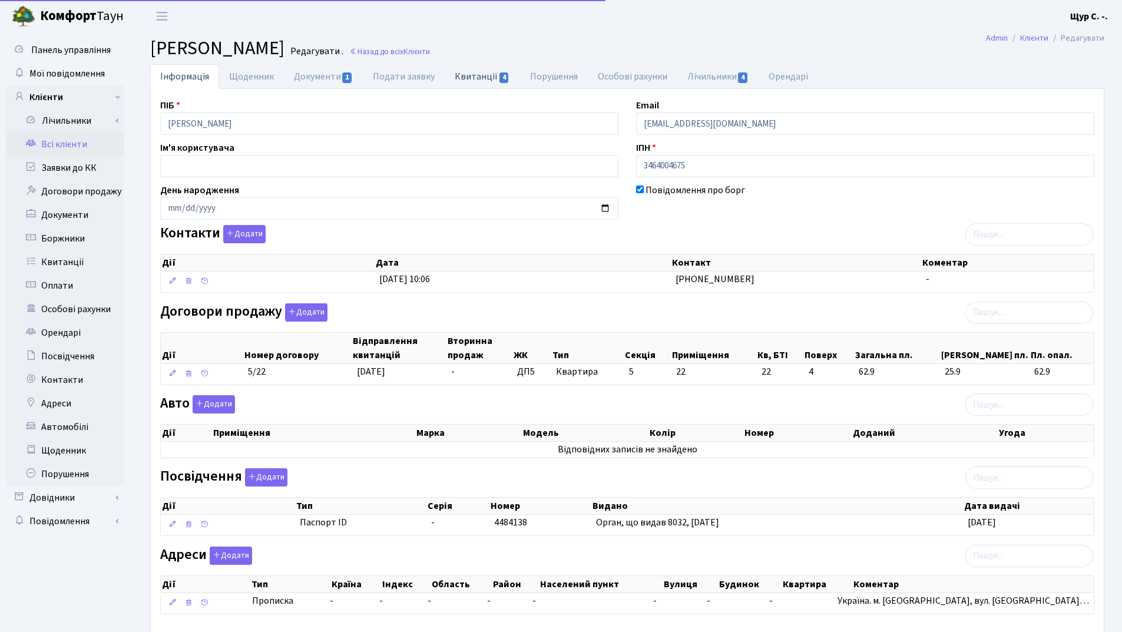
click at [461, 74] on link "Квитанції 4" at bounding box center [482, 76] width 75 height 24
select select "25"
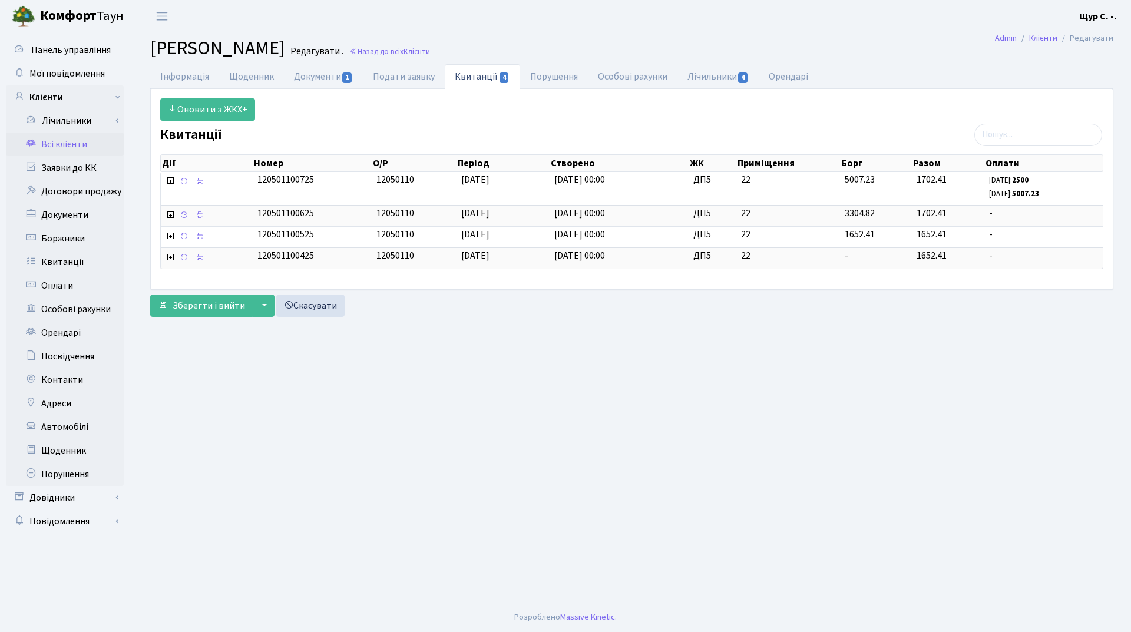
click at [49, 138] on link "Всі клієнти" at bounding box center [65, 145] width 118 height 24
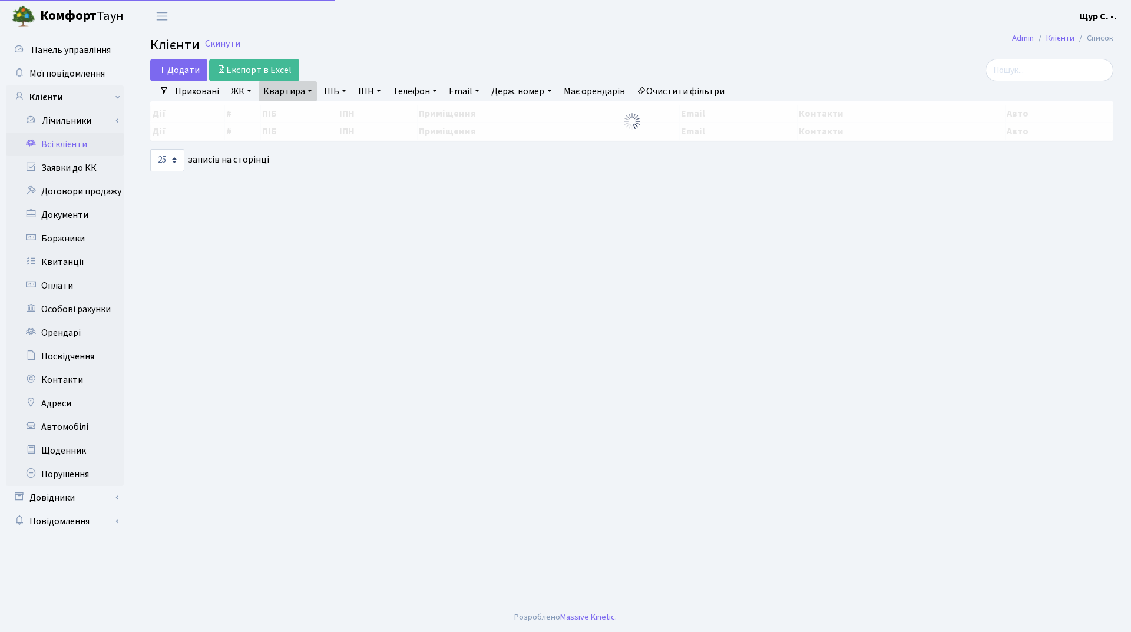
select select "25"
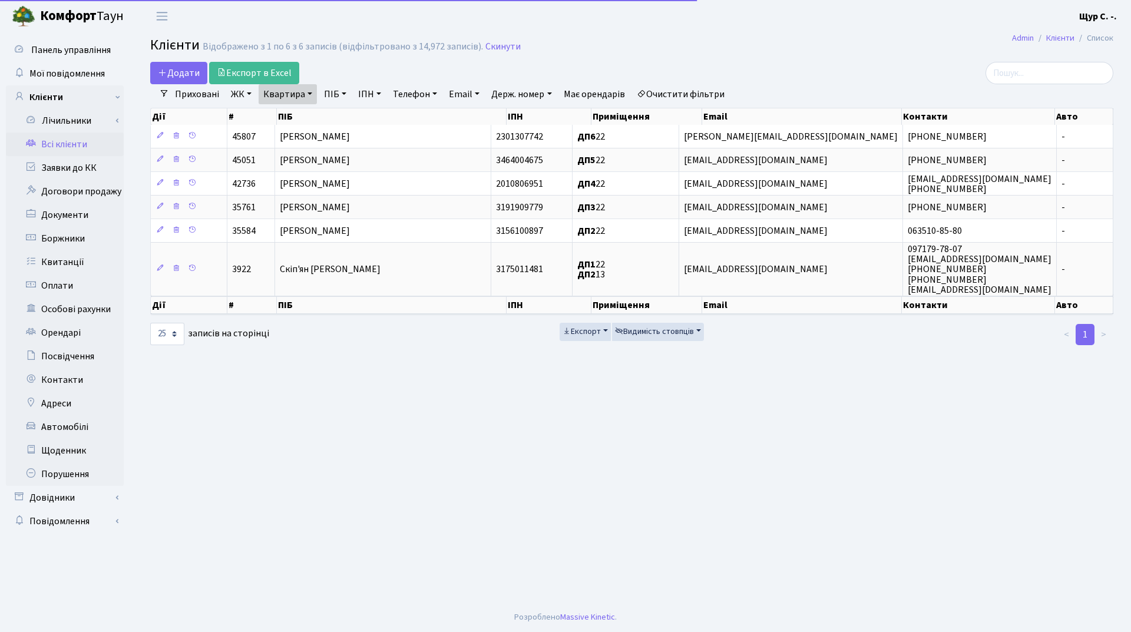
click at [312, 95] on link "Квартира" at bounding box center [288, 94] width 58 height 20
click at [305, 114] on input "22" at bounding box center [293, 117] width 69 height 22
type input "2"
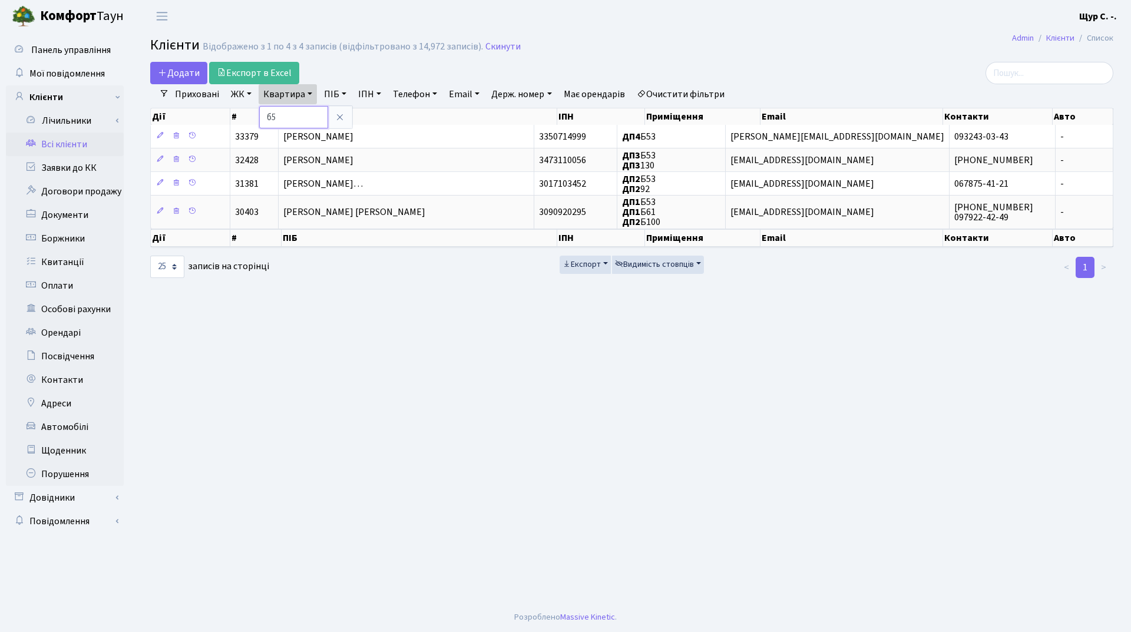
type input "б"
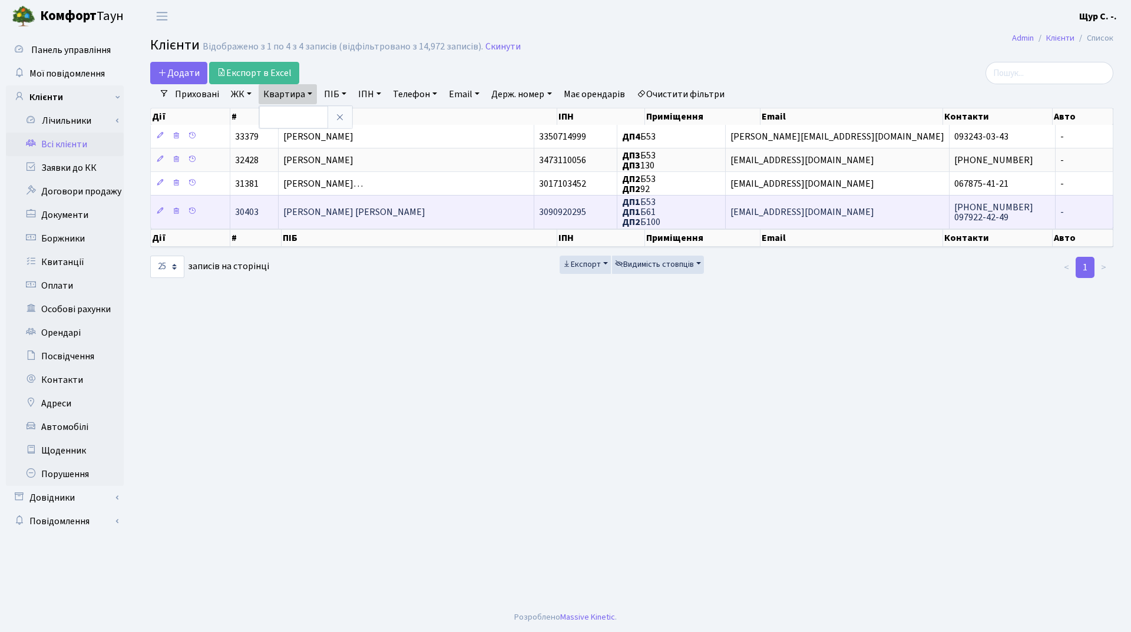
click at [382, 212] on span "[PERSON_NAME] [PERSON_NAME]" at bounding box center [354, 212] width 142 height 13
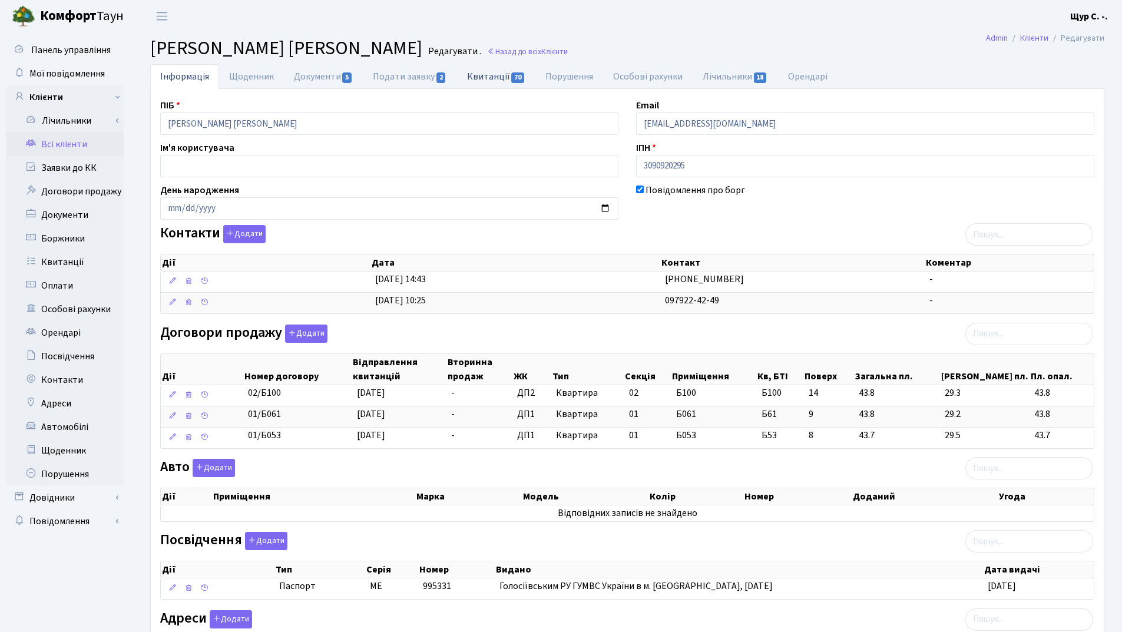
click at [487, 77] on link "Квитанції 70" at bounding box center [496, 76] width 78 height 24
select select "25"
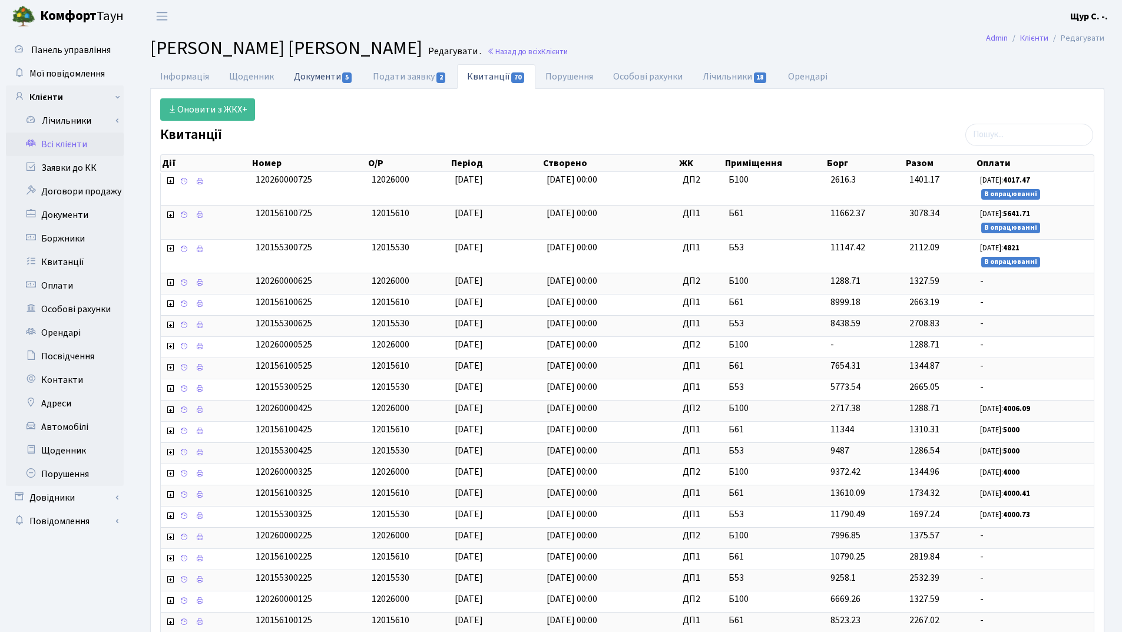
click at [312, 77] on link "Документи 5" at bounding box center [323, 76] width 79 height 24
select select "25"
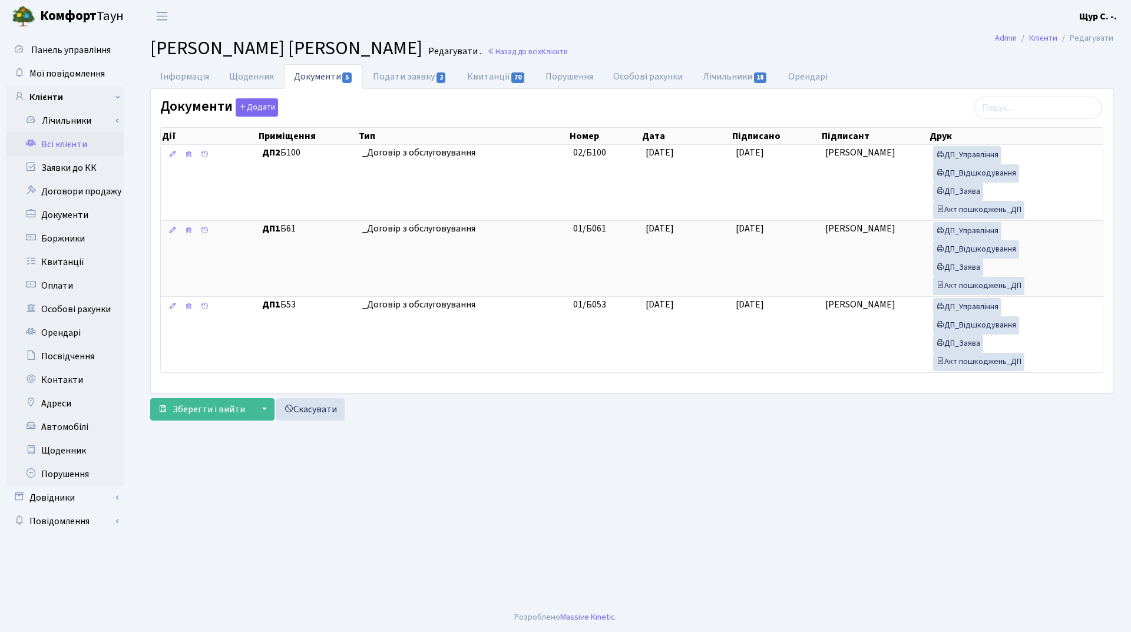
click at [71, 146] on link "Всі клієнти" at bounding box center [65, 145] width 118 height 24
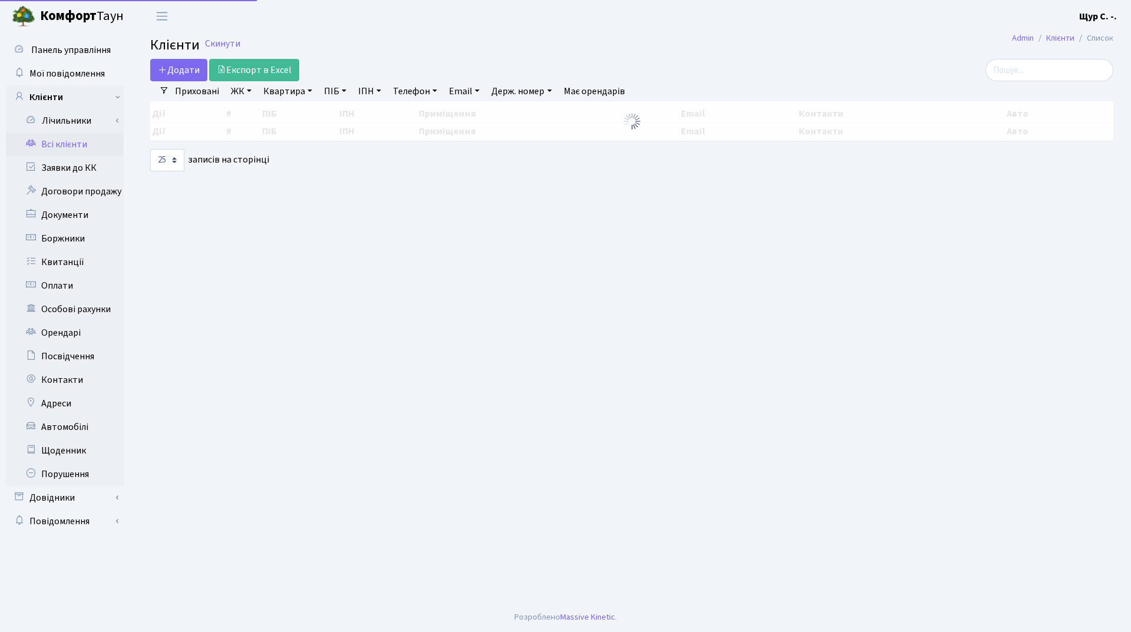
select select "25"
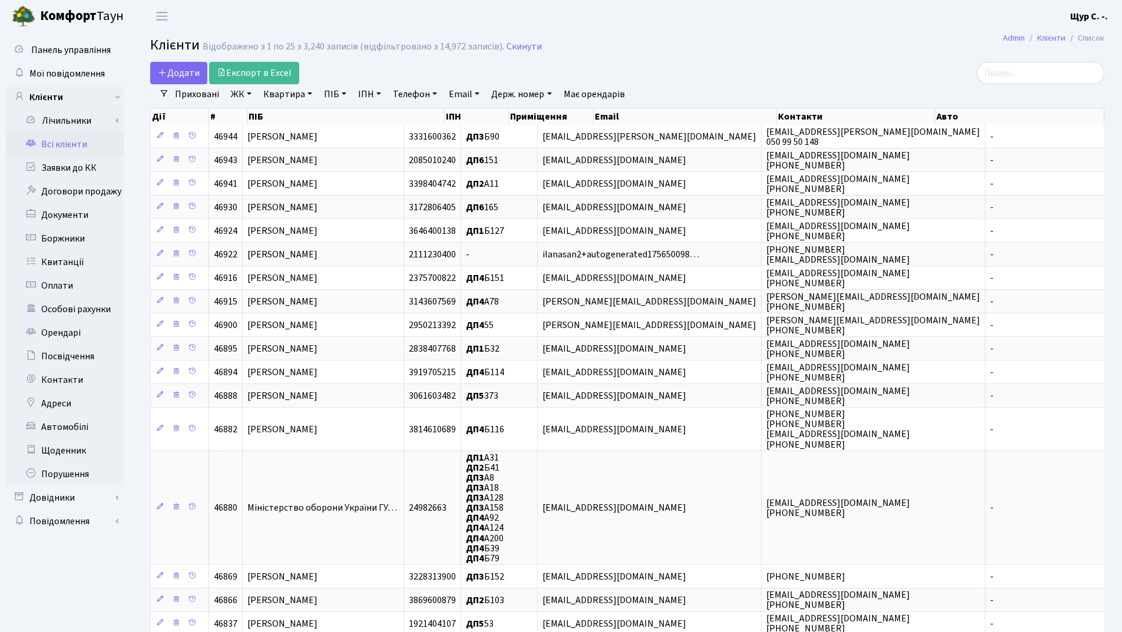
click at [290, 96] on link "Квартира" at bounding box center [288, 94] width 58 height 20
type input "247"
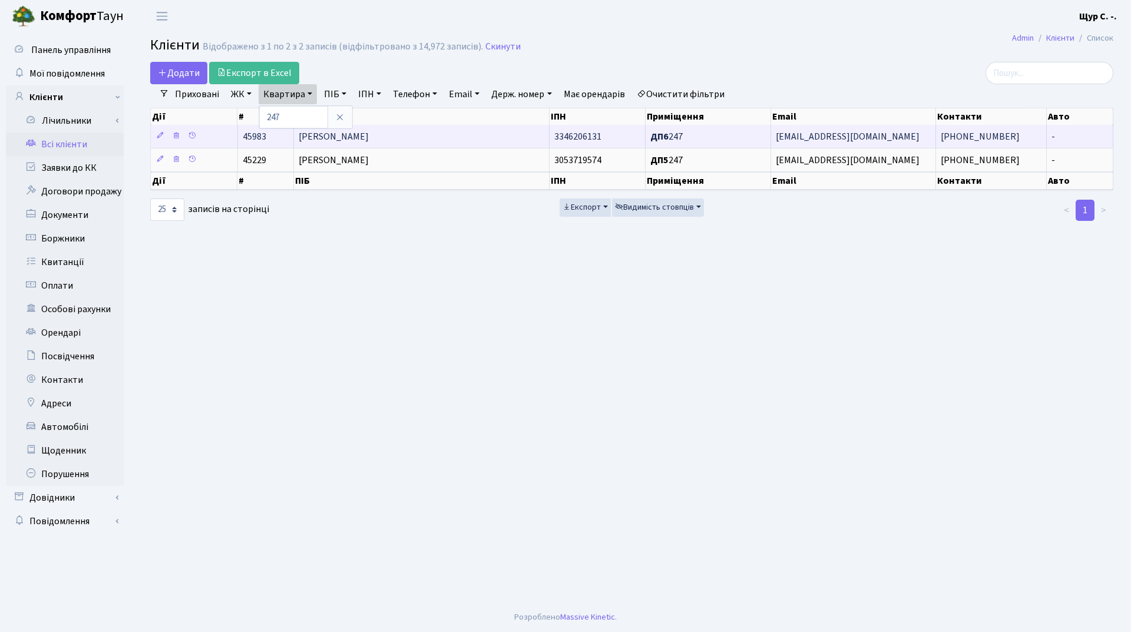
click at [429, 129] on td "[PERSON_NAME]" at bounding box center [422, 136] width 256 height 23
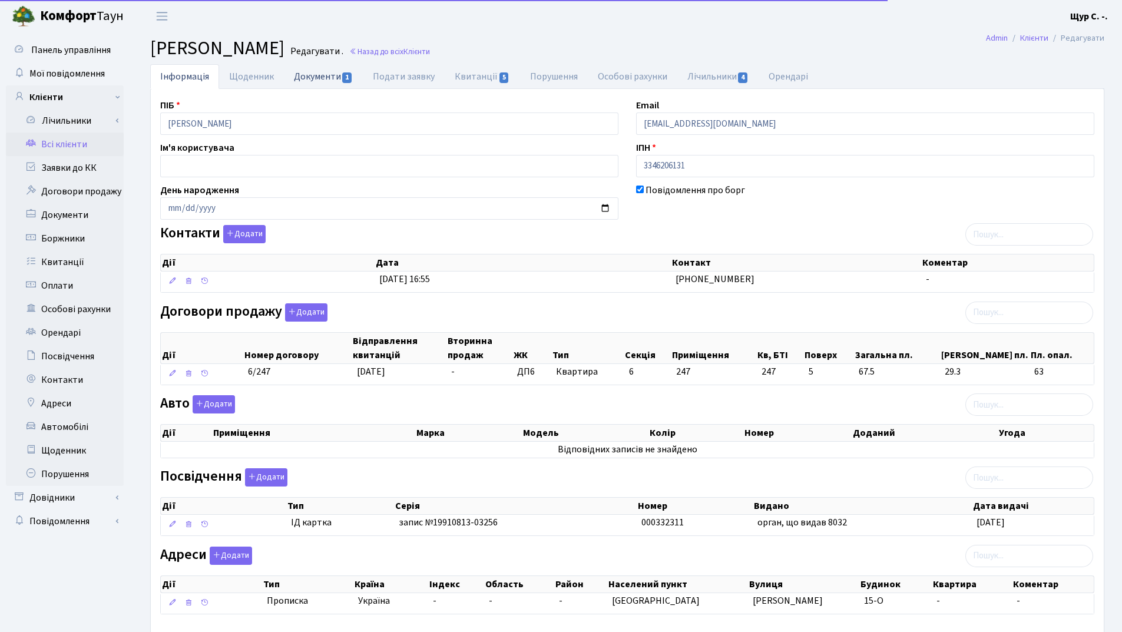
click at [308, 74] on link "Документи 1" at bounding box center [323, 76] width 79 height 24
select select "25"
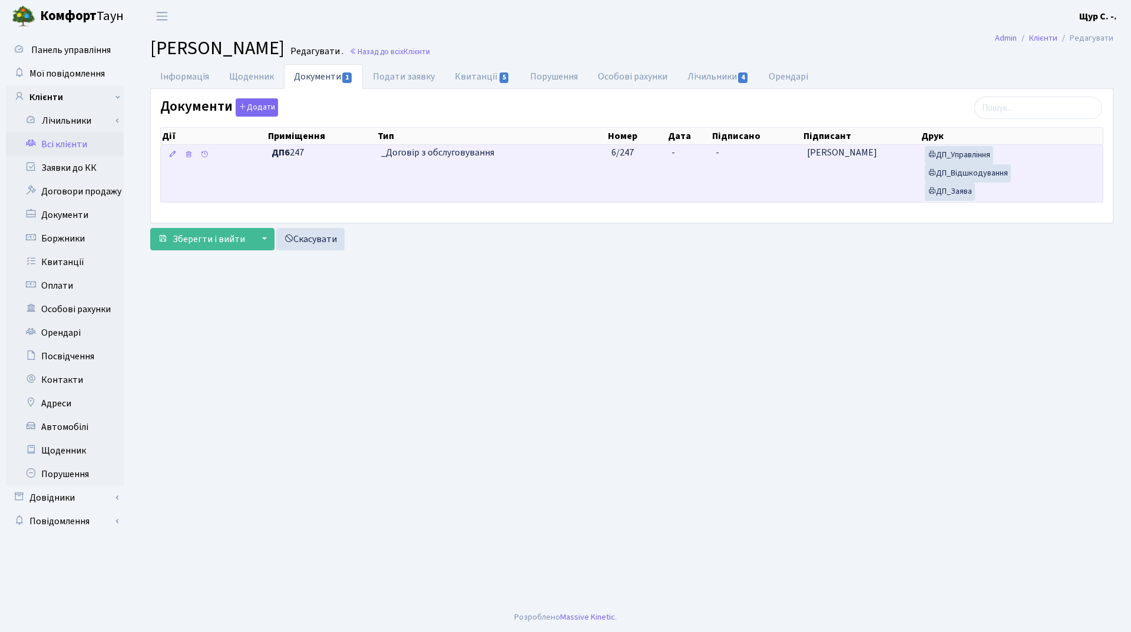
click at [470, 174] on td "_Договір з обслуговування" at bounding box center [491, 173] width 231 height 57
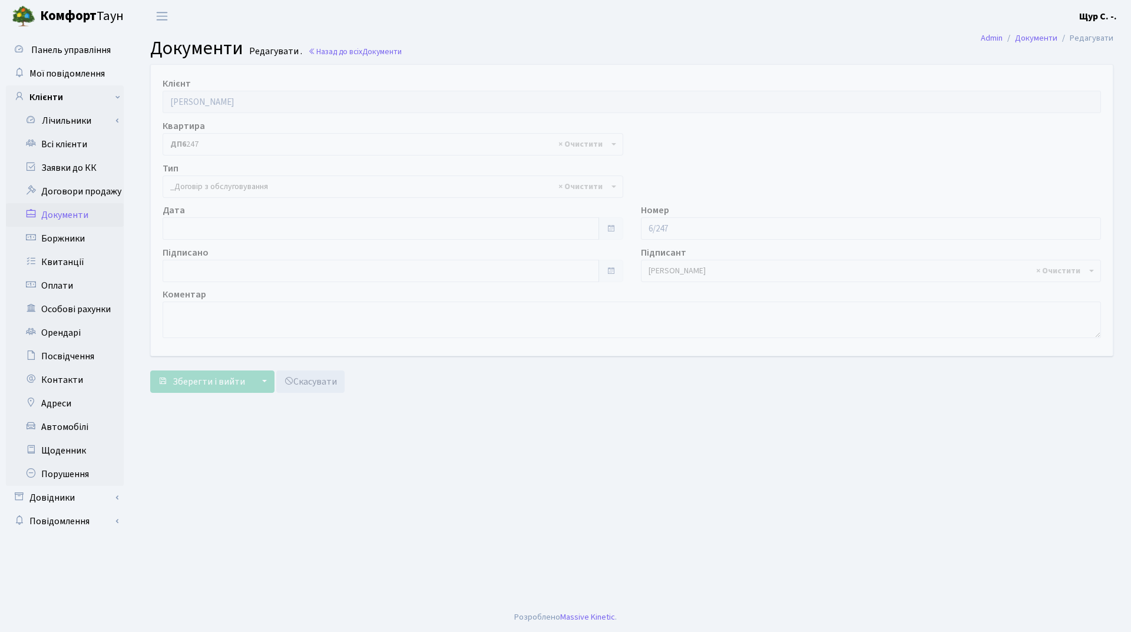
select select "289"
type input "[DATE]"
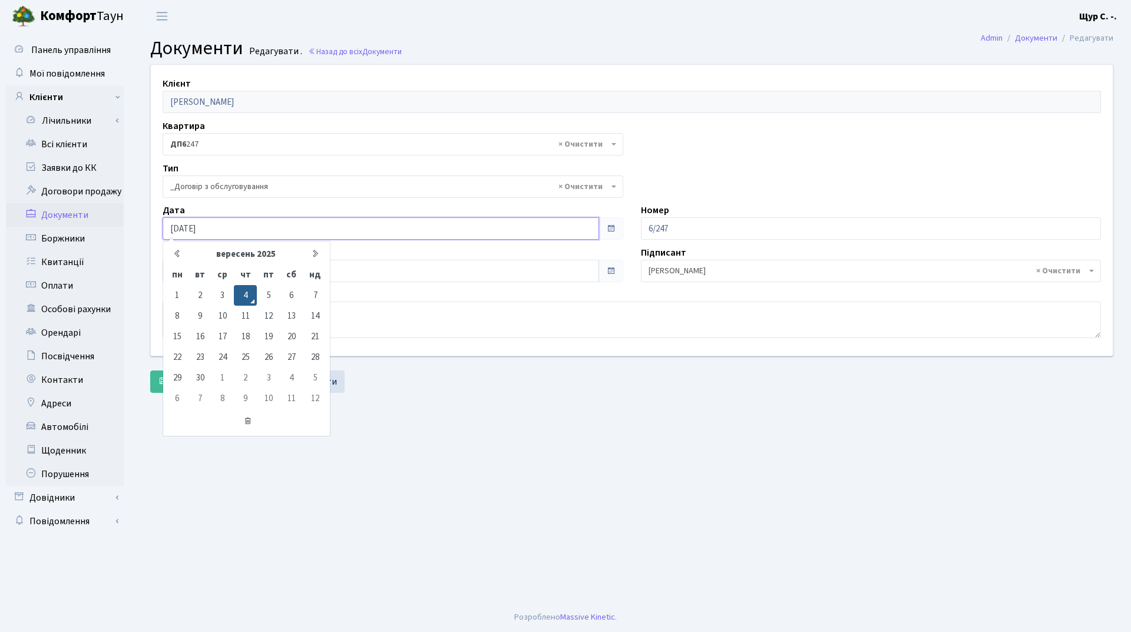
click at [282, 226] on input "[DATE]" at bounding box center [381, 228] width 437 height 22
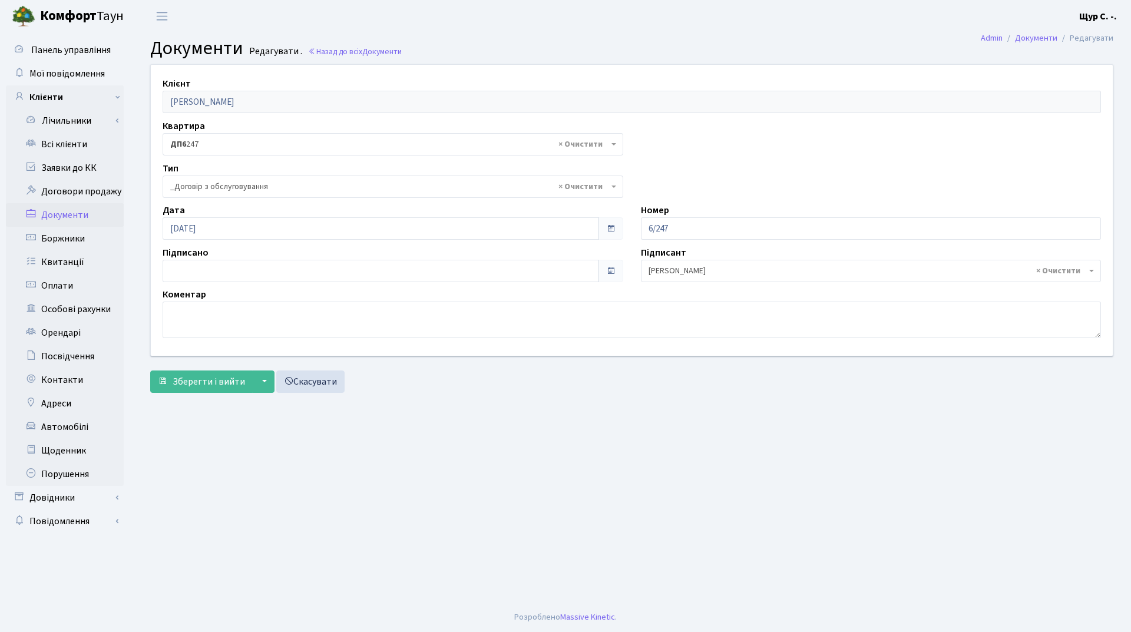
drag, startPoint x: 499, startPoint y: 477, endPoint x: 369, endPoint y: 342, distance: 187.5
click at [499, 475] on main "Admin Документи Редагувати Документи Редагувати . Назад до всіх Документи Клієн…" at bounding box center [632, 317] width 999 height 570
type input "04.09.2025"
click at [312, 271] on input "04.09.2025" at bounding box center [381, 271] width 437 height 22
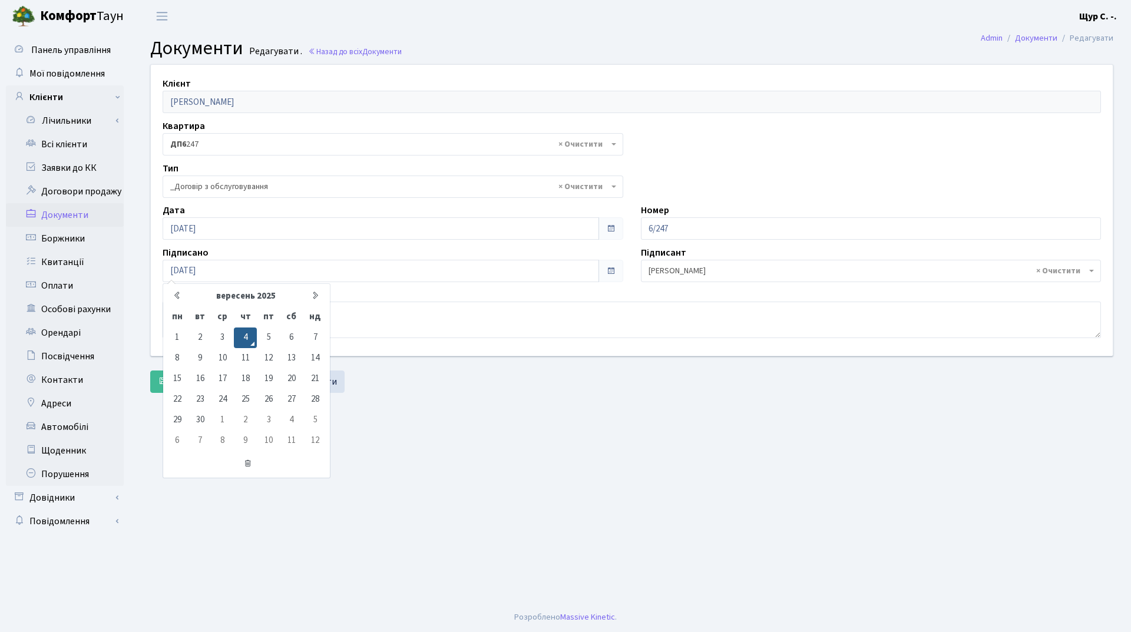
click at [437, 401] on main "Admin Документи Редагувати Документи Редагувати . Назад до всіх Документи Клієн…" at bounding box center [632, 317] width 999 height 570
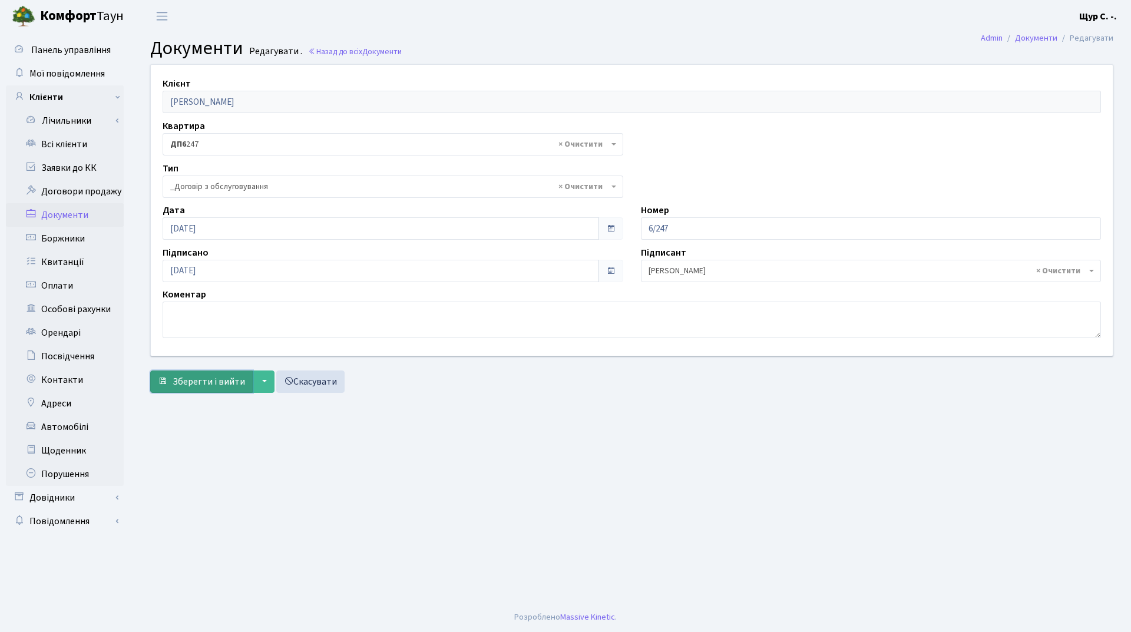
click at [193, 380] on span "Зберегти і вийти" at bounding box center [209, 381] width 72 height 13
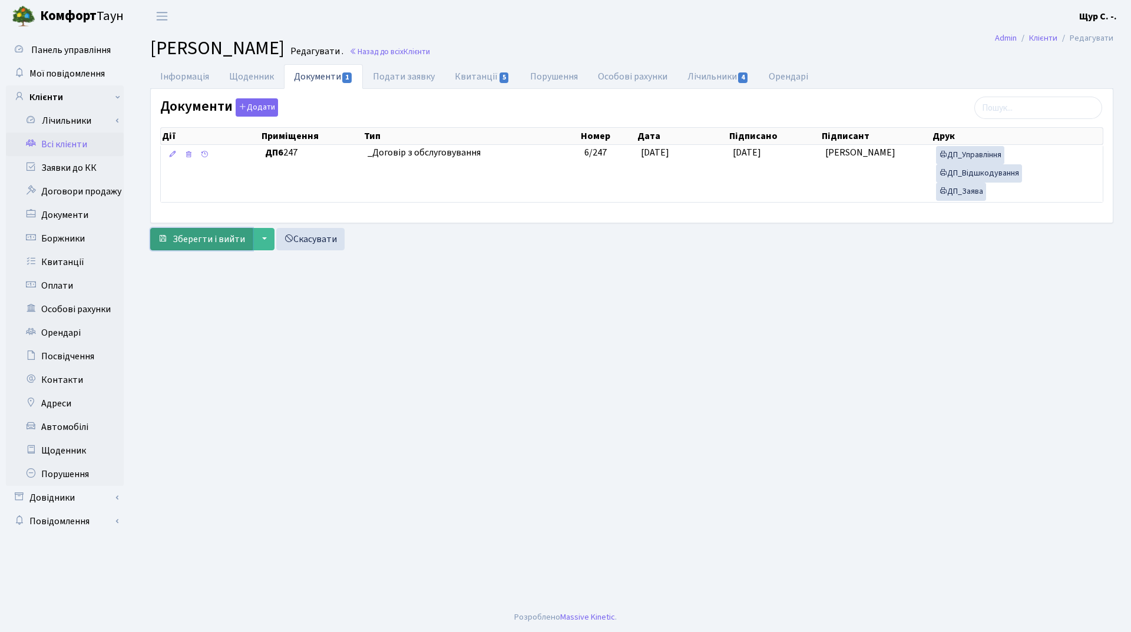
click at [198, 242] on span "Зберегти і вийти" at bounding box center [209, 239] width 72 height 13
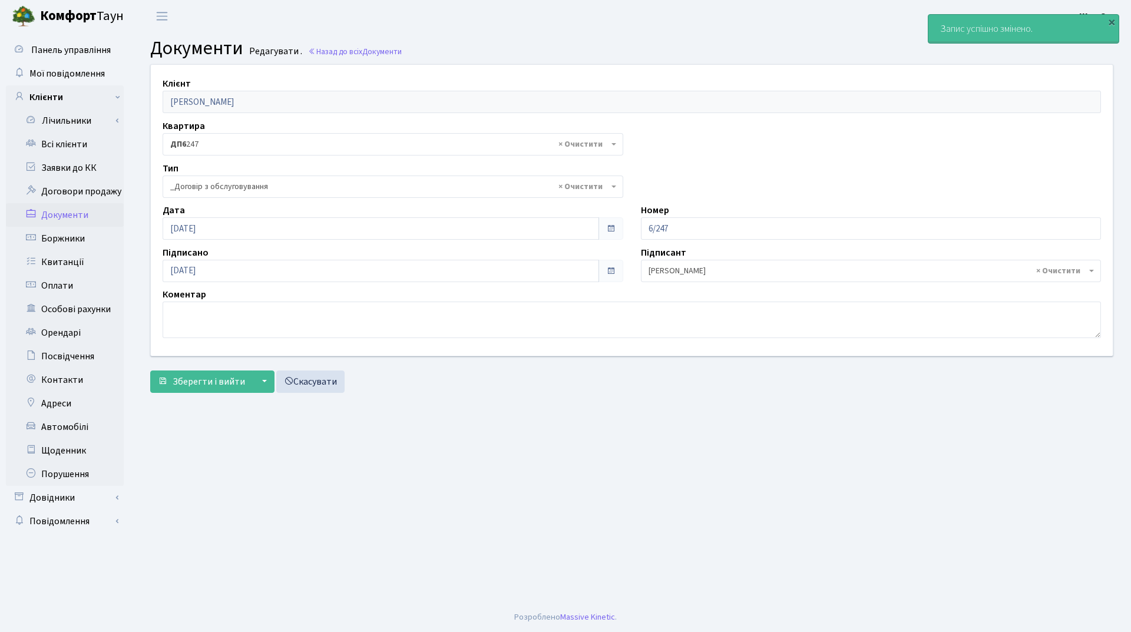
select select "289"
click at [55, 150] on link "Всі клієнти" at bounding box center [65, 145] width 118 height 24
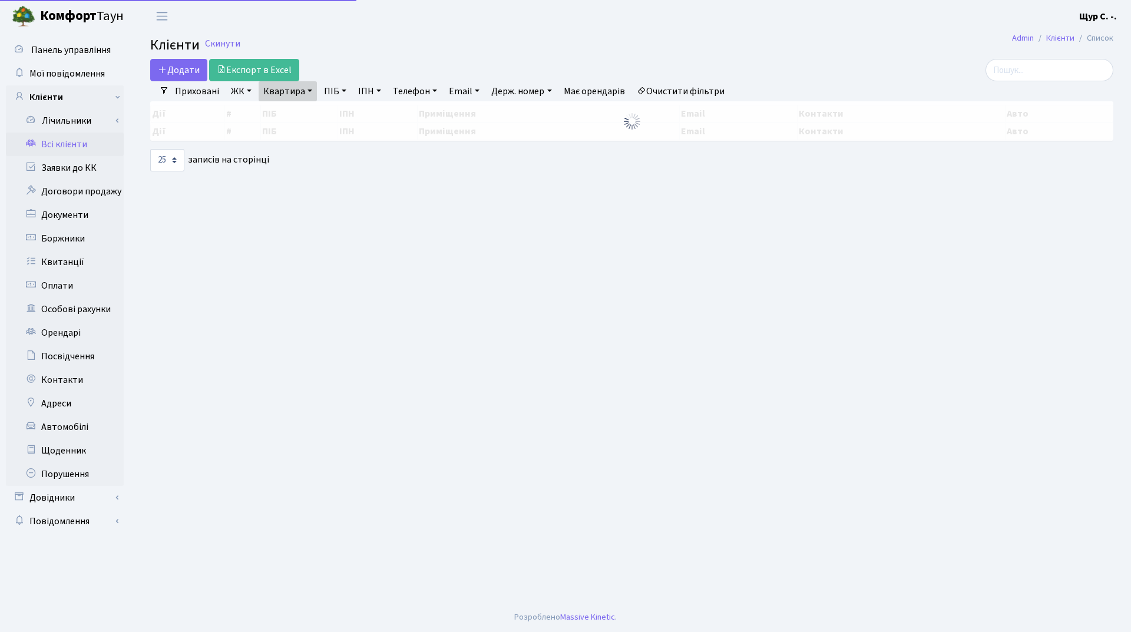
select select "25"
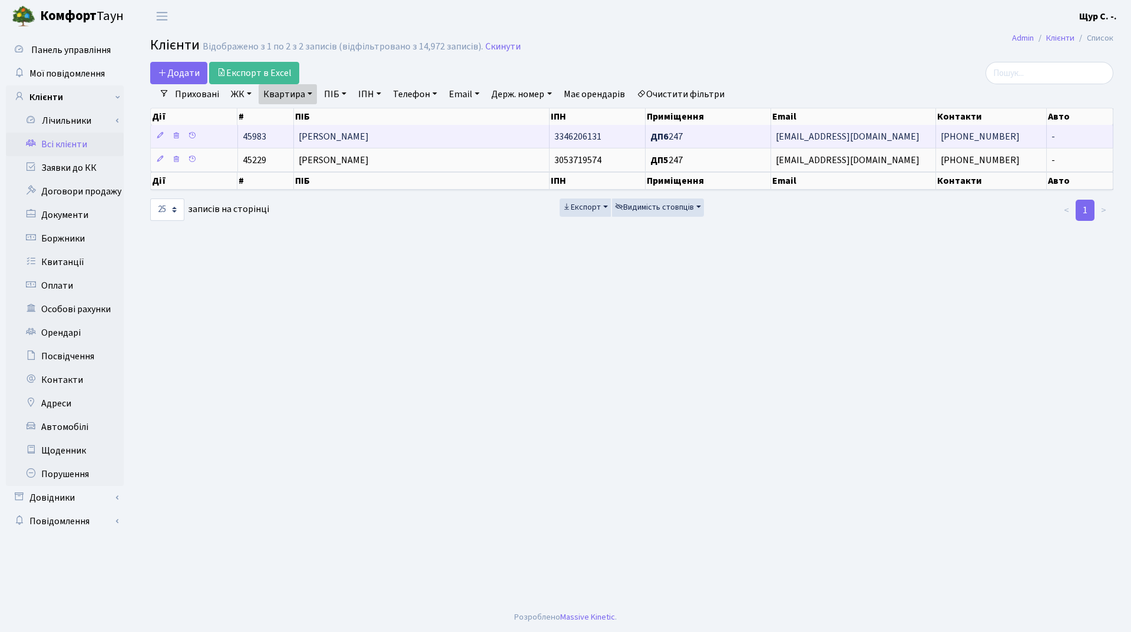
click at [389, 128] on td "[PERSON_NAME]" at bounding box center [422, 136] width 256 height 23
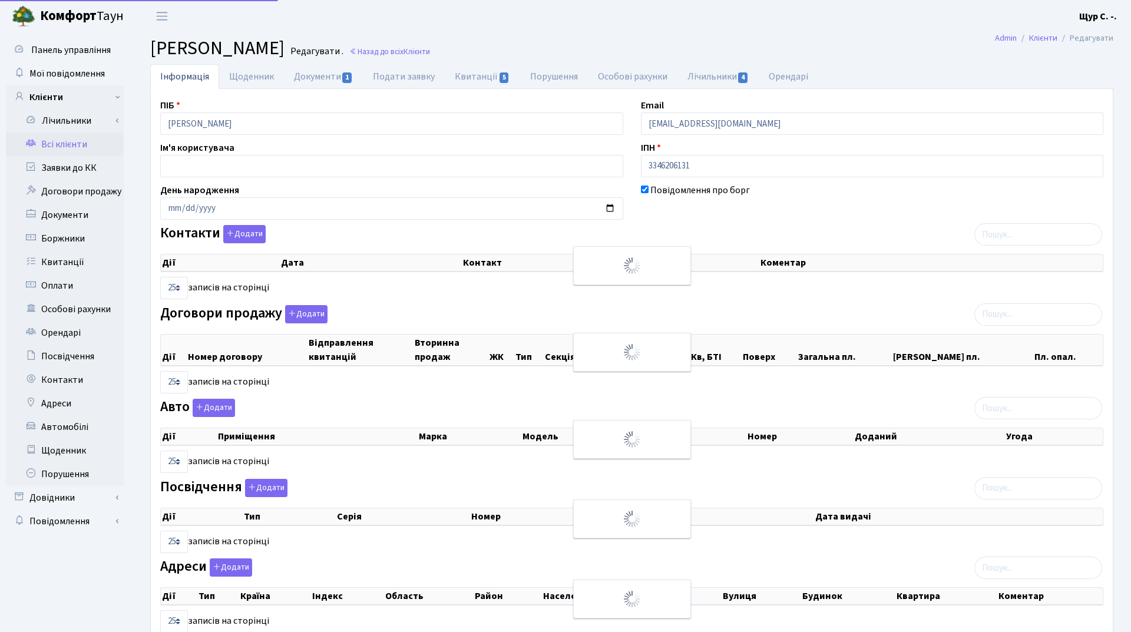
select select "25"
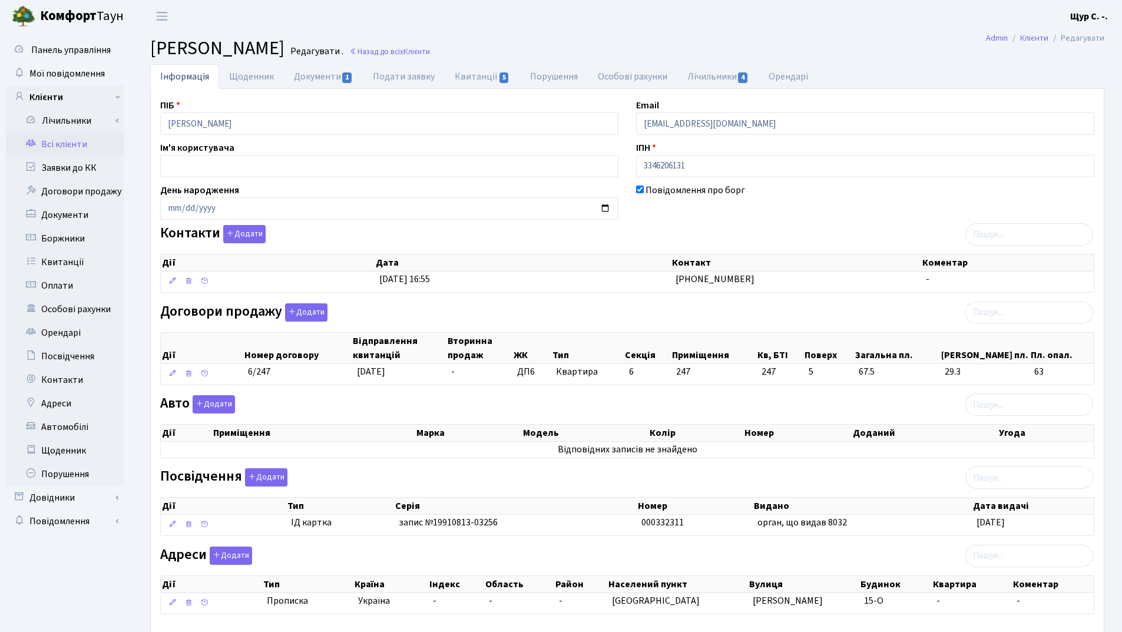
click at [94, 143] on link "Всі клієнти" at bounding box center [65, 145] width 118 height 24
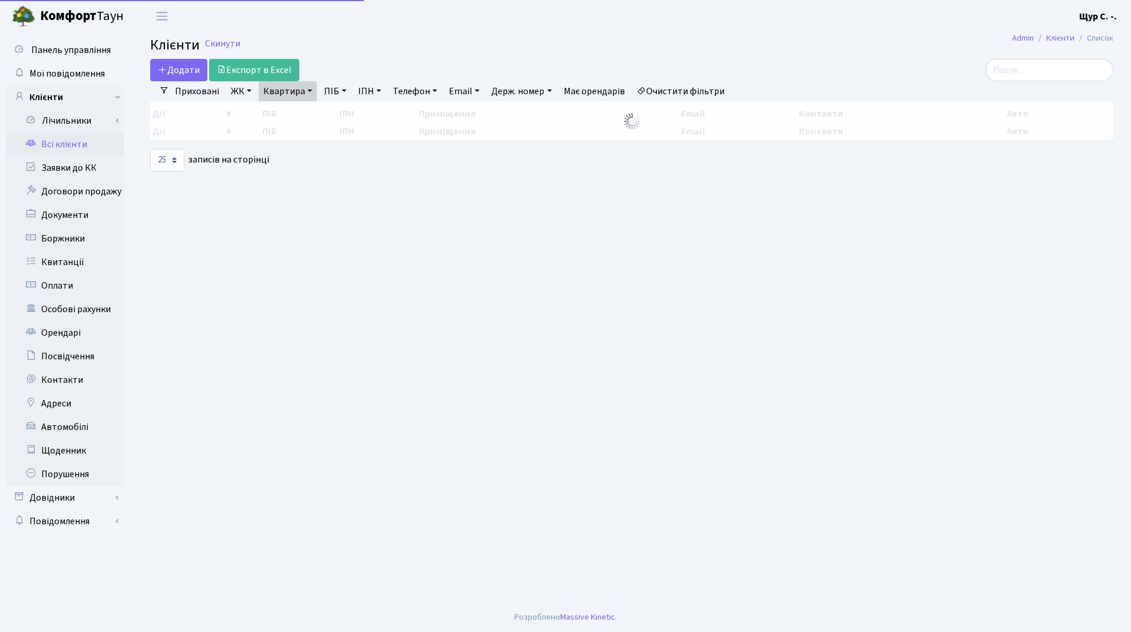
select select "25"
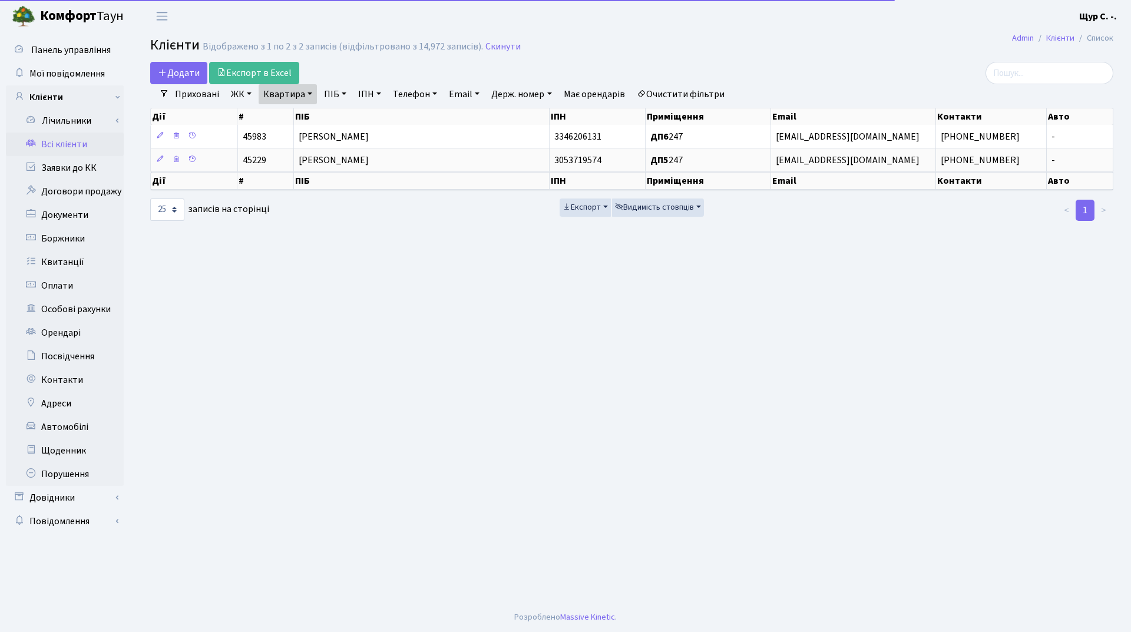
click at [305, 92] on link "Квартира" at bounding box center [288, 94] width 58 height 20
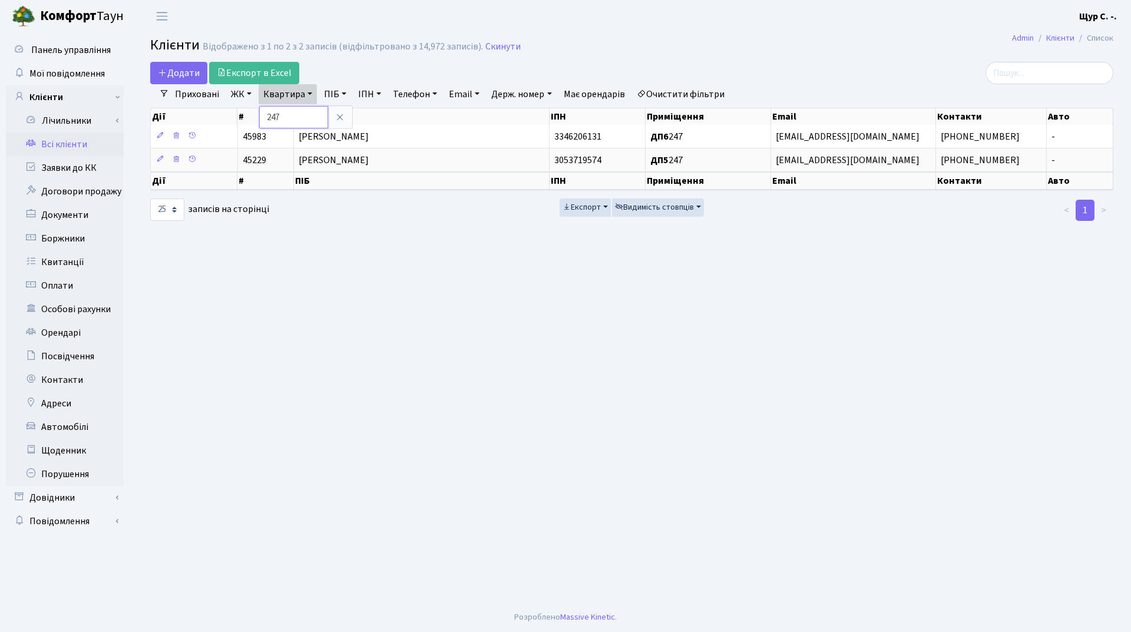
click at [304, 114] on input "247" at bounding box center [293, 117] width 69 height 22
type input "2"
type input "112"
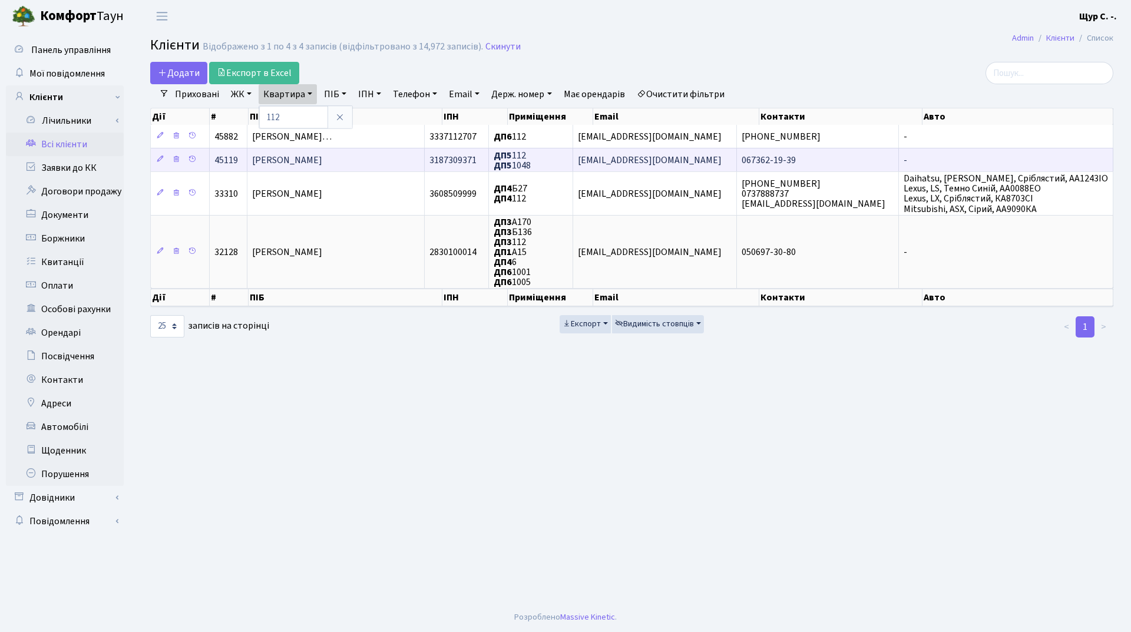
click at [286, 158] on span "[PERSON_NAME]" at bounding box center [287, 160] width 70 height 13
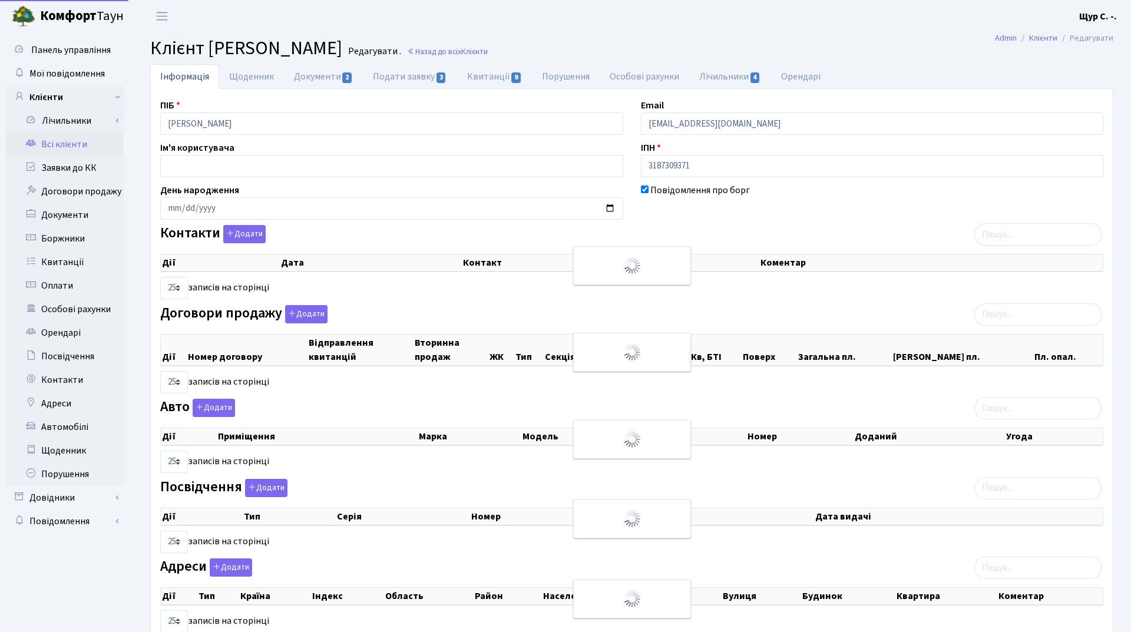
select select "25"
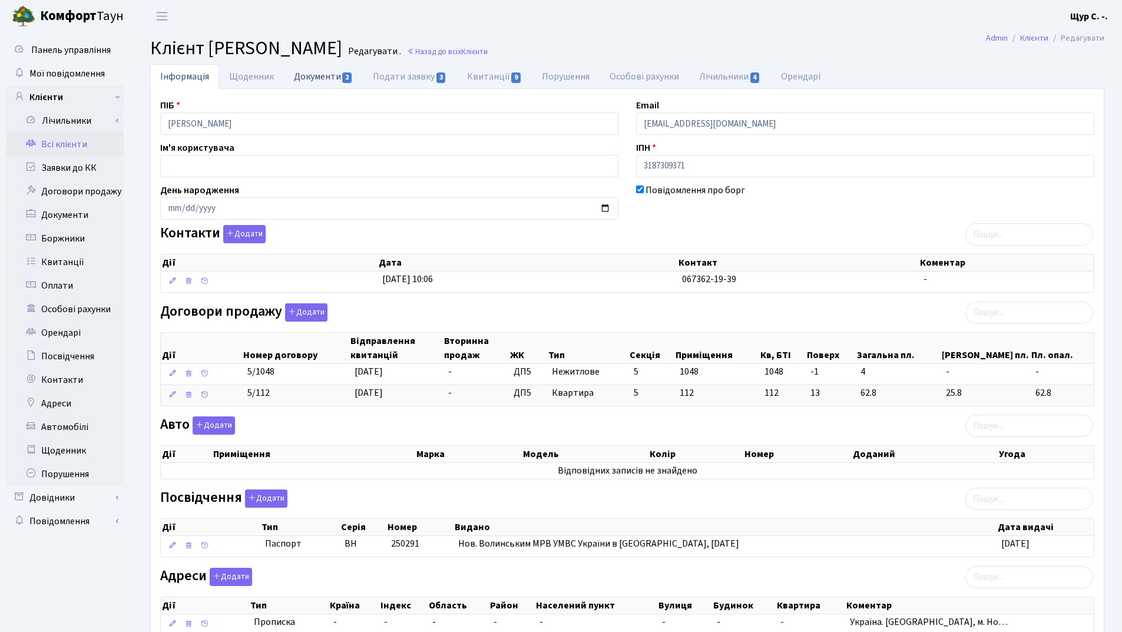
click at [323, 78] on link "Документи 2" at bounding box center [323, 76] width 79 height 24
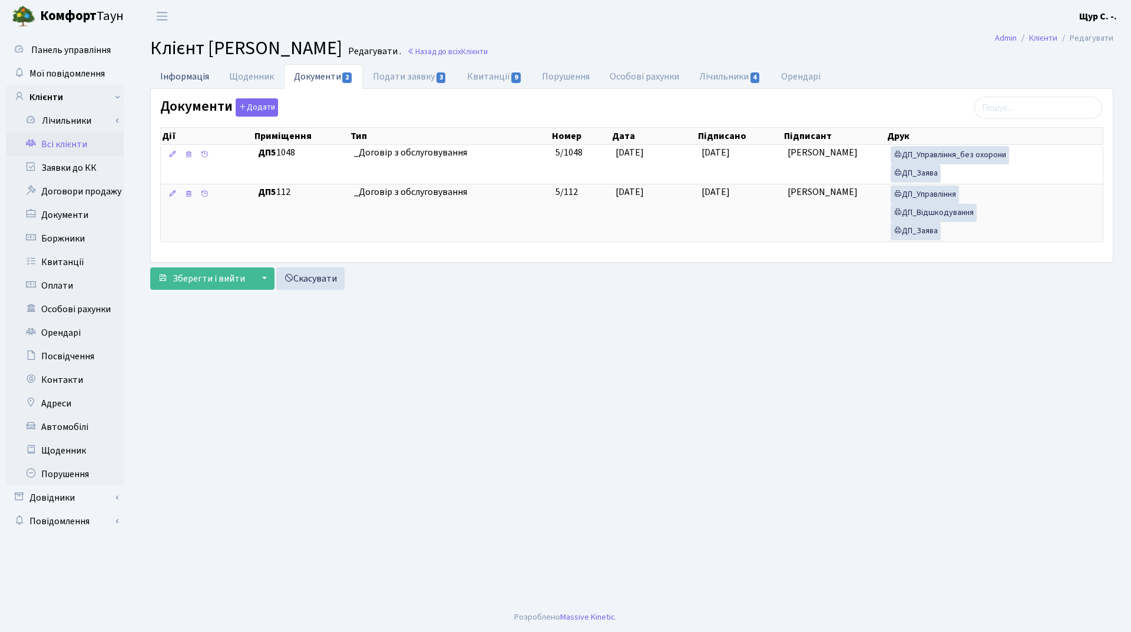
click at [173, 74] on link "Інформація" at bounding box center [184, 76] width 69 height 24
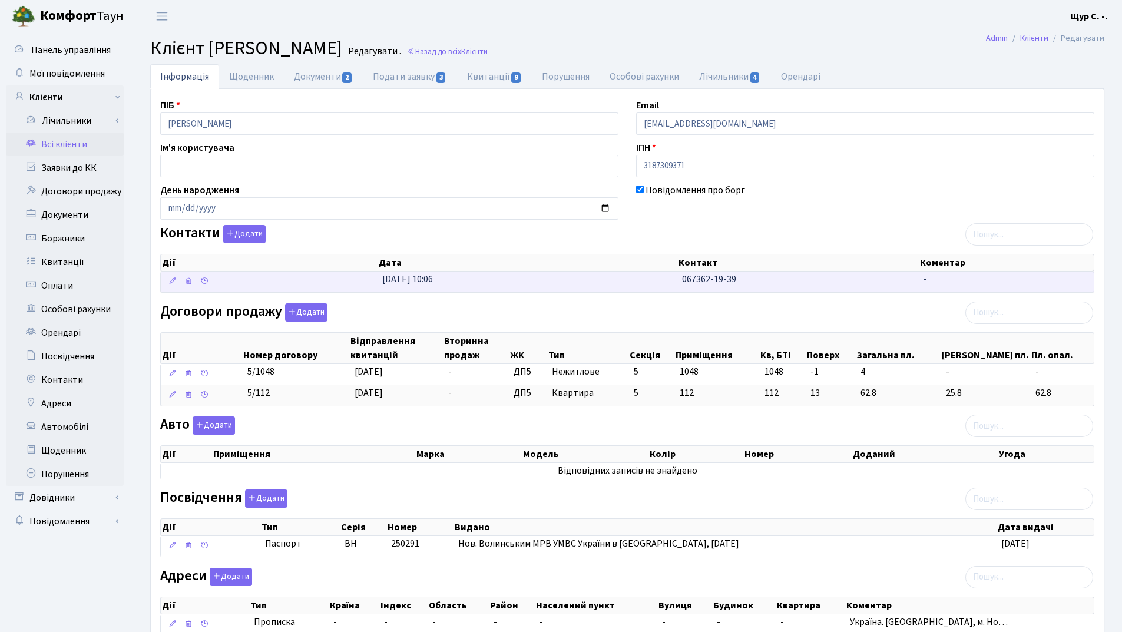
click at [662, 285] on td "[DATE] 10:06" at bounding box center [528, 282] width 300 height 21
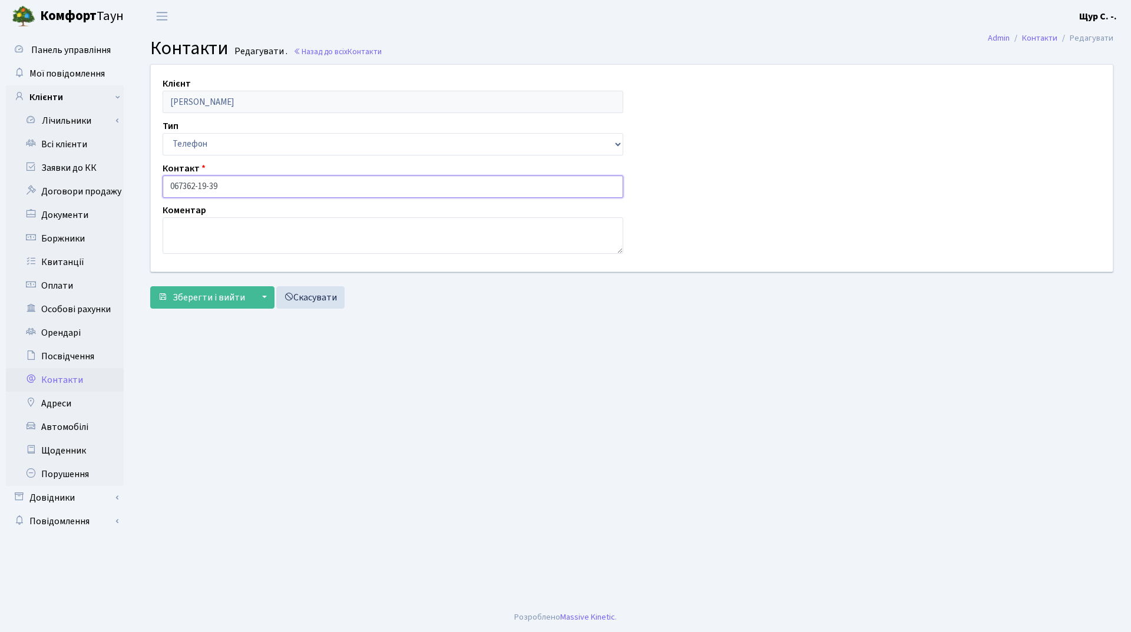
click at [183, 183] on input "067362-19-39" at bounding box center [393, 187] width 461 height 22
type input "[PHONE_NUMBER]"
click at [192, 294] on span "Зберегти і вийти" at bounding box center [209, 297] width 72 height 13
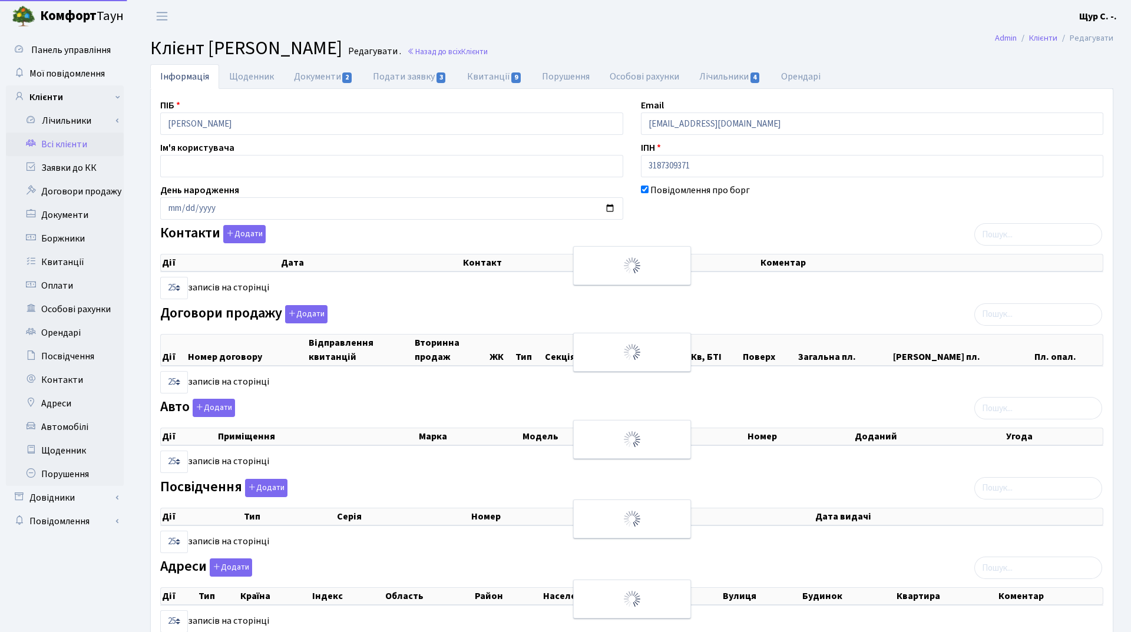
select select "25"
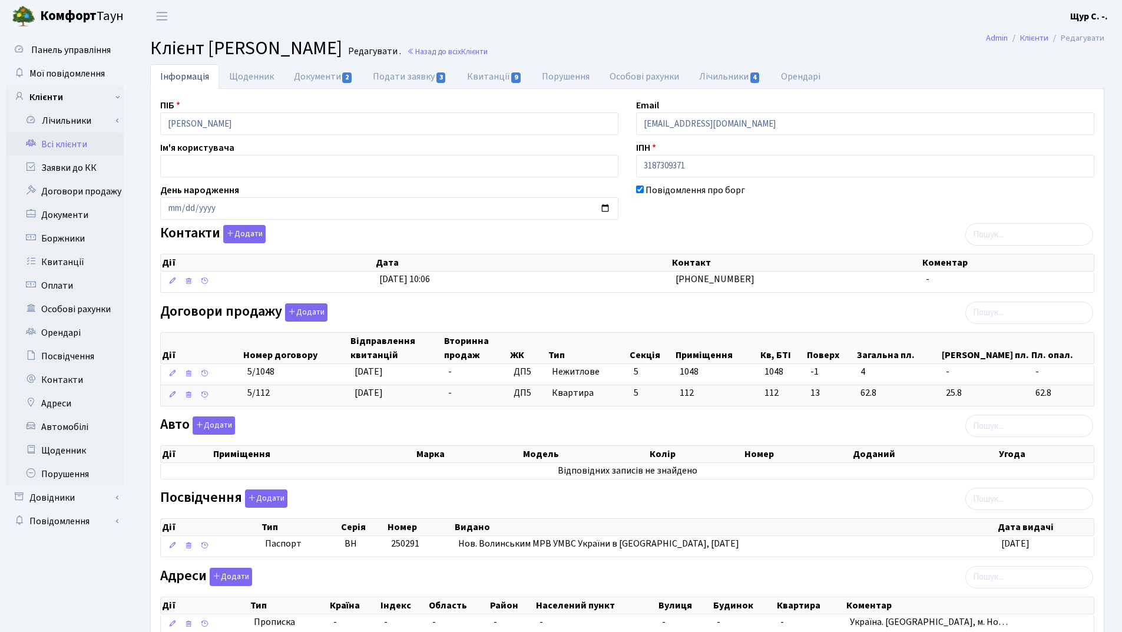
click at [77, 150] on link "Всі клієнти" at bounding box center [65, 145] width 118 height 24
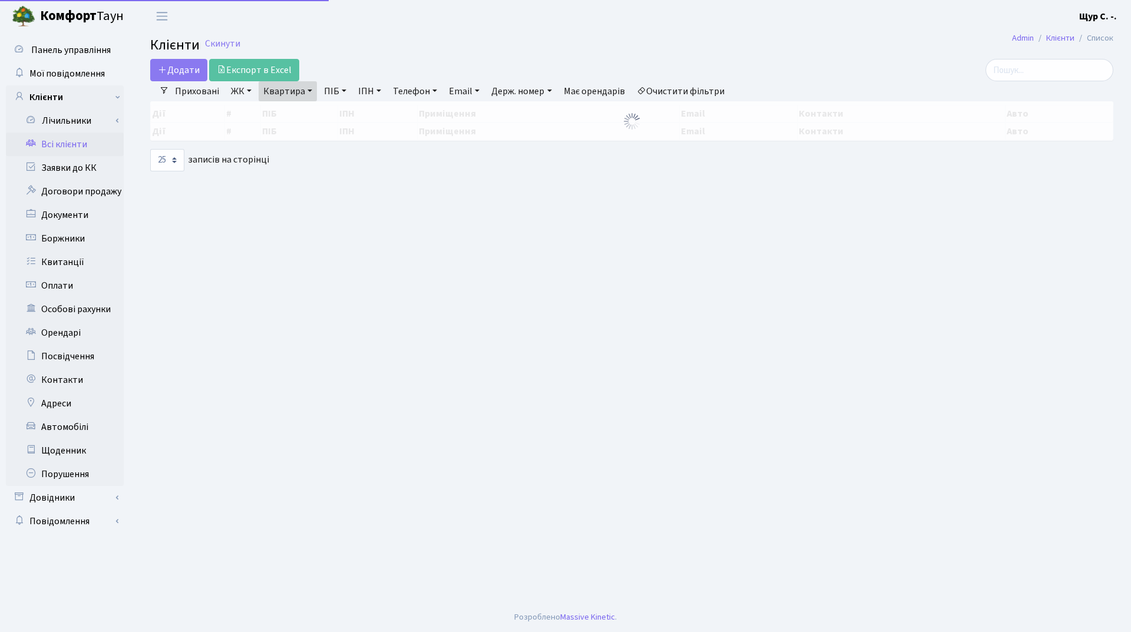
select select "25"
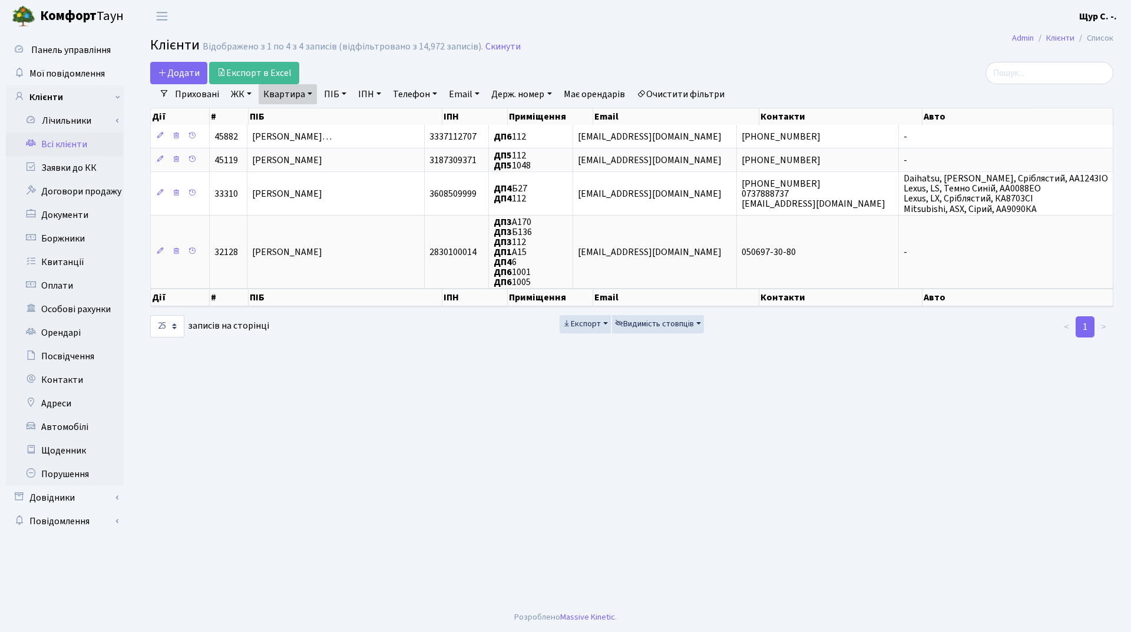
click at [308, 94] on link "Квартира" at bounding box center [288, 94] width 58 height 20
click at [302, 115] on input "112" at bounding box center [293, 117] width 69 height 22
type input "1"
type input "350"
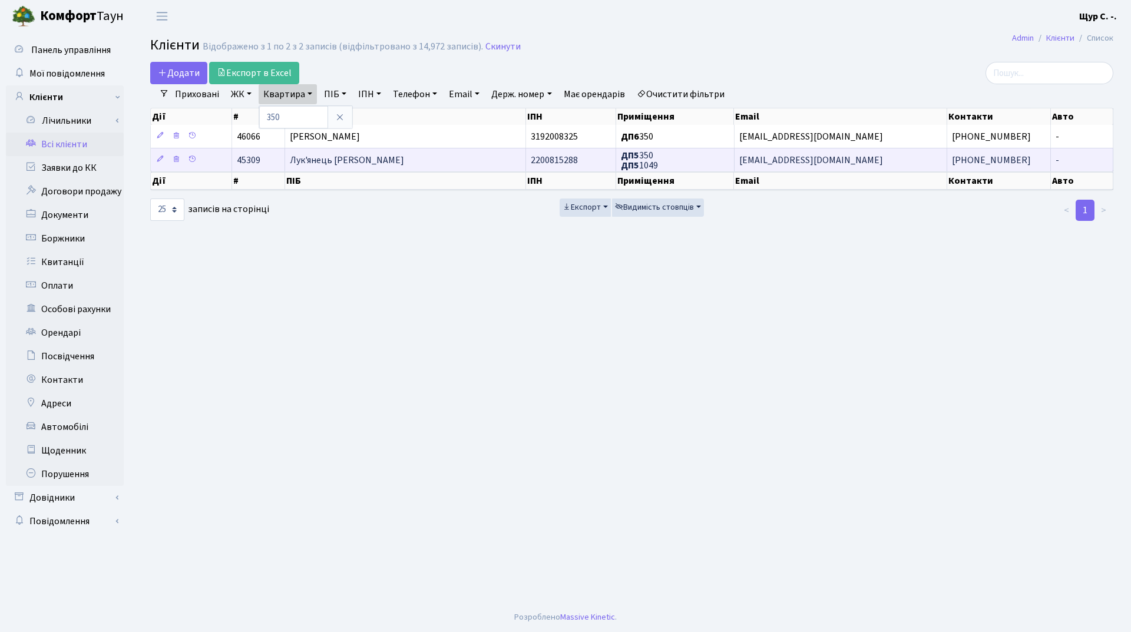
click at [309, 157] on span "Лук'янець Наталія Володимирівна" at bounding box center [347, 160] width 114 height 13
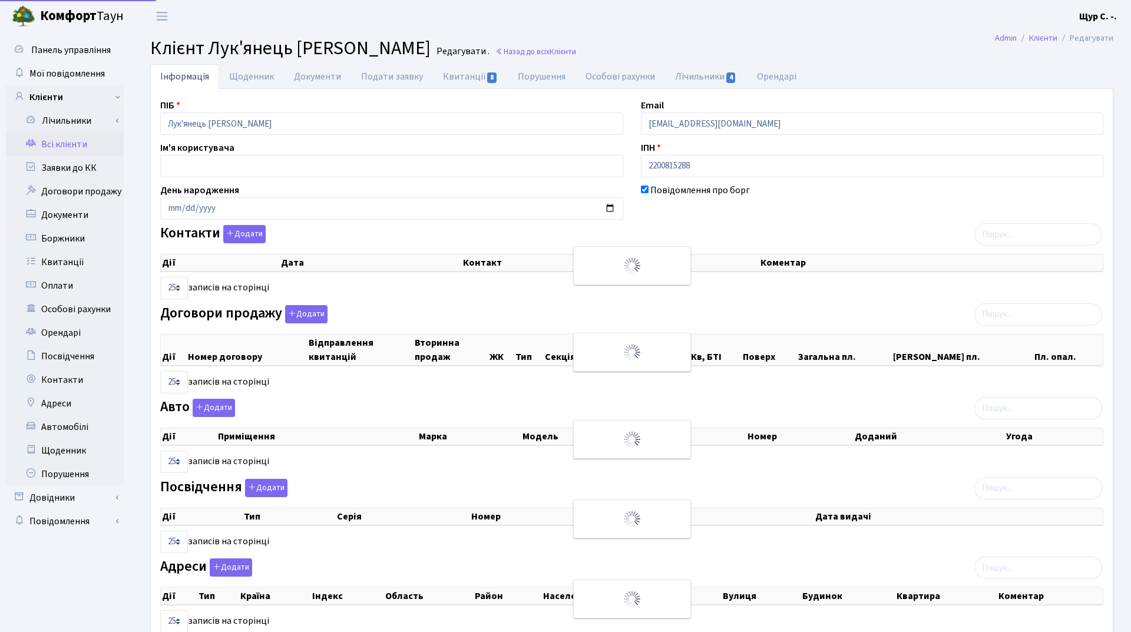
select select "25"
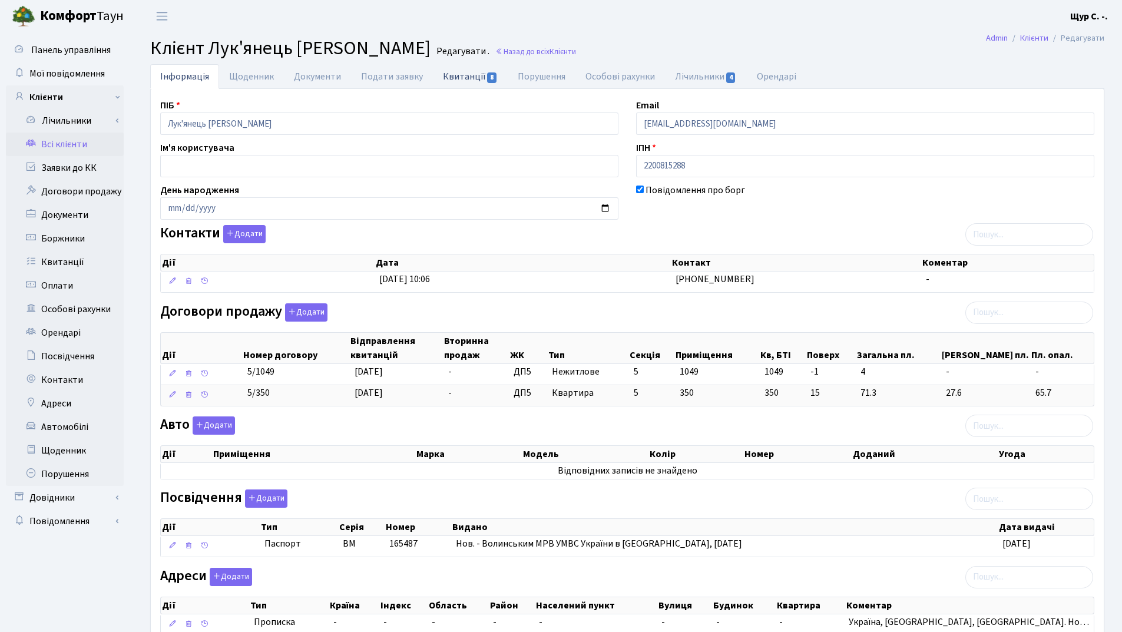
click at [451, 76] on link "Квитанції 8" at bounding box center [470, 76] width 75 height 24
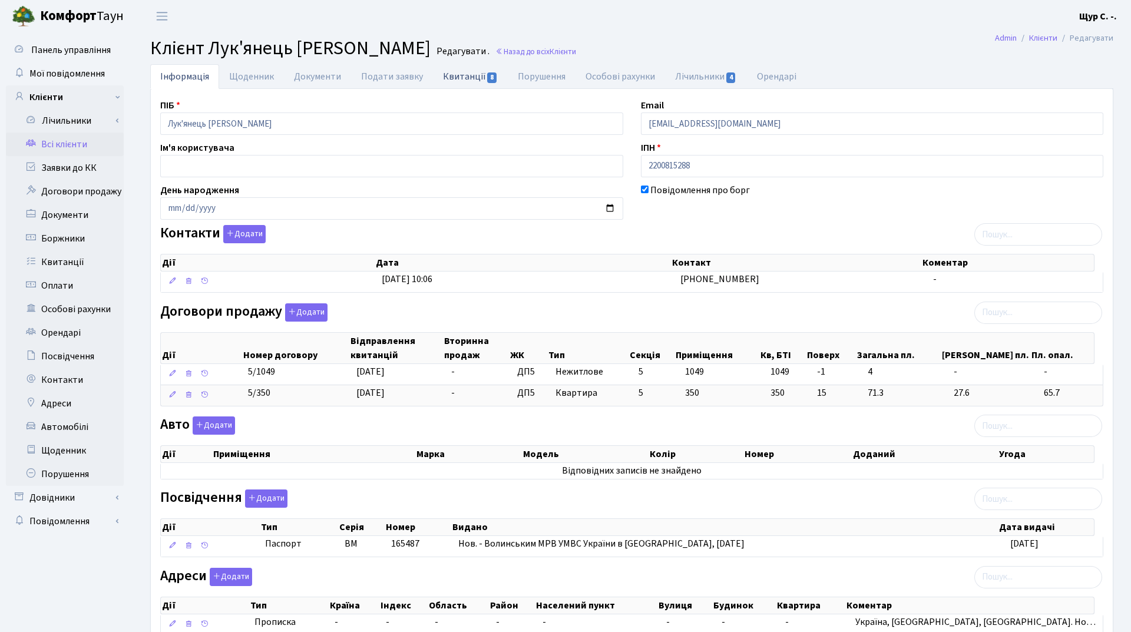
select select "25"
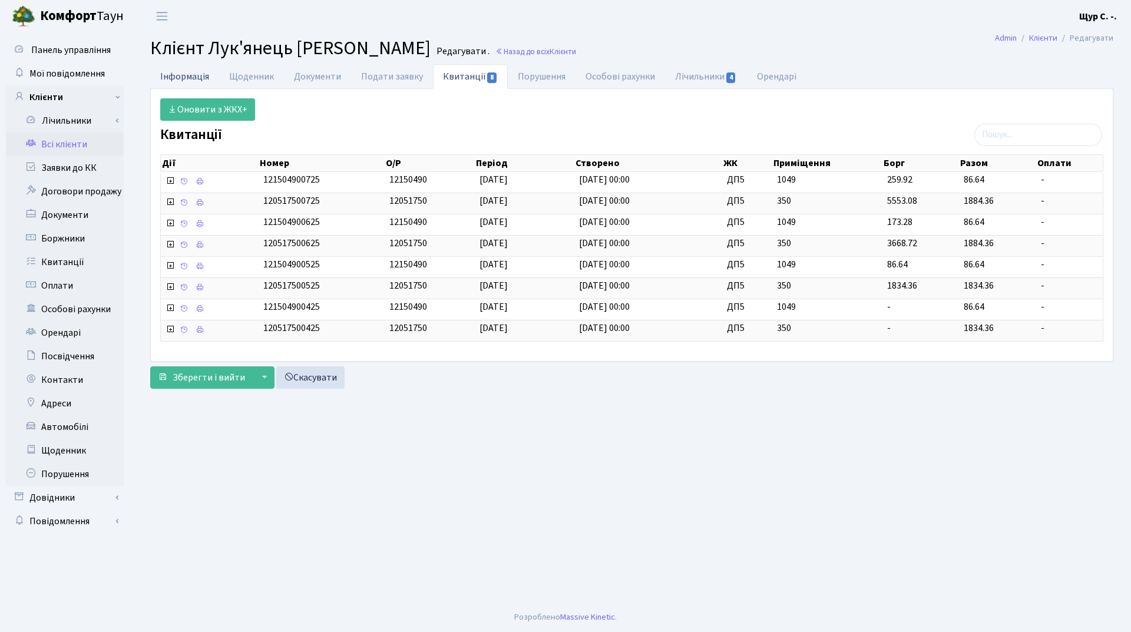
click at [180, 77] on link "Інформація" at bounding box center [184, 76] width 69 height 24
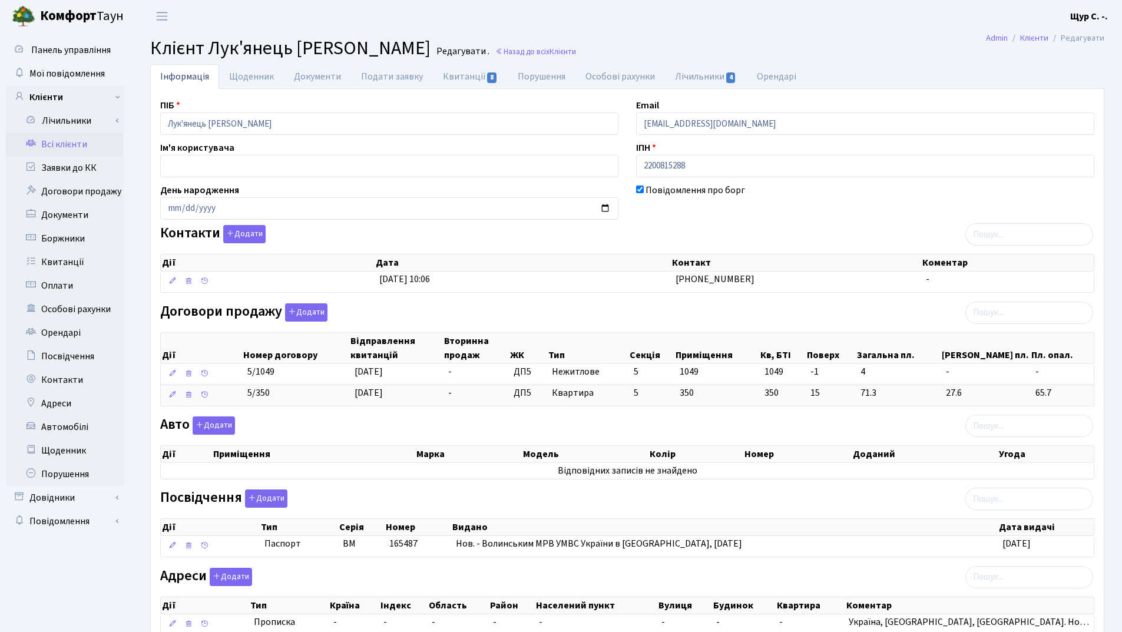
click at [68, 148] on link "Всі клієнти" at bounding box center [65, 145] width 118 height 24
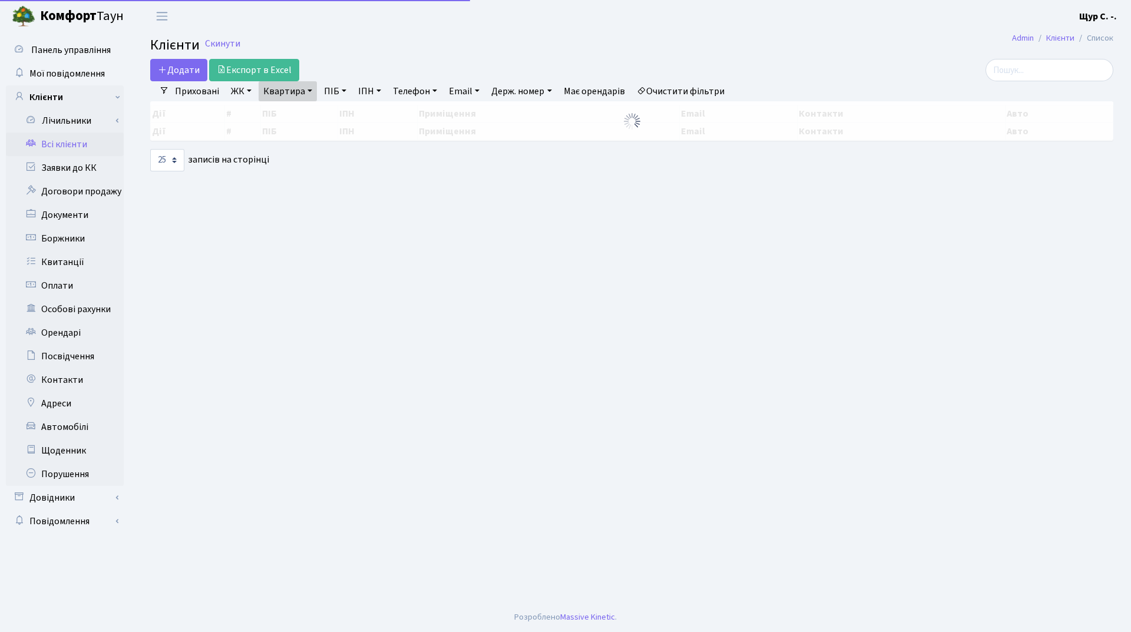
select select "25"
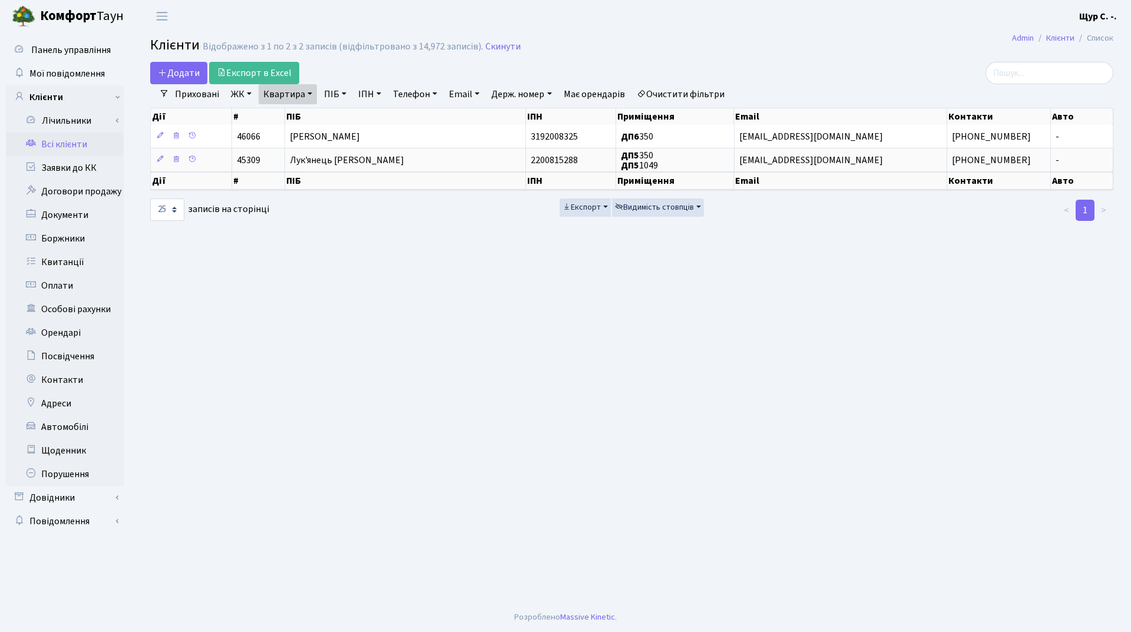
click at [306, 95] on link "Квартира" at bounding box center [288, 94] width 58 height 20
click at [306, 121] on input "350" at bounding box center [293, 117] width 69 height 22
type input "358"
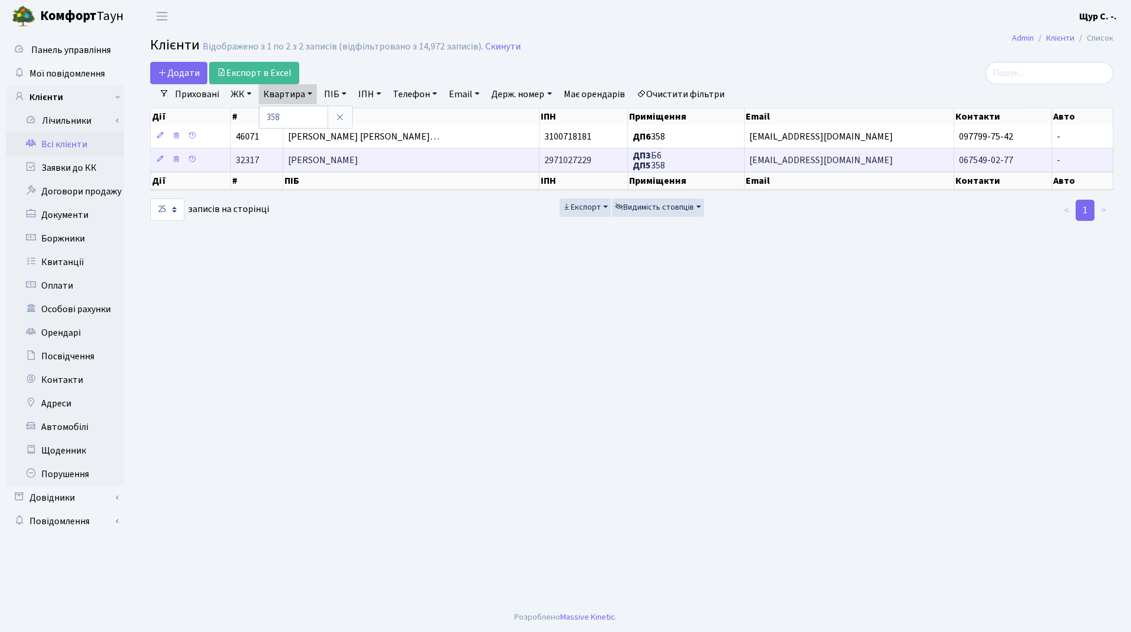
click at [320, 160] on span "Глухова [PERSON_NAME]" at bounding box center [323, 160] width 70 height 13
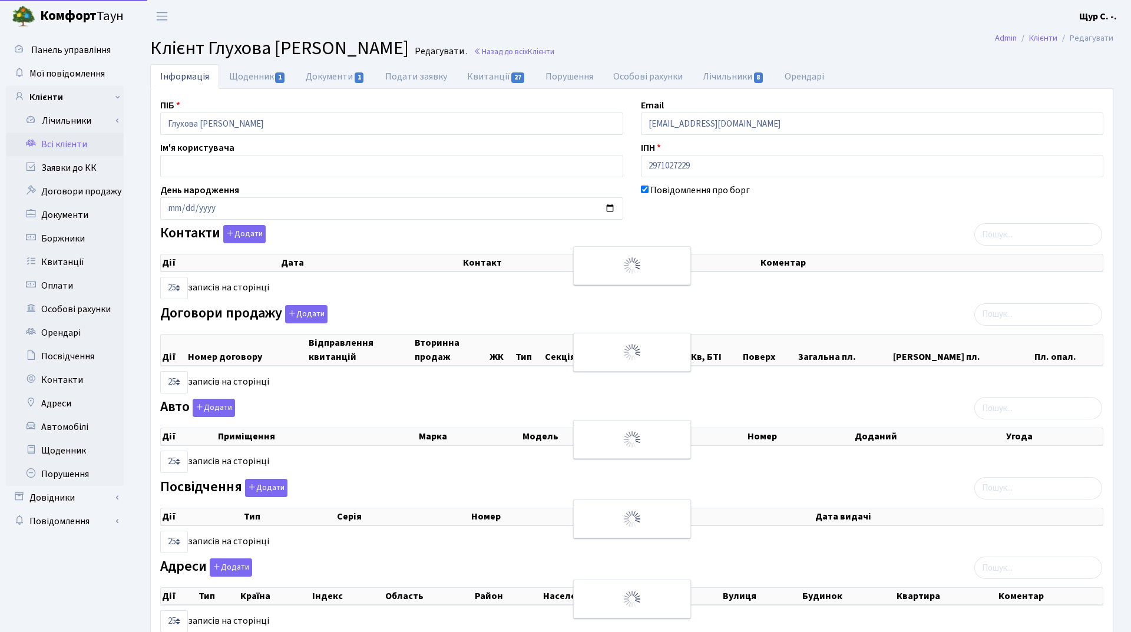
select select "25"
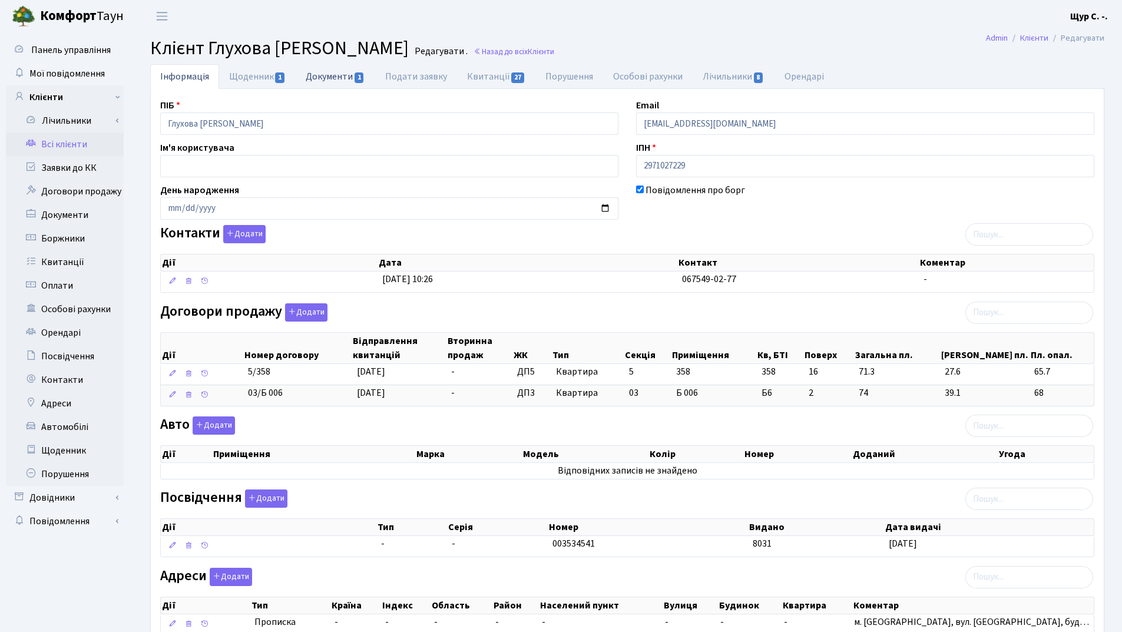
click at [330, 81] on link "Документи 1" at bounding box center [335, 76] width 79 height 24
select select "25"
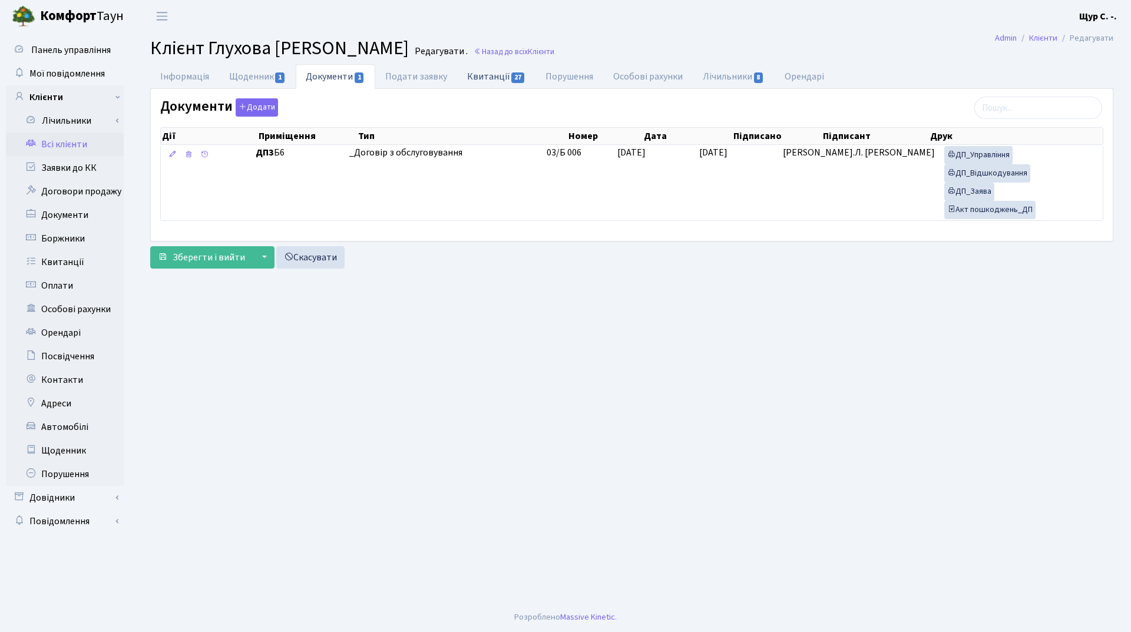
click at [497, 77] on link "Квитанції 27" at bounding box center [496, 76] width 78 height 24
select select "25"
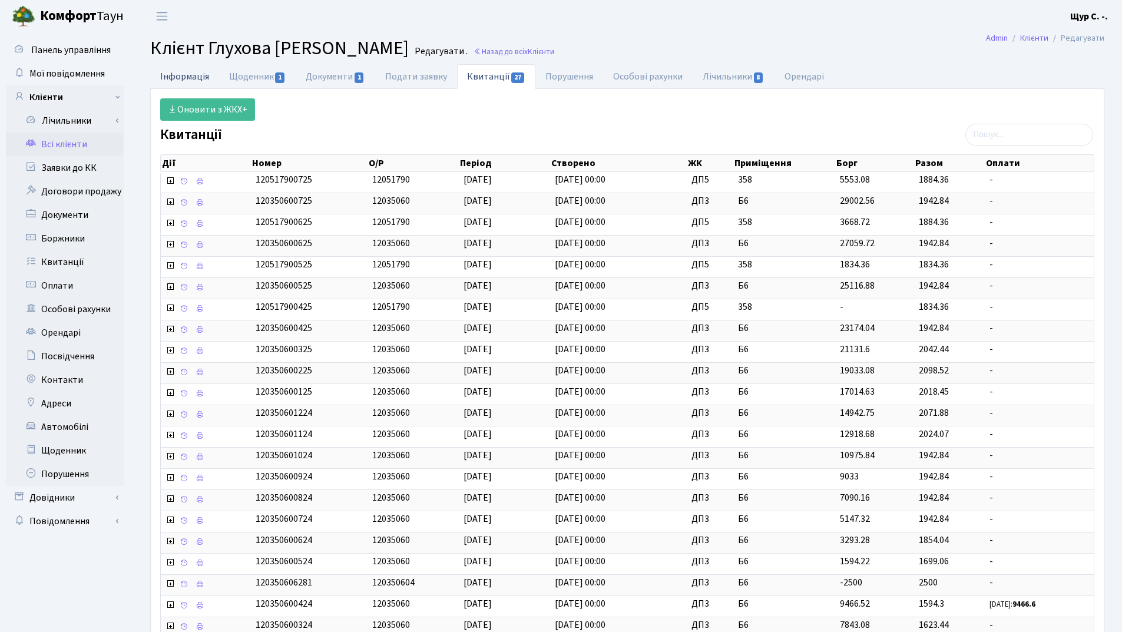
click at [184, 81] on link "Інформація" at bounding box center [184, 76] width 69 height 24
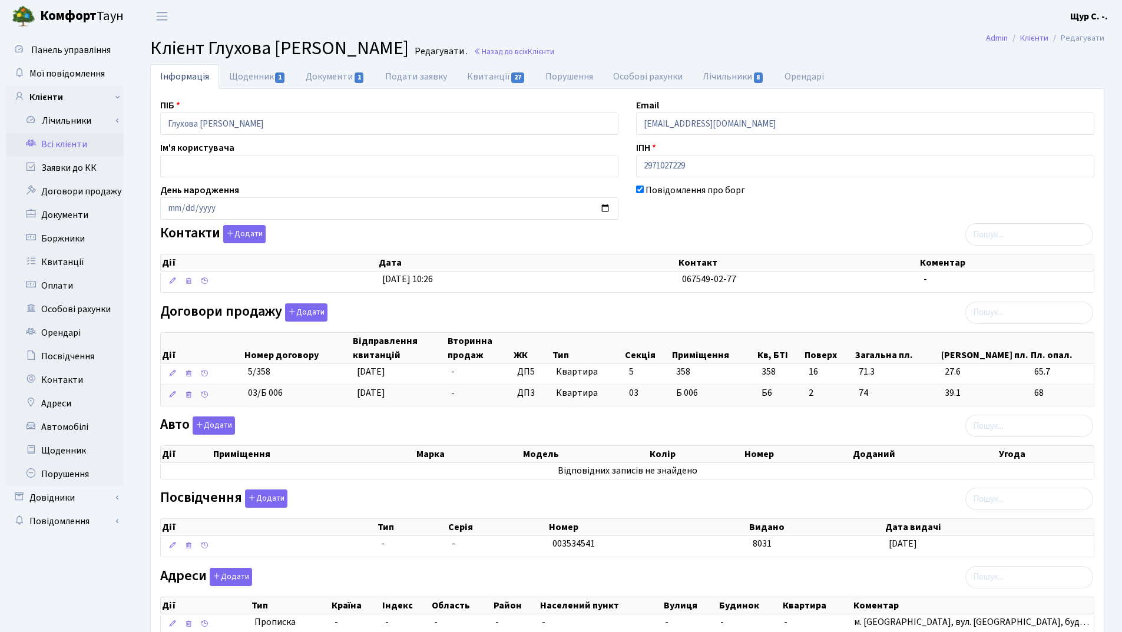
click at [80, 149] on link "Всі клієнти" at bounding box center [65, 145] width 118 height 24
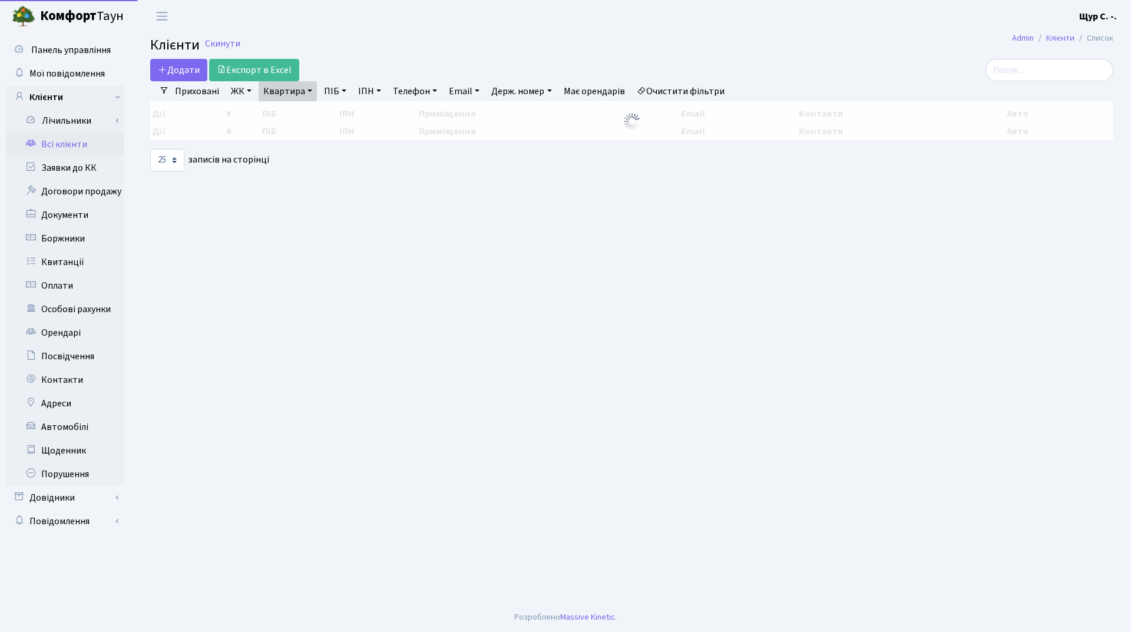
select select "25"
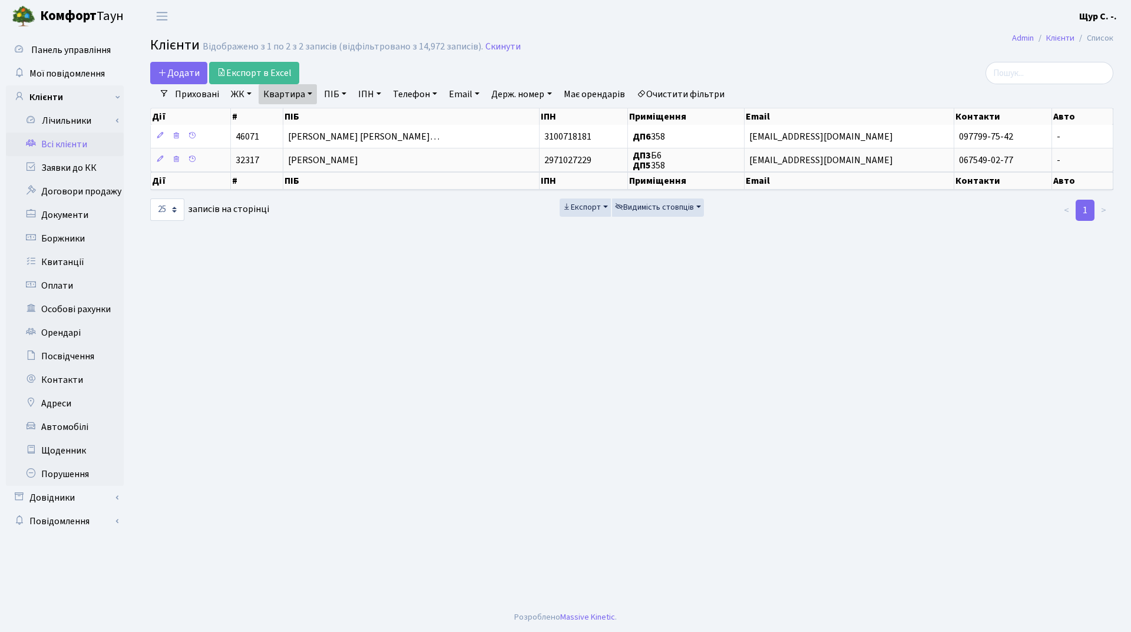
click at [306, 94] on link "Квартира" at bounding box center [288, 94] width 58 height 20
click at [305, 113] on input "358" at bounding box center [293, 117] width 69 height 22
type input "350"
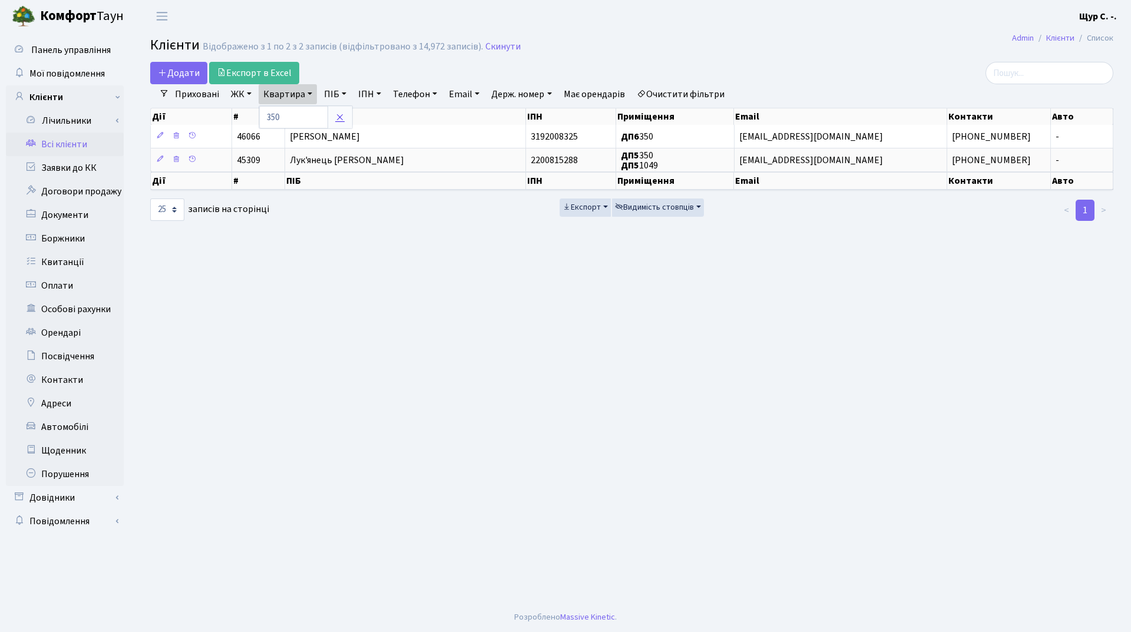
click at [337, 116] on icon at bounding box center [339, 117] width 9 height 9
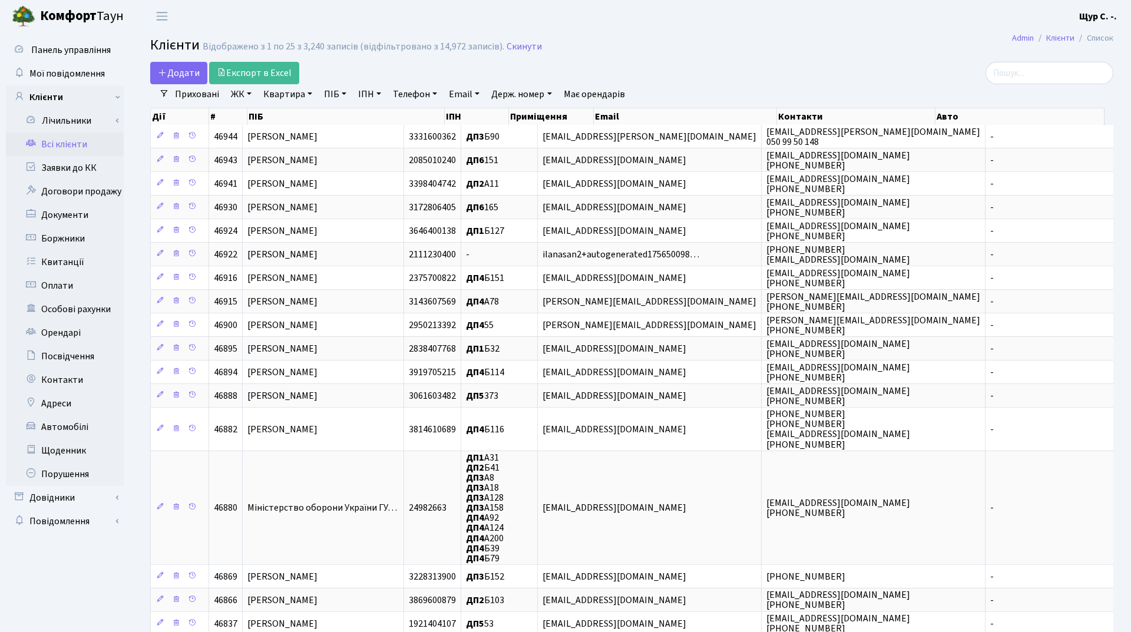
click at [278, 97] on link "Квартира" at bounding box center [288, 94] width 58 height 20
click at [277, 118] on input "text" at bounding box center [293, 117] width 69 height 22
click at [339, 118] on icon at bounding box center [339, 117] width 9 height 9
click at [277, 92] on link "Квартира" at bounding box center [288, 94] width 58 height 20
click at [293, 121] on input "text" at bounding box center [293, 117] width 69 height 22
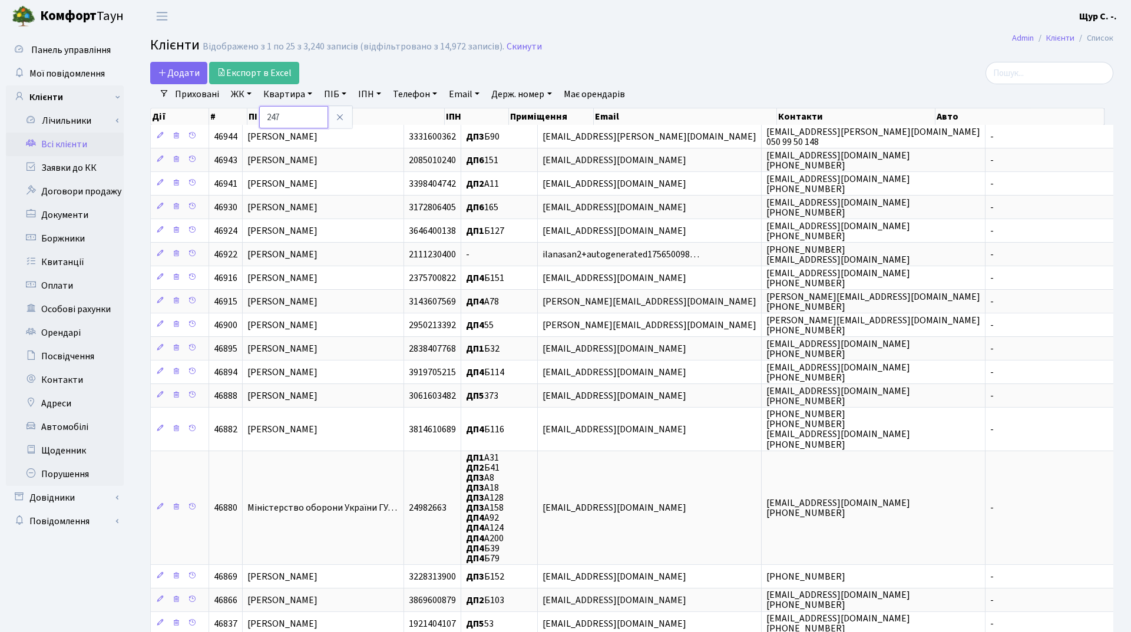
type input "247"
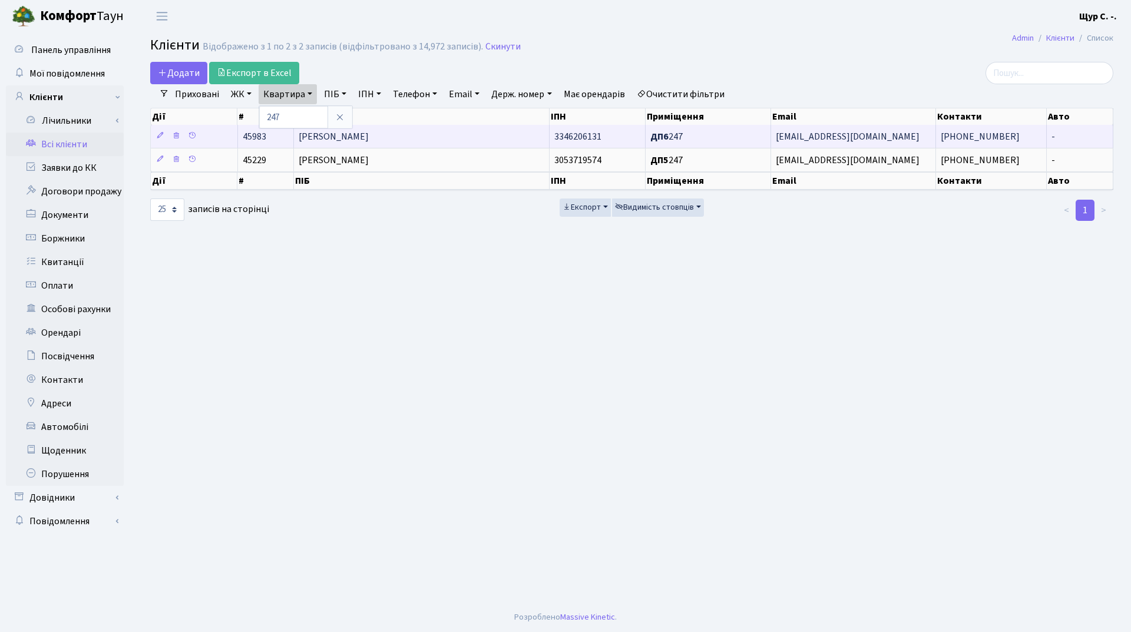
click at [369, 140] on span "Каскевич Євгеній Володимирович" at bounding box center [334, 136] width 70 height 13
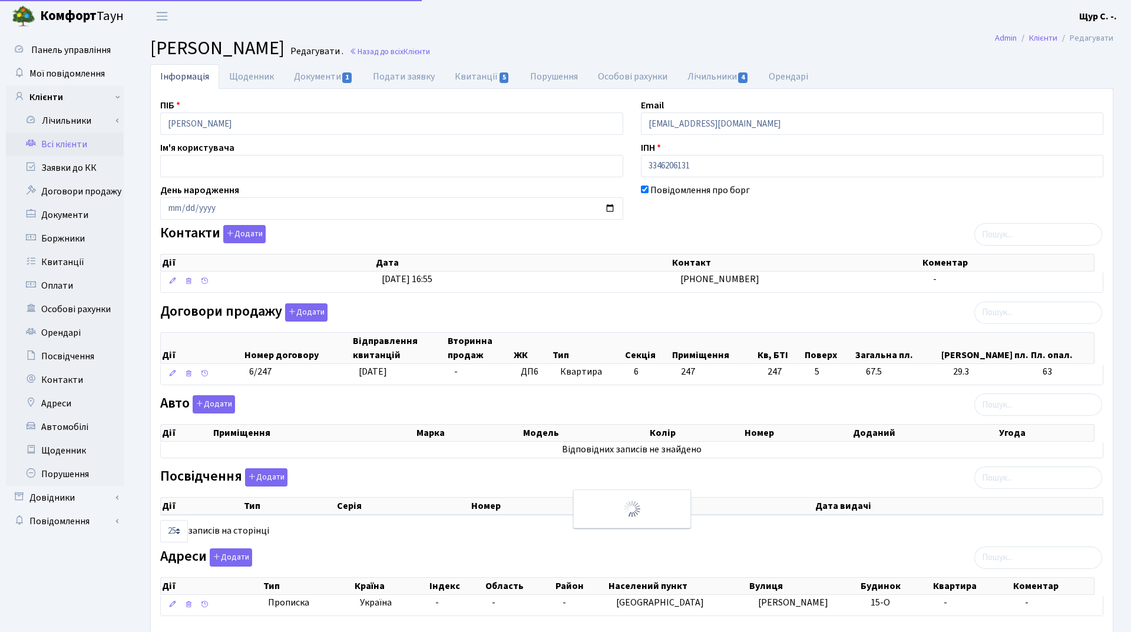
select select "25"
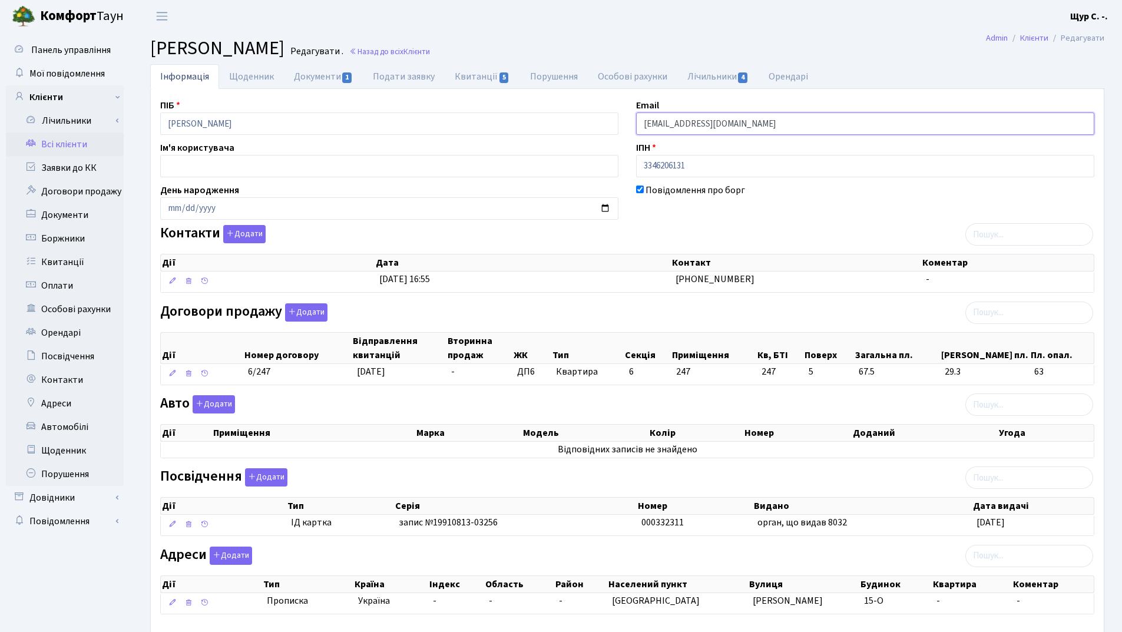
click at [701, 124] on input "ekaskevich@gmil.com" at bounding box center [865, 124] width 458 height 22
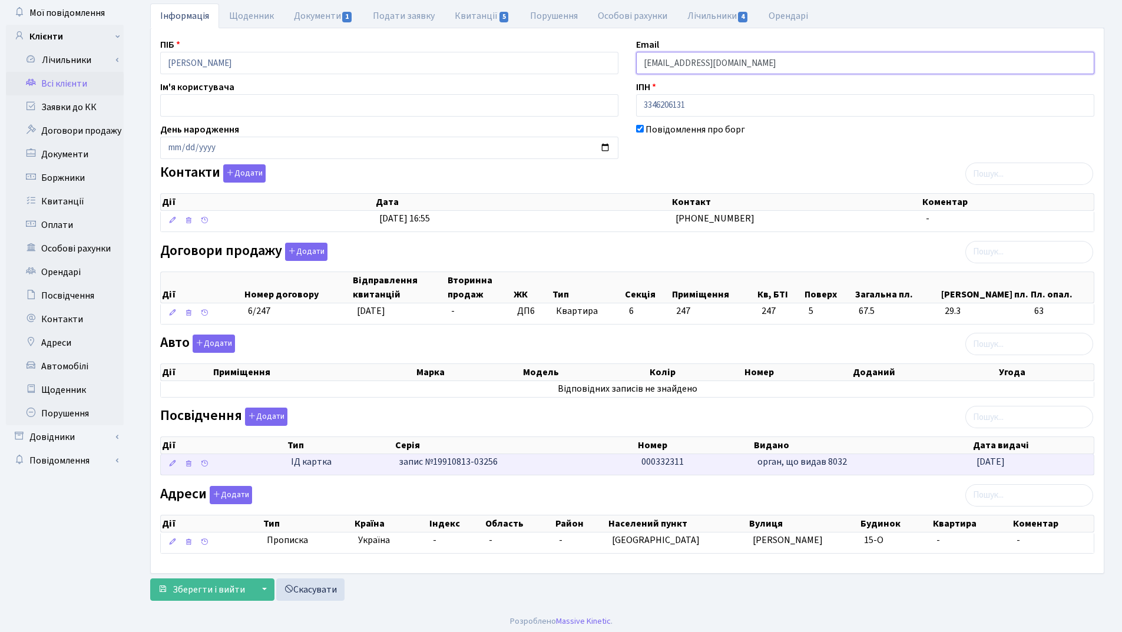
scroll to position [65, 0]
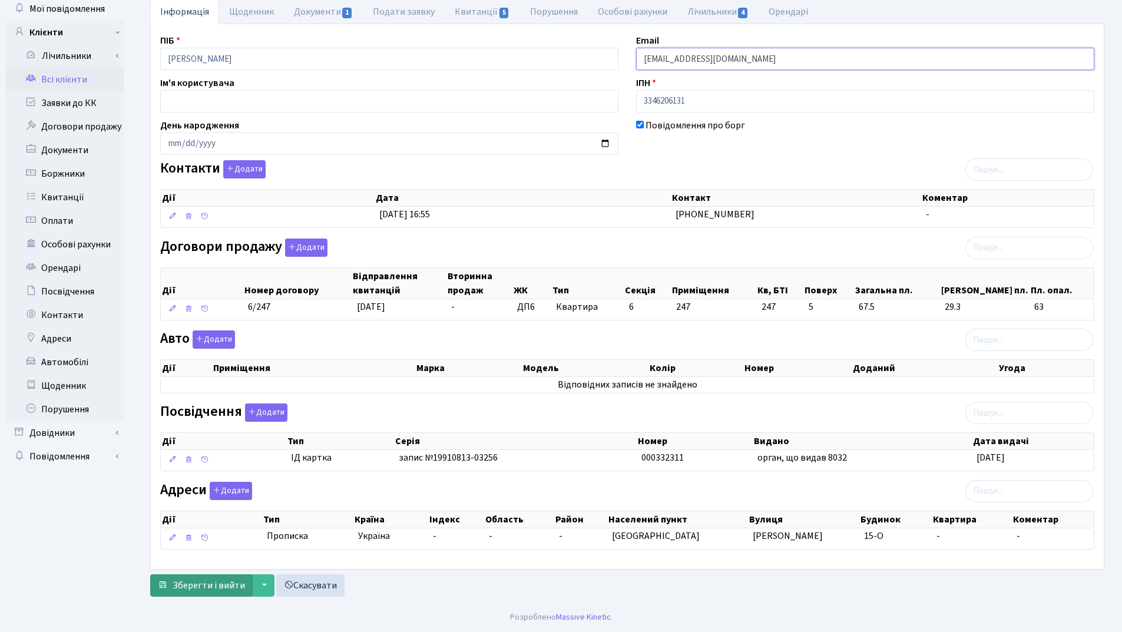
type input "[EMAIL_ADDRESS][DOMAIN_NAME]"
click at [204, 590] on span "Зберегти і вийти" at bounding box center [209, 585] width 72 height 13
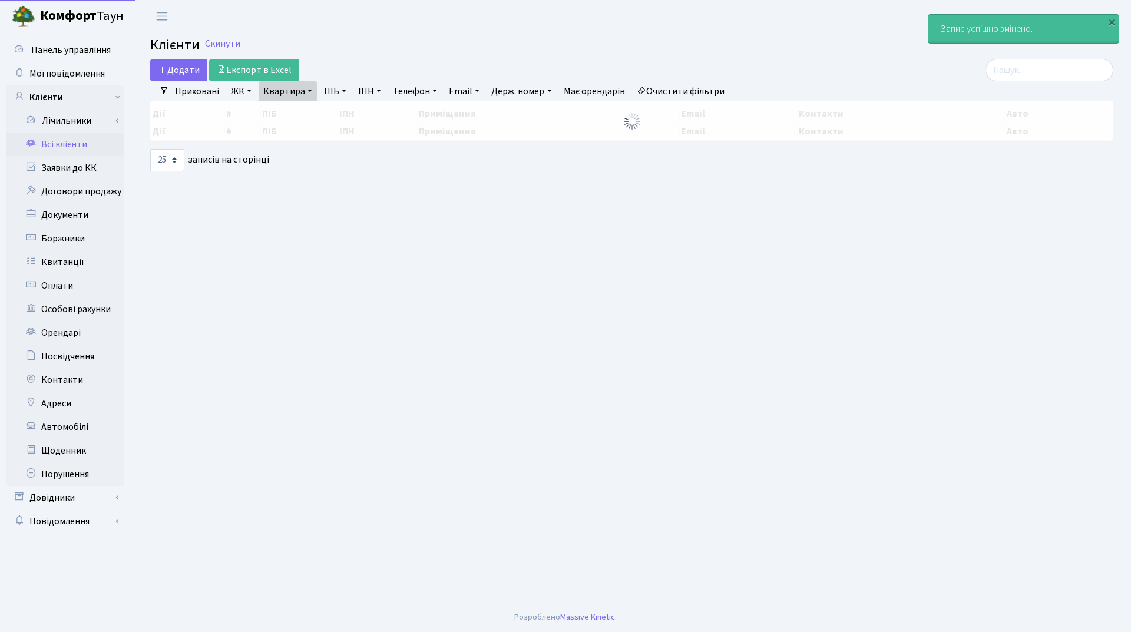
select select "25"
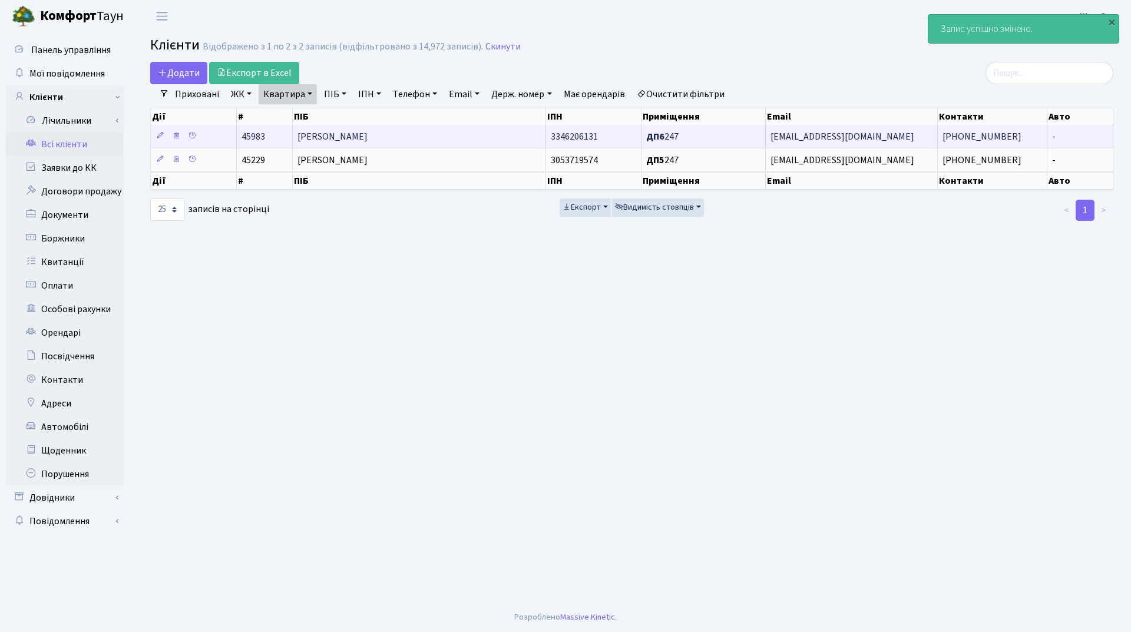
click at [445, 129] on td "[PERSON_NAME]" at bounding box center [419, 136] width 253 height 23
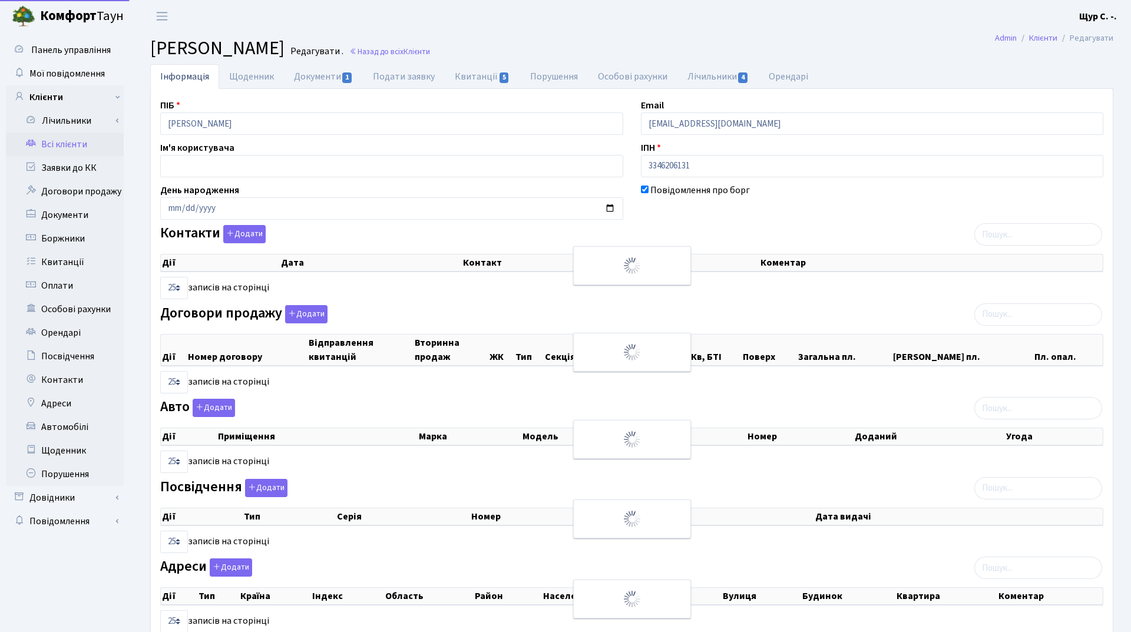
select select "25"
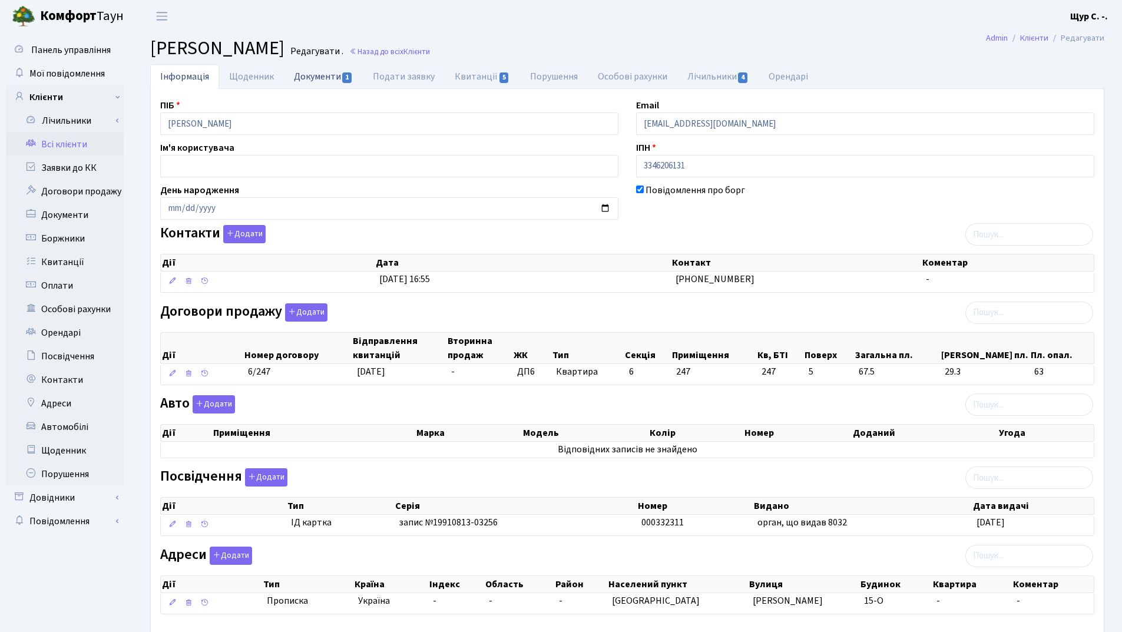
click at [334, 74] on link "Документи 1" at bounding box center [323, 76] width 79 height 24
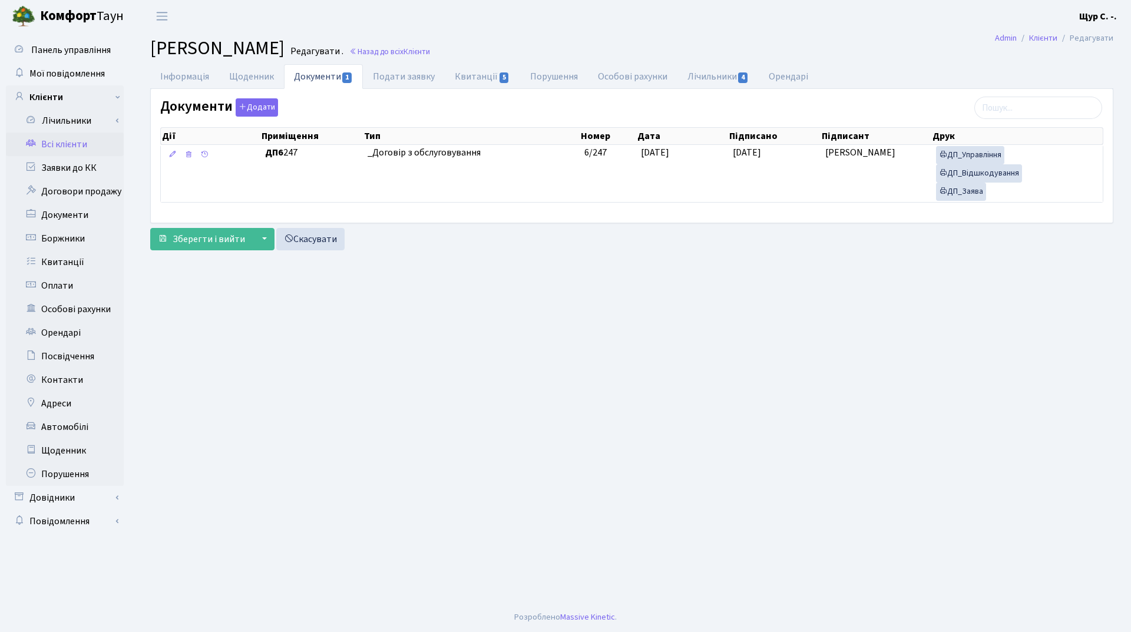
click at [72, 147] on link "Всі клієнти" at bounding box center [65, 145] width 118 height 24
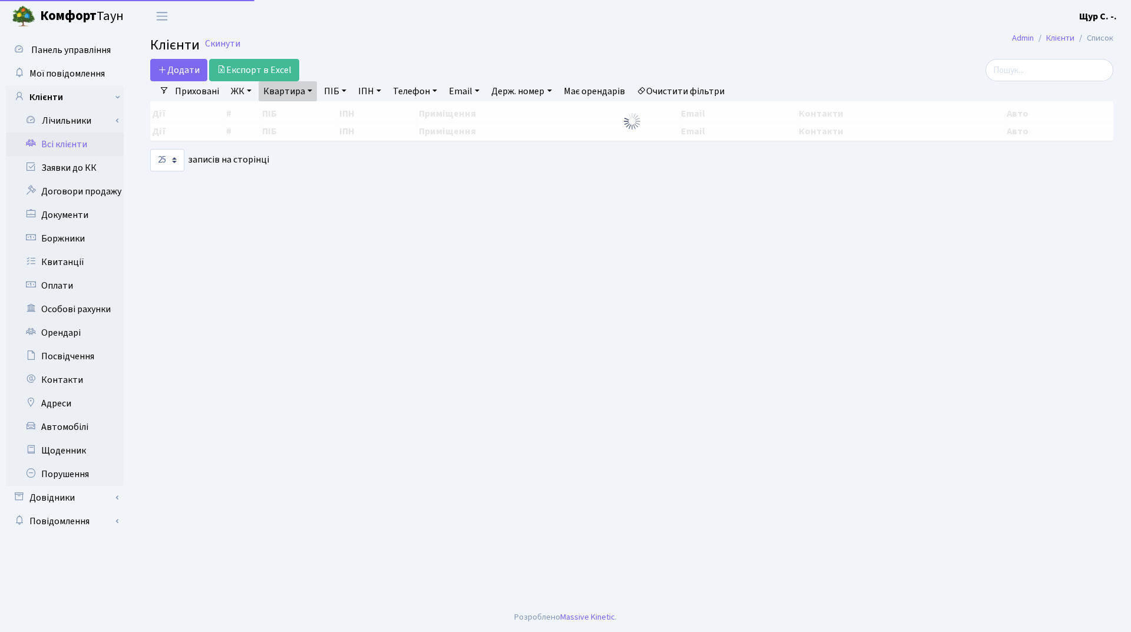
select select "25"
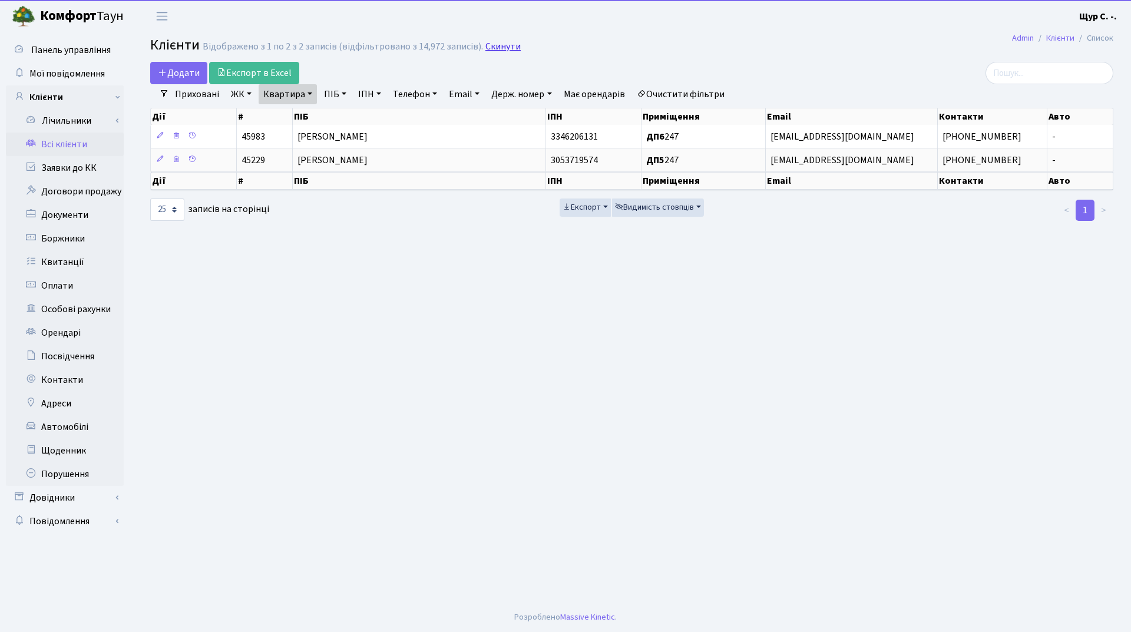
click at [510, 45] on link "Скинути" at bounding box center [502, 46] width 35 height 11
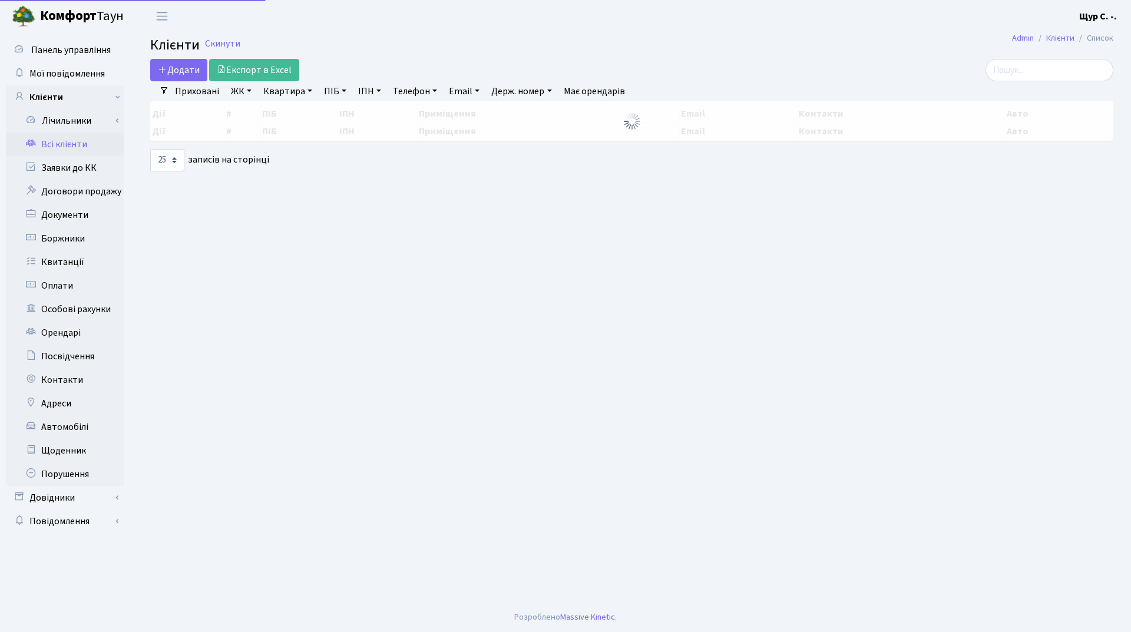
select select "25"
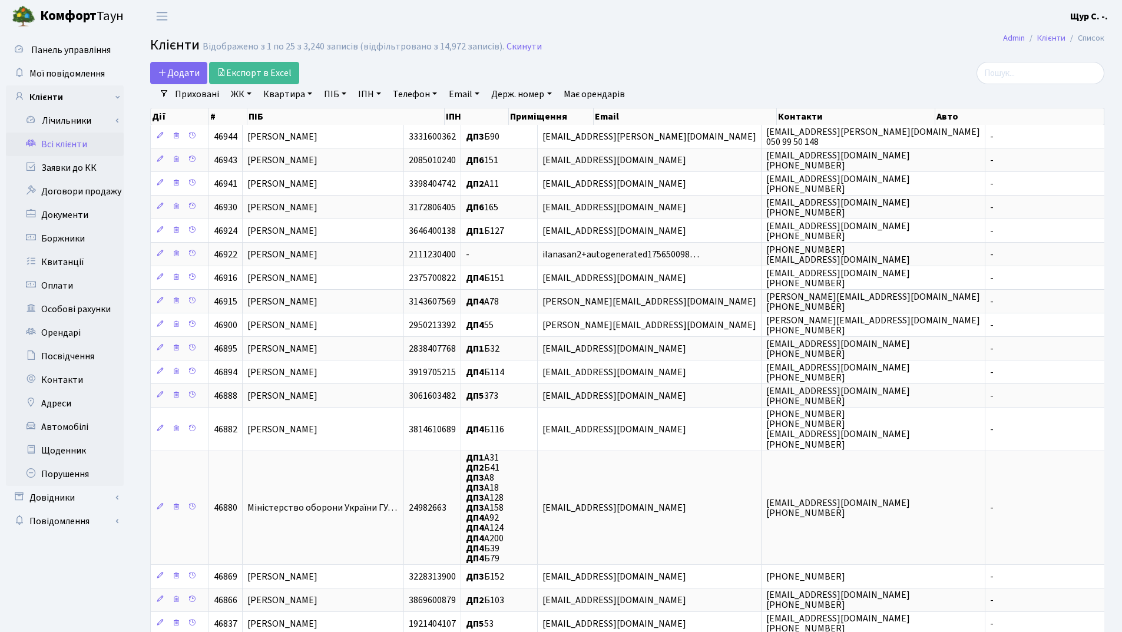
click at [410, 94] on link "Телефон" at bounding box center [415, 94] width 54 height 20
type input "0972467533"
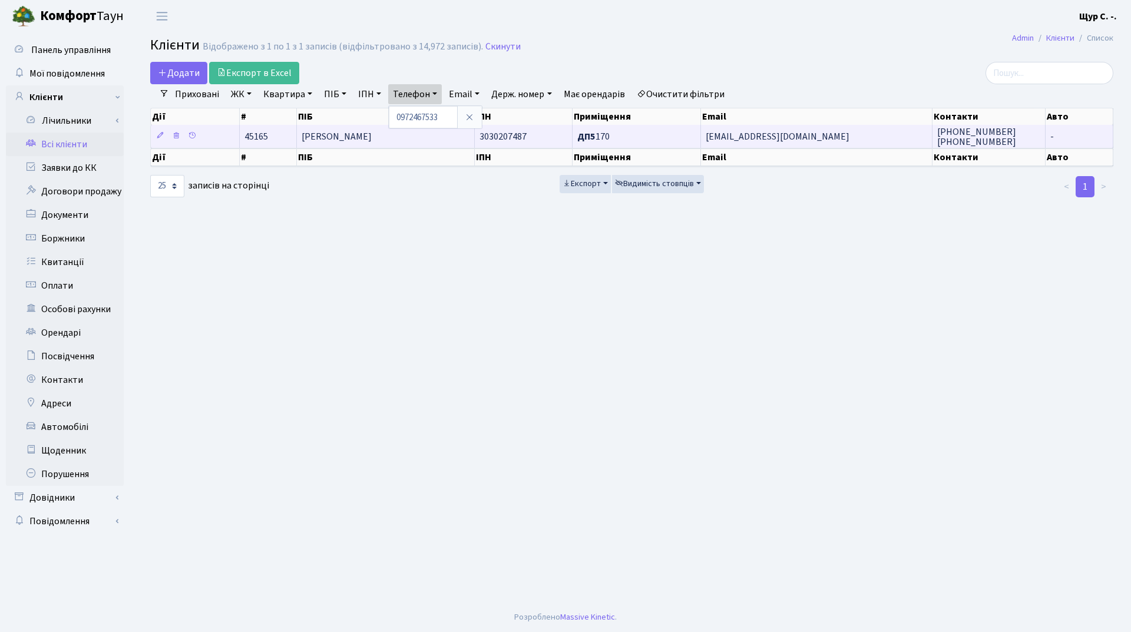
click at [345, 137] on span "[PERSON_NAME]" at bounding box center [337, 136] width 70 height 13
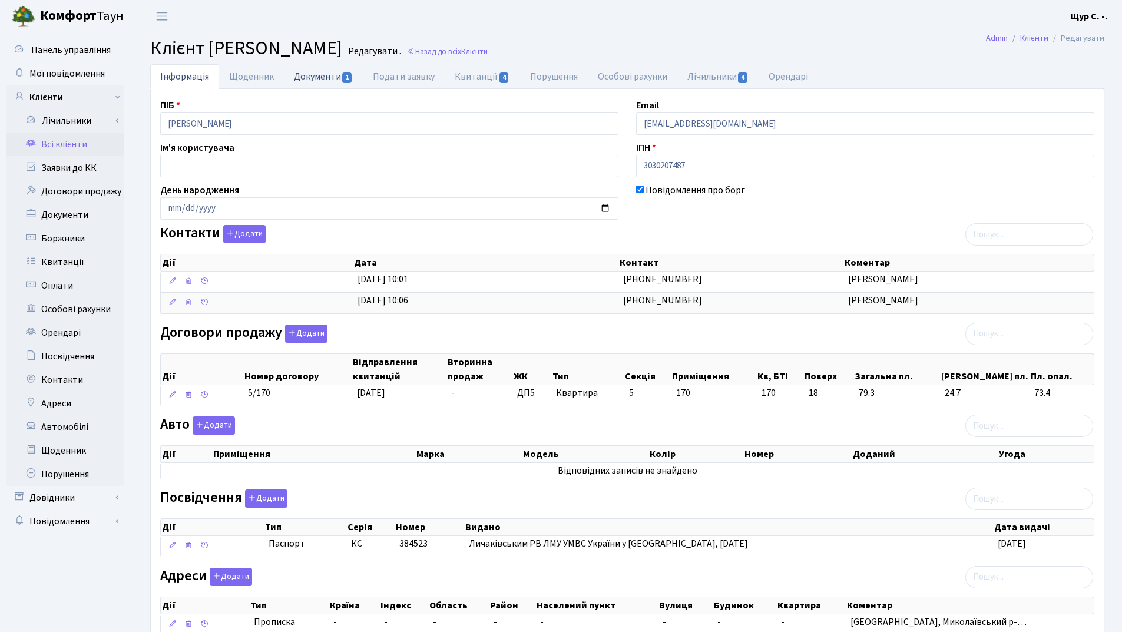
click at [310, 77] on link "Документи 1" at bounding box center [323, 76] width 79 height 24
select select "25"
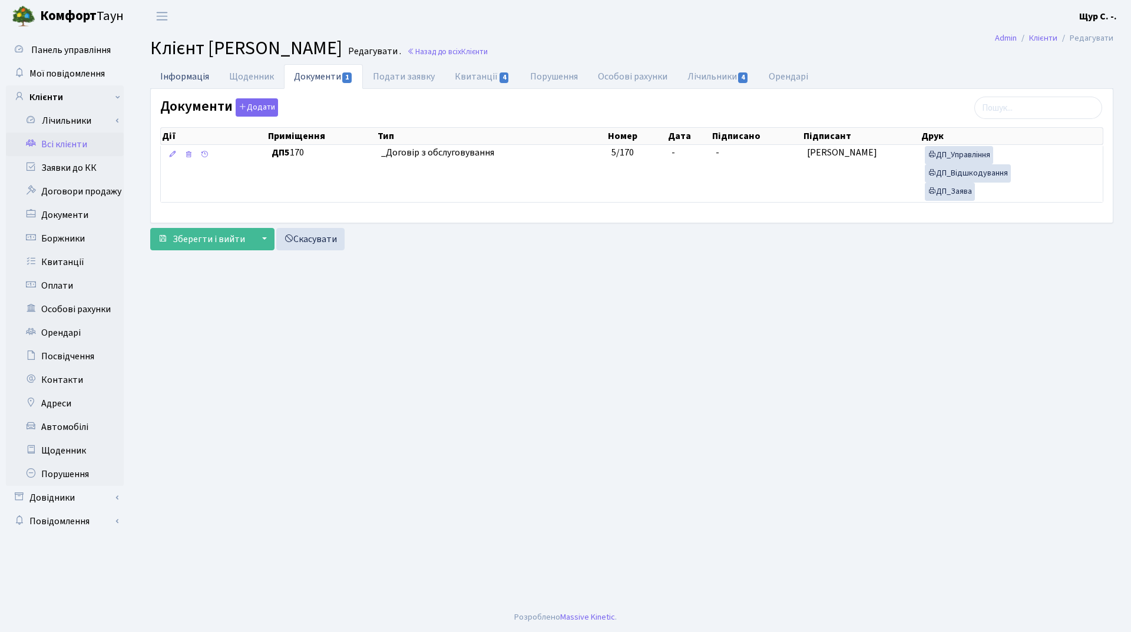
click at [182, 76] on link "Інформація" at bounding box center [184, 76] width 69 height 24
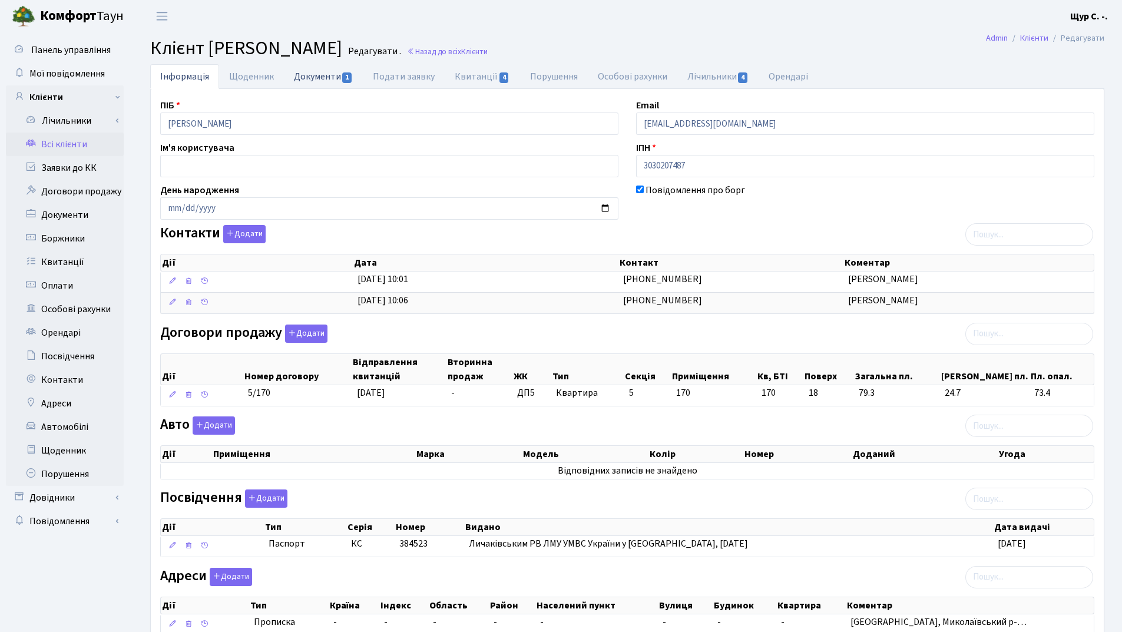
click at [321, 77] on link "Документи 1" at bounding box center [323, 76] width 79 height 24
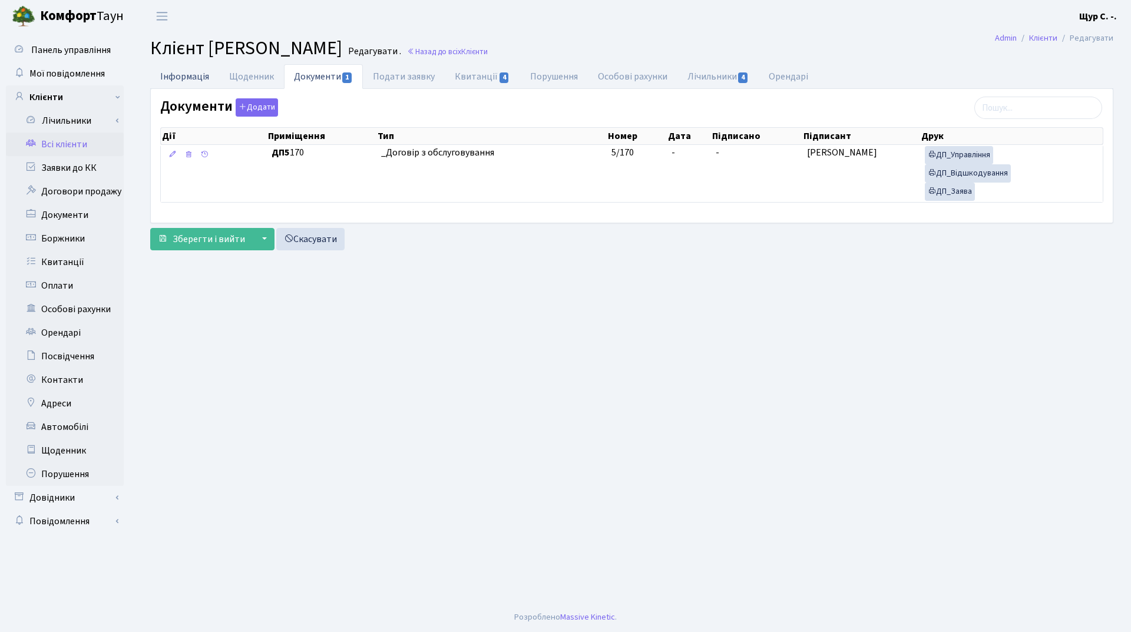
click at [177, 75] on link "Інформація" at bounding box center [184, 76] width 69 height 24
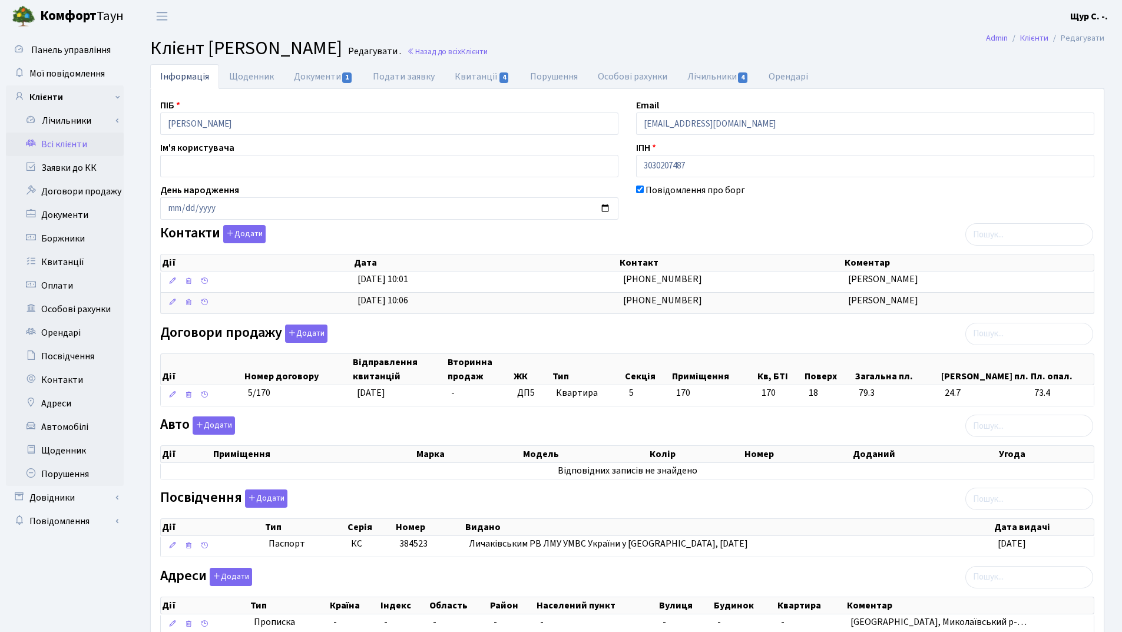
click at [73, 150] on link "Всі клієнти" at bounding box center [65, 145] width 118 height 24
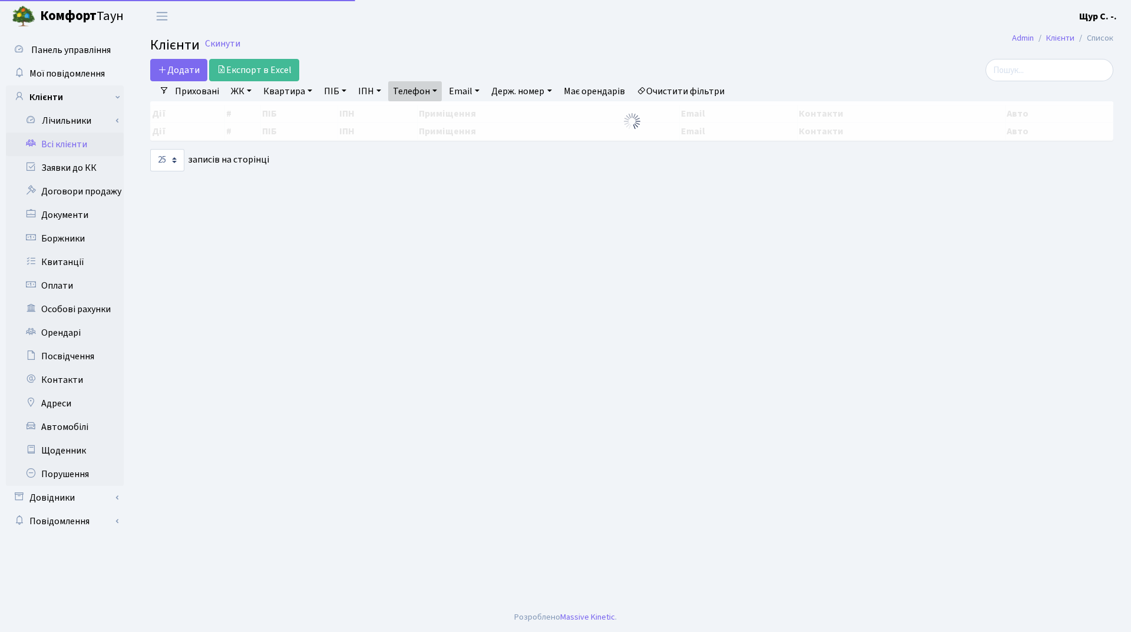
select select "25"
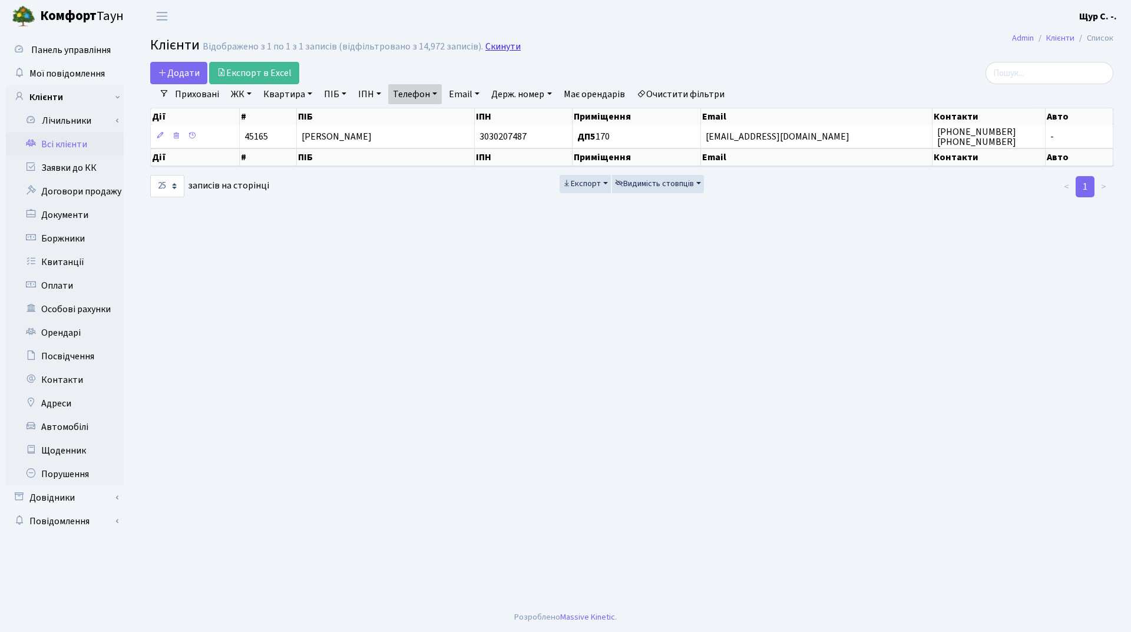
click at [500, 45] on link "Скинути" at bounding box center [502, 46] width 35 height 11
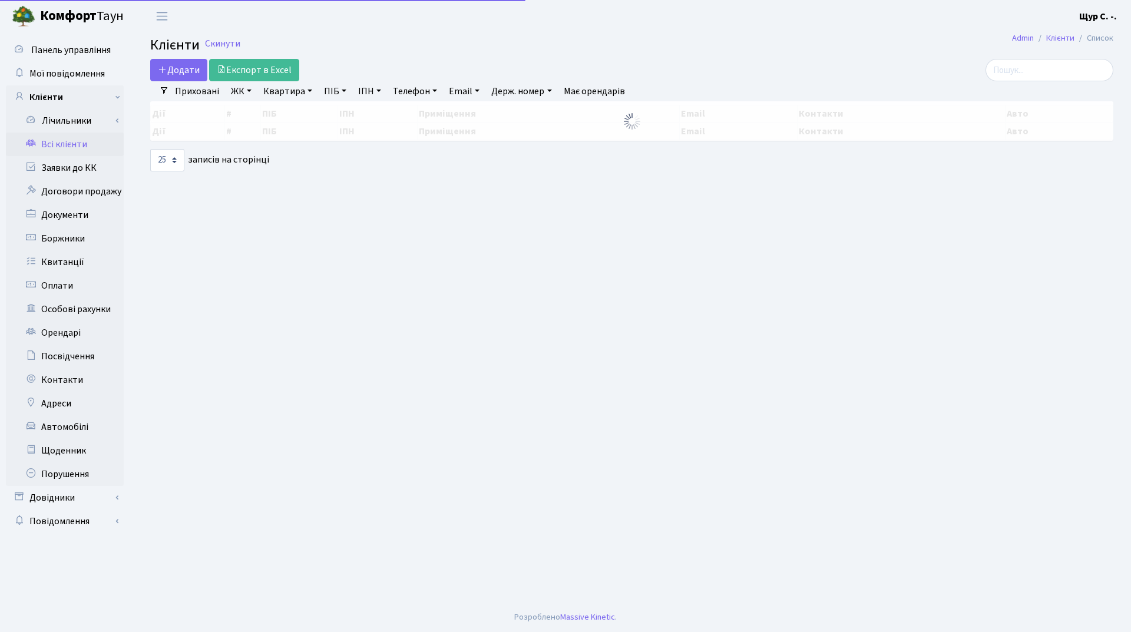
select select "25"
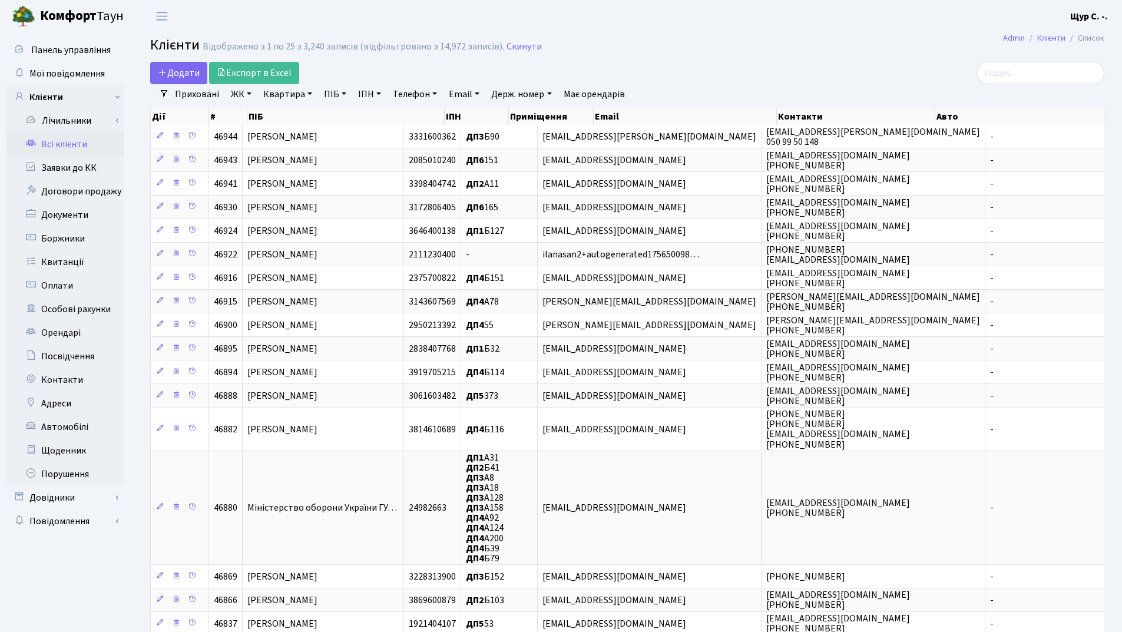
click at [292, 100] on link "Квартира" at bounding box center [288, 94] width 58 height 20
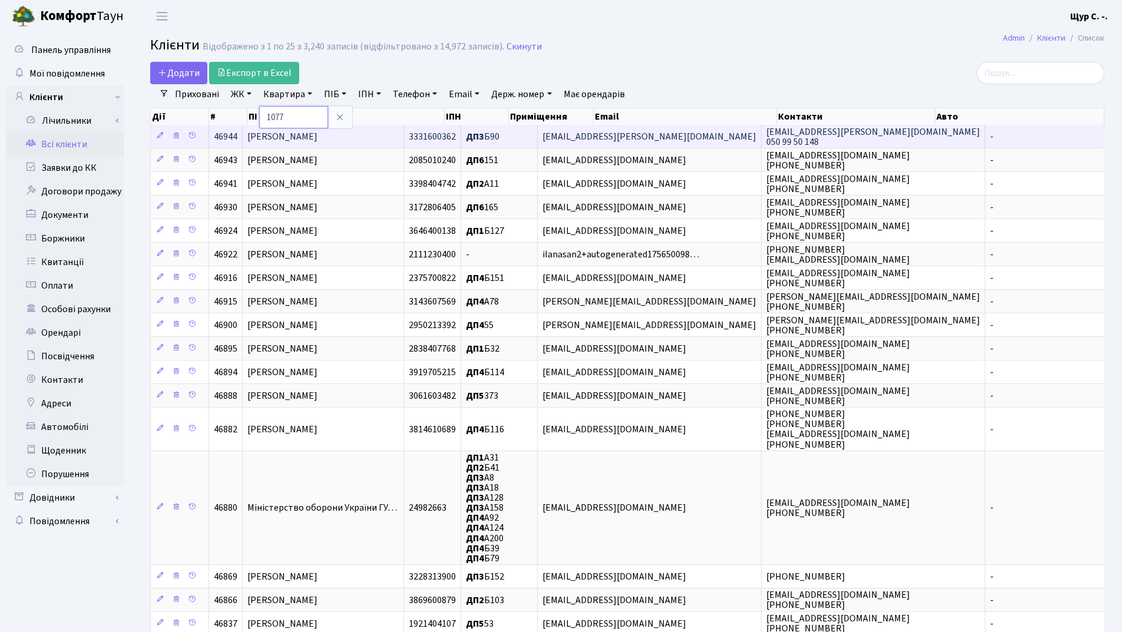
type input "1077"
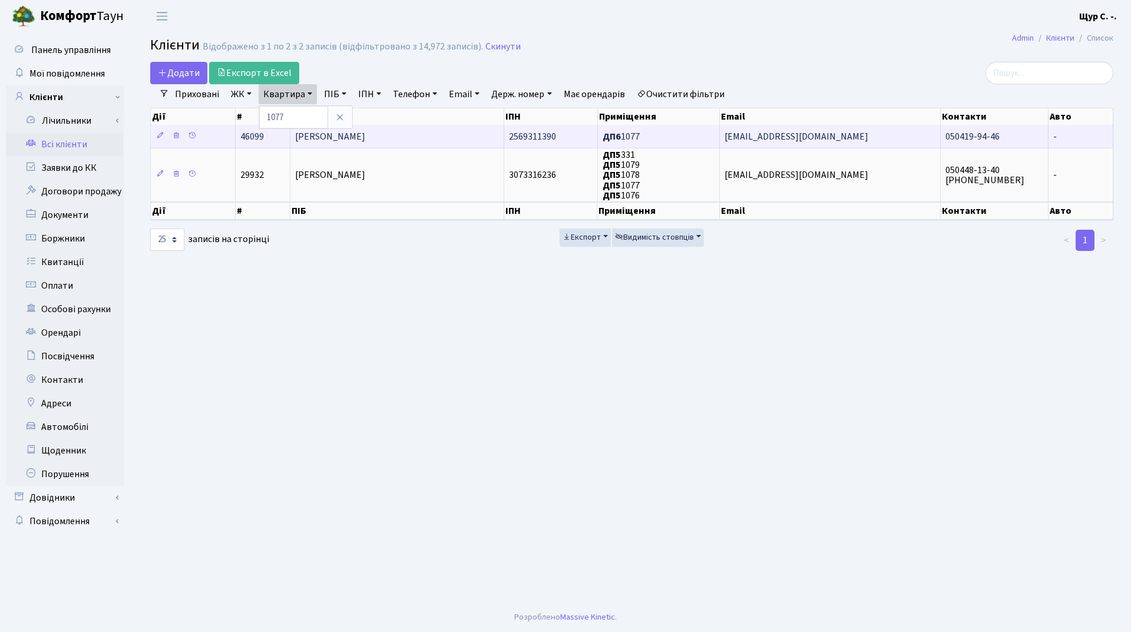
click at [365, 131] on span "[PERSON_NAME]" at bounding box center [330, 136] width 70 height 13
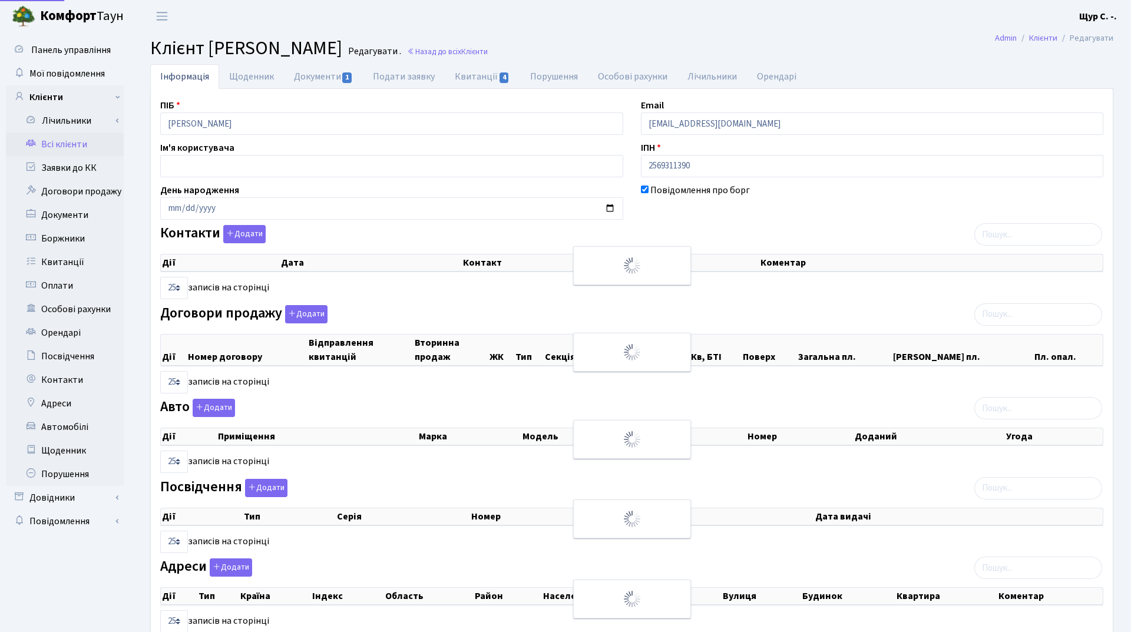
select select "25"
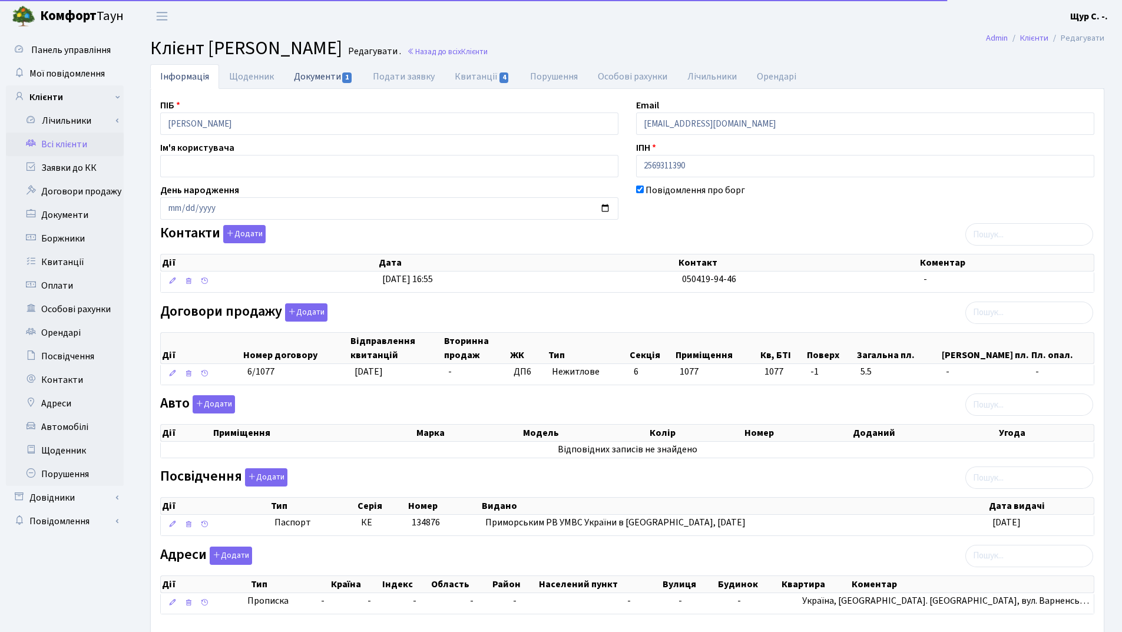
click at [313, 80] on link "Документи 1" at bounding box center [323, 76] width 79 height 24
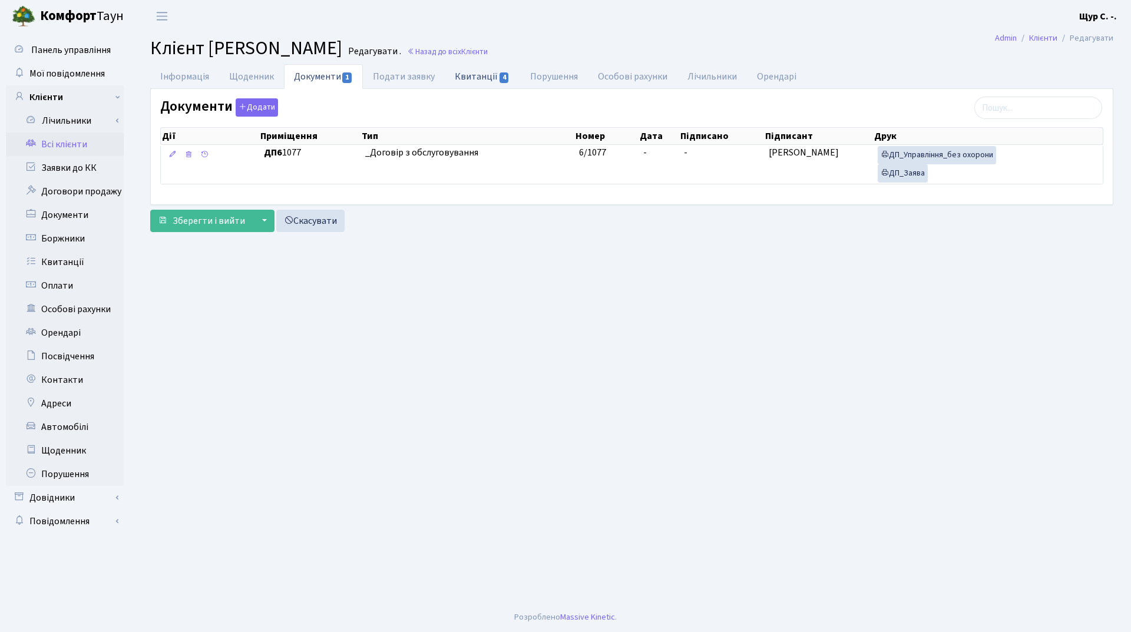
click at [465, 76] on link "Квитанції 4" at bounding box center [482, 76] width 75 height 24
select select "25"
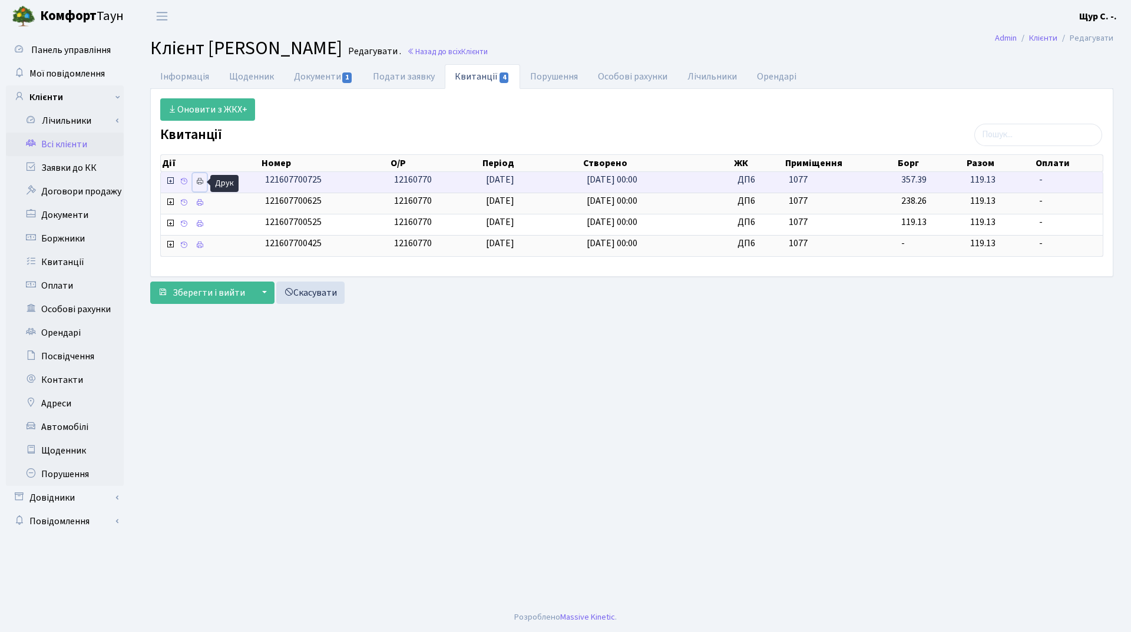
click at [204, 181] on icon at bounding box center [200, 181] width 8 height 8
click at [72, 141] on link "Всі клієнти" at bounding box center [65, 145] width 118 height 24
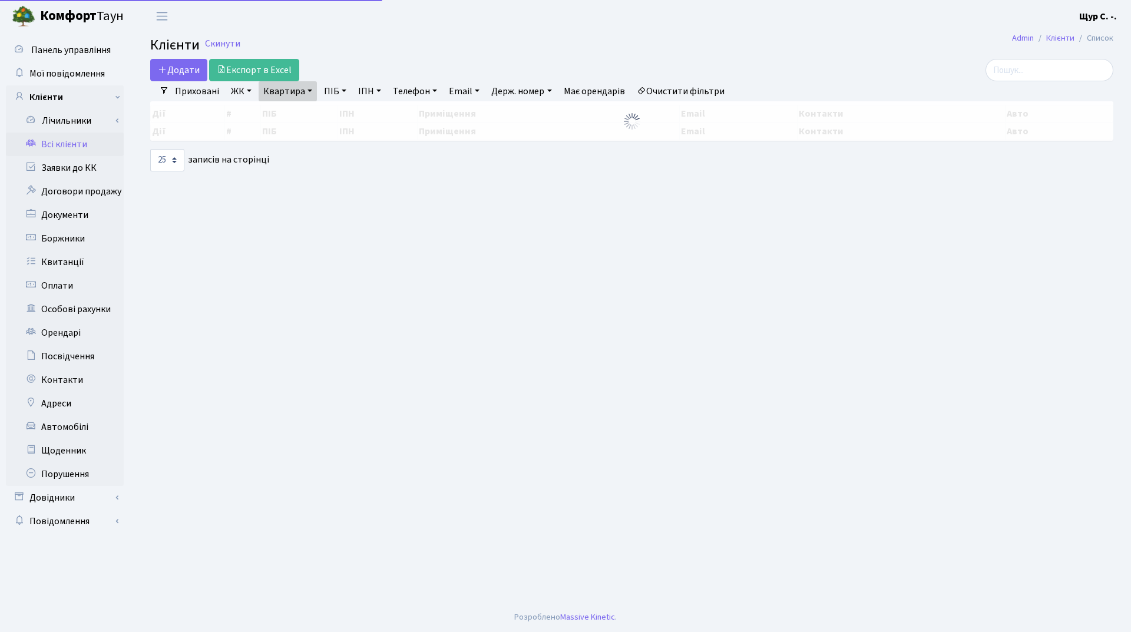
select select "25"
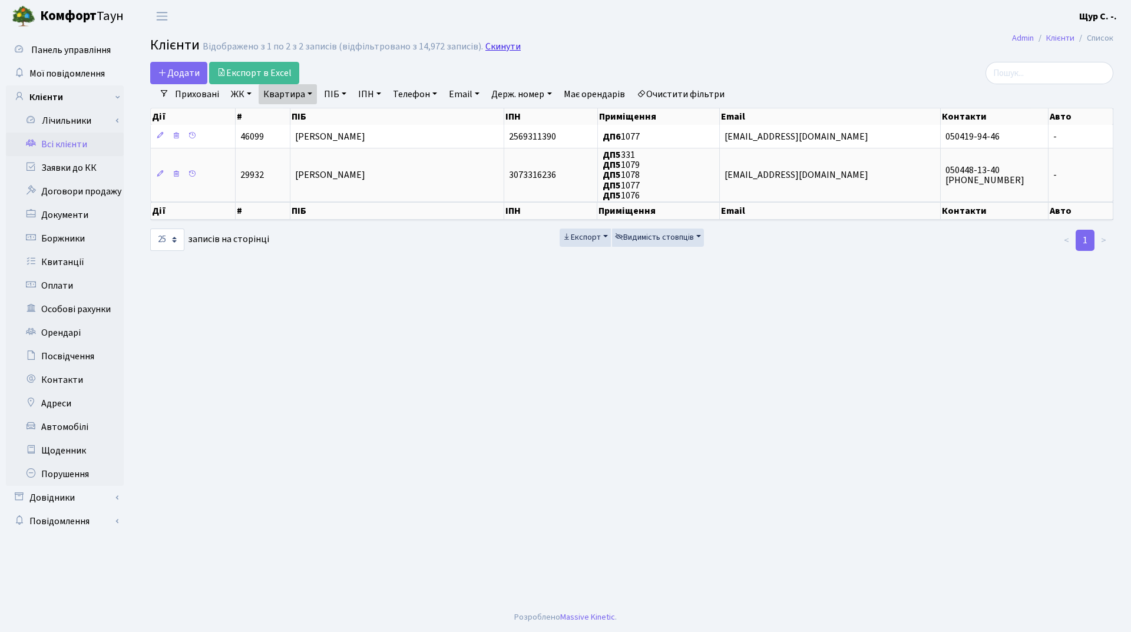
click at [495, 50] on link "Скинути" at bounding box center [502, 46] width 35 height 11
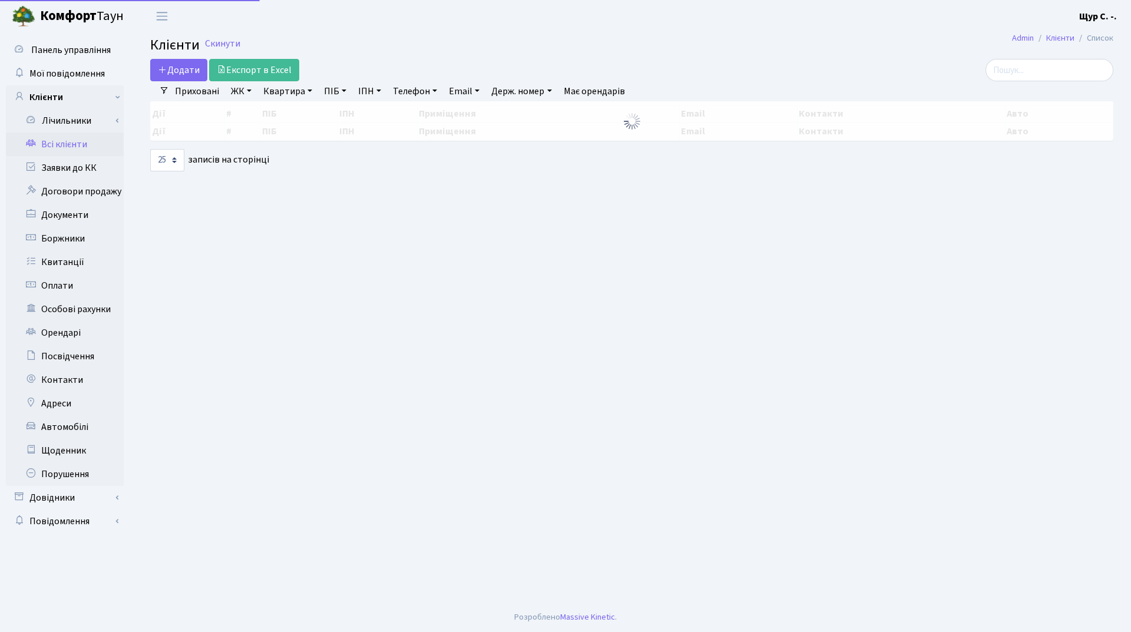
select select "25"
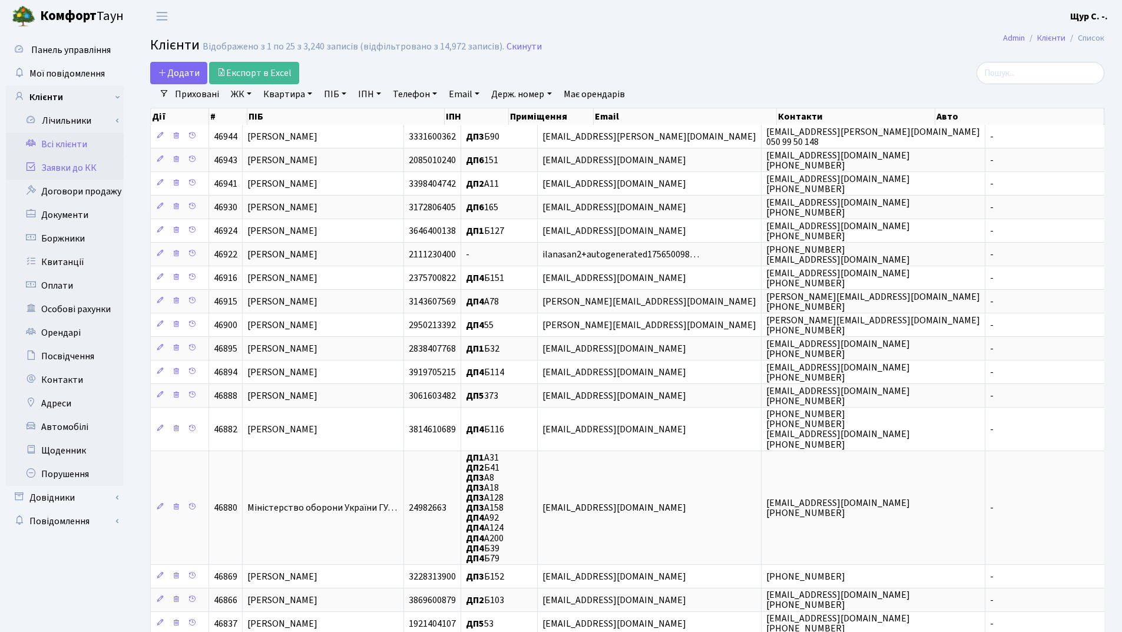
click at [63, 171] on link "Заявки до КК" at bounding box center [65, 168] width 118 height 24
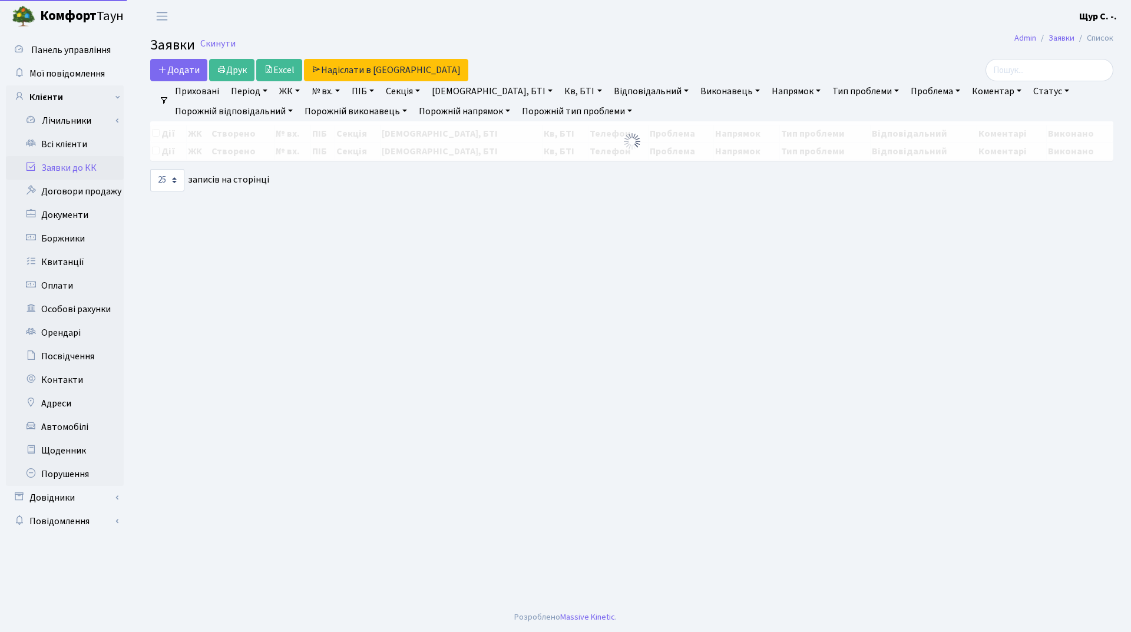
select select "25"
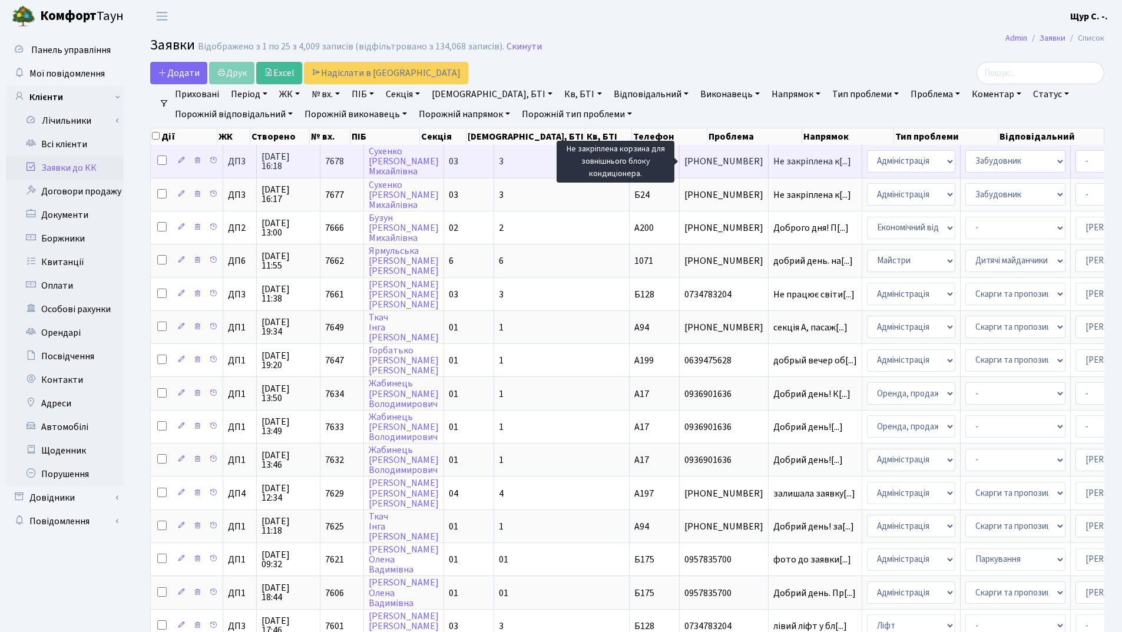
click at [773, 164] on span "Не закріплена к[...]" at bounding box center [812, 161] width 78 height 13
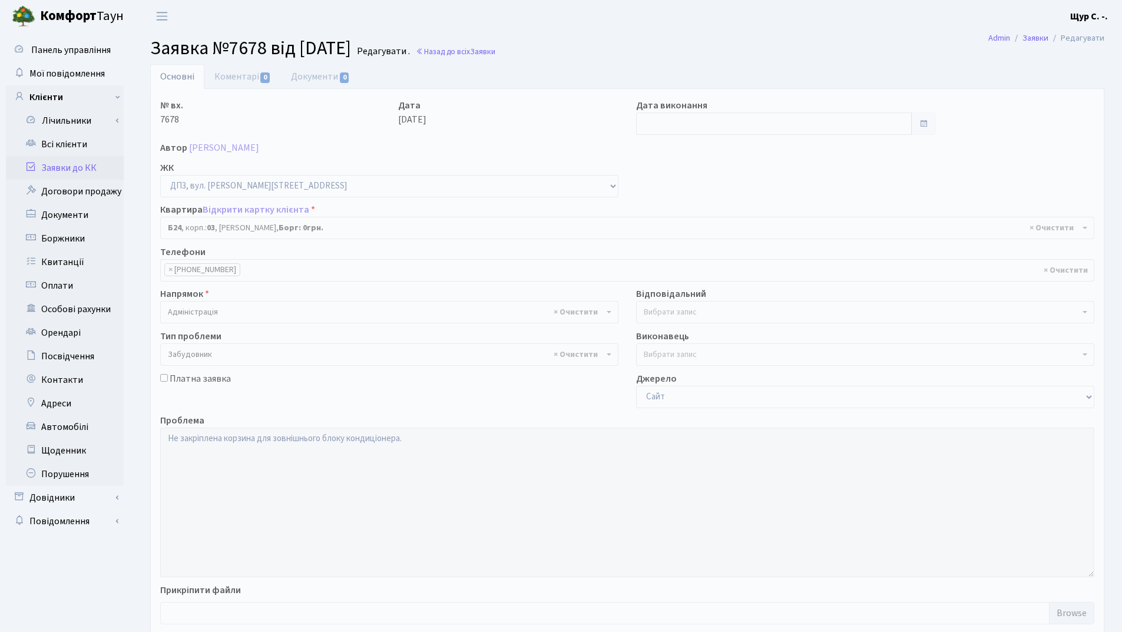
select select "32449"
select select "64"
click at [241, 147] on link "[PERSON_NAME]" at bounding box center [224, 147] width 70 height 13
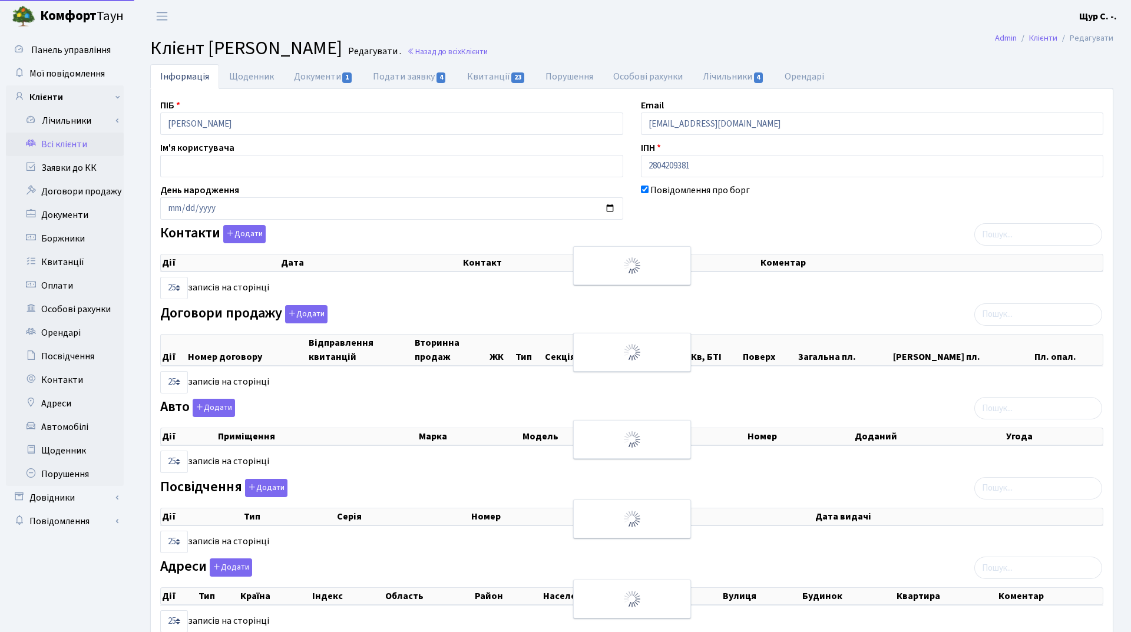
select select "25"
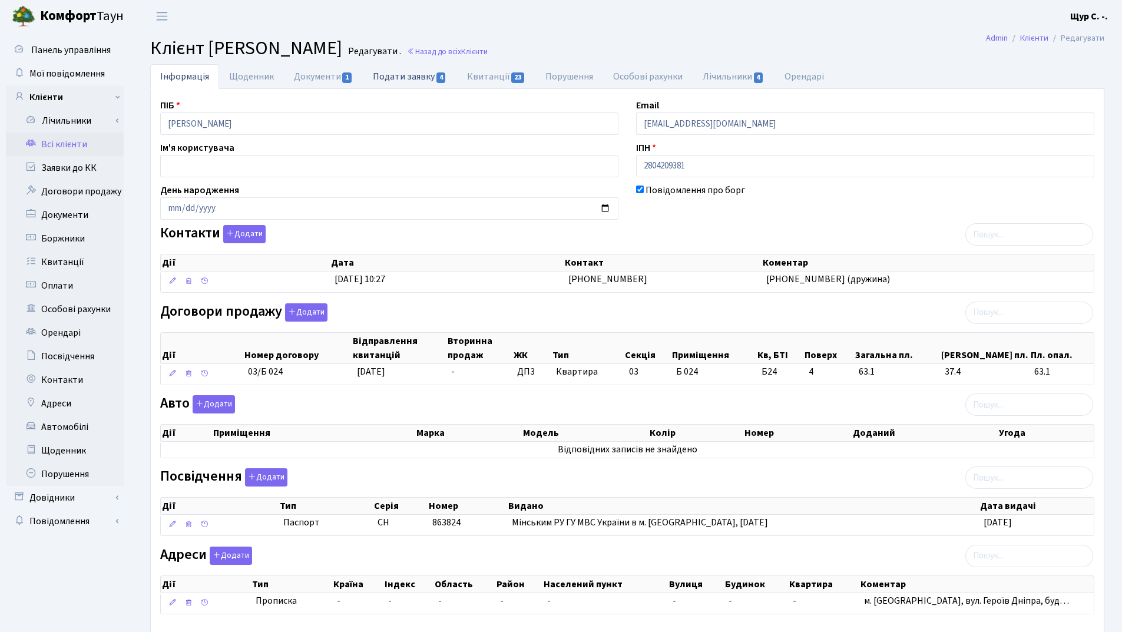
click at [400, 78] on link "Подати заявку 4" at bounding box center [410, 76] width 94 height 24
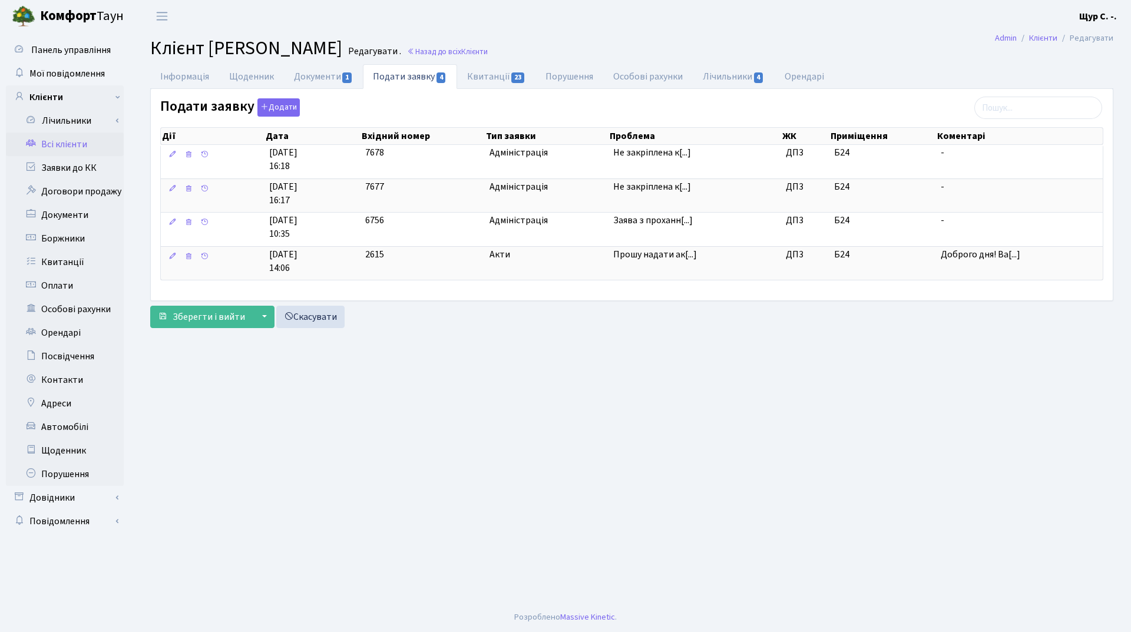
click at [71, 144] on link "Всі клієнти" at bounding box center [65, 145] width 118 height 24
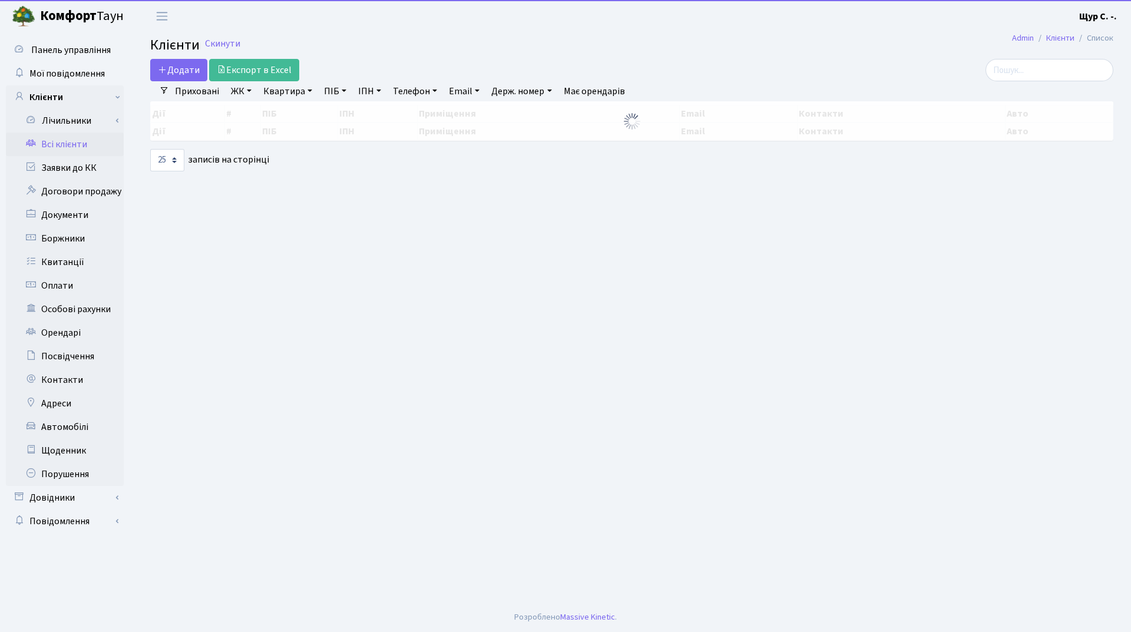
select select "25"
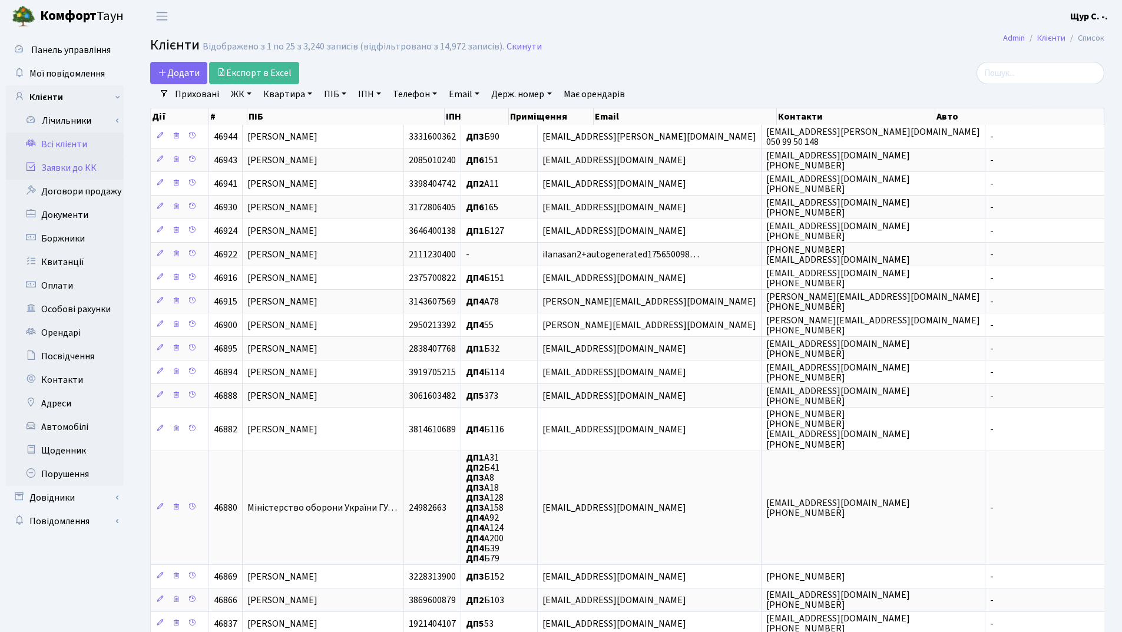
click at [69, 166] on link "Заявки до КК" at bounding box center [65, 168] width 118 height 24
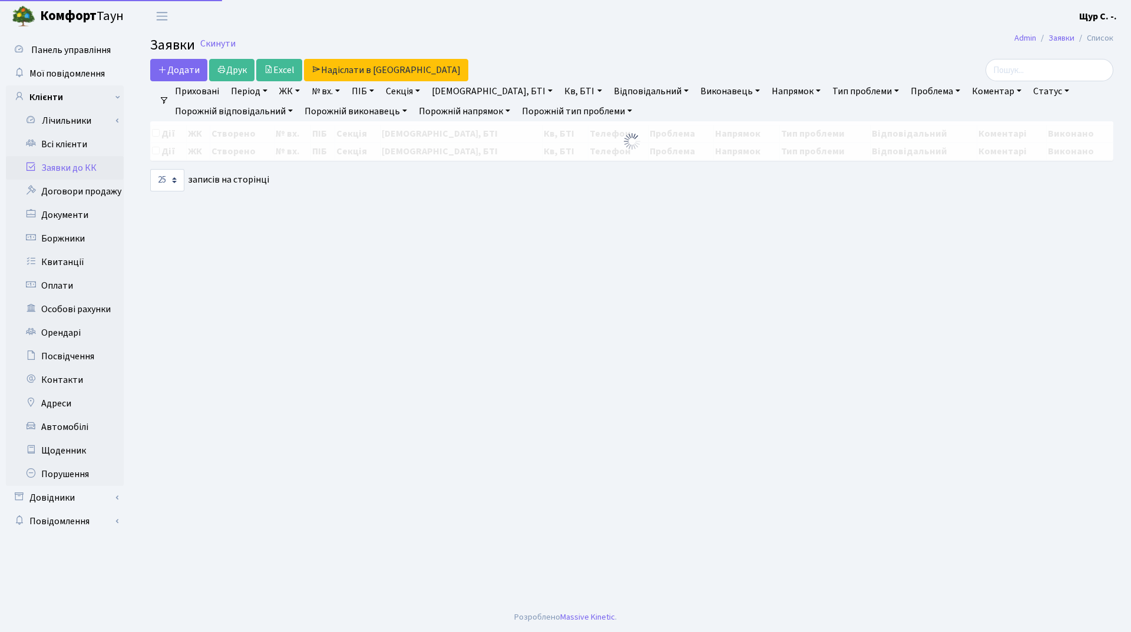
select select "25"
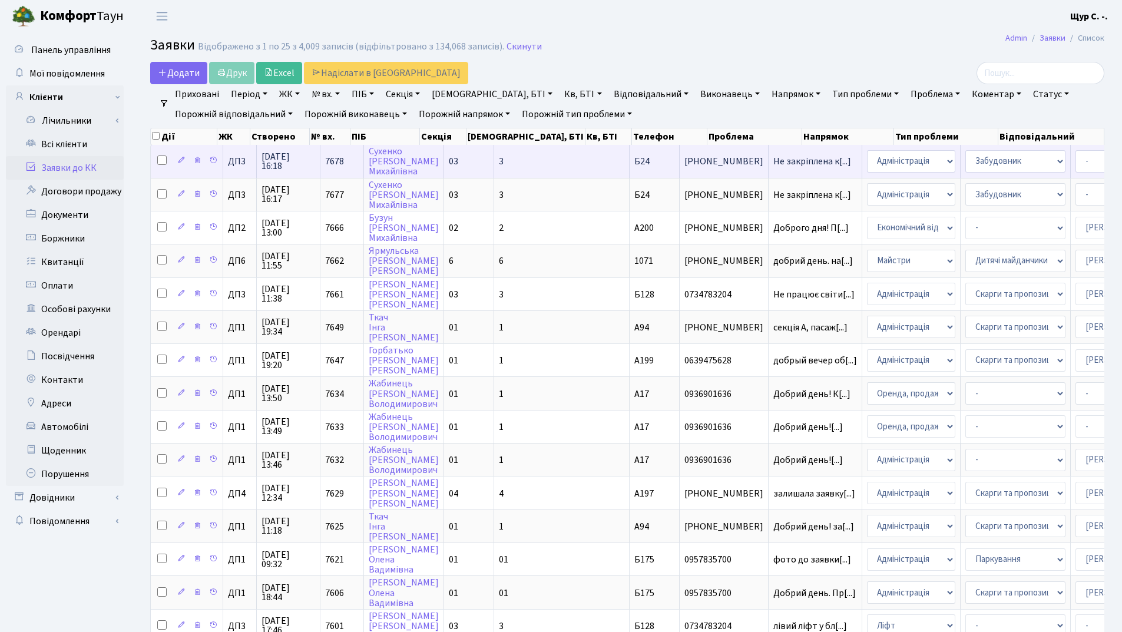
click at [769, 168] on td "Не закріплена к[...]" at bounding box center [816, 161] width 94 height 32
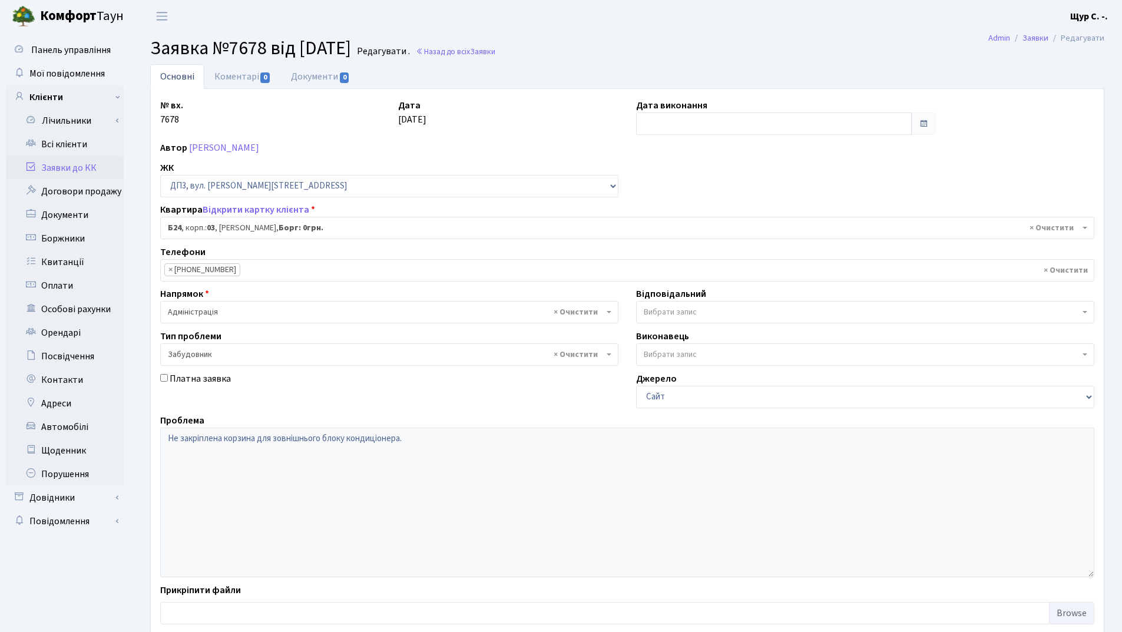
select select "32449"
select select "64"
click at [60, 164] on link "Заявки до КК" at bounding box center [65, 168] width 118 height 24
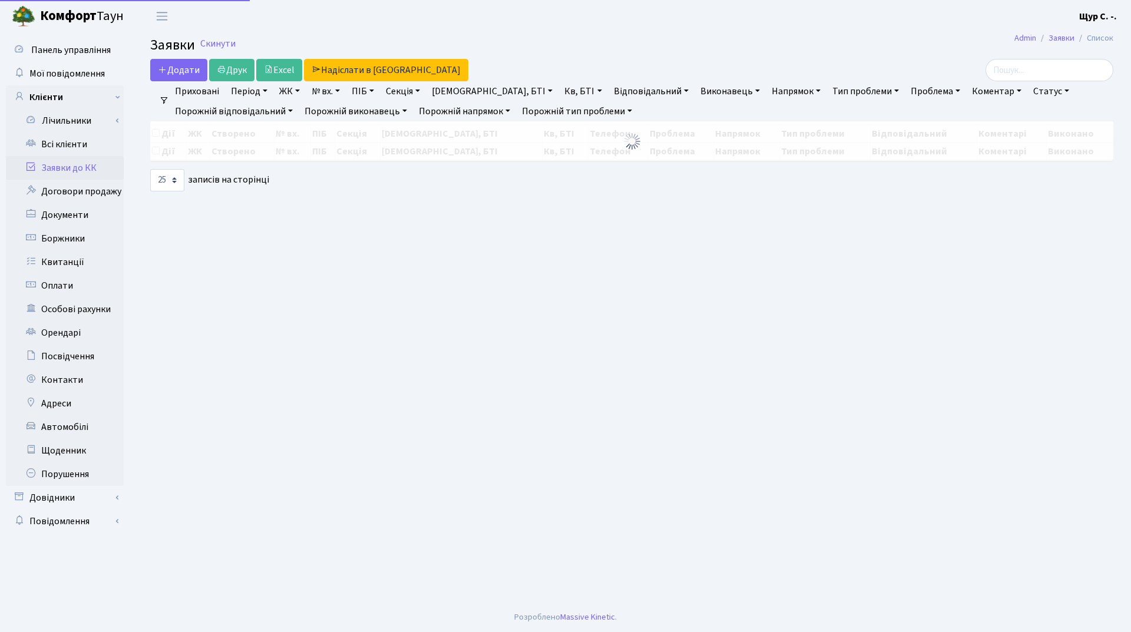
select select "25"
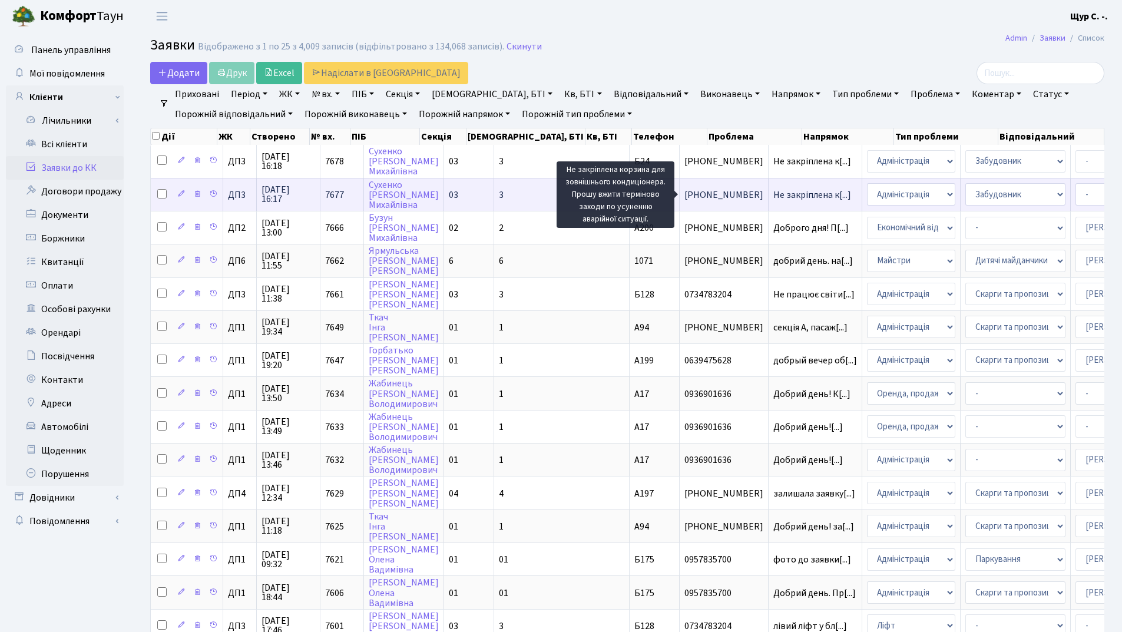
click at [773, 196] on span "Не закріплена к[...]" at bounding box center [812, 195] width 78 height 13
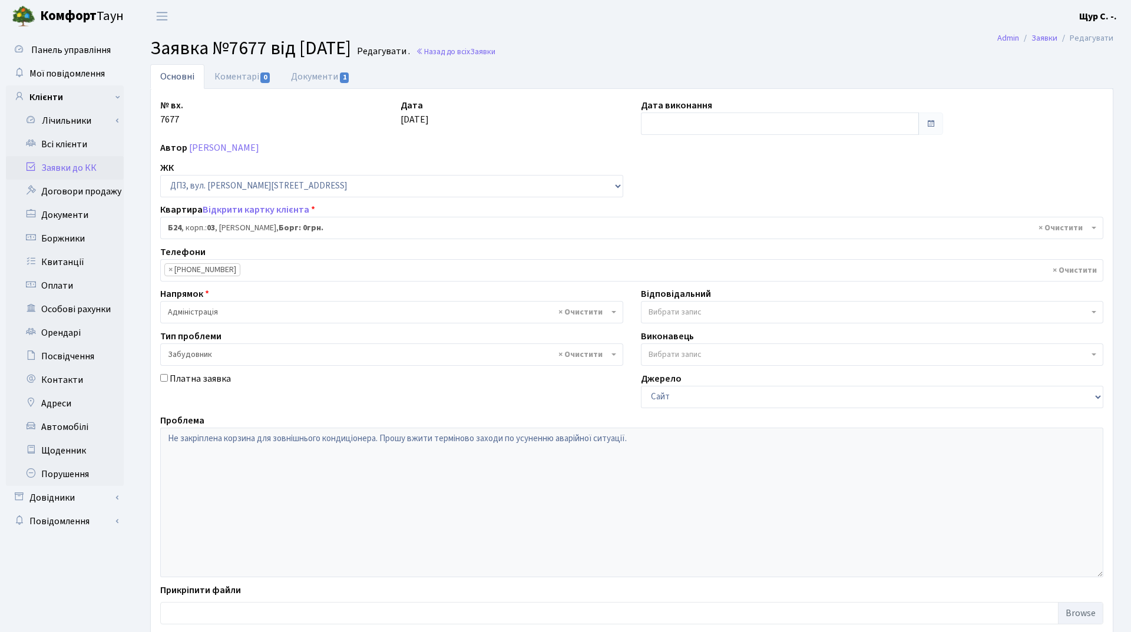
select select "32449"
select select "64"
click at [307, 81] on link "Документи 1" at bounding box center [320, 76] width 79 height 24
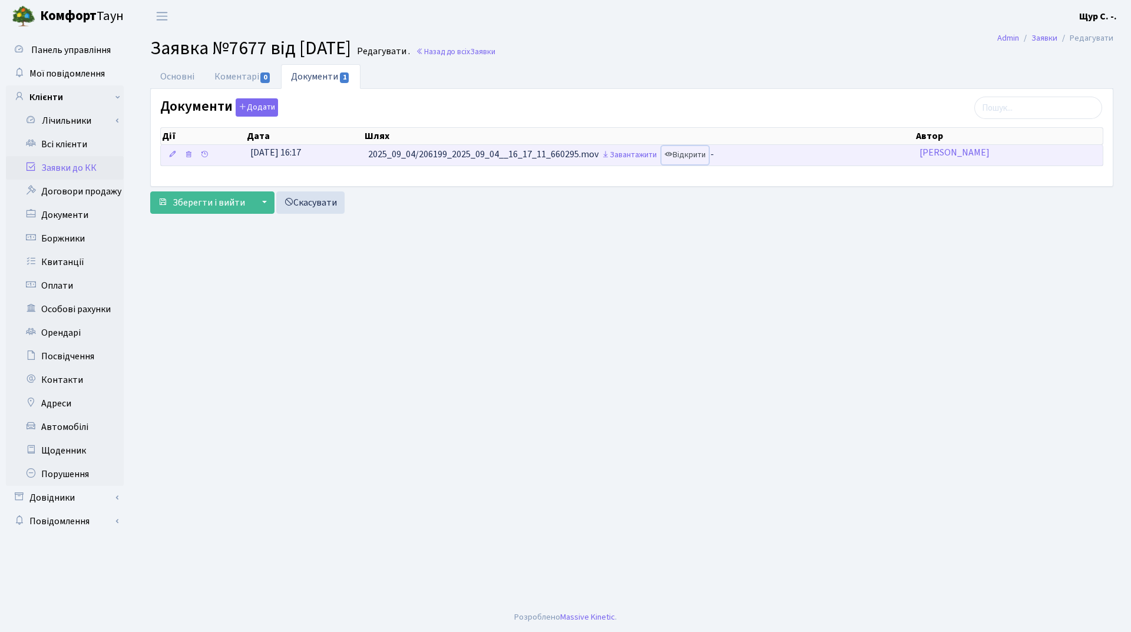
click at [695, 158] on link "Відкрити" at bounding box center [685, 155] width 47 height 18
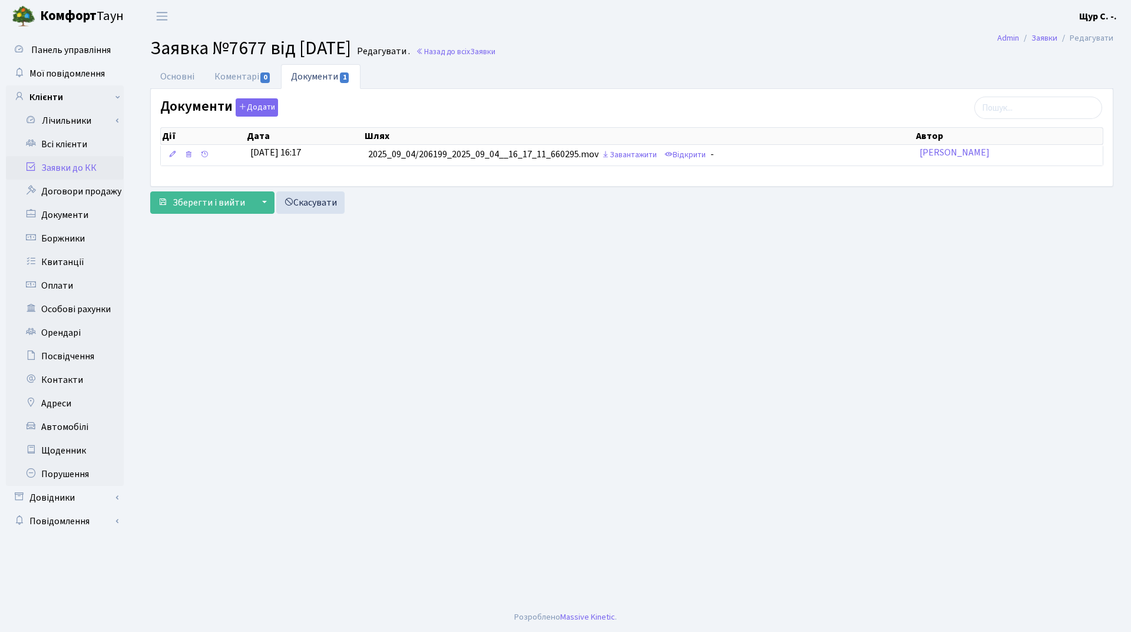
click at [95, 169] on link "Заявки до КК" at bounding box center [65, 168] width 118 height 24
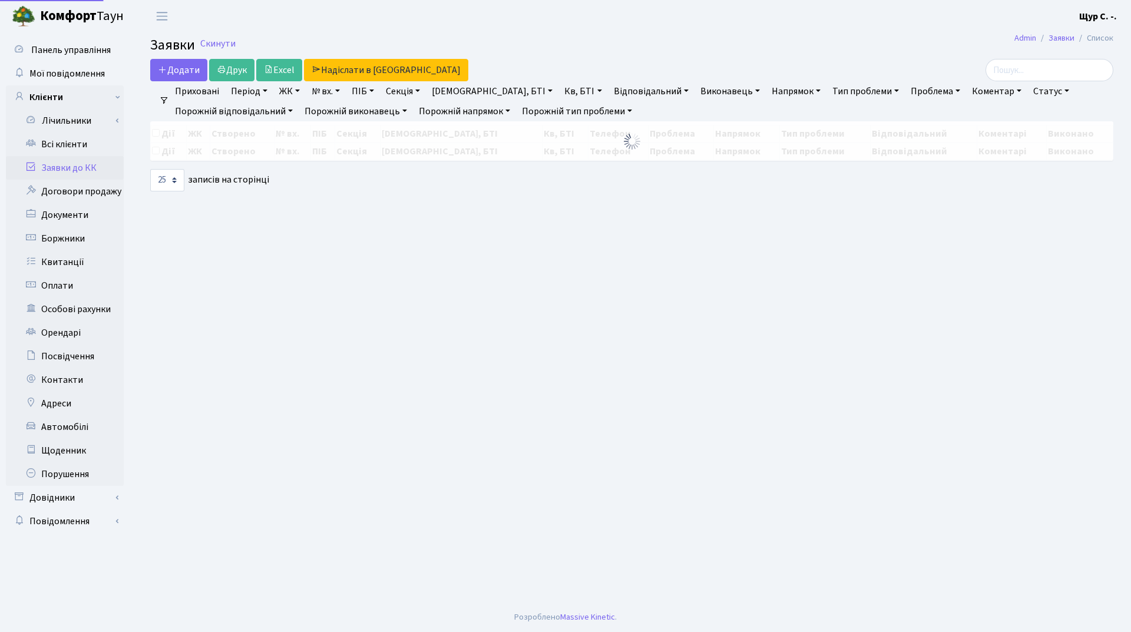
select select "25"
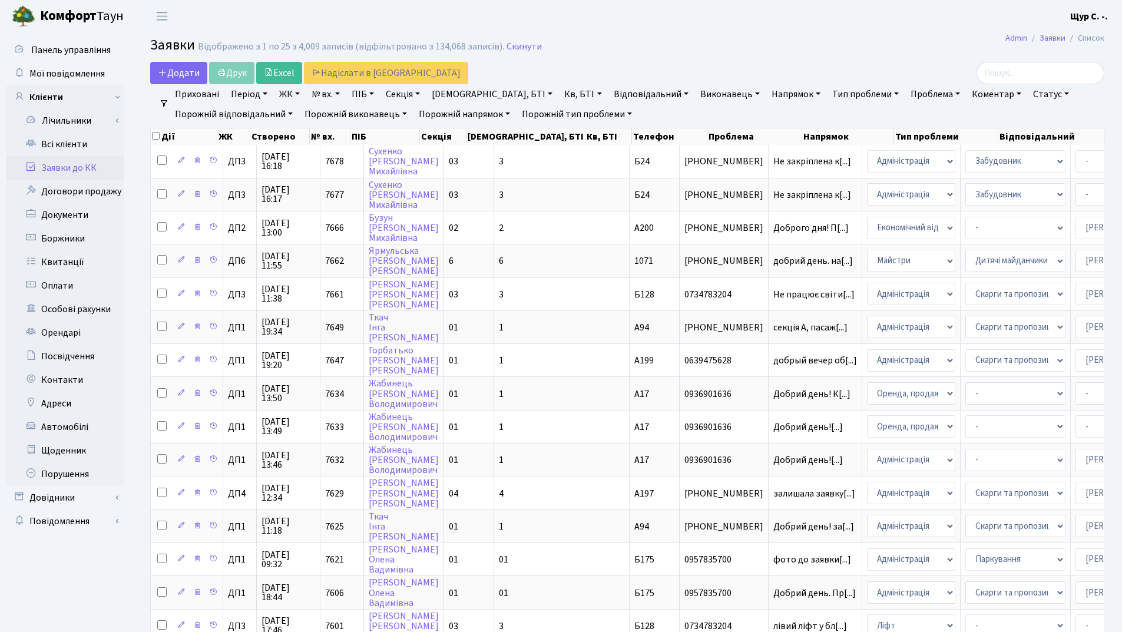
click at [80, 168] on link "Заявки до КК" at bounding box center [65, 168] width 118 height 24
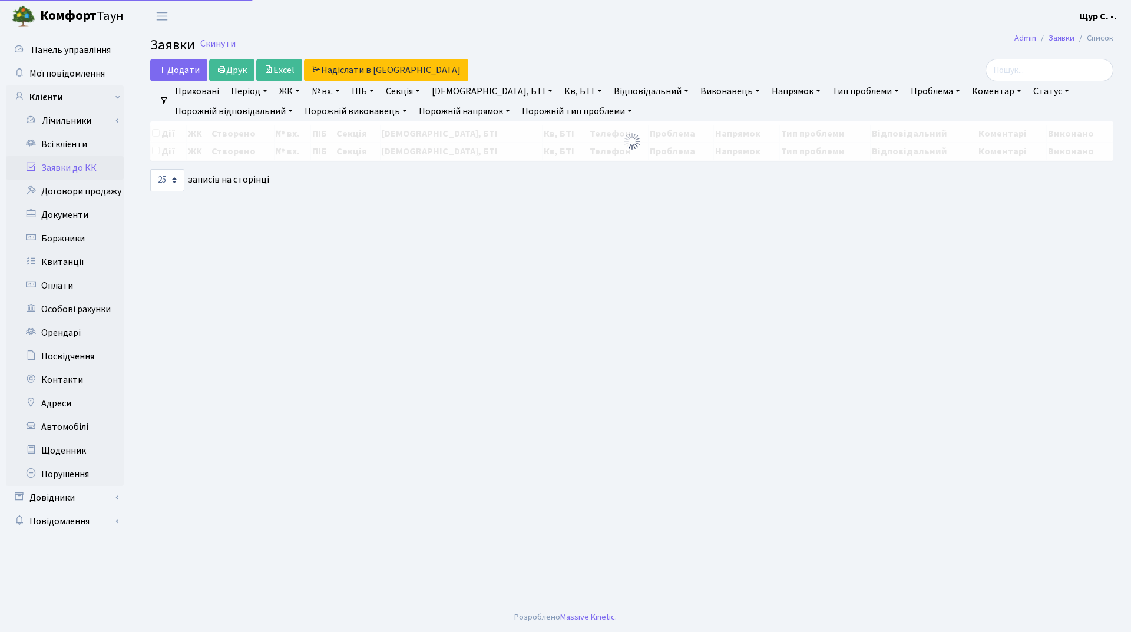
select select "25"
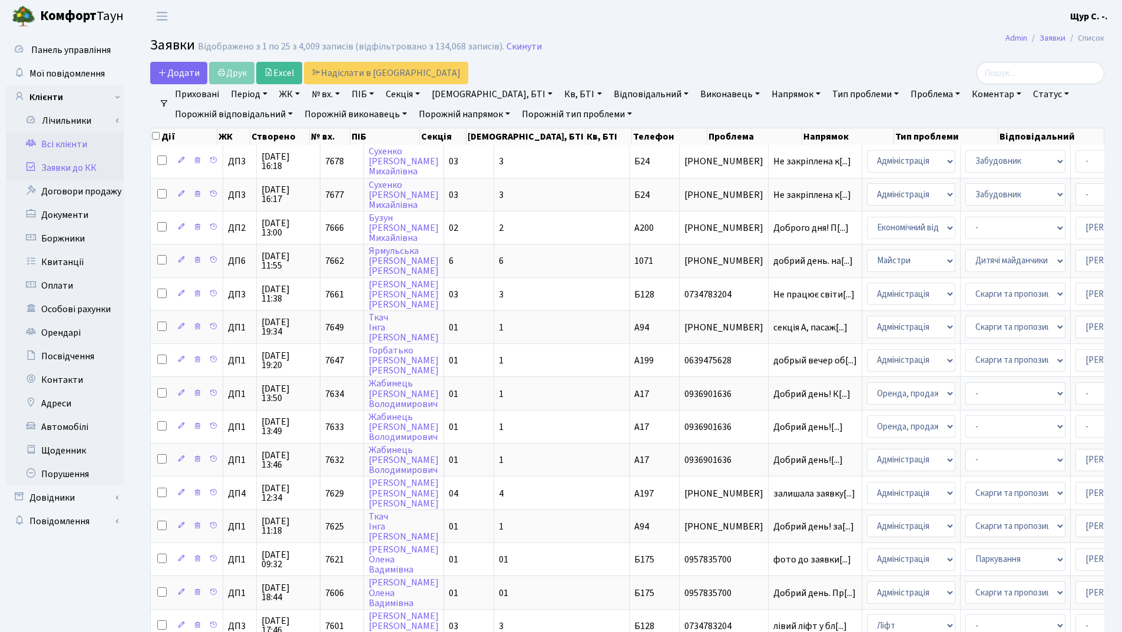
click at [78, 143] on link "Всі клієнти" at bounding box center [65, 145] width 118 height 24
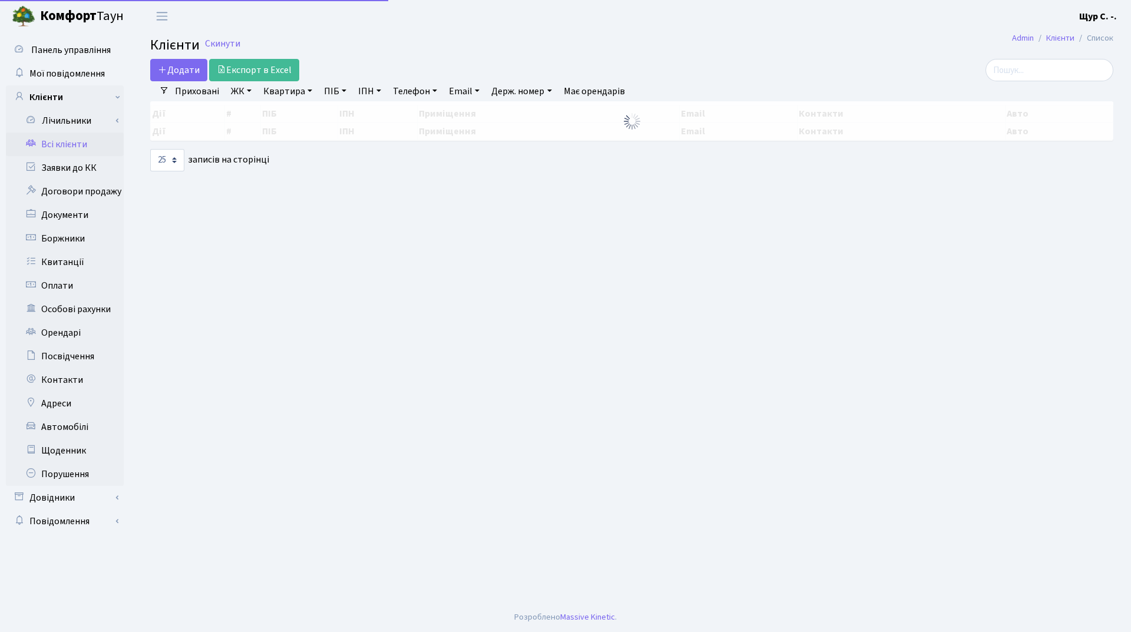
select select "25"
